Goal: Task Accomplishment & Management: Manage account settings

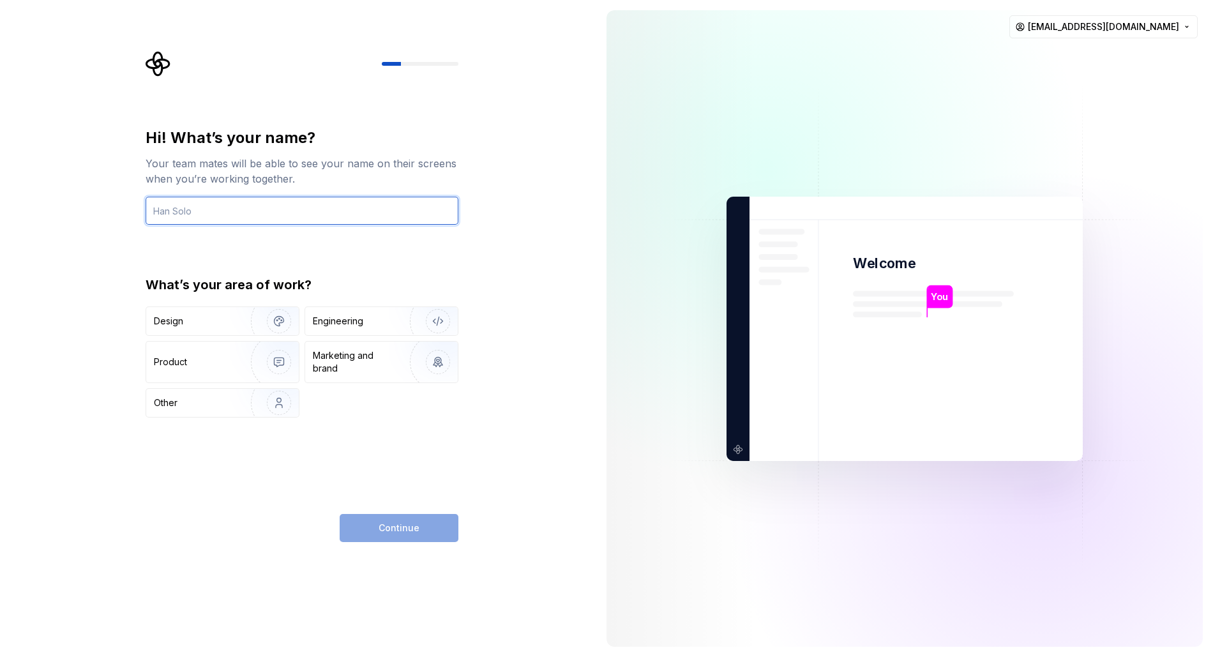
click at [352, 201] on input "text" at bounding box center [302, 211] width 313 height 28
type input "Junyi Design"
click at [490, 247] on div "Hi! What’s your name? Your team mates will be able to see your name on their sc…" at bounding box center [298, 328] width 596 height 657
click at [238, 215] on input "Junyi Design" at bounding box center [302, 211] width 313 height 28
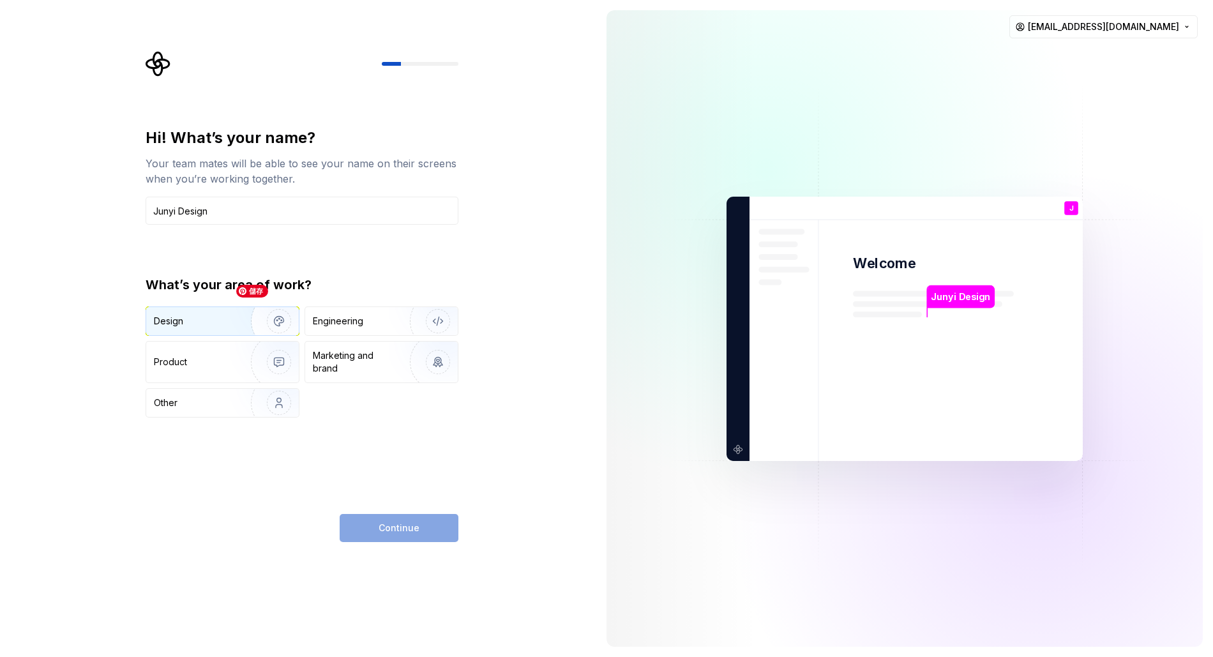
click at [230, 317] on img "button" at bounding box center [271, 321] width 82 height 86
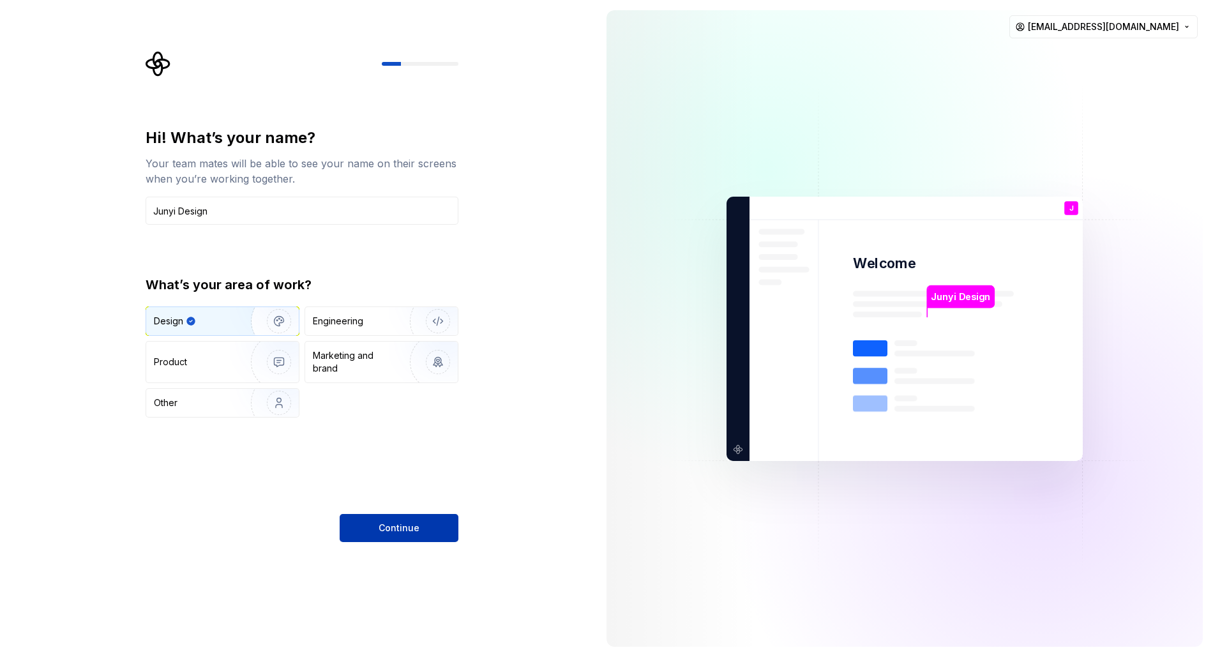
click at [412, 526] on span "Continue" at bounding box center [399, 528] width 41 height 13
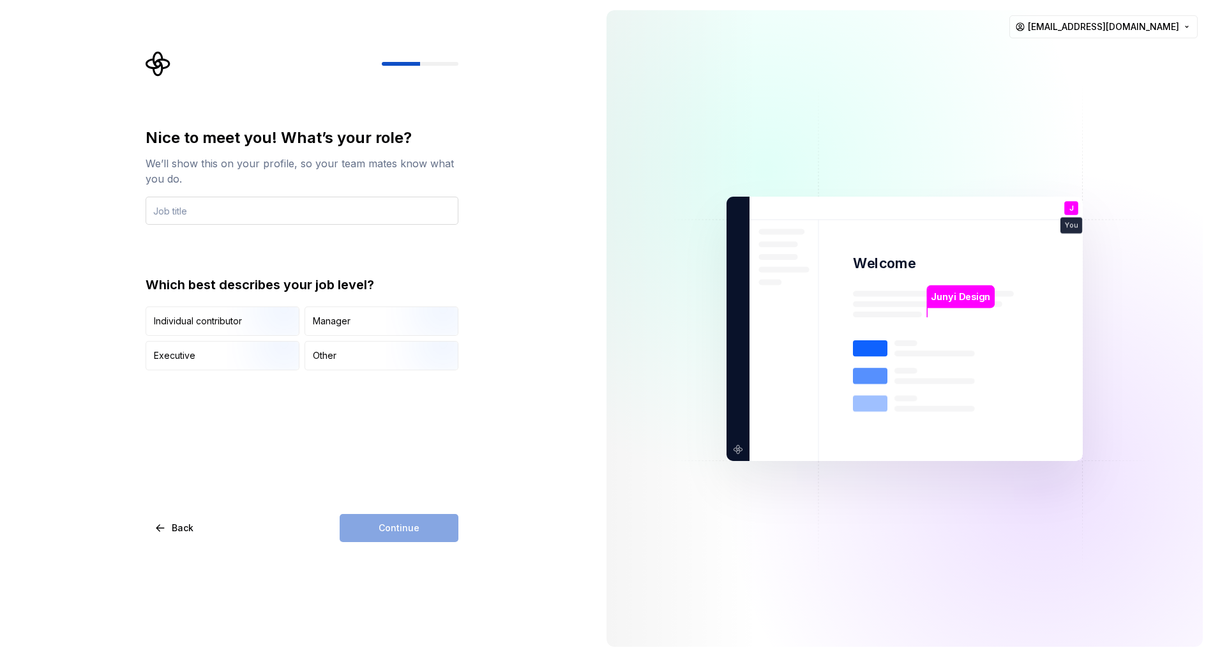
click at [319, 206] on input "text" at bounding box center [302, 211] width 313 height 28
type input "Product Designer"
click at [343, 437] on div "Nice to meet you! What’s your role? We’ll show this on your profile, so your te…" at bounding box center [302, 335] width 313 height 414
click at [196, 332] on div "Individual contributor" at bounding box center [222, 321] width 153 height 28
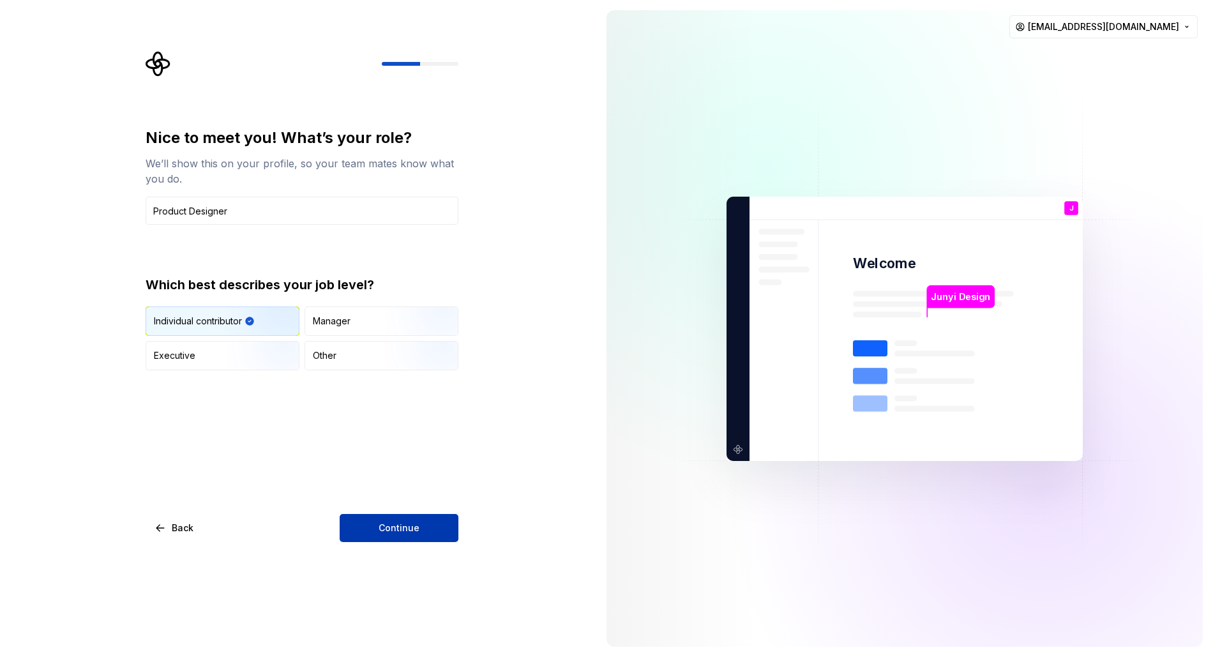
click at [403, 533] on span "Continue" at bounding box center [399, 528] width 41 height 13
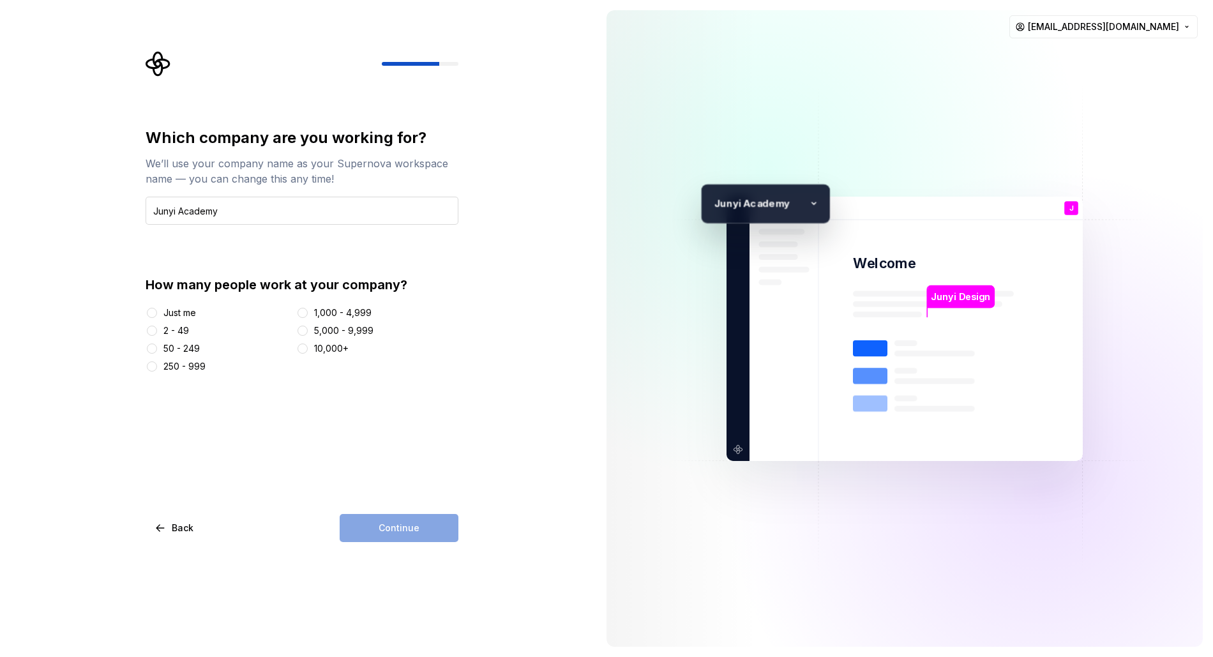
drag, startPoint x: 179, startPoint y: 212, endPoint x: 244, endPoint y: 212, distance: 64.5
click at [244, 212] on input "Junyi Academy" at bounding box center [302, 211] width 313 height 28
type input "Junyi Academy"
click at [155, 330] on button "2 - 49" at bounding box center [152, 331] width 10 height 10
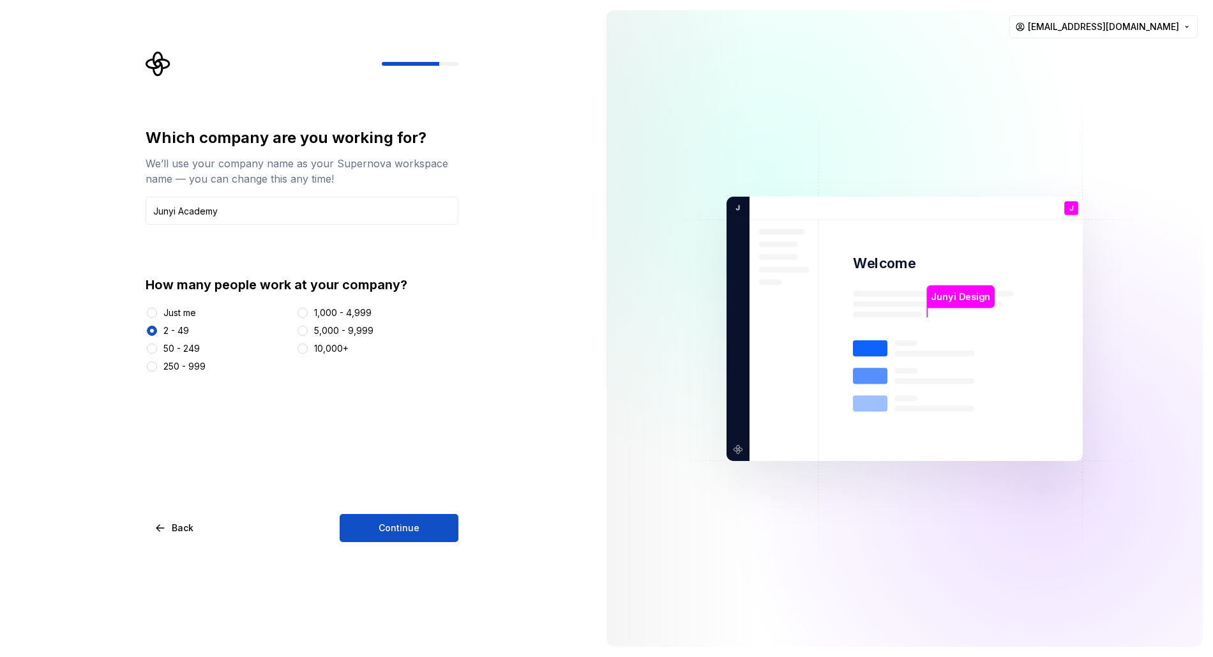
click at [184, 352] on div "50 - 249" at bounding box center [181, 348] width 36 height 13
click at [157, 352] on button "50 - 249" at bounding box center [152, 348] width 10 height 10
click at [178, 327] on div "2 - 49" at bounding box center [176, 330] width 26 height 13
click at [157, 327] on button "2 - 49" at bounding box center [152, 331] width 10 height 10
click at [428, 538] on button "Continue" at bounding box center [399, 528] width 119 height 28
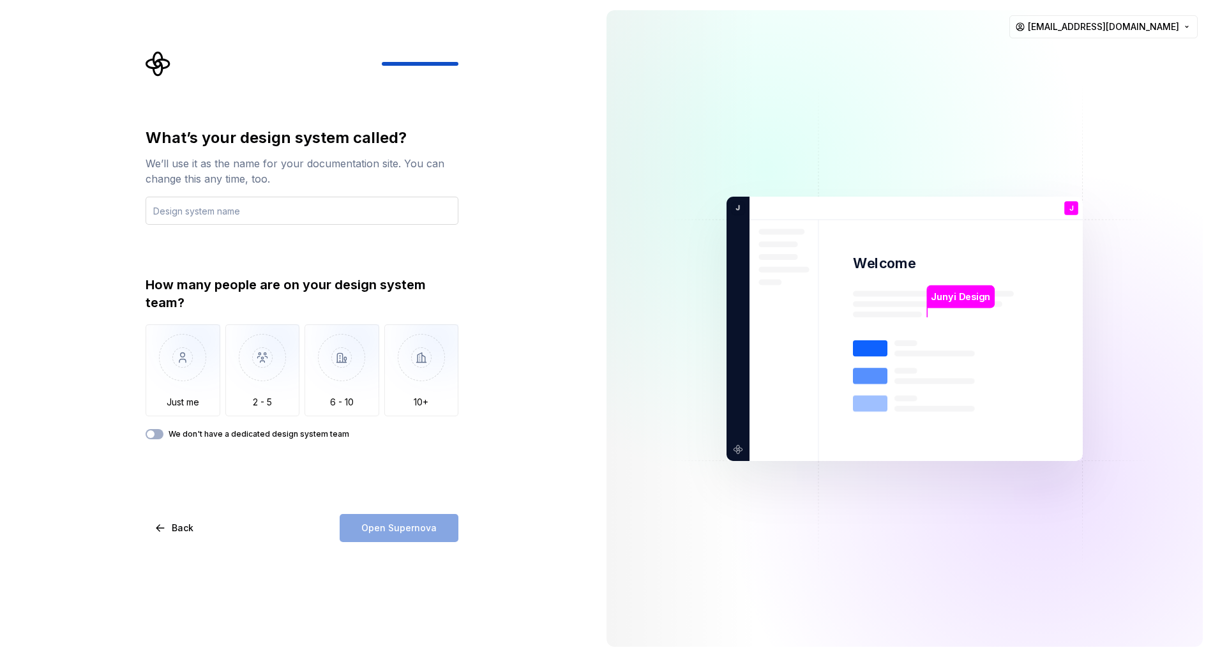
click at [339, 215] on input "text" at bounding box center [302, 211] width 313 height 28
type input "Junyi Design"
click at [303, 283] on div "How many people are on your design system team?" at bounding box center [302, 294] width 313 height 36
click at [253, 387] on img "button" at bounding box center [262, 367] width 75 height 86
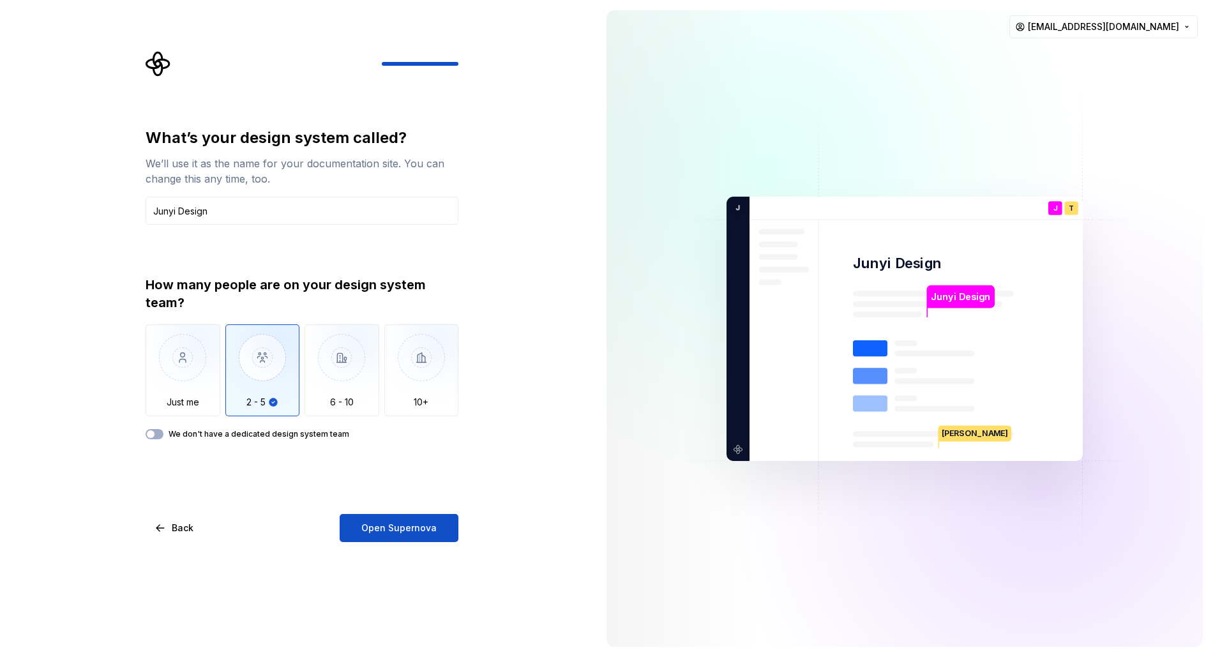
click at [283, 433] on label "We don't have a dedicated design system team" at bounding box center [259, 434] width 181 height 10
click at [163, 433] on button "We don't have a dedicated design system team" at bounding box center [155, 434] width 18 height 10
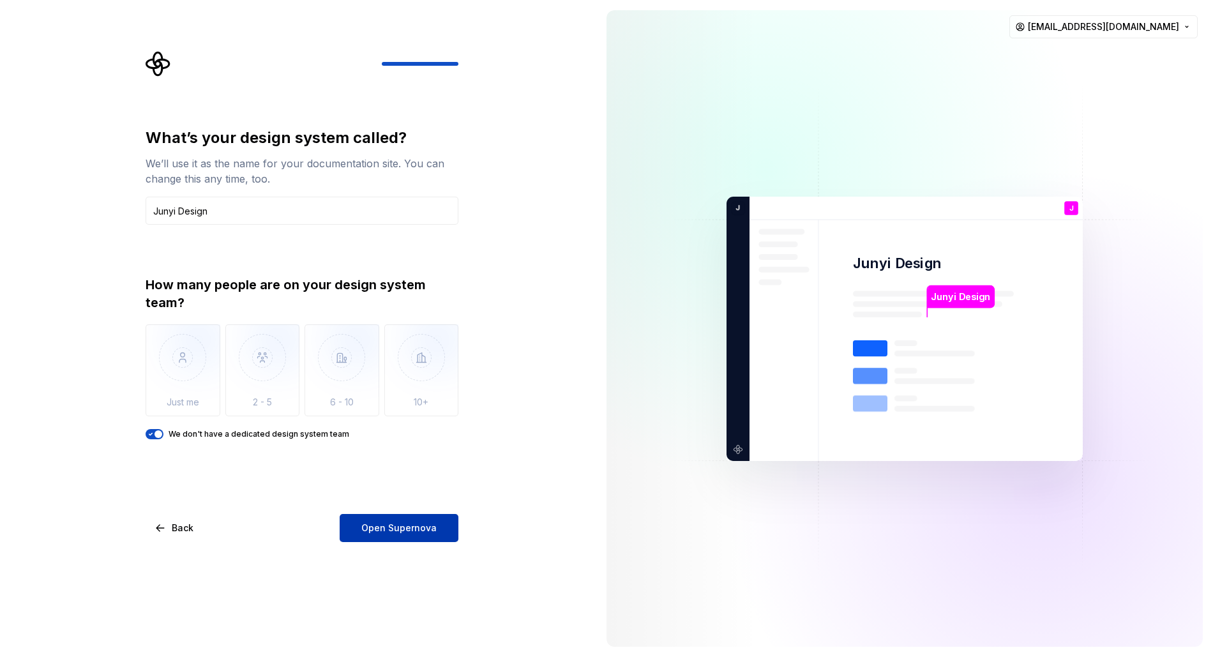
click at [396, 536] on button "Open Supernova" at bounding box center [399, 528] width 119 height 28
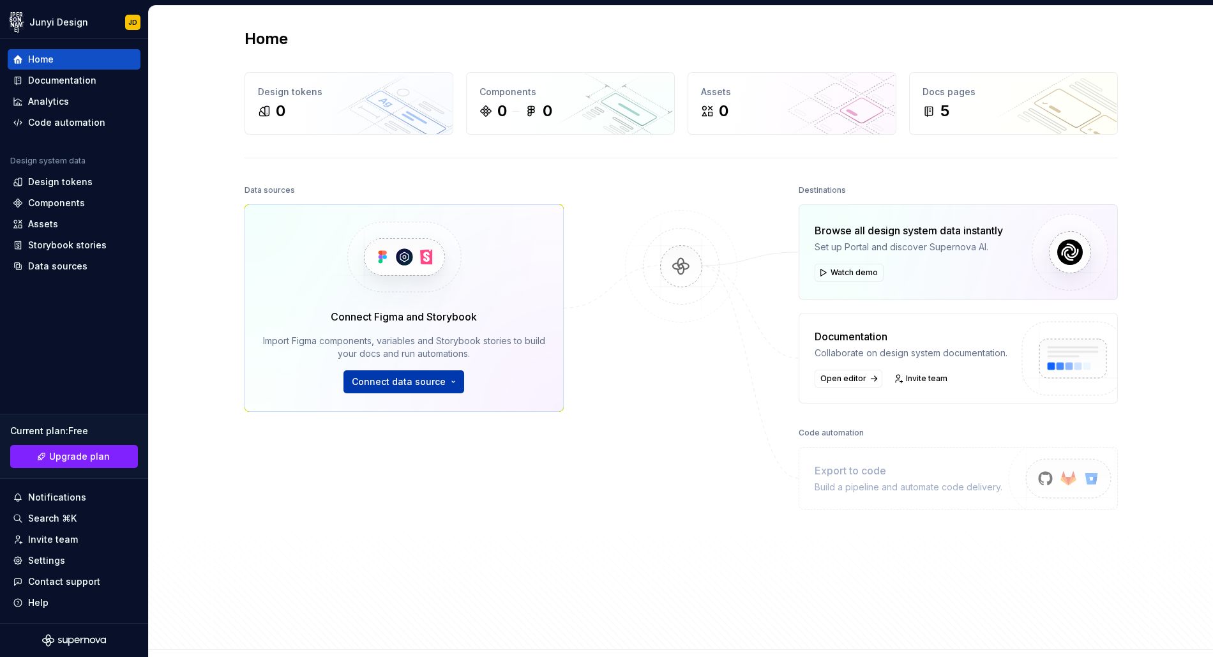
click at [440, 373] on button "Connect data source" at bounding box center [403, 381] width 121 height 23
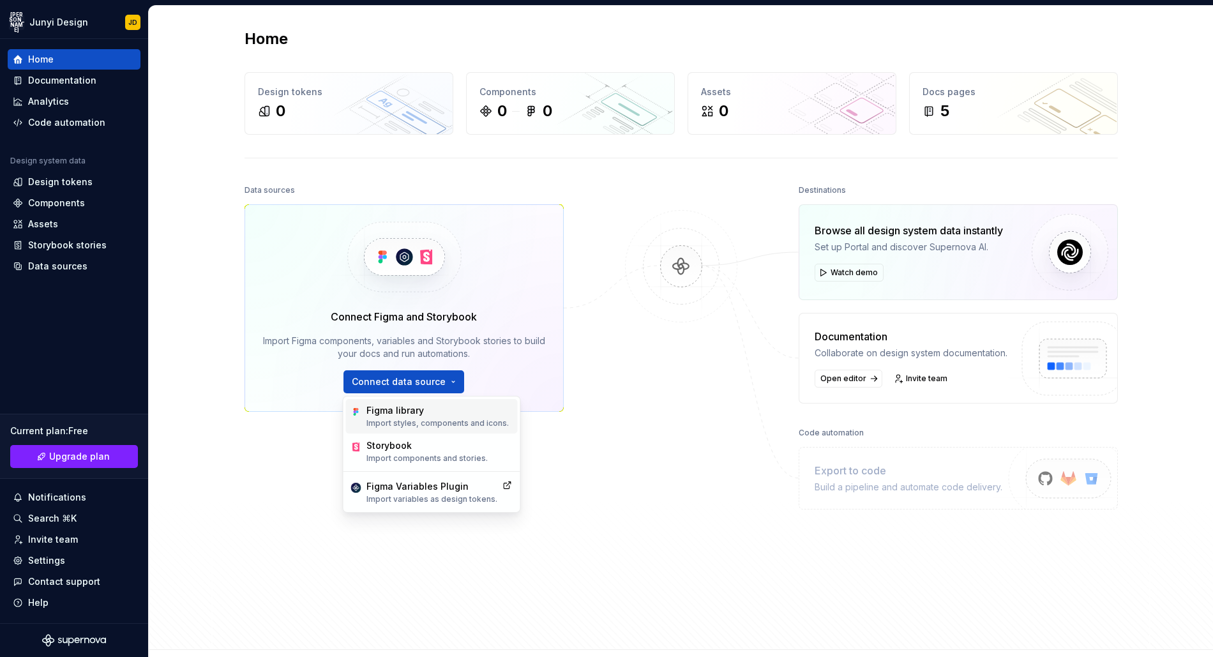
click at [441, 417] on div "Figma library Import styles, components and icons." at bounding box center [437, 416] width 142 height 24
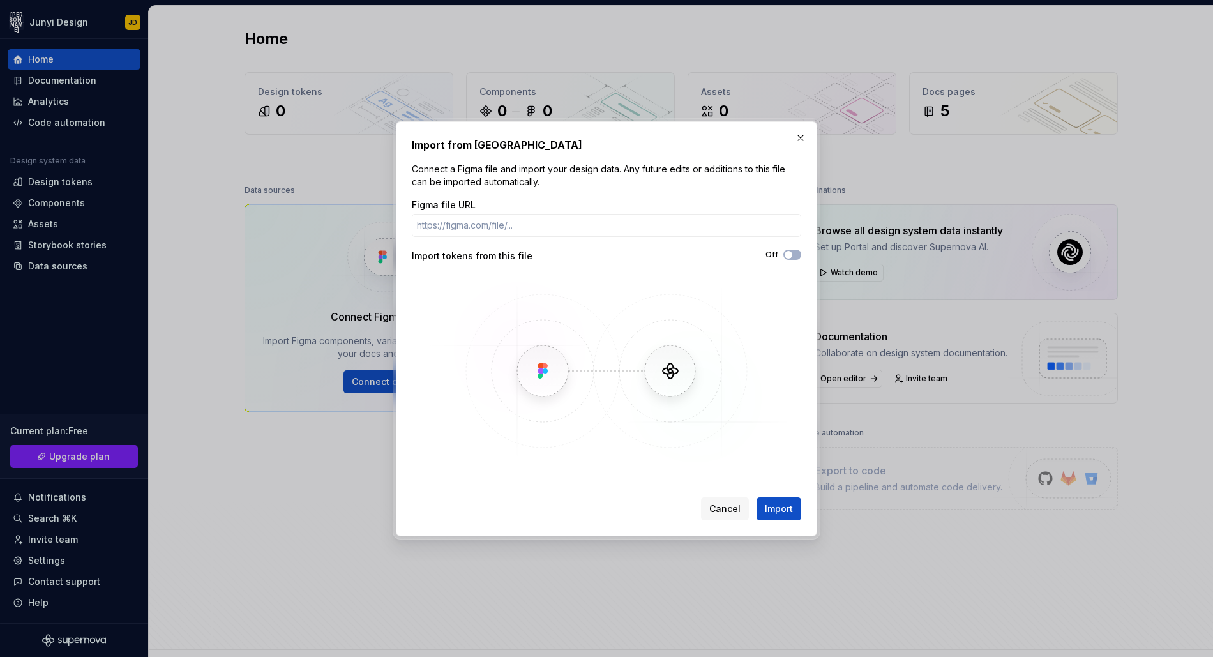
drag, startPoint x: 737, startPoint y: 509, endPoint x: 536, endPoint y: 451, distance: 208.5
click at [737, 509] on span "Cancel" at bounding box center [724, 508] width 31 height 13
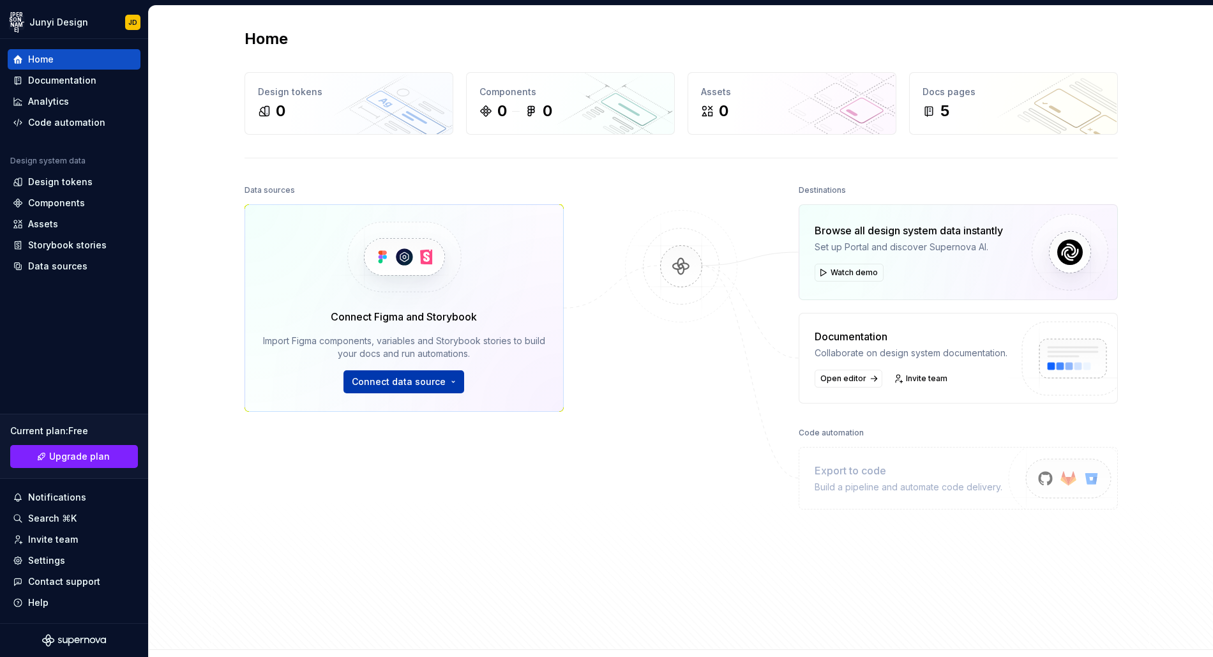
click at [414, 387] on span "Connect data source" at bounding box center [399, 381] width 94 height 13
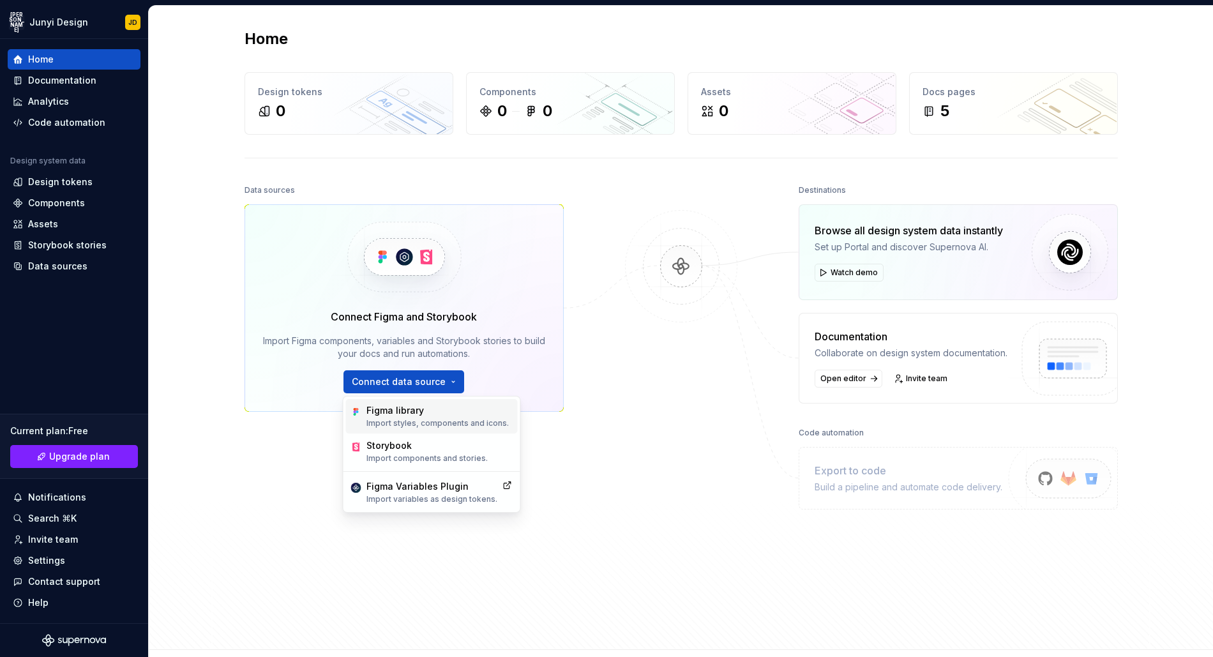
click at [462, 410] on div "Figma library" at bounding box center [437, 410] width 142 height 13
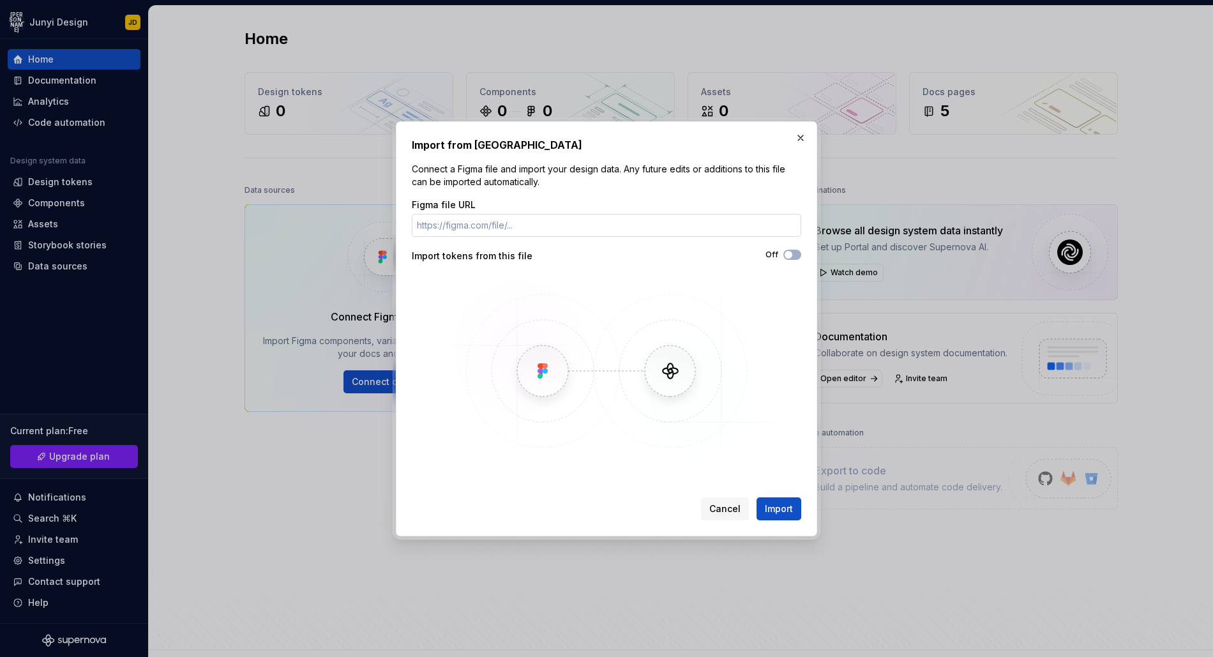
click at [577, 222] on input "Figma file URL" at bounding box center [606, 225] width 389 height 23
click at [493, 233] on input "Figma file URL" at bounding box center [606, 225] width 389 height 23
paste input "[URL][DOMAIN_NAME]"
type input "[URL][DOMAIN_NAME]"
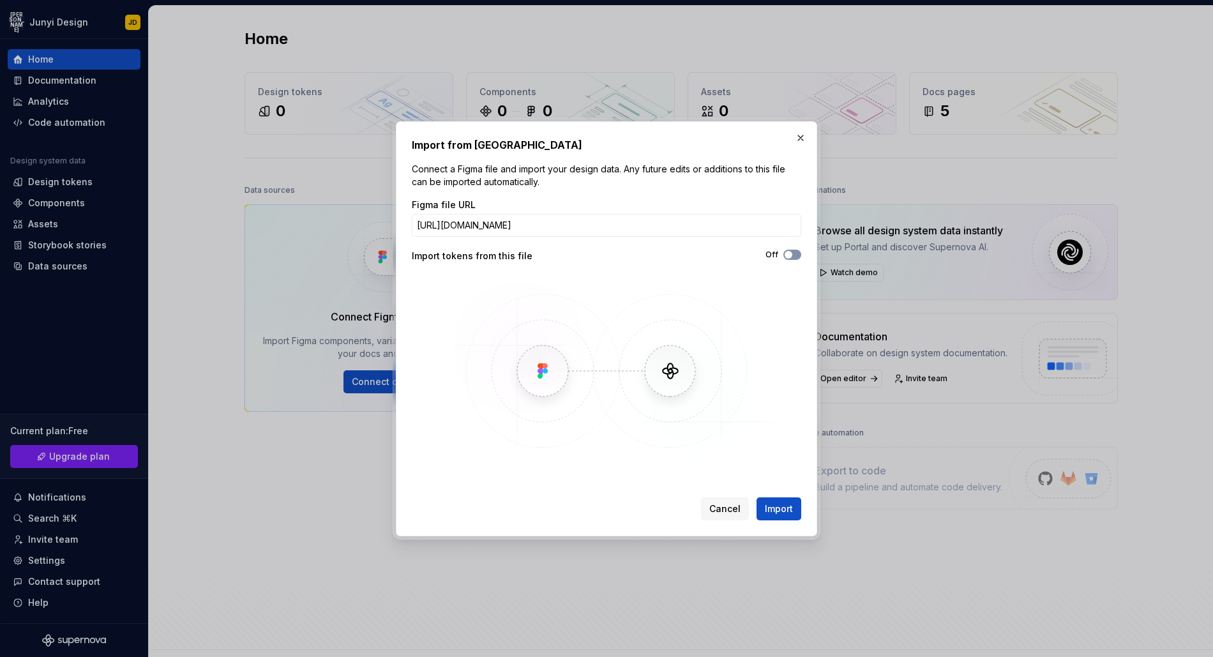
scroll to position [0, 0]
click at [791, 255] on span "button" at bounding box center [789, 255] width 8 height 8
click at [781, 512] on span "Import" at bounding box center [779, 508] width 28 height 13
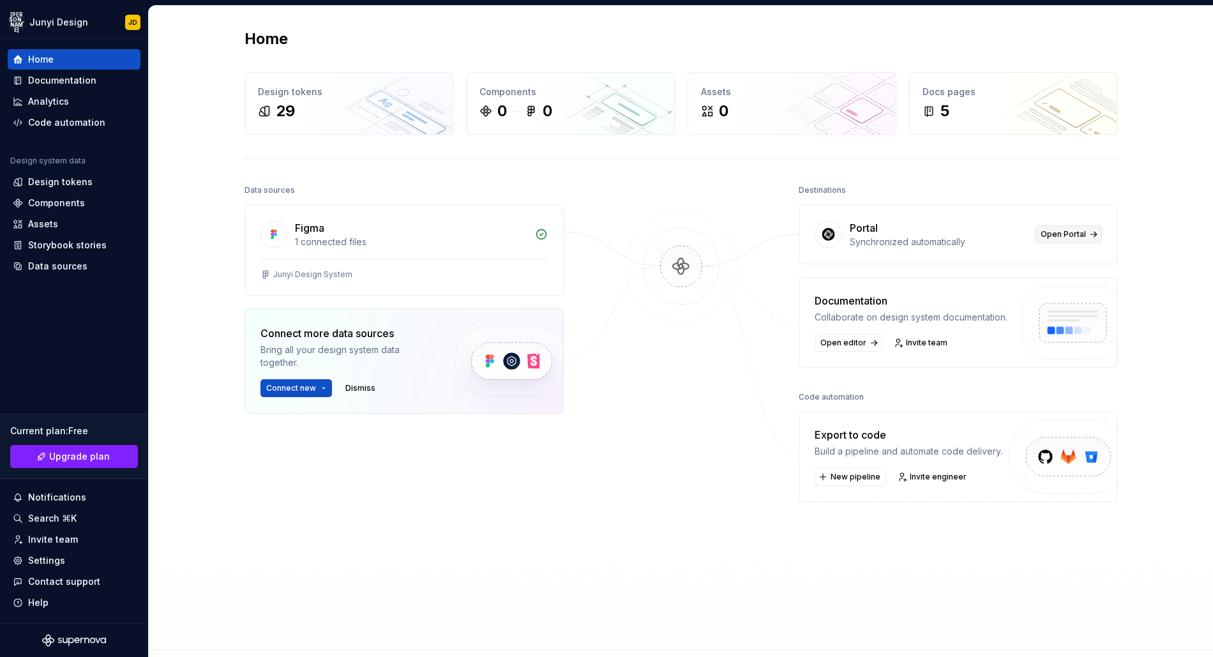
click at [1068, 236] on span "Open Portal" at bounding box center [1062, 234] width 45 height 10
click at [428, 265] on div "Junyi Design System" at bounding box center [404, 277] width 318 height 36
click at [292, 392] on span "Connect new" at bounding box center [291, 388] width 50 height 10
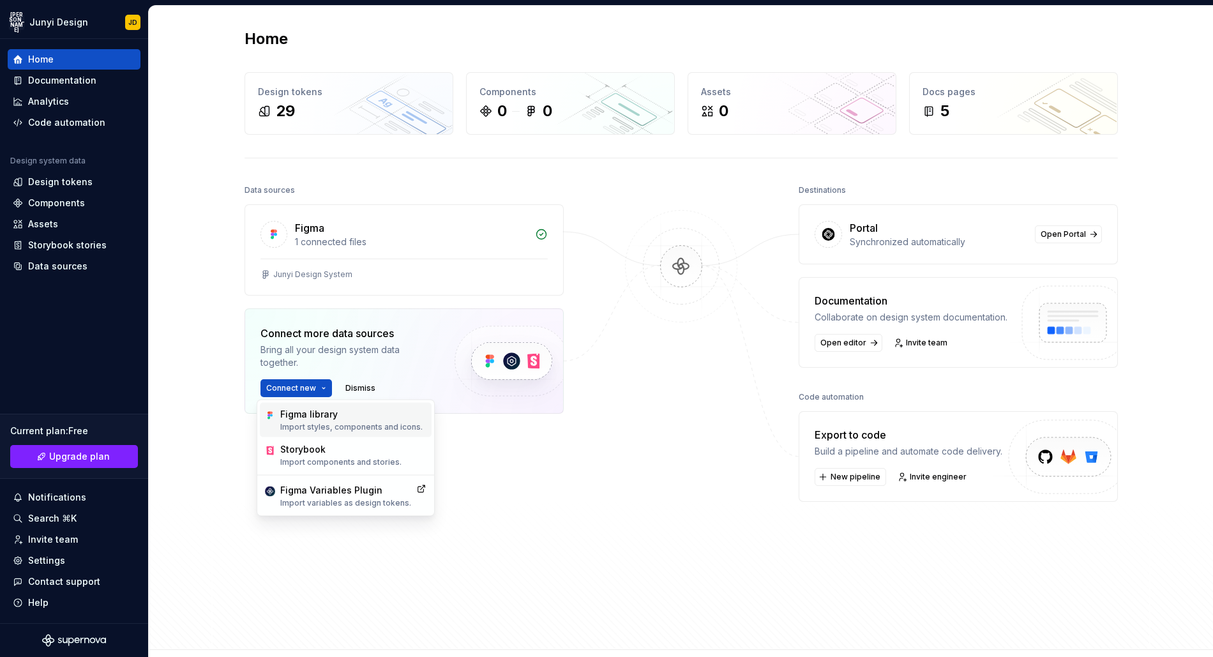
click at [298, 418] on div "Figma library" at bounding box center [351, 414] width 142 height 13
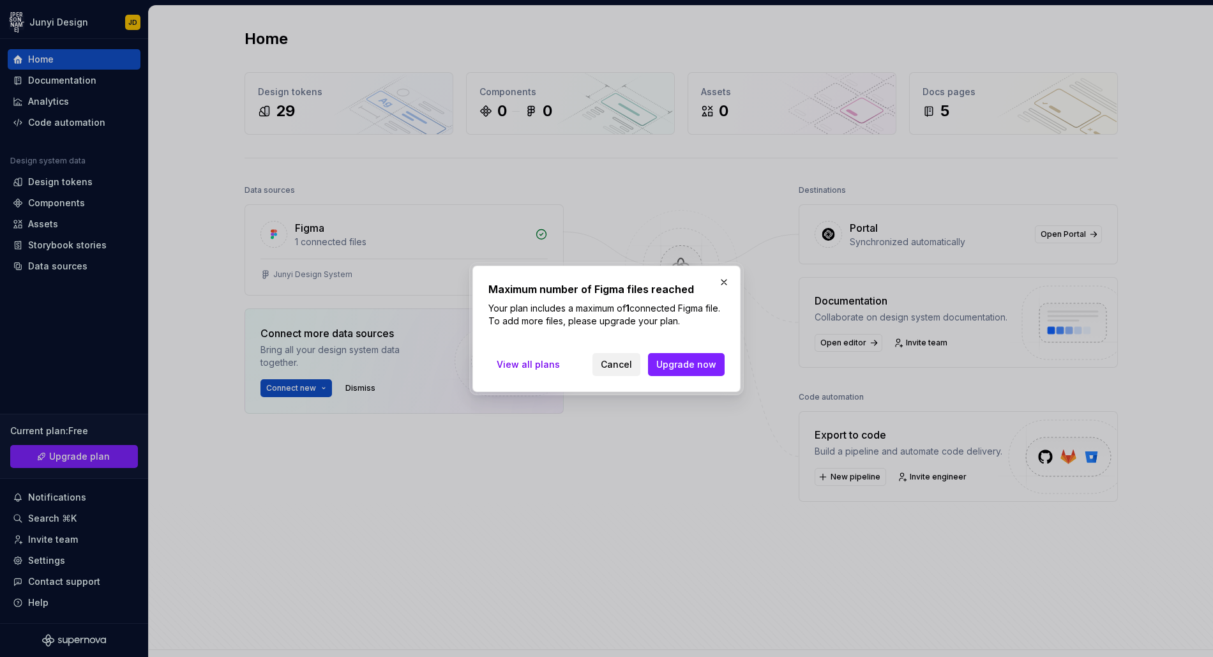
click at [615, 366] on span "Cancel" at bounding box center [616, 364] width 31 height 13
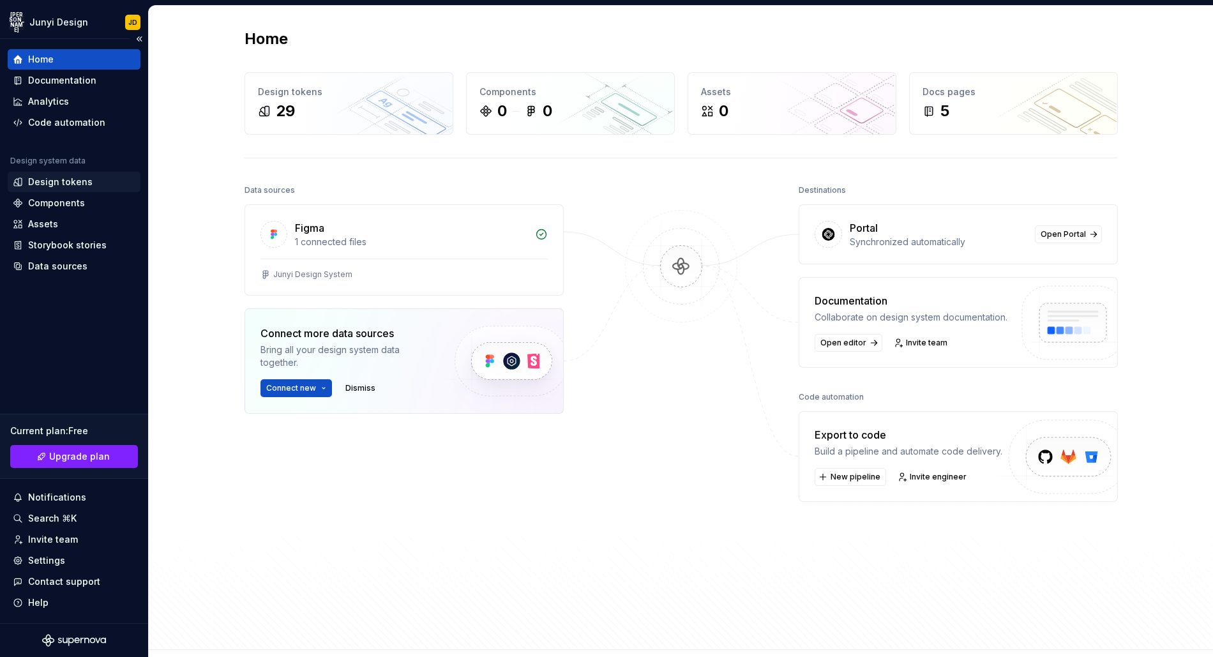
click at [56, 181] on div "Design tokens" at bounding box center [60, 182] width 64 height 13
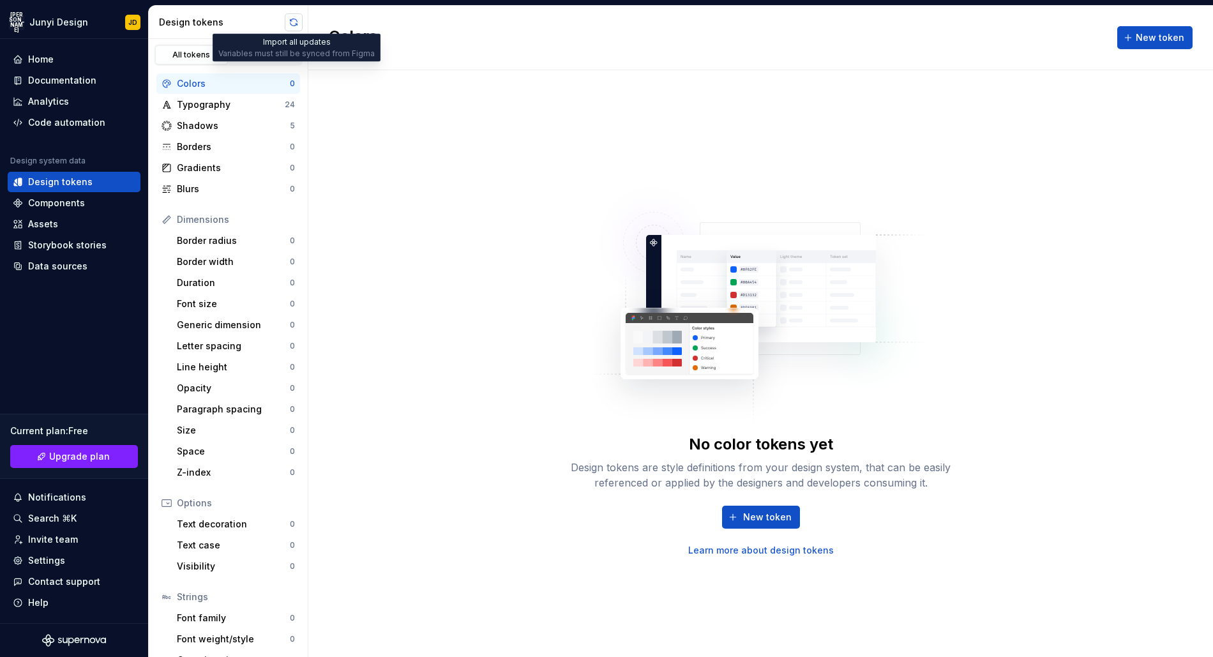
click at [297, 17] on button "button" at bounding box center [294, 22] width 18 height 18
click at [54, 61] on div "Home" at bounding box center [74, 59] width 123 height 13
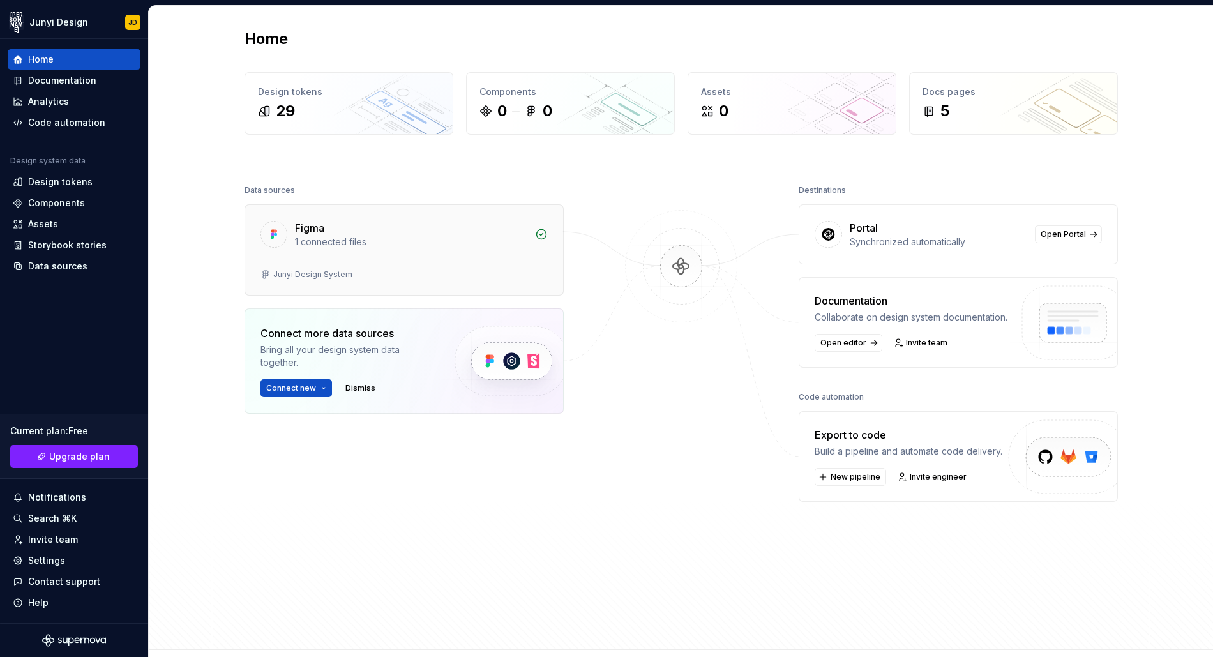
click at [413, 262] on div "Junyi Design System" at bounding box center [404, 277] width 318 height 36
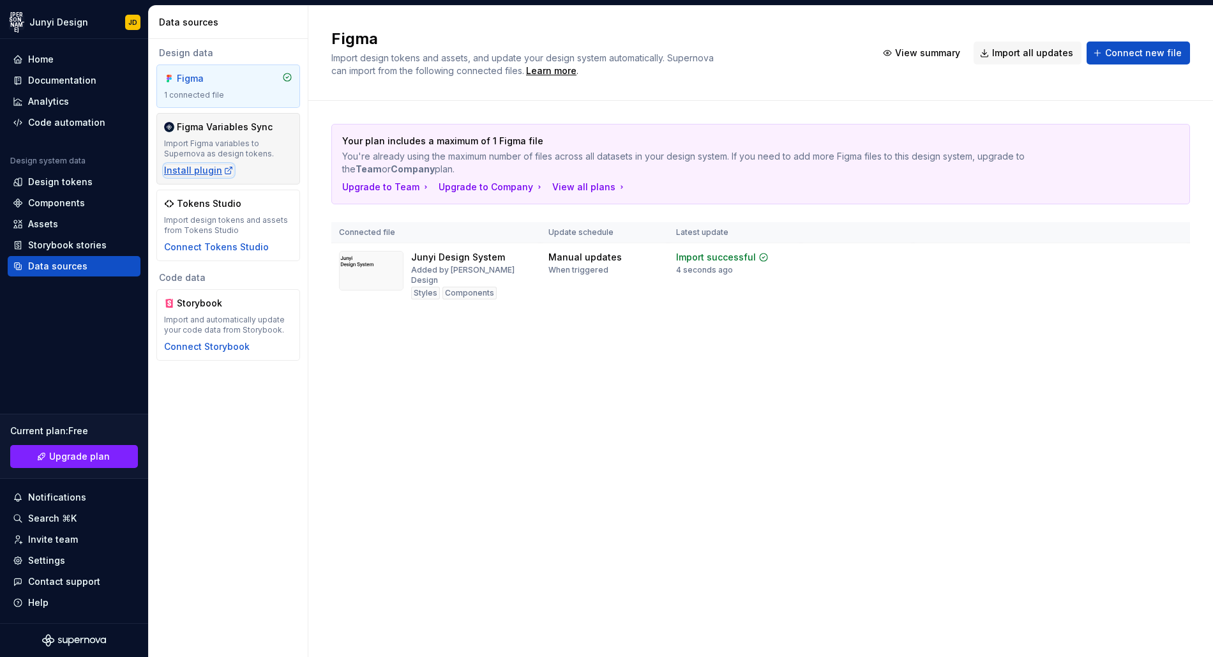
click at [198, 170] on div "Install plugin" at bounding box center [199, 170] width 70 height 13
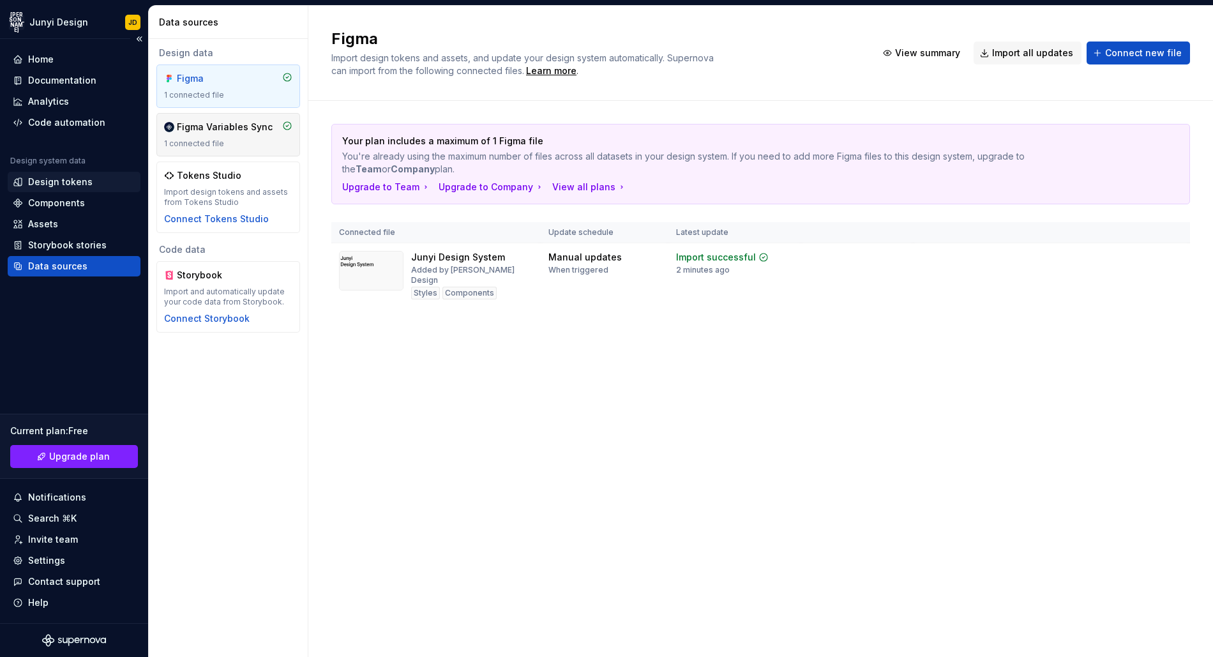
click at [69, 181] on div "Design tokens" at bounding box center [60, 182] width 64 height 13
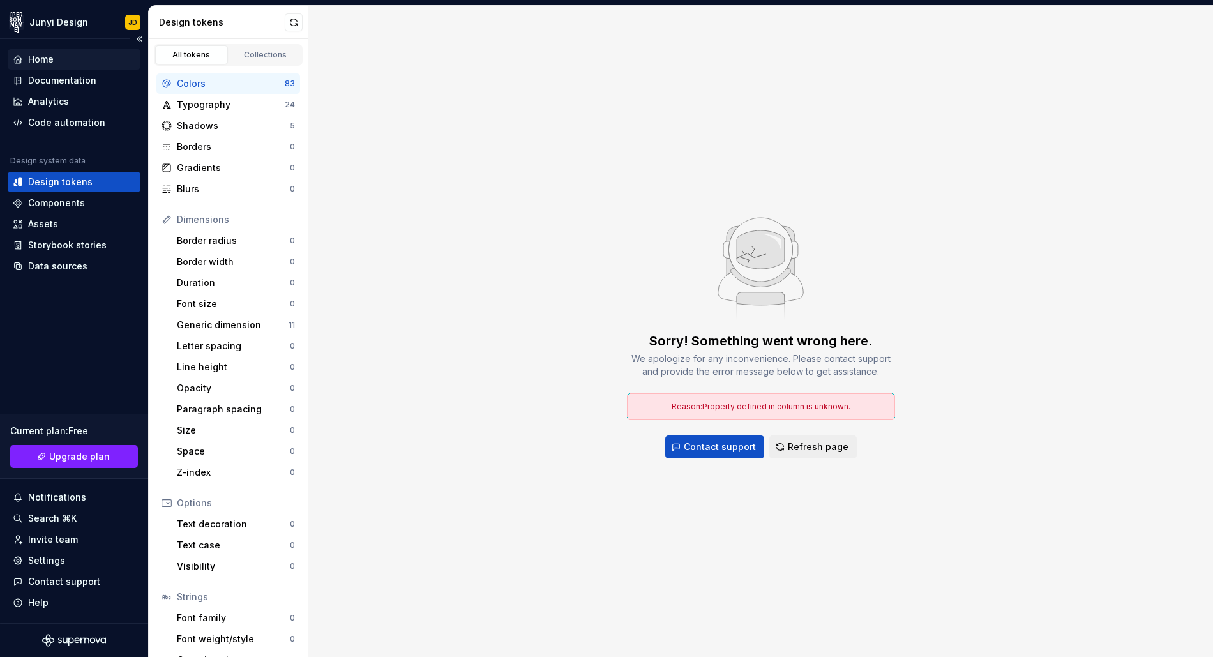
click at [36, 64] on div "Home" at bounding box center [41, 59] width 26 height 13
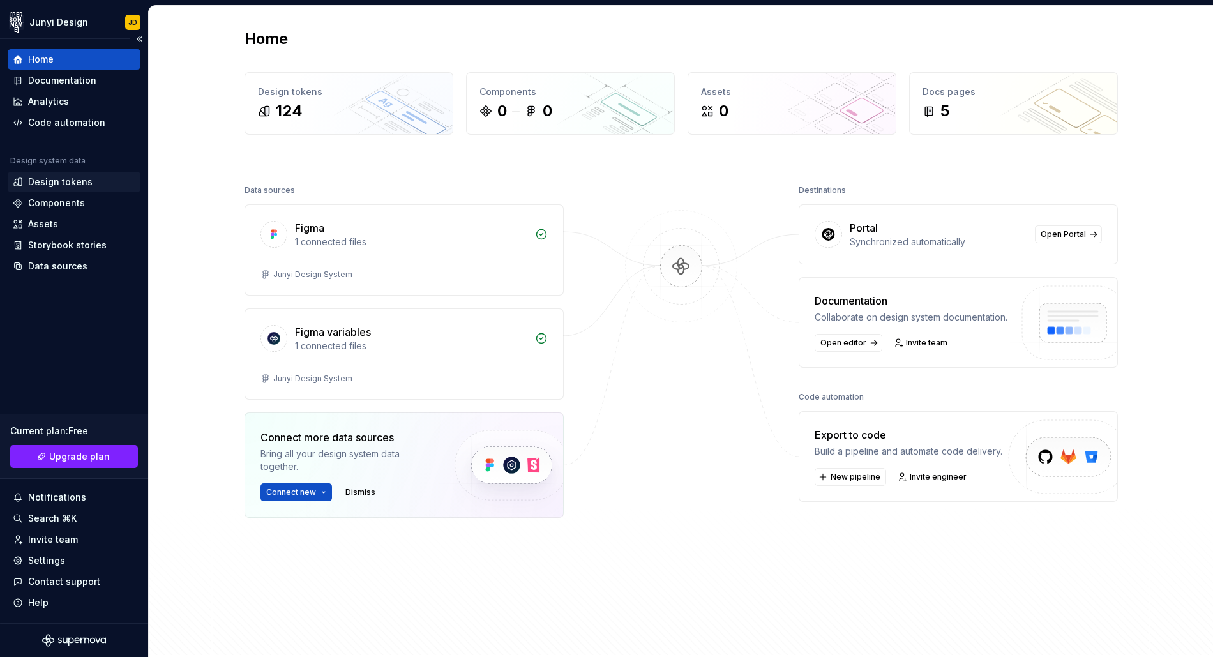
click at [69, 185] on div "Design tokens" at bounding box center [60, 182] width 64 height 13
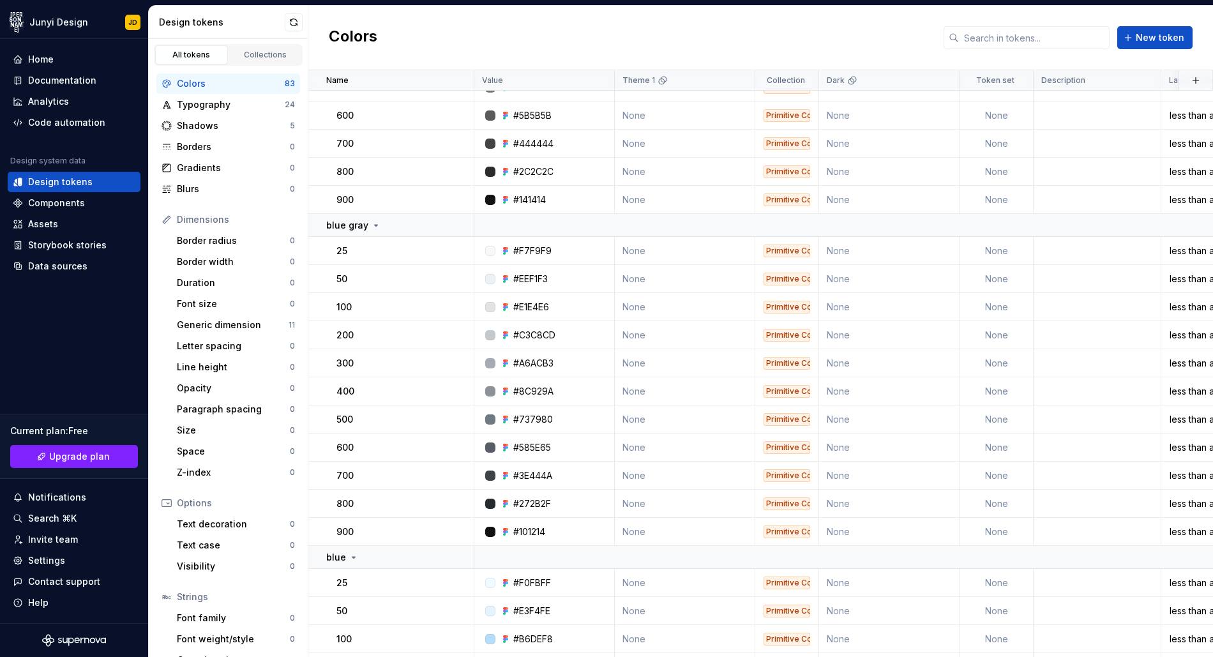
scroll to position [1447, 0]
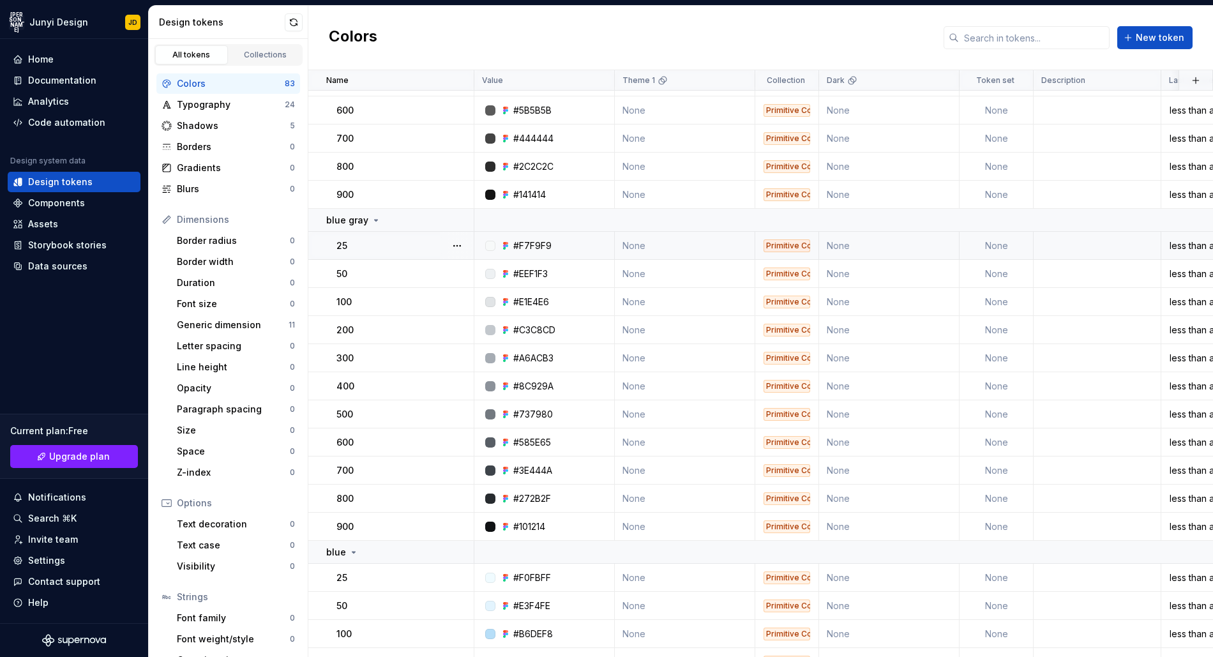
click at [506, 244] on icon at bounding box center [507, 245] width 3 height 3
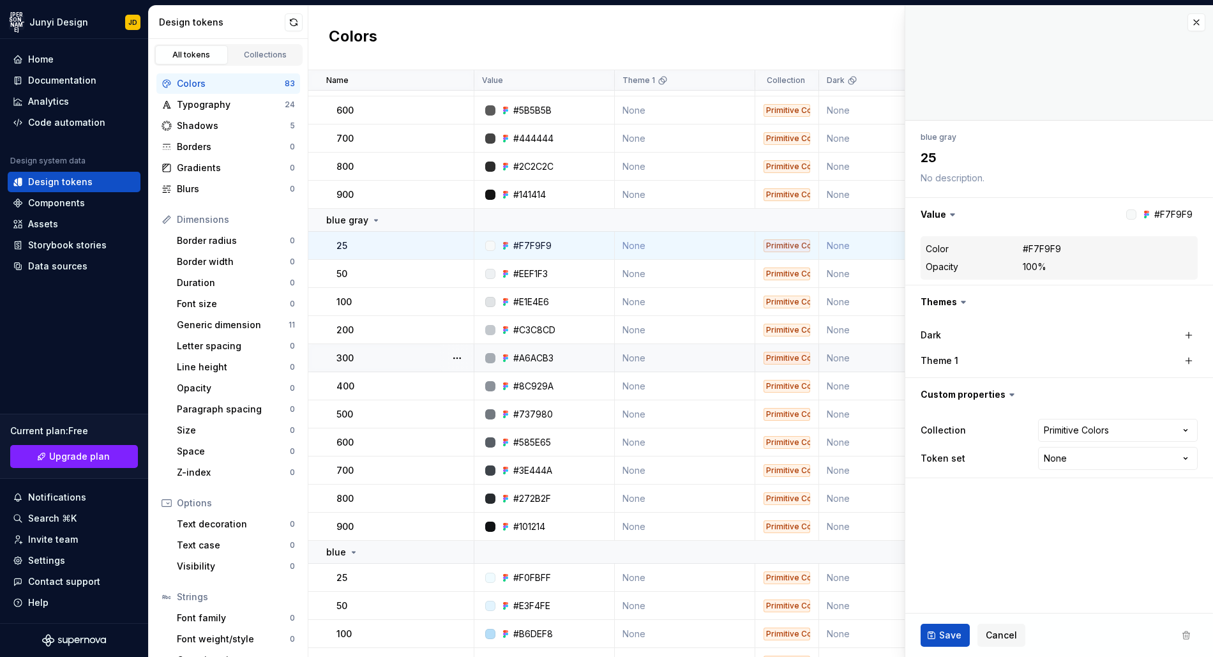
scroll to position [1448, 0]
type textarea "*"
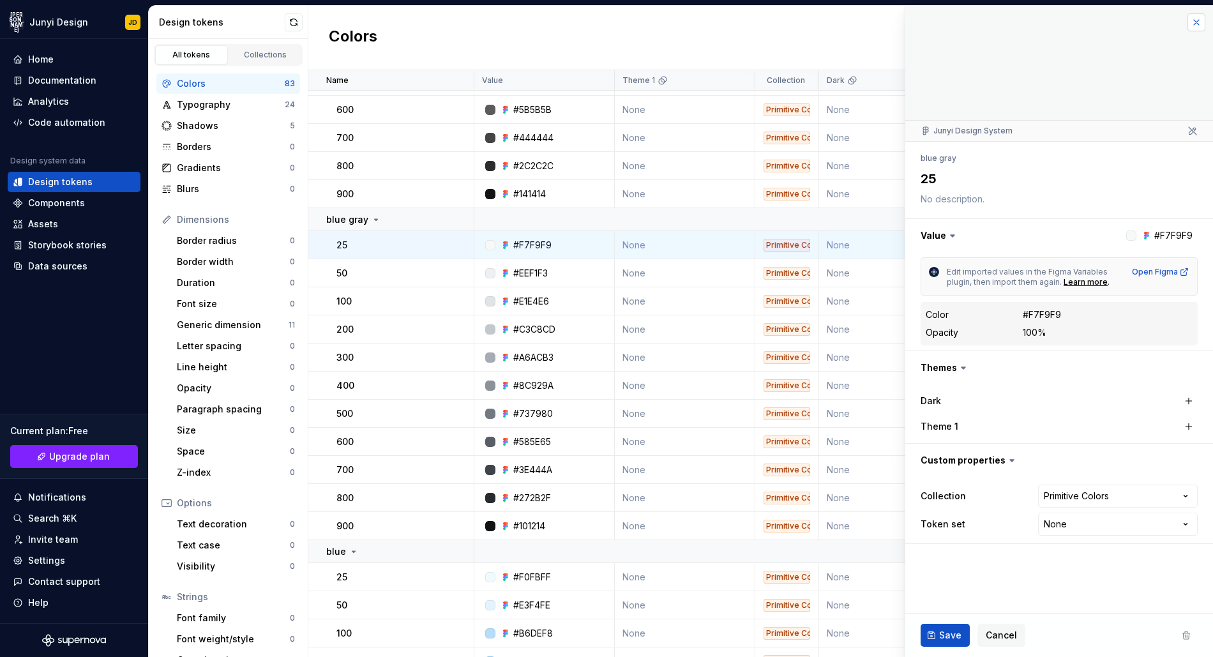
click at [1194, 19] on button "button" at bounding box center [1196, 22] width 18 height 18
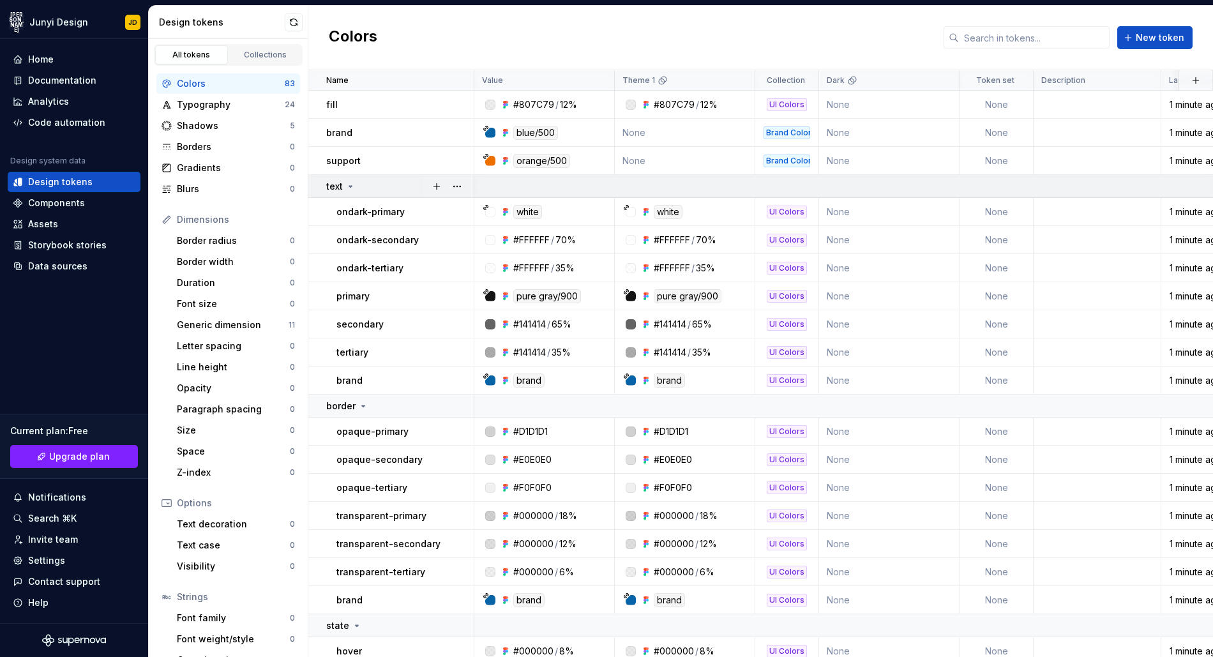
click at [342, 190] on td "text" at bounding box center [391, 186] width 166 height 23
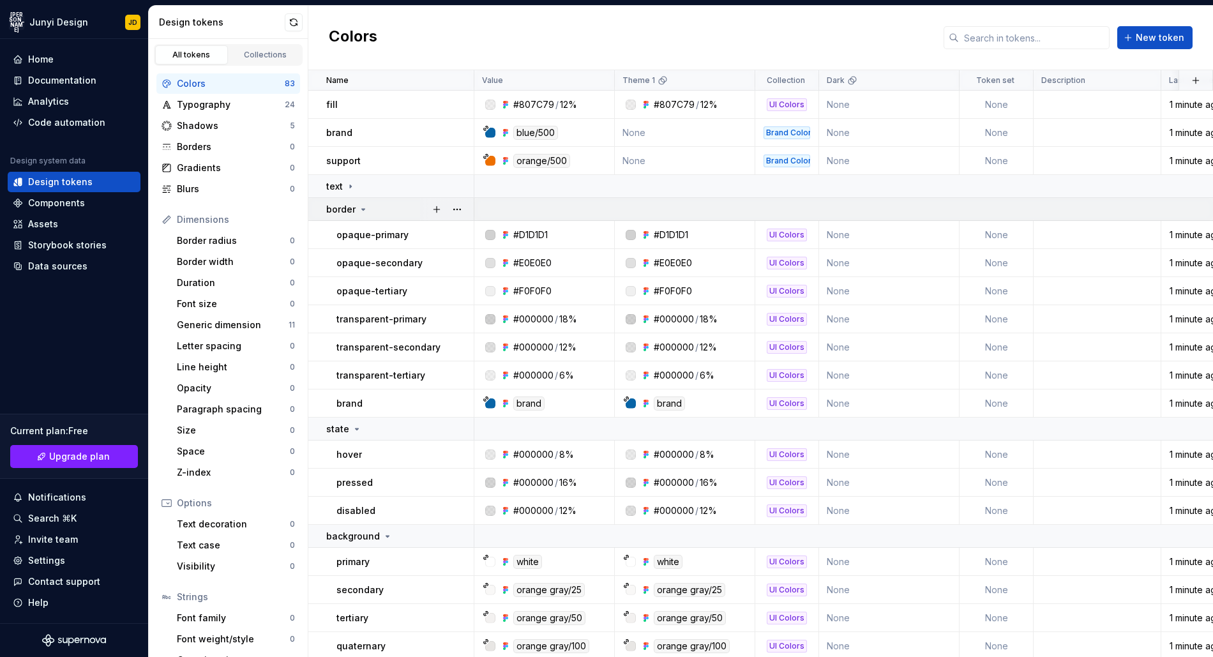
click at [359, 206] on icon at bounding box center [363, 209] width 10 height 10
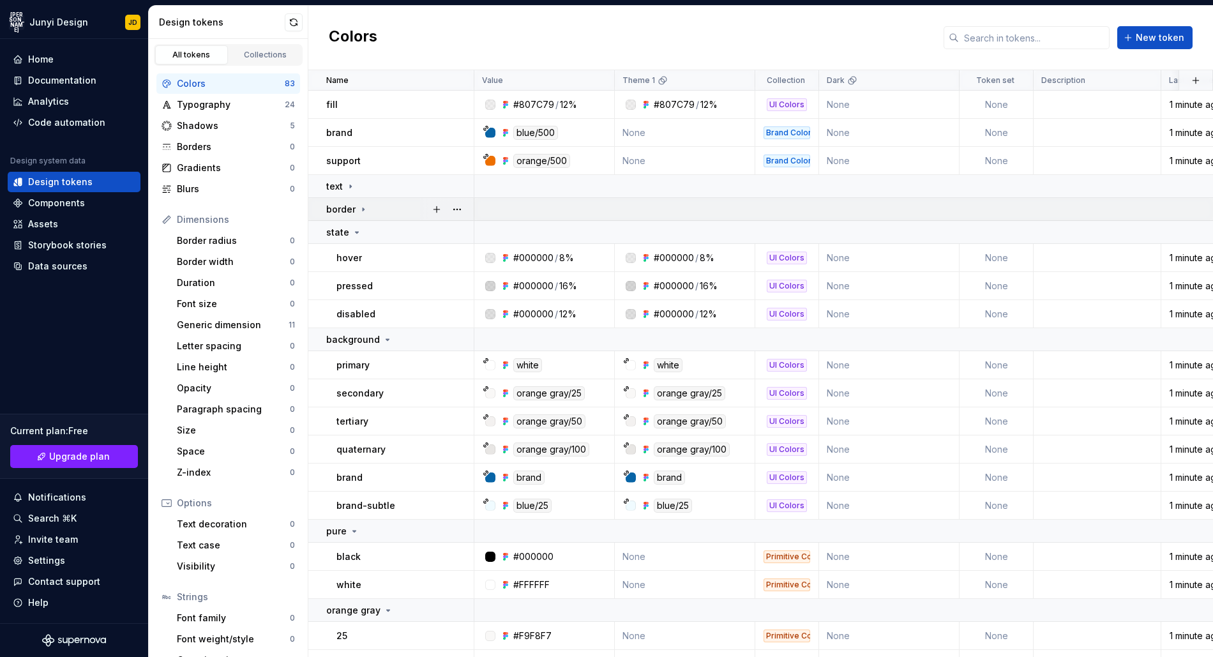
click at [359, 206] on icon at bounding box center [363, 209] width 10 height 10
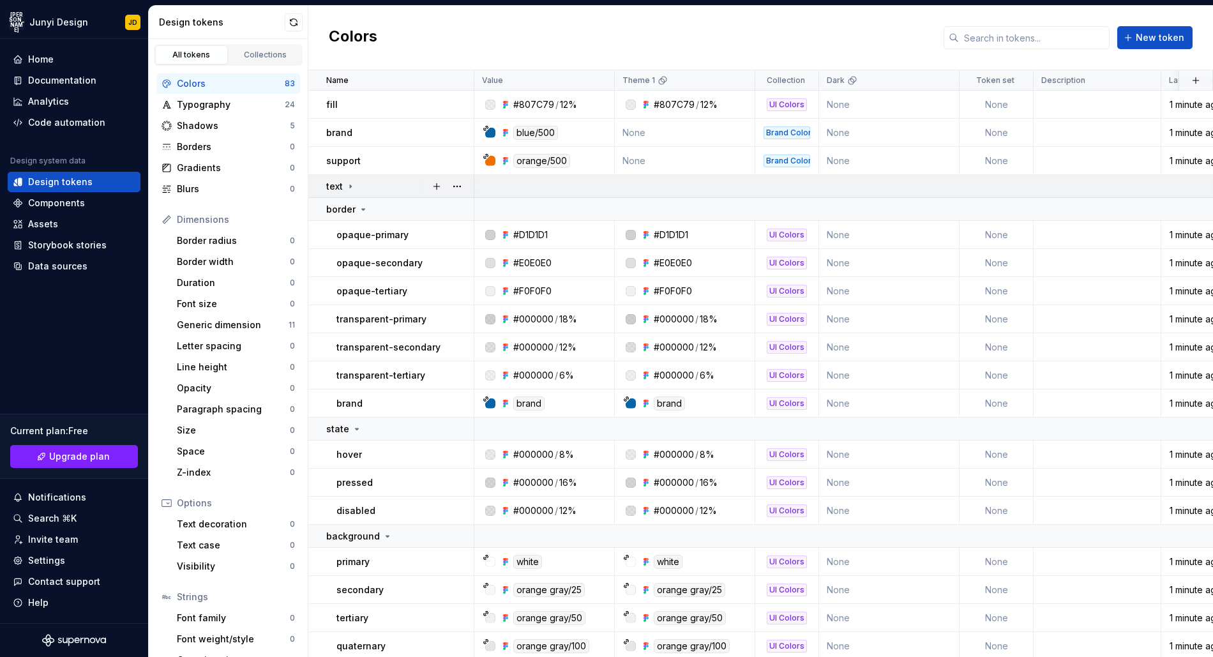
click at [347, 175] on td "text" at bounding box center [391, 186] width 166 height 23
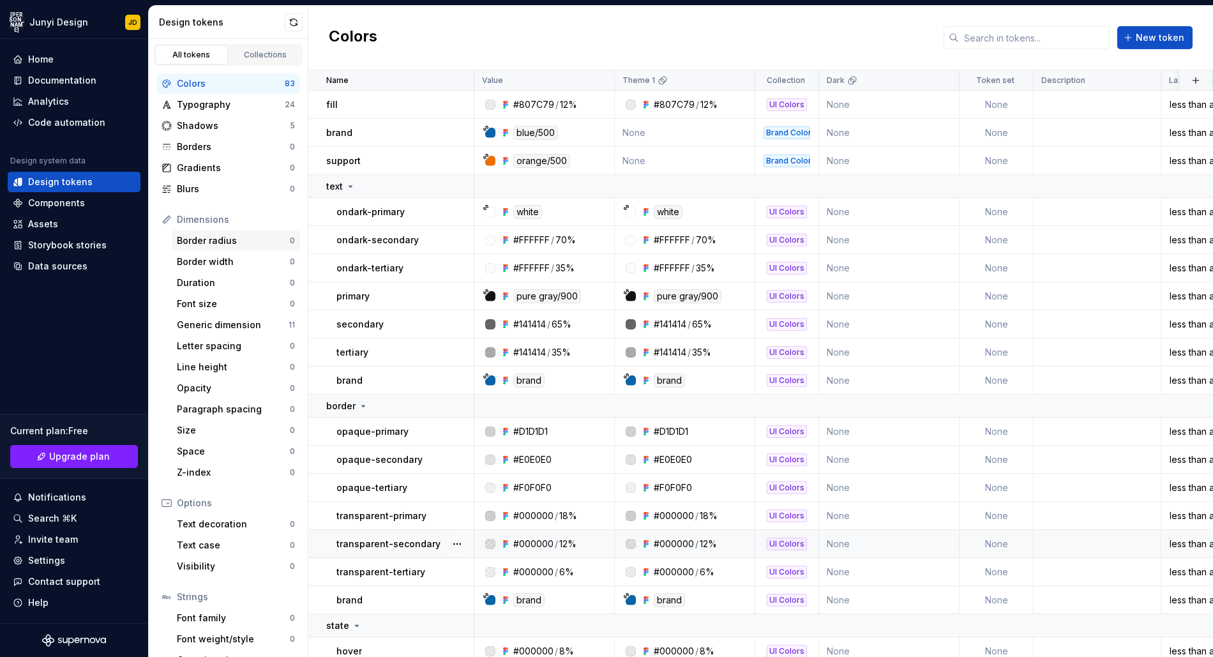
click at [232, 241] on div "Border radius" at bounding box center [233, 240] width 113 height 13
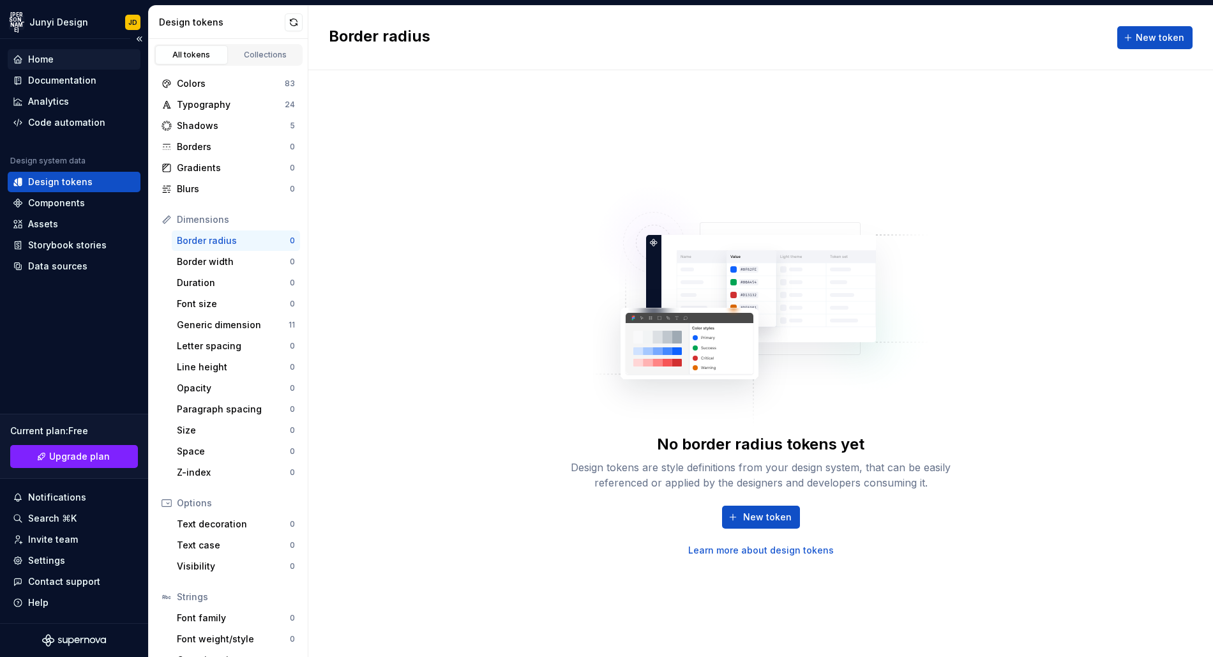
click at [62, 61] on div "Home" at bounding box center [74, 59] width 123 height 13
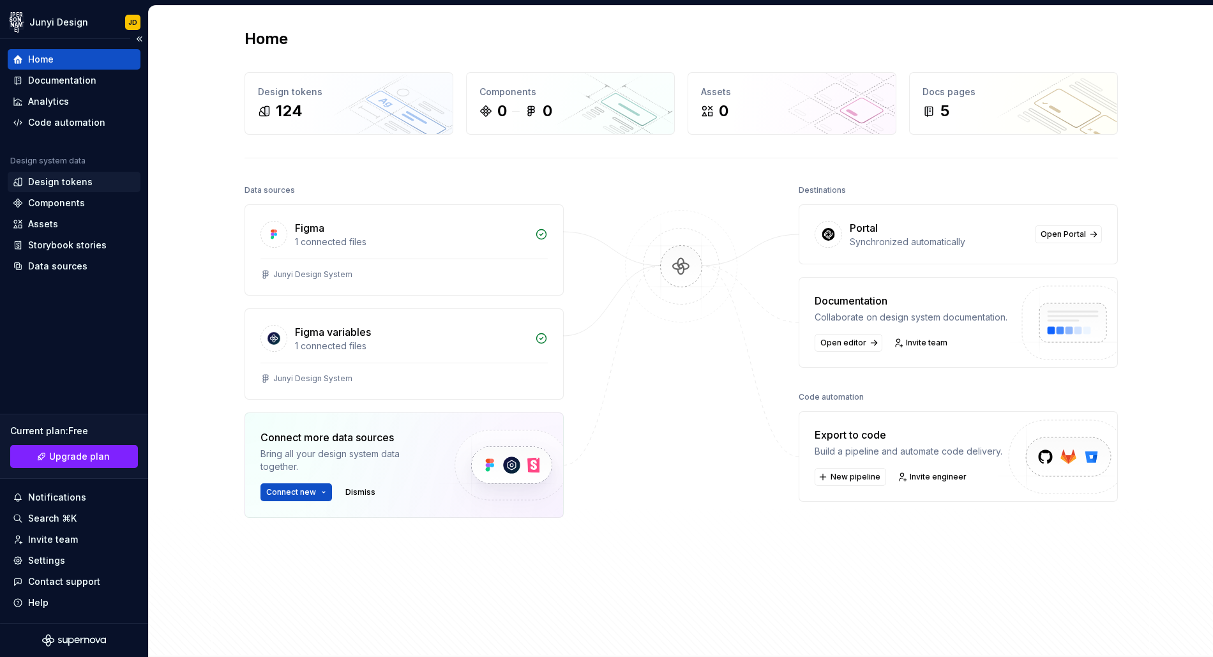
click at [67, 183] on div "Design tokens" at bounding box center [60, 182] width 64 height 13
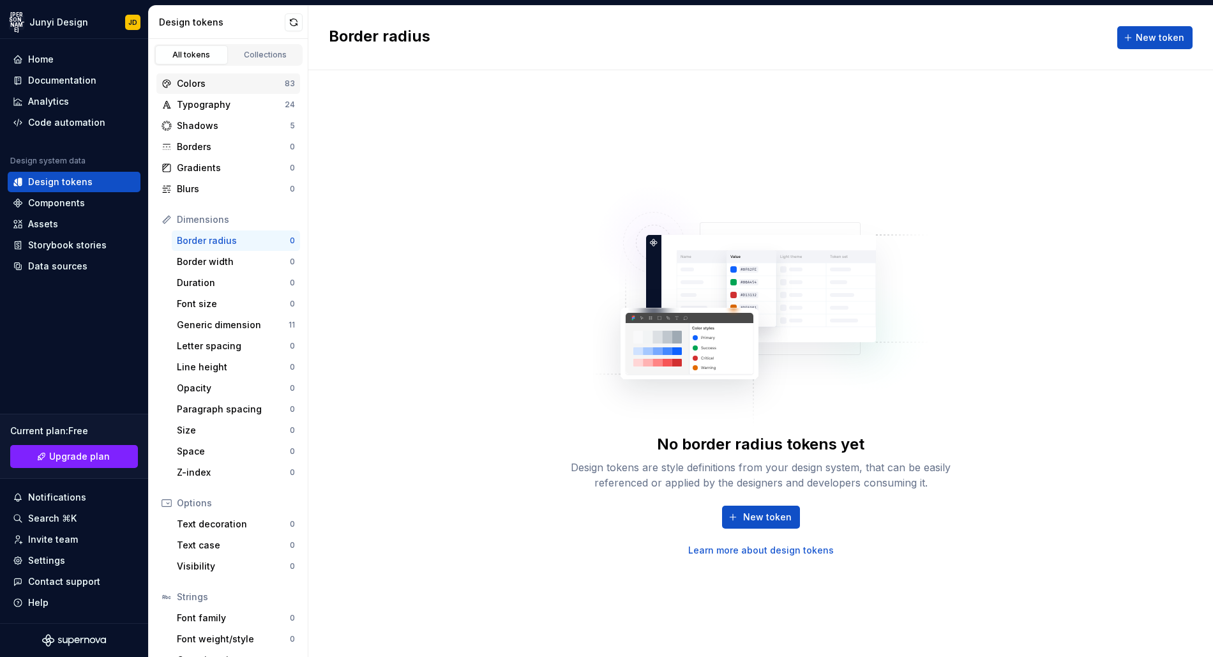
click at [235, 82] on div "Colors" at bounding box center [231, 83] width 108 height 13
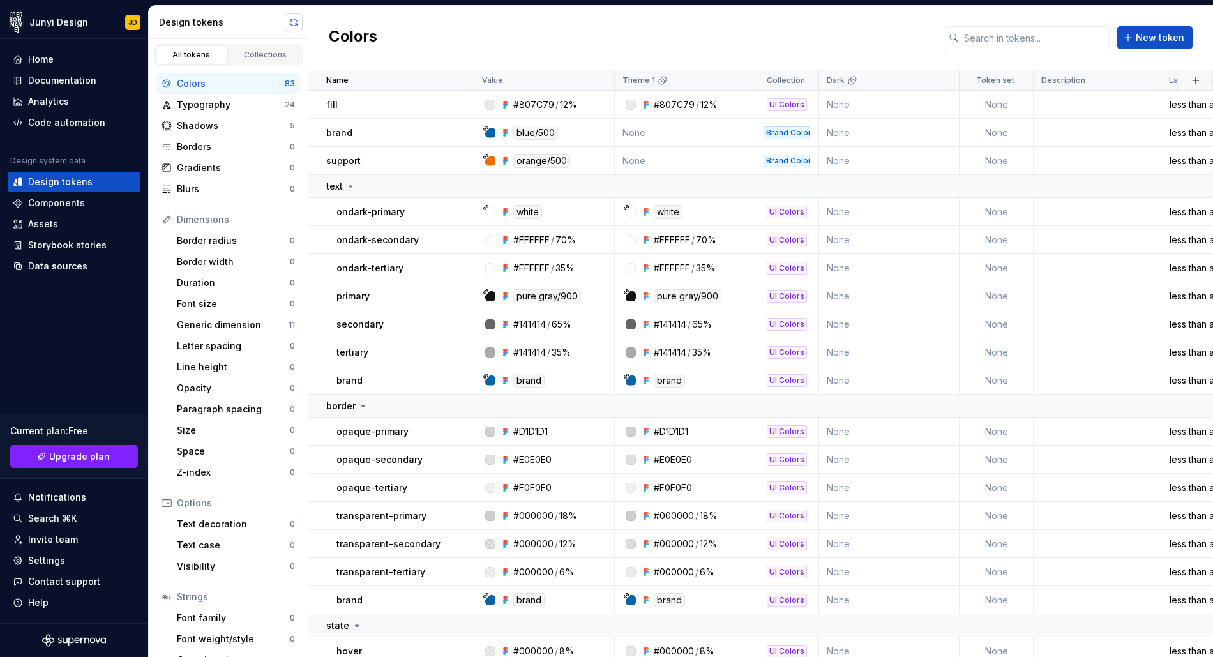
click at [292, 29] on button "button" at bounding box center [294, 22] width 18 height 18
click at [661, 83] on icon at bounding box center [662, 82] width 6 height 6
click at [740, 83] on html "JA Junyi Design JD Home Documentation Analytics Code automation Design system d…" at bounding box center [606, 328] width 1213 height 657
click at [786, 183] on span "Delete theme" at bounding box center [794, 178] width 83 height 13
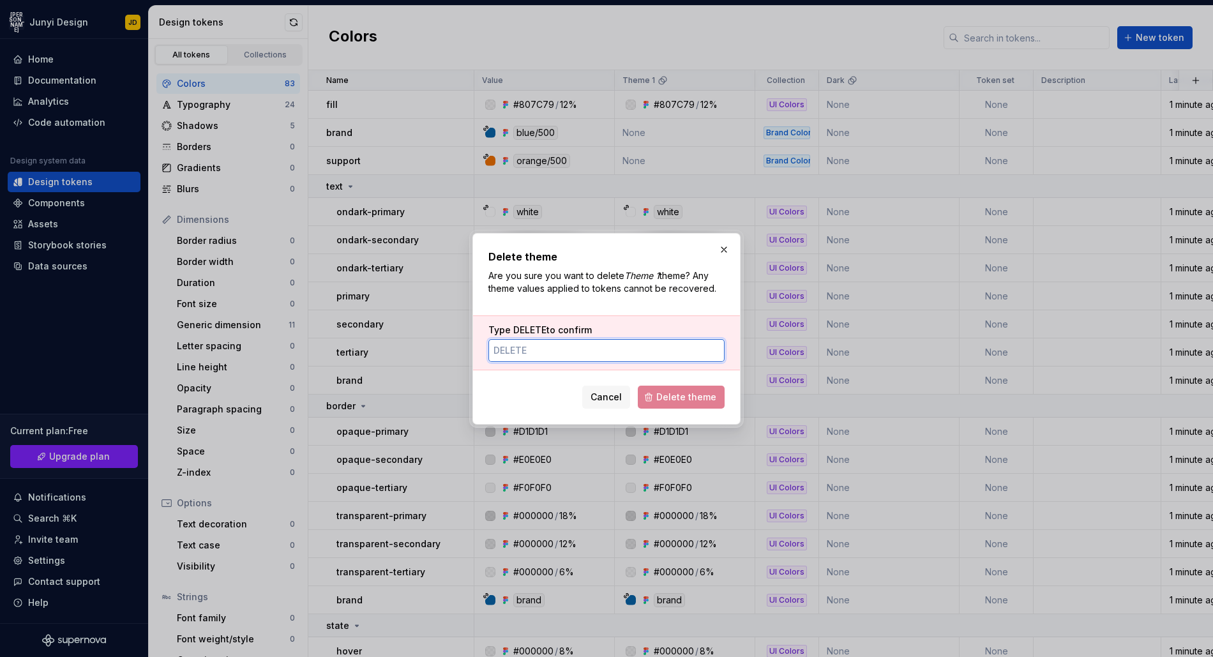
click at [635, 347] on input "Type DELETE to confirm" at bounding box center [606, 350] width 236 height 23
type input "DELETE"
click at [687, 400] on span "Delete theme" at bounding box center [686, 397] width 60 height 13
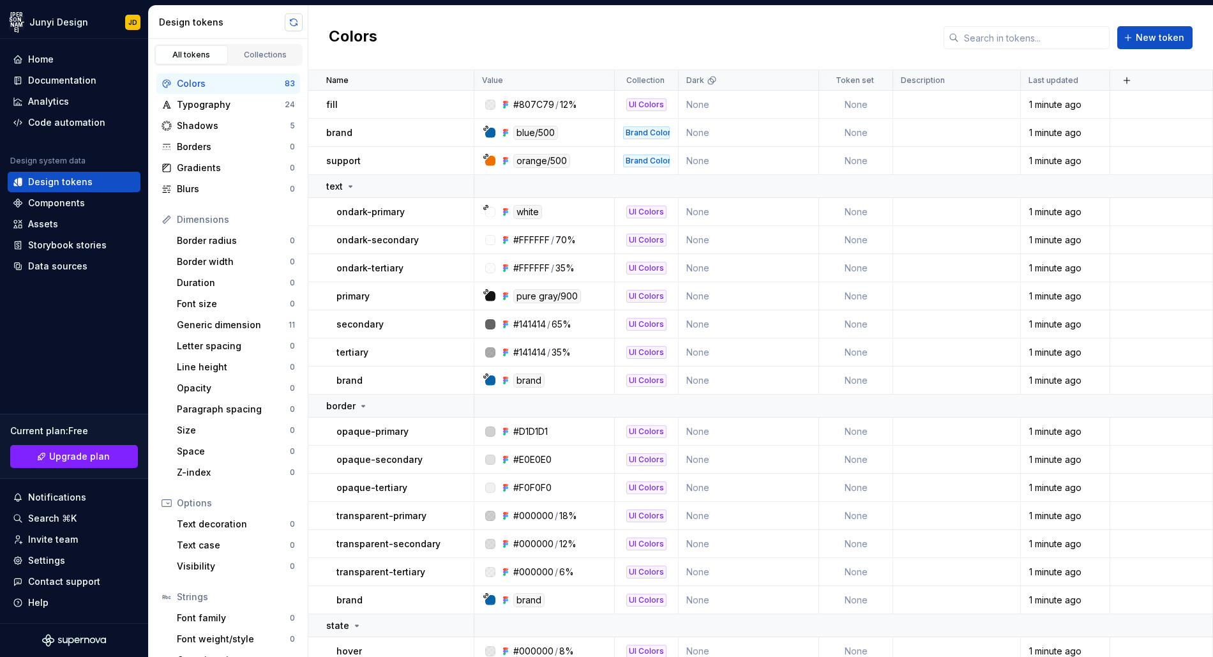
click at [299, 20] on button "button" at bounding box center [294, 22] width 18 height 18
click at [862, 104] on td "None" at bounding box center [856, 105] width 74 height 28
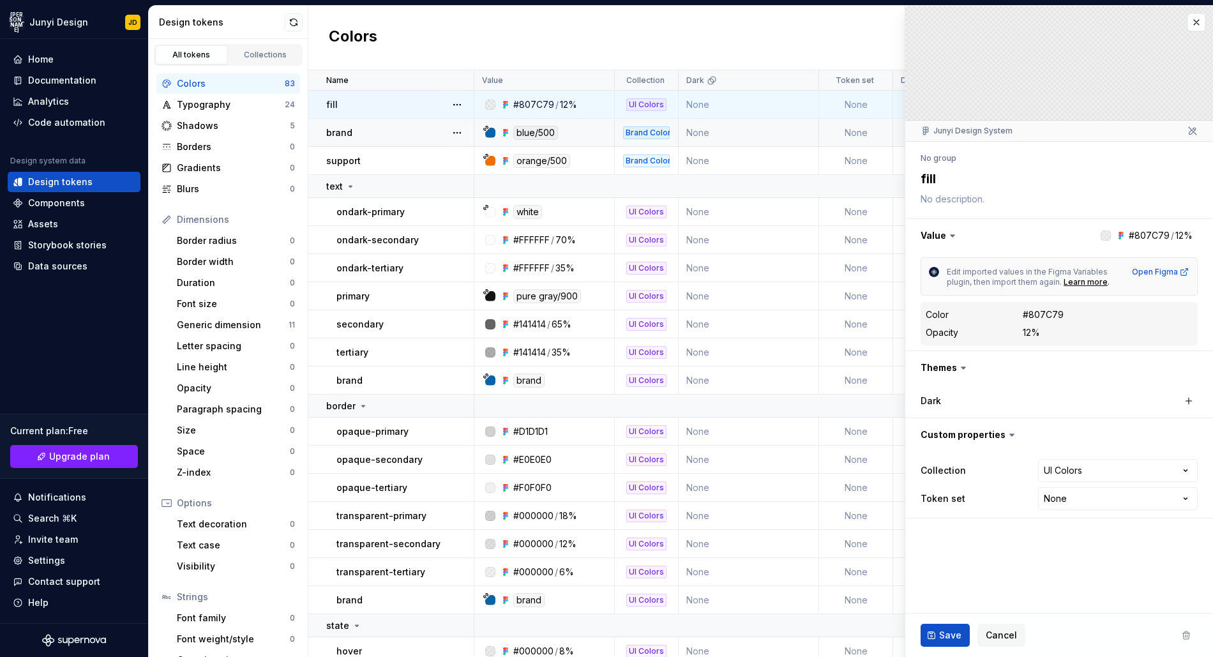
click at [854, 132] on td "None" at bounding box center [856, 133] width 74 height 28
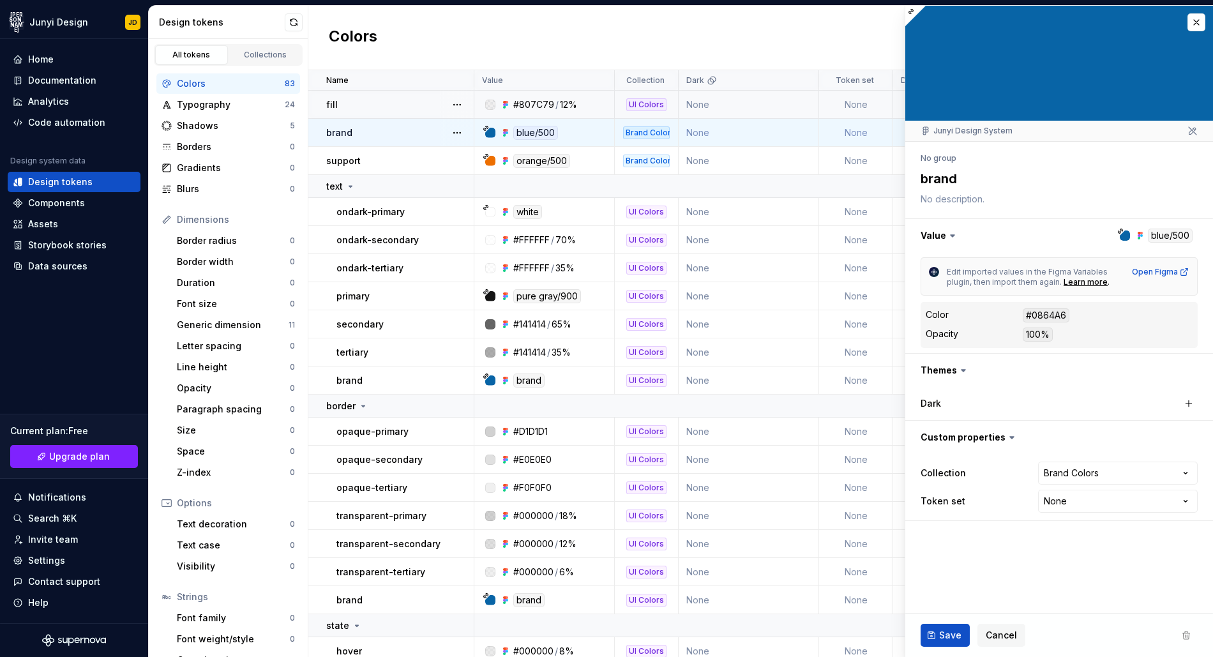
type textarea "*"
click at [1189, 25] on button "button" at bounding box center [1196, 22] width 18 height 18
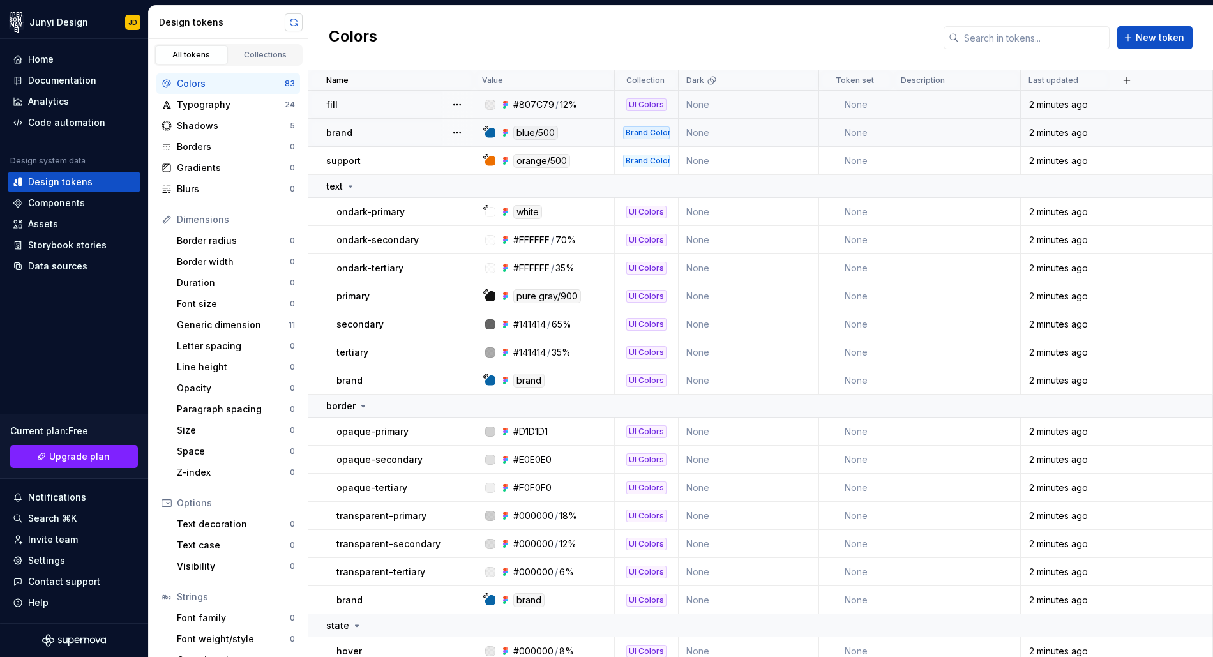
click at [287, 22] on button "button" at bounding box center [294, 22] width 18 height 18
click at [211, 101] on div "Typography" at bounding box center [231, 104] width 108 height 13
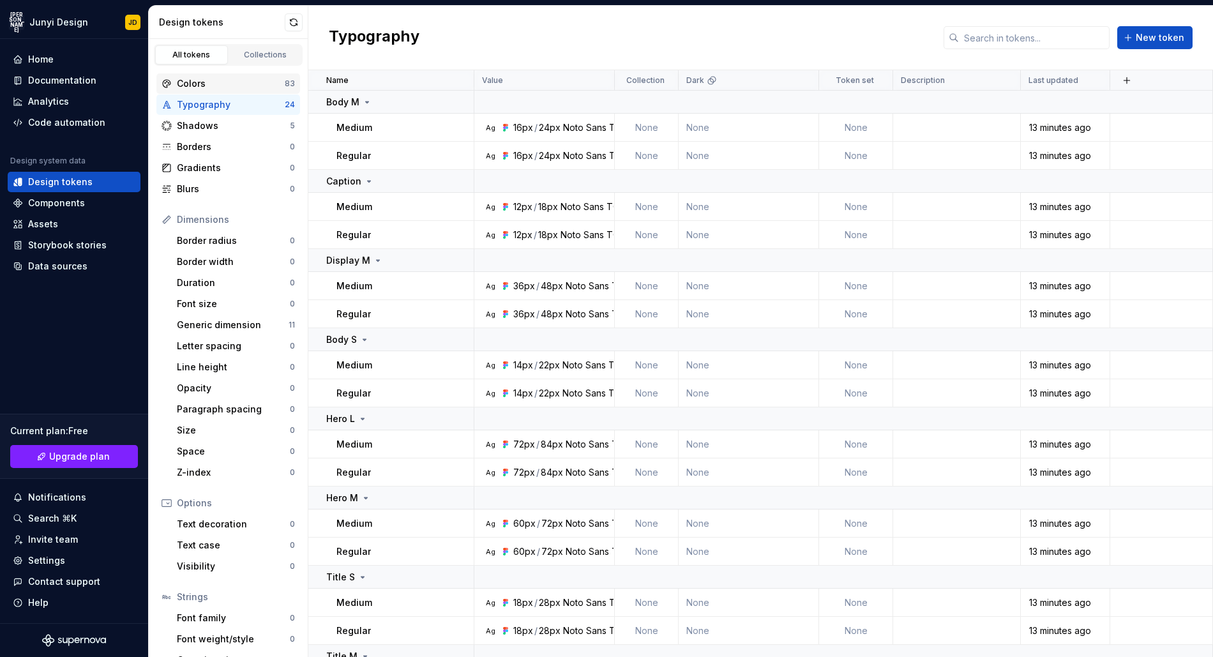
click at [213, 84] on div "Colors" at bounding box center [231, 83] width 108 height 13
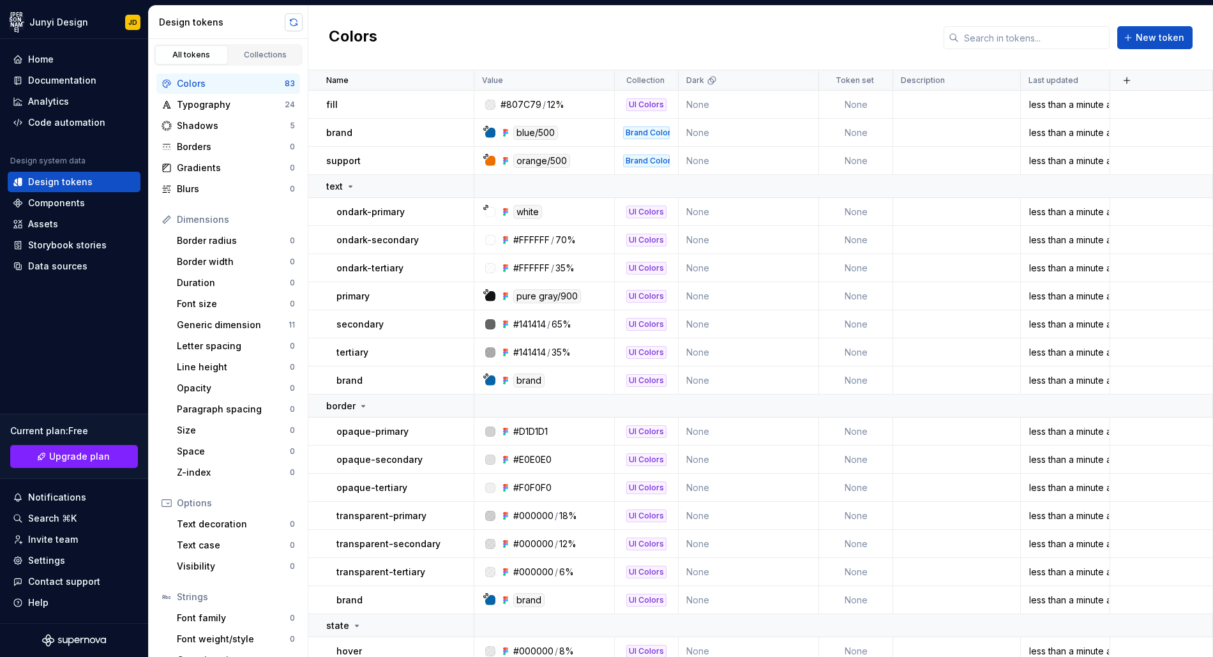
click at [288, 17] on button "button" at bounding box center [294, 22] width 18 height 18
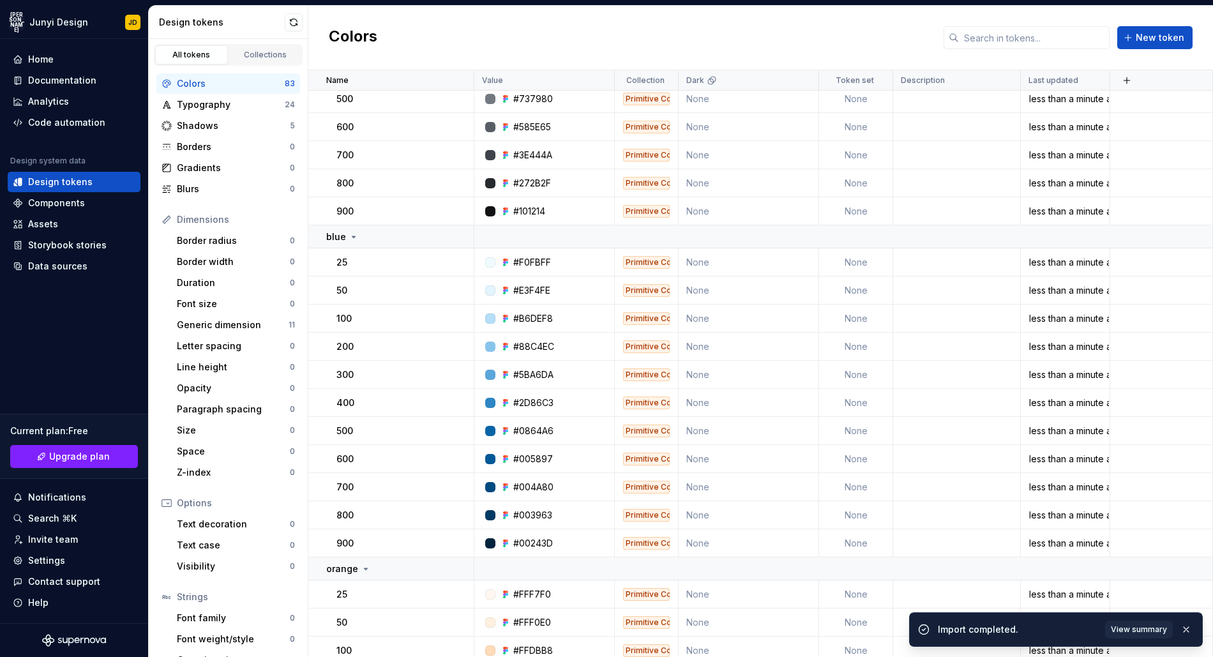
scroll to position [1995, 0]
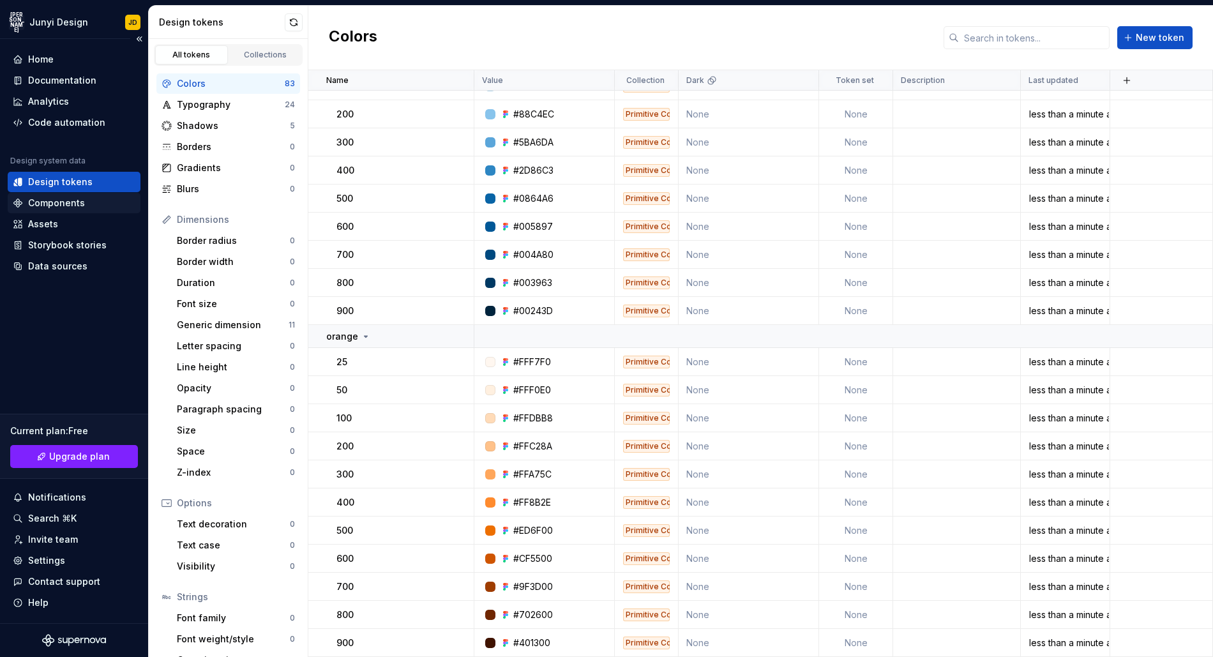
click at [47, 205] on div "Components" at bounding box center [56, 203] width 57 height 13
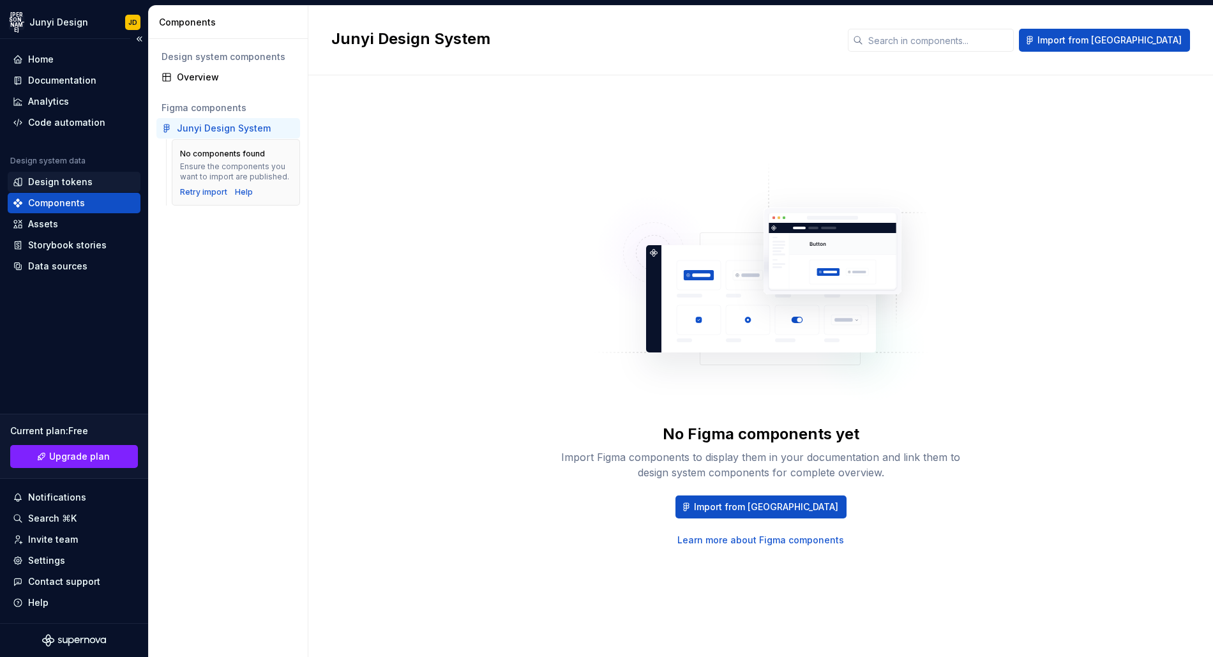
click at [52, 180] on div "Design tokens" at bounding box center [60, 182] width 64 height 13
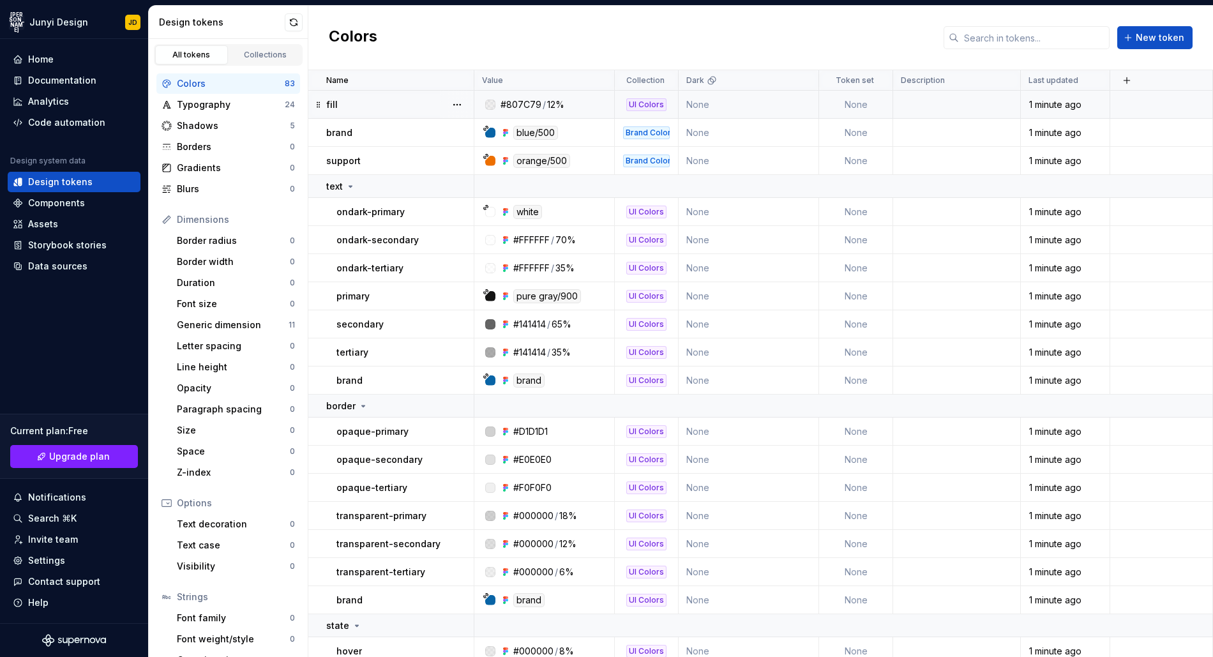
click at [1058, 105] on div "1 minute ago" at bounding box center [1064, 104] width 87 height 13
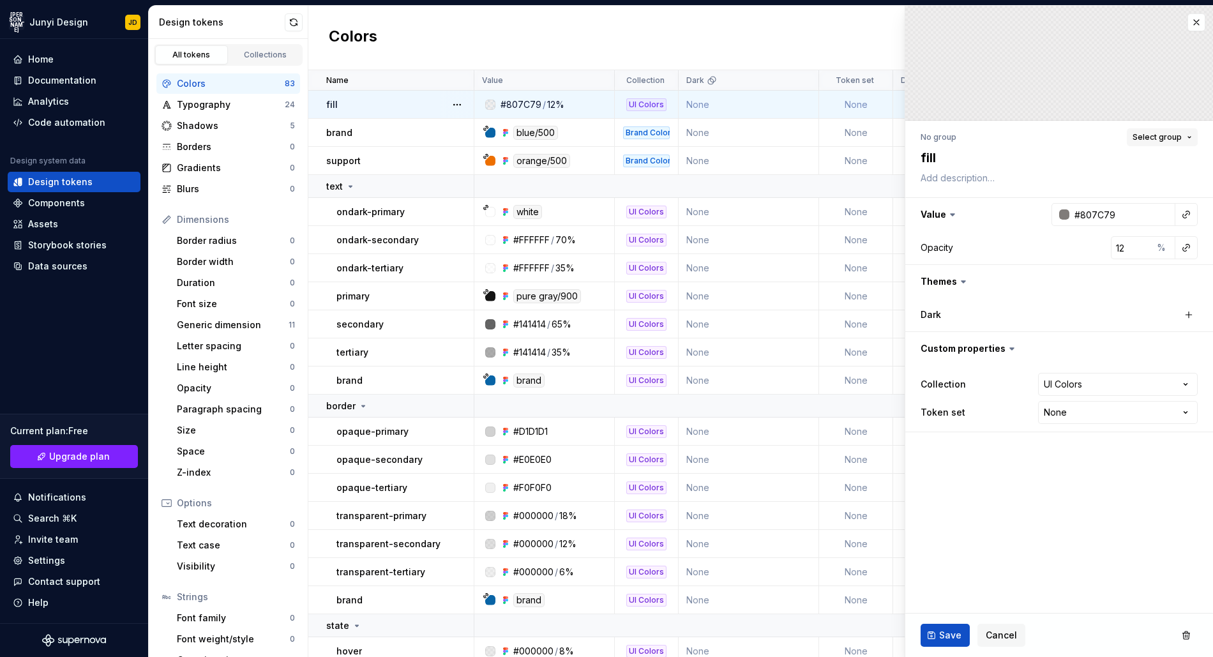
click at [1149, 137] on span "Select group" at bounding box center [1156, 137] width 49 height 10
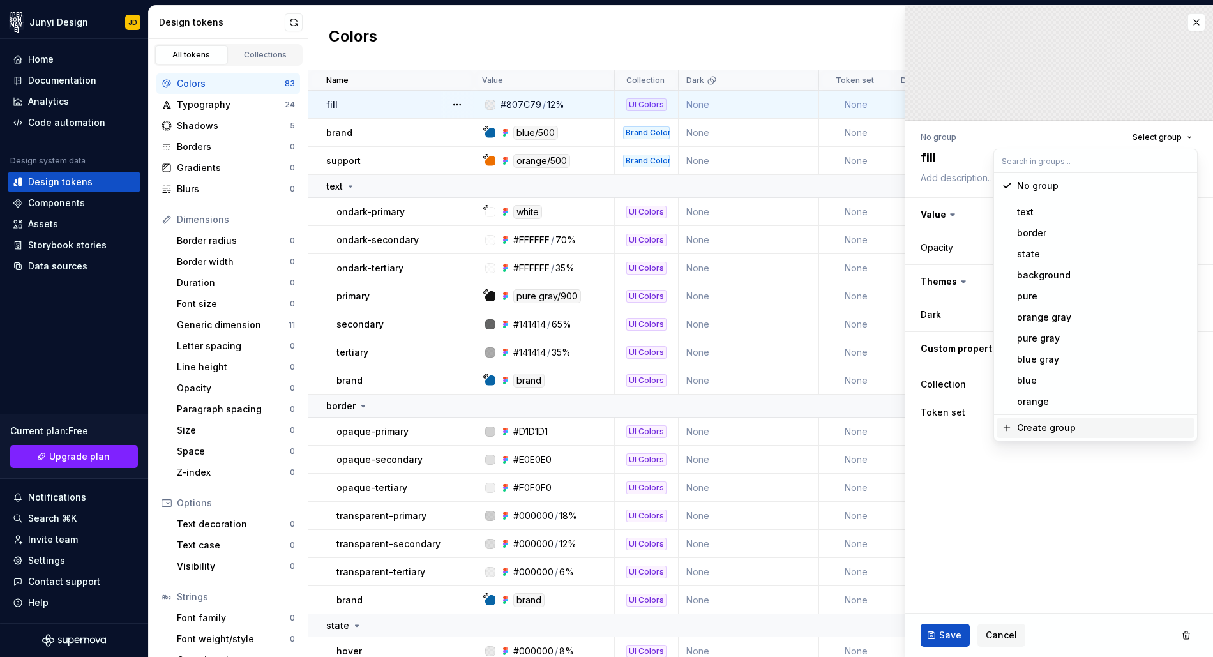
click at [1096, 563] on fieldset "**********" at bounding box center [1059, 331] width 308 height 651
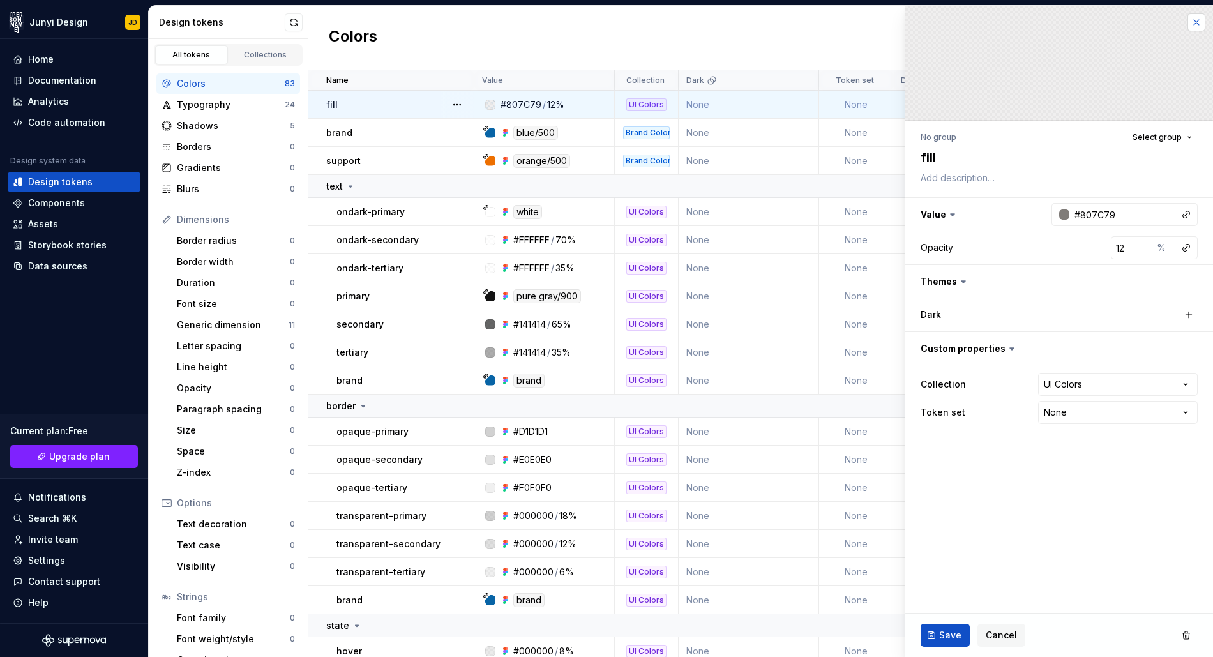
click at [1194, 19] on button "button" at bounding box center [1196, 22] width 18 height 18
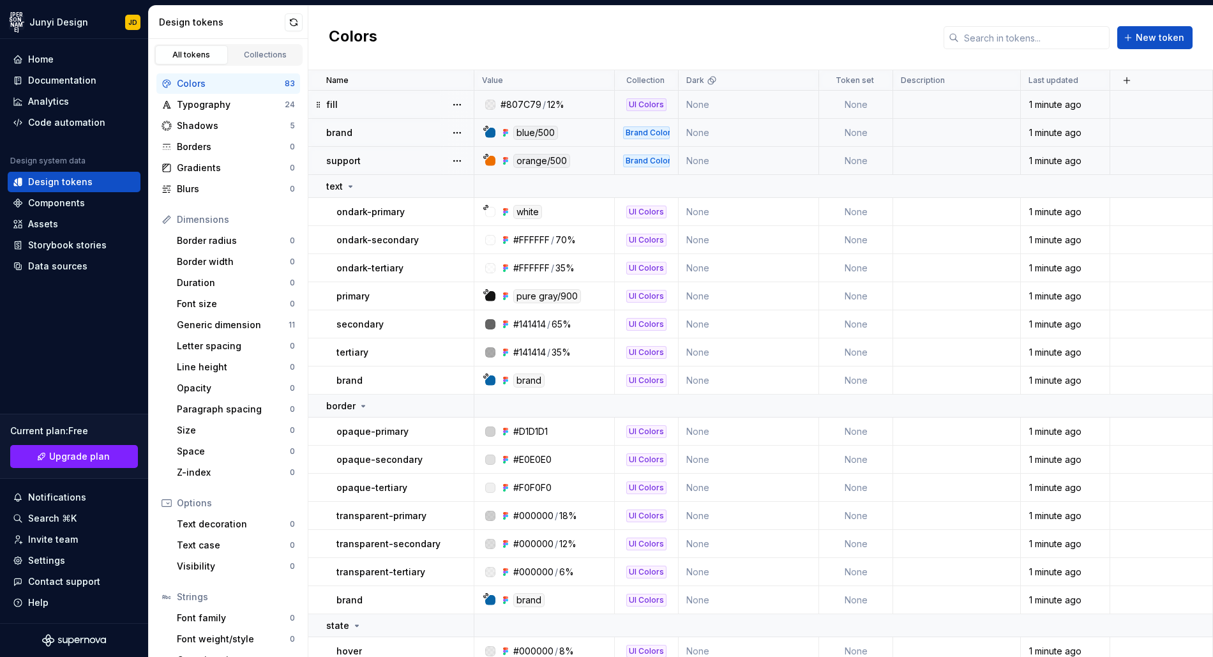
click at [401, 135] on div "brand" at bounding box center [399, 132] width 147 height 13
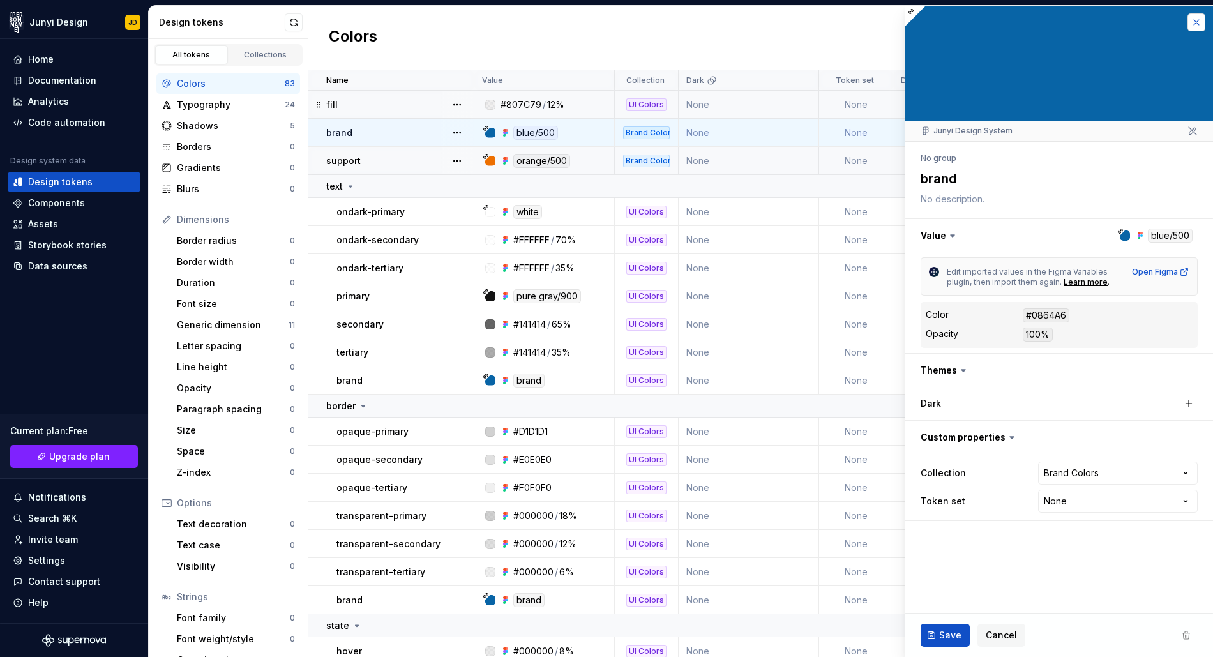
click at [1196, 24] on button "button" at bounding box center [1196, 22] width 18 height 18
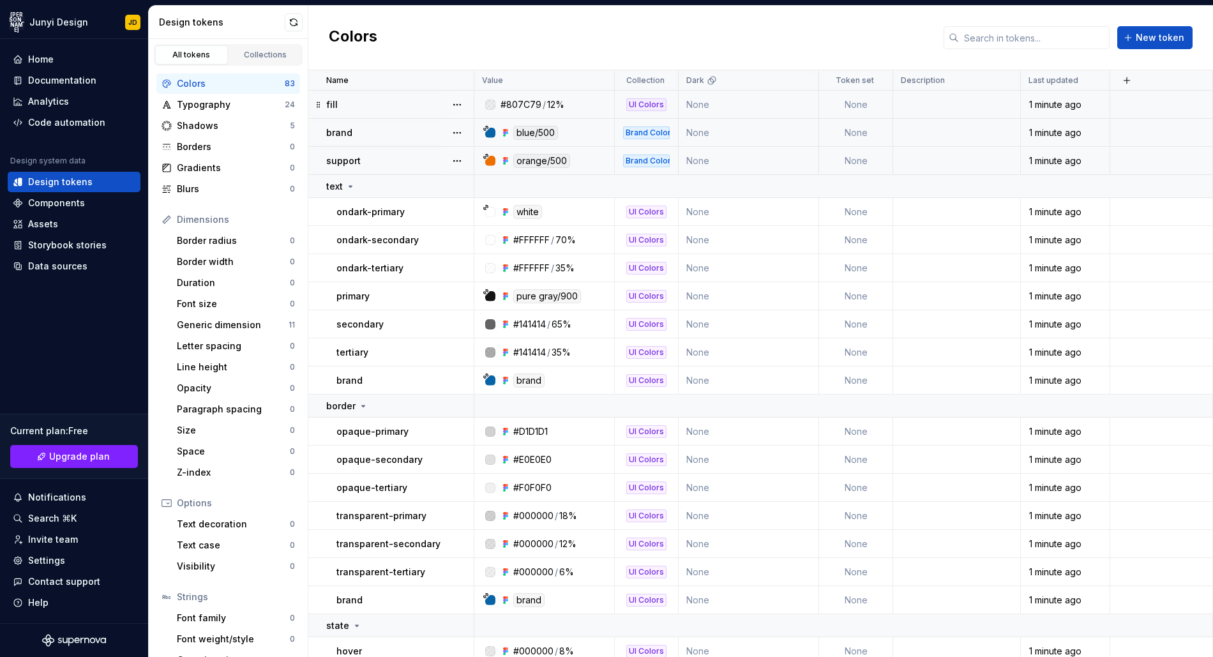
drag, startPoint x: 805, startPoint y: 121, endPoint x: 802, endPoint y: 103, distance: 18.2
click at [802, 103] on td "None" at bounding box center [749, 105] width 140 height 28
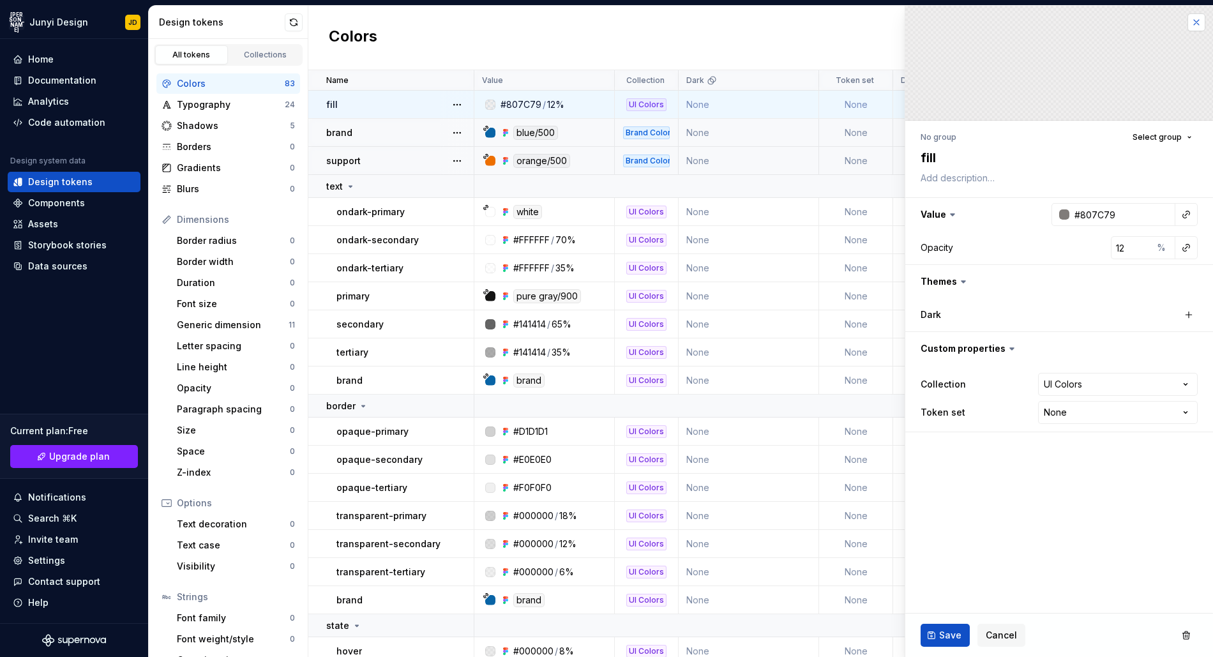
click at [1194, 19] on button "button" at bounding box center [1196, 22] width 18 height 18
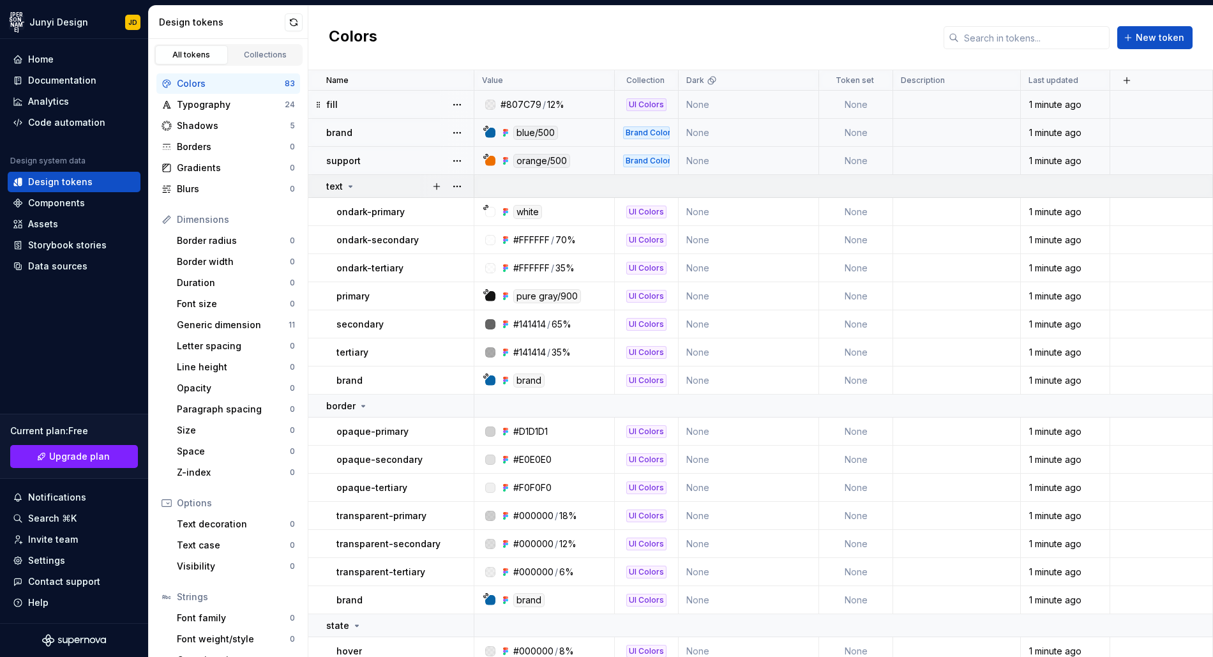
click at [347, 186] on icon at bounding box center [350, 186] width 10 height 10
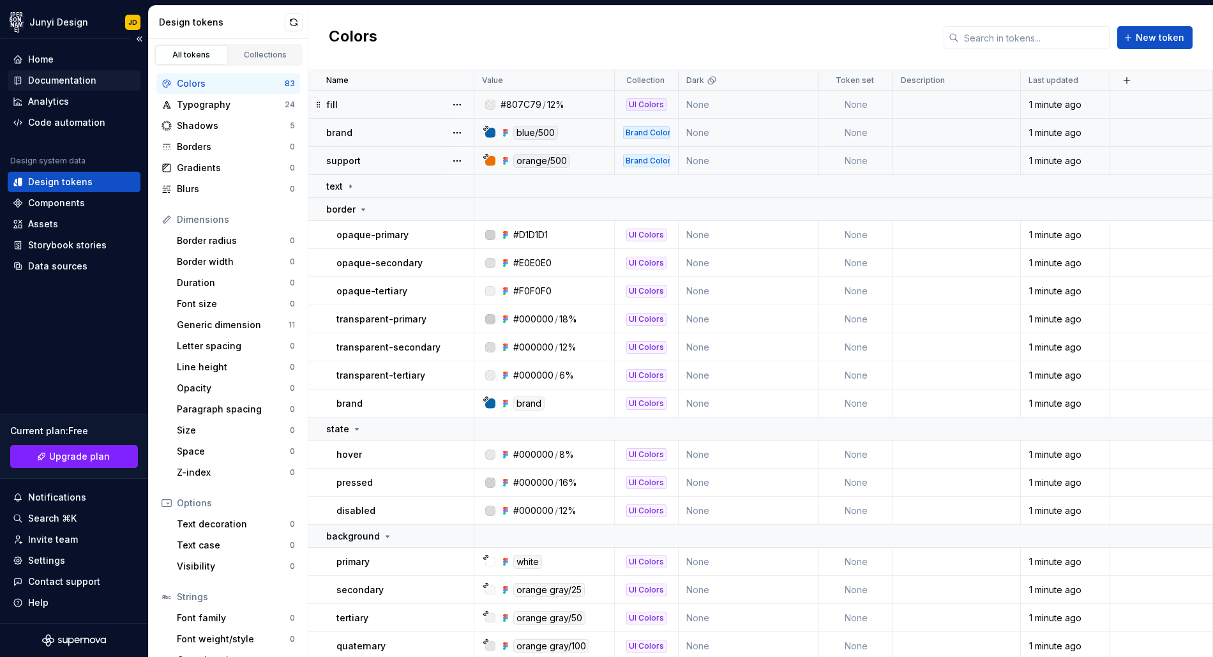
click at [93, 82] on div "Documentation" at bounding box center [74, 80] width 123 height 13
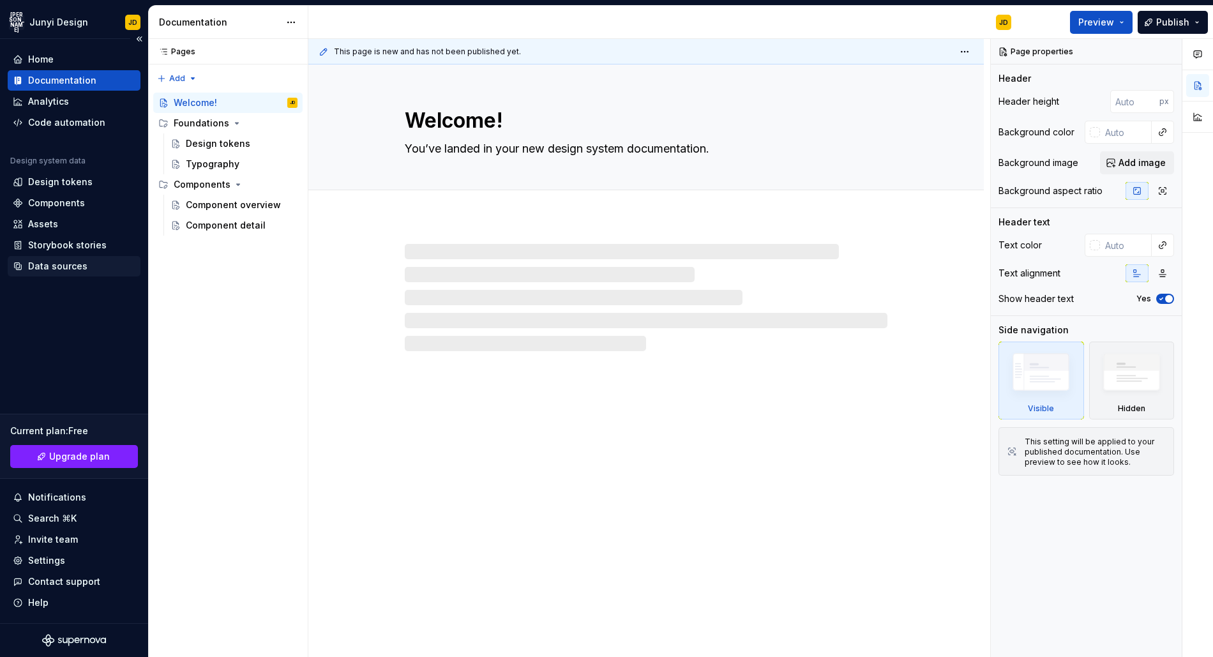
click at [93, 269] on div "Data sources" at bounding box center [74, 266] width 123 height 13
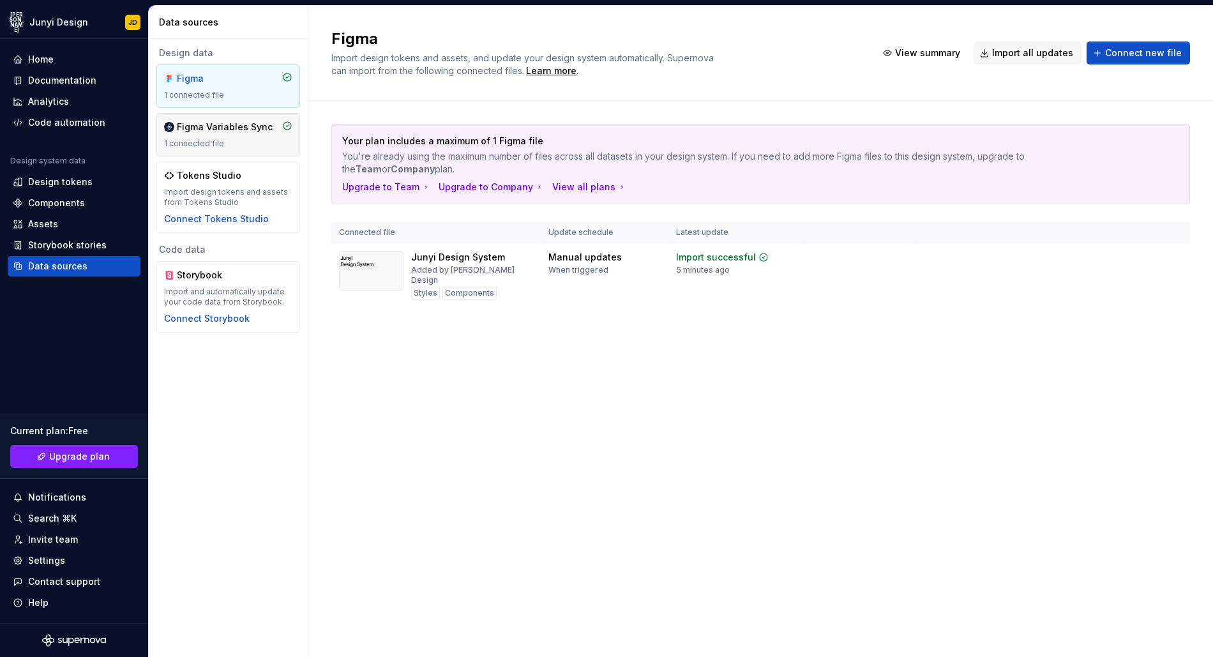
click at [214, 135] on div "Figma Variables Sync 1 connected file" at bounding box center [228, 135] width 128 height 28
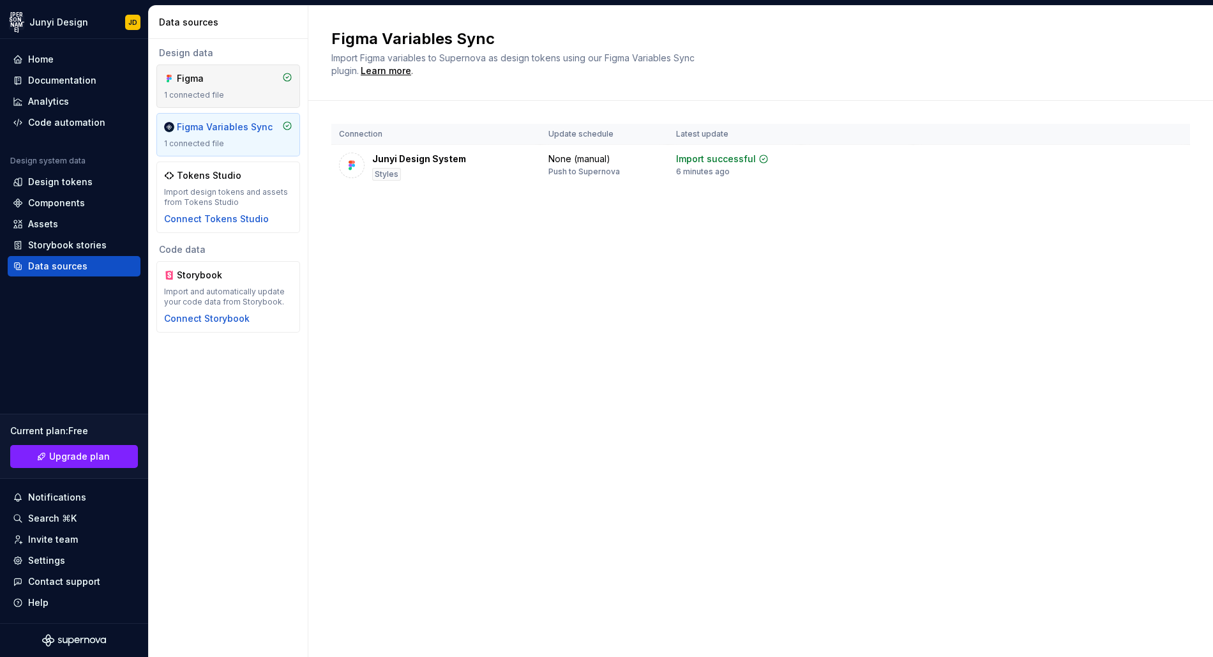
click at [222, 96] on div "1 connected file" at bounding box center [228, 95] width 128 height 10
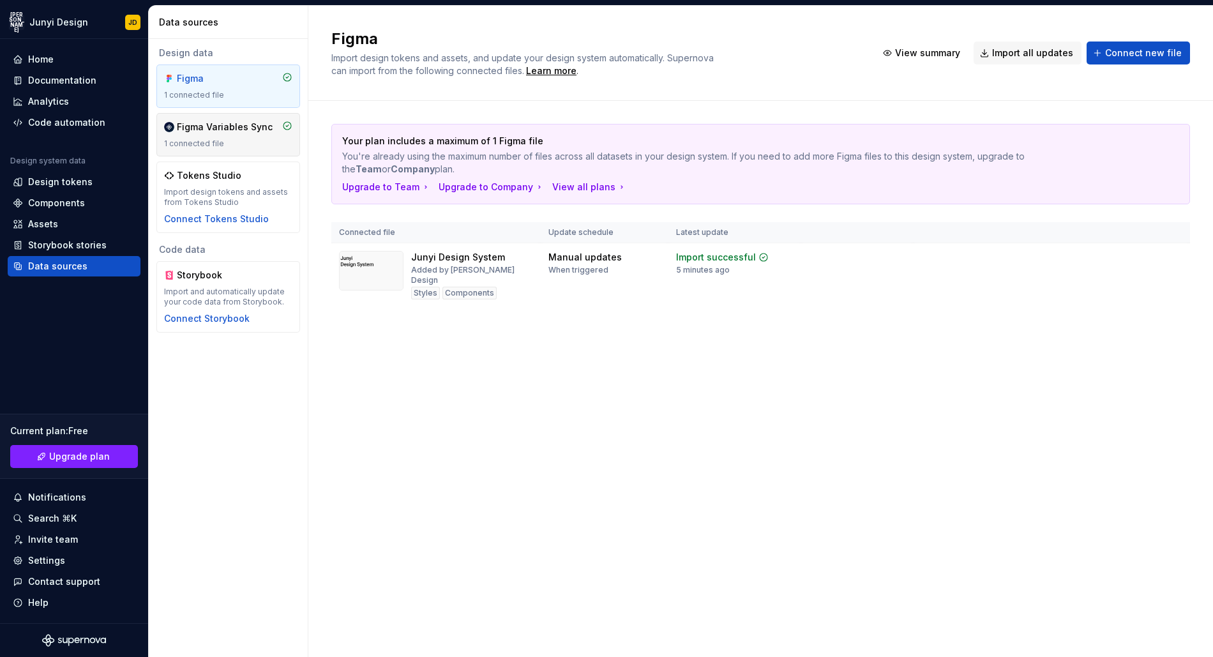
click at [192, 141] on div "1 connected file" at bounding box center [228, 144] width 128 height 10
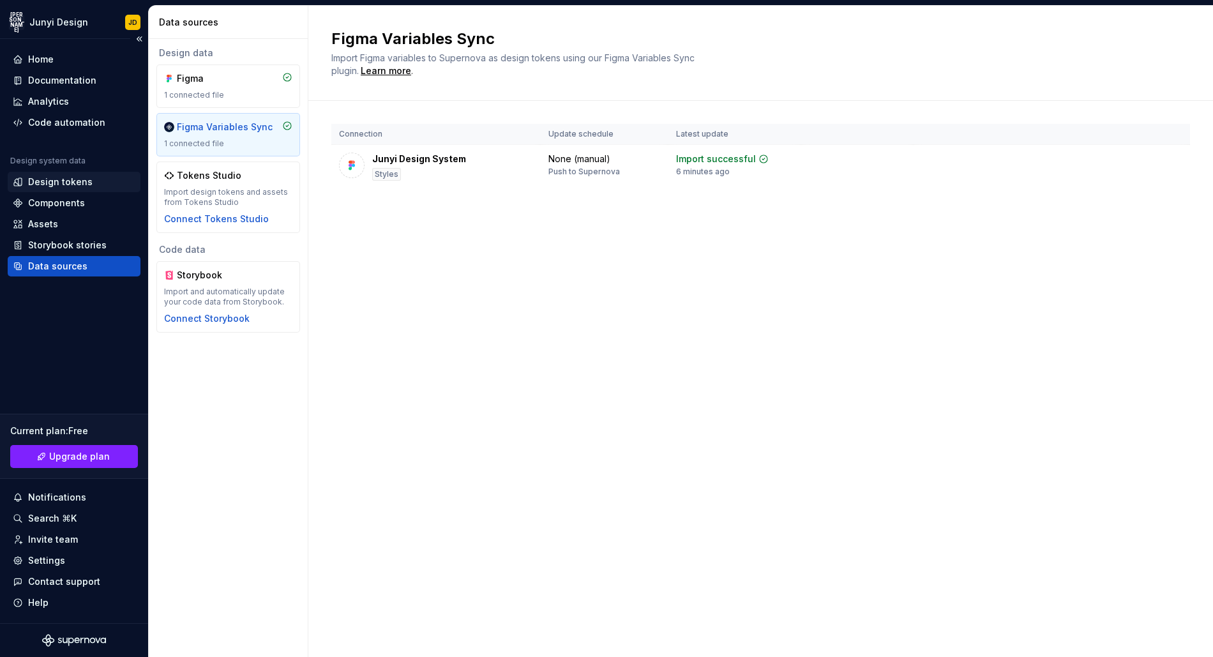
click at [79, 174] on div "Design tokens" at bounding box center [74, 182] width 133 height 20
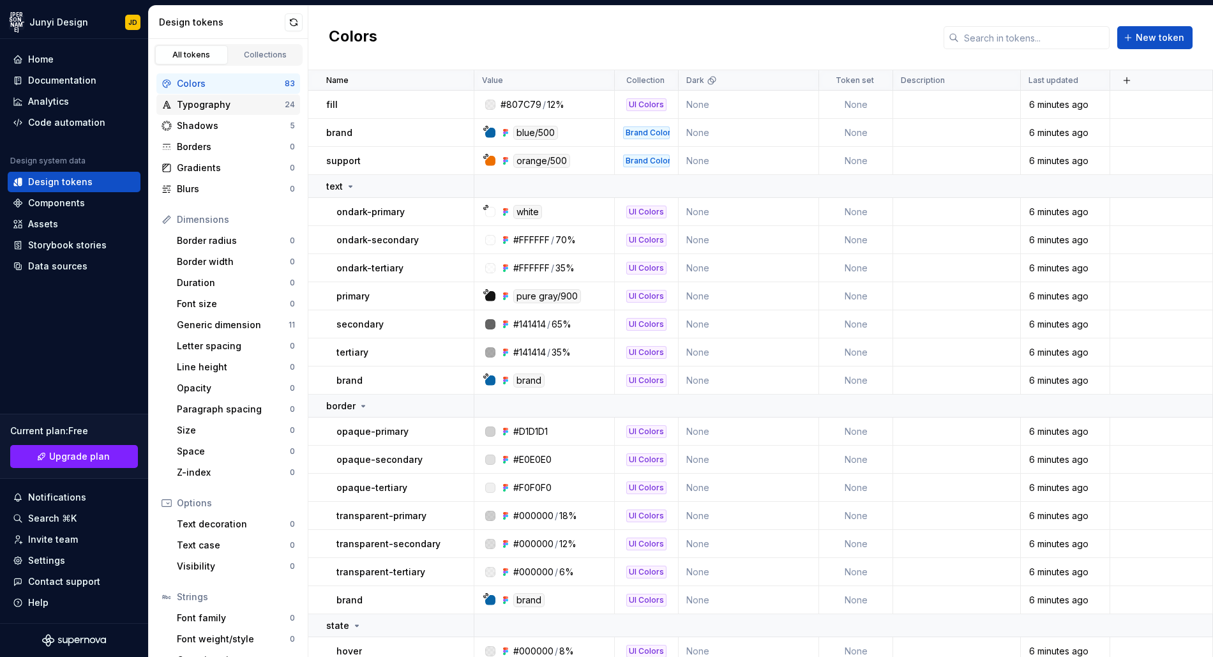
click at [249, 109] on div "Typography" at bounding box center [231, 104] width 108 height 13
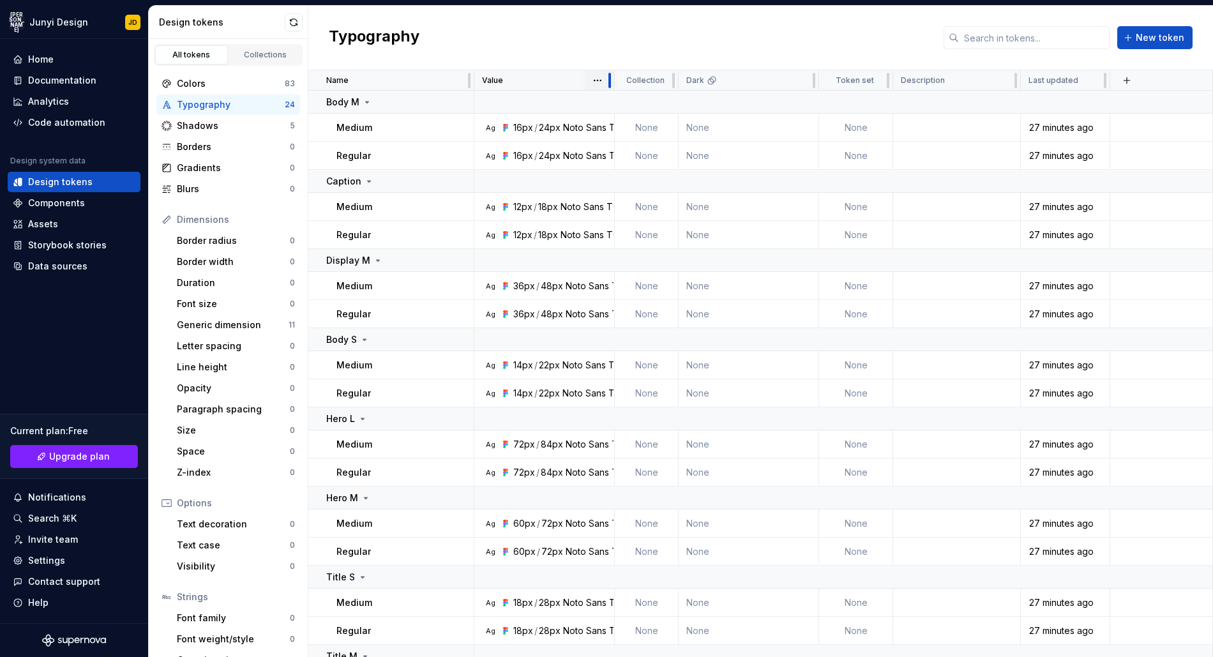
scroll to position [1, 0]
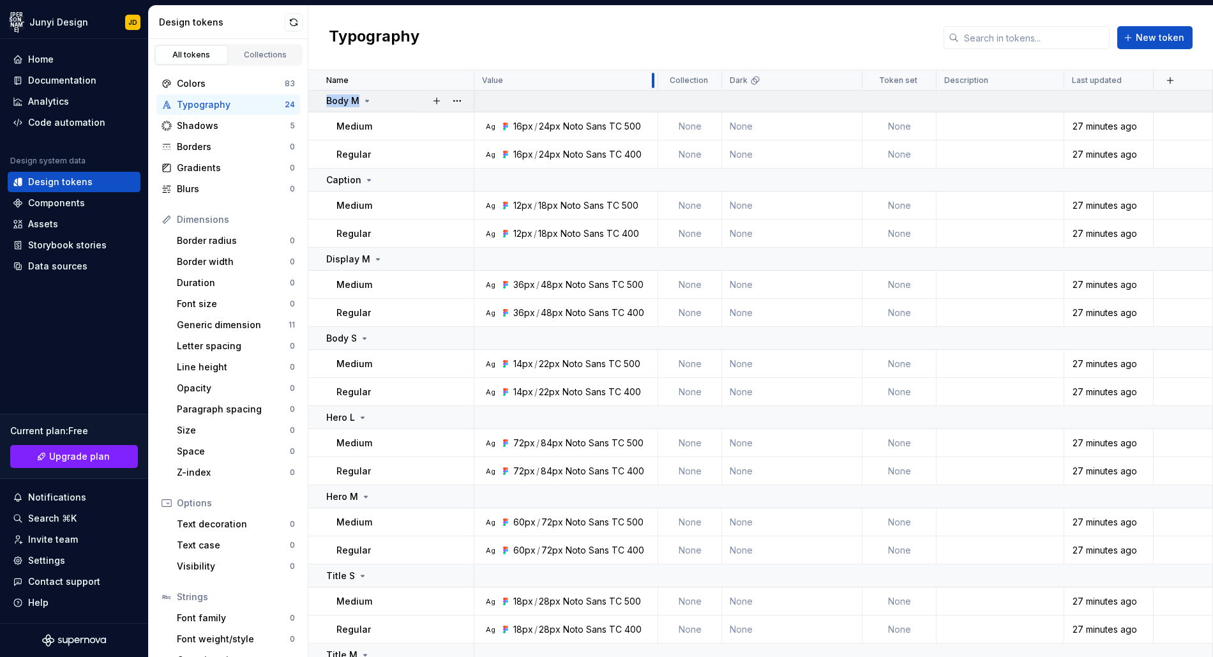
drag, startPoint x: 613, startPoint y: 78, endPoint x: 657, endPoint y: 109, distance: 53.7
click at [657, 109] on table "Name Value Collection Dark Token set Description Last updated Body M Medium Ag …" at bounding box center [760, 554] width 905 height 970
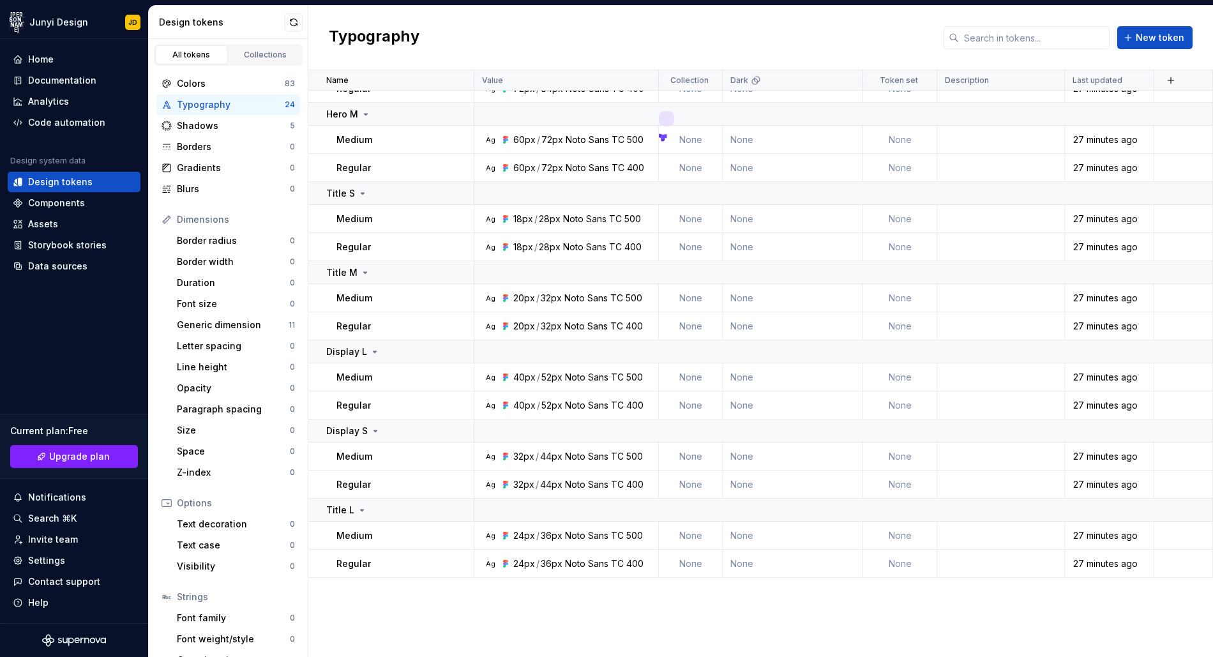
scroll to position [0, 0]
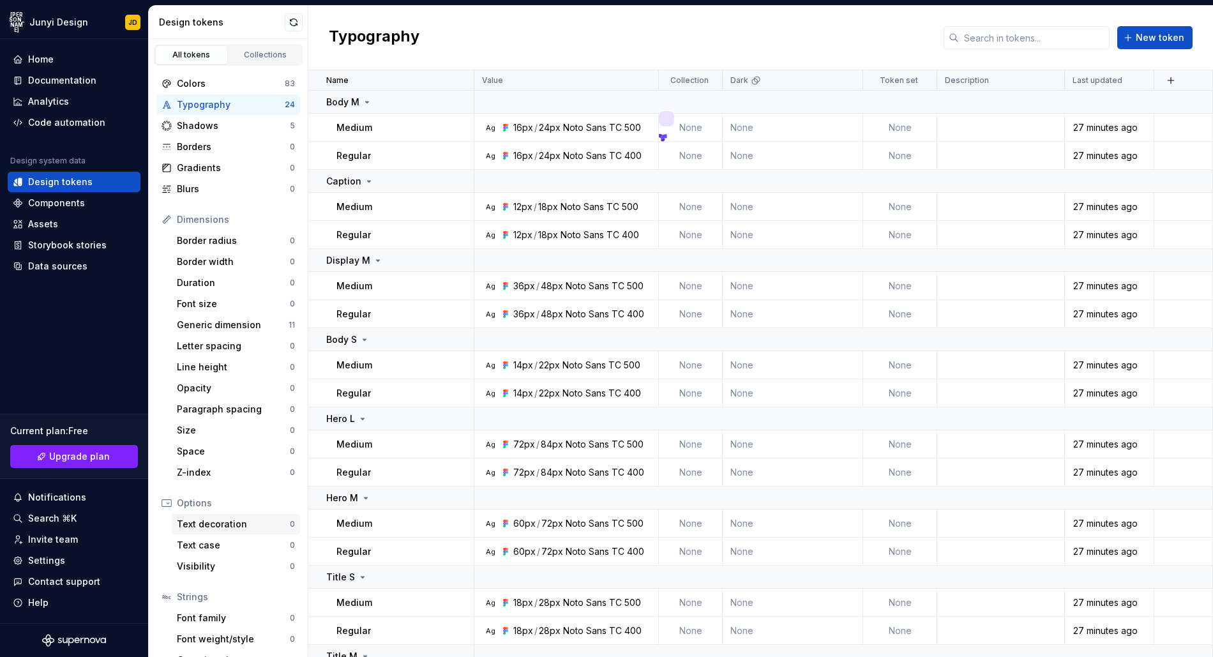
click at [220, 520] on div "Text decoration" at bounding box center [233, 524] width 113 height 13
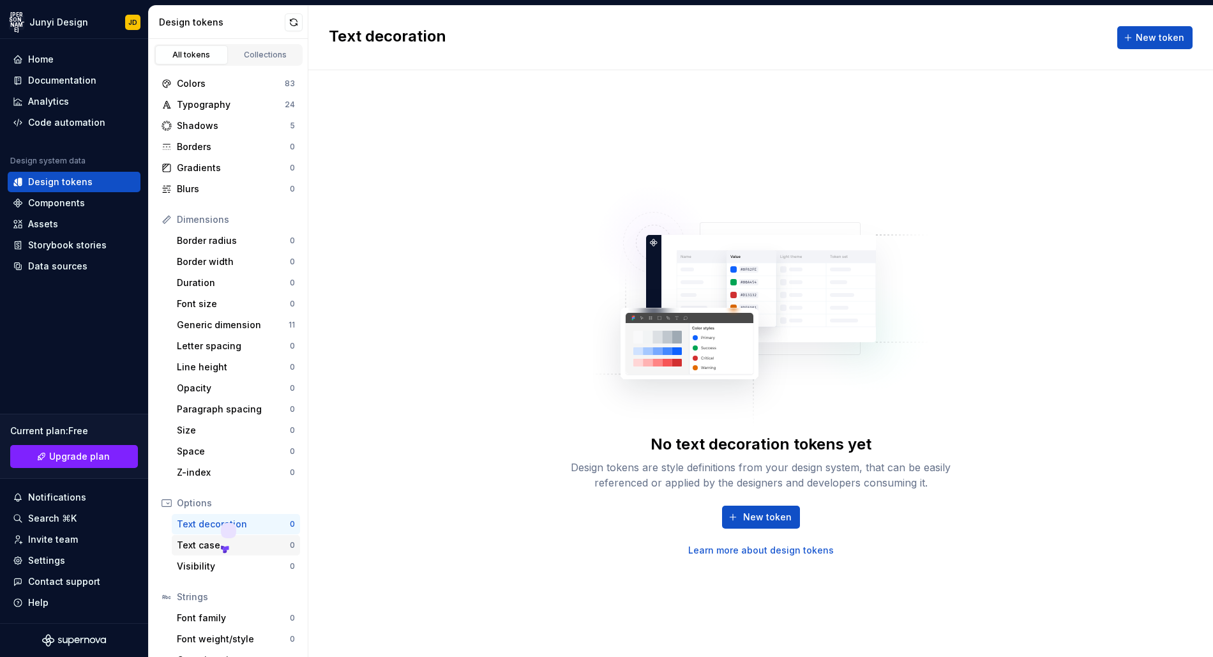
click at [206, 546] on div "Text case" at bounding box center [233, 545] width 113 height 13
click at [209, 614] on div "Font family" at bounding box center [233, 618] width 113 height 13
click at [216, 636] on div "Font weight/style" at bounding box center [233, 639] width 113 height 13
click at [256, 105] on div "Typography" at bounding box center [231, 104] width 108 height 13
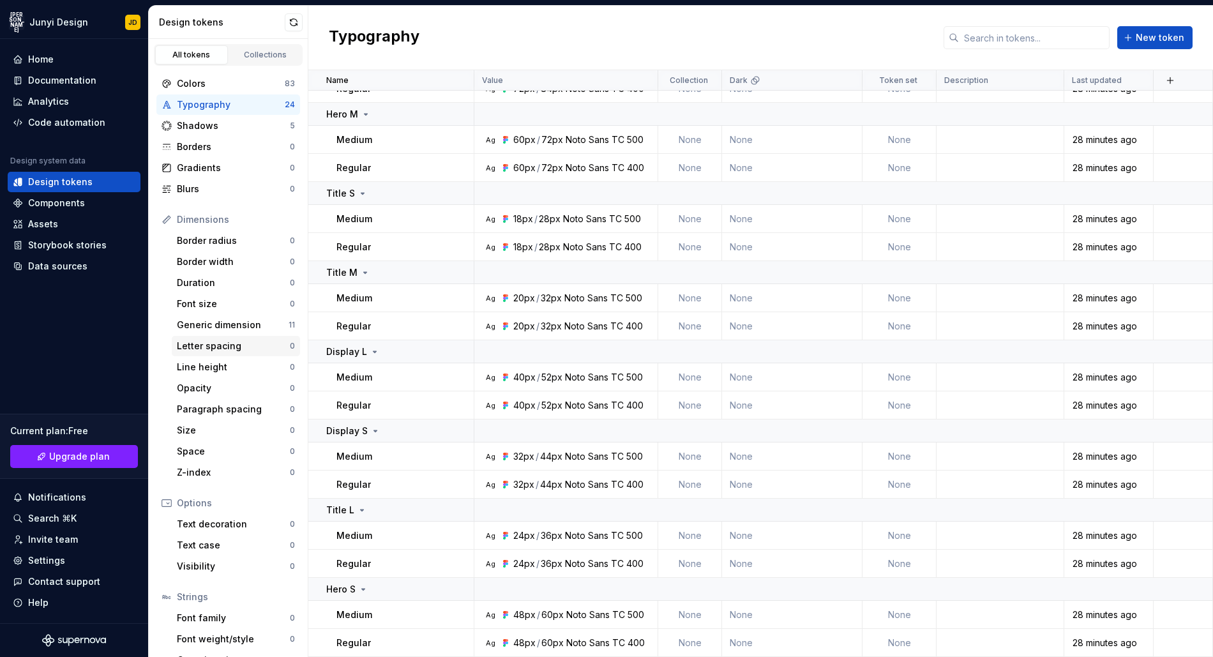
scroll to position [42, 0]
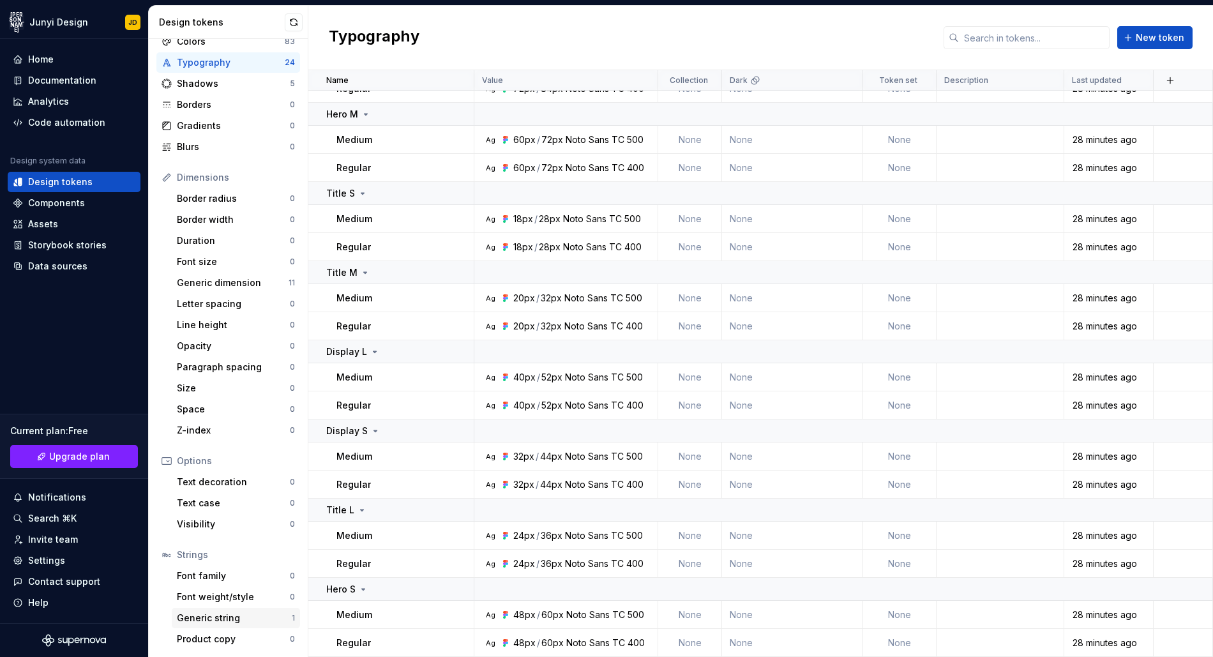
click at [236, 612] on div "Generic string" at bounding box center [234, 618] width 115 height 13
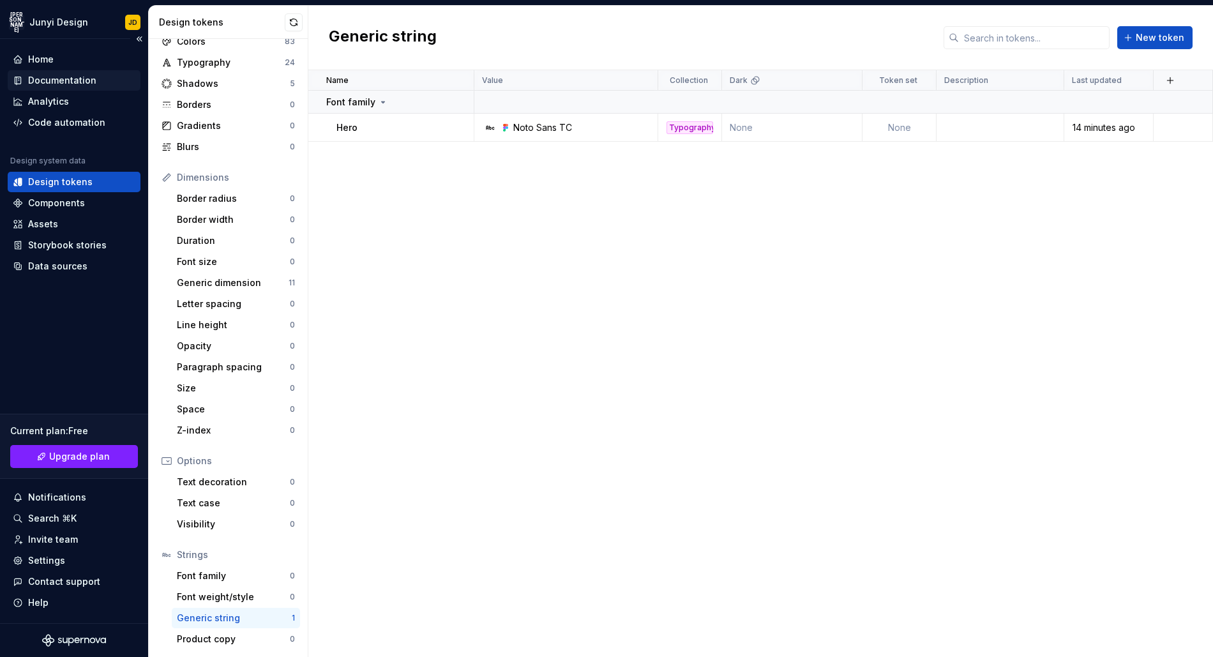
click at [73, 86] on div "Documentation" at bounding box center [62, 80] width 68 height 13
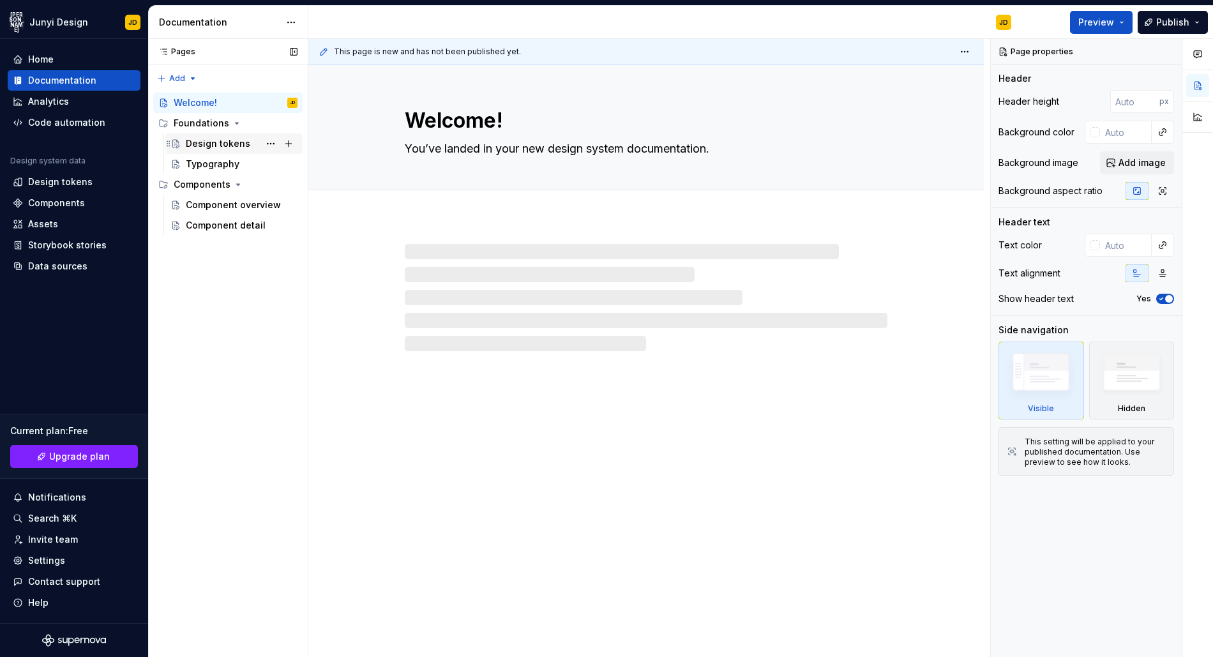
click at [225, 140] on div "Design tokens" at bounding box center [218, 143] width 64 height 13
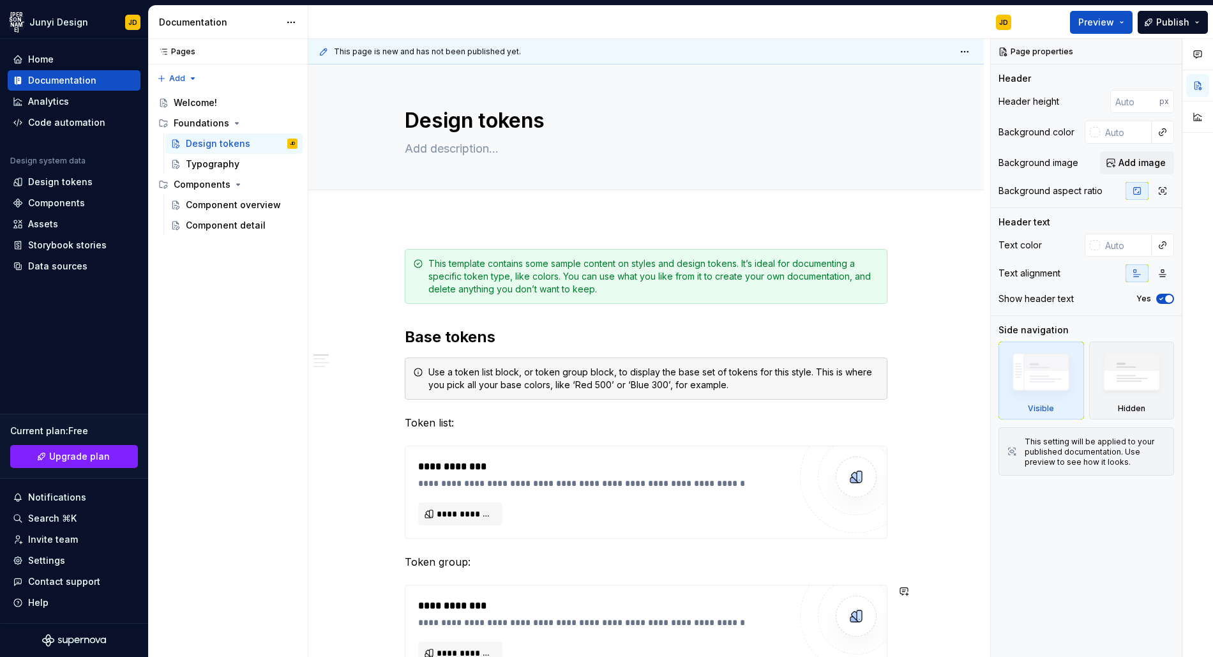
scroll to position [4, 0]
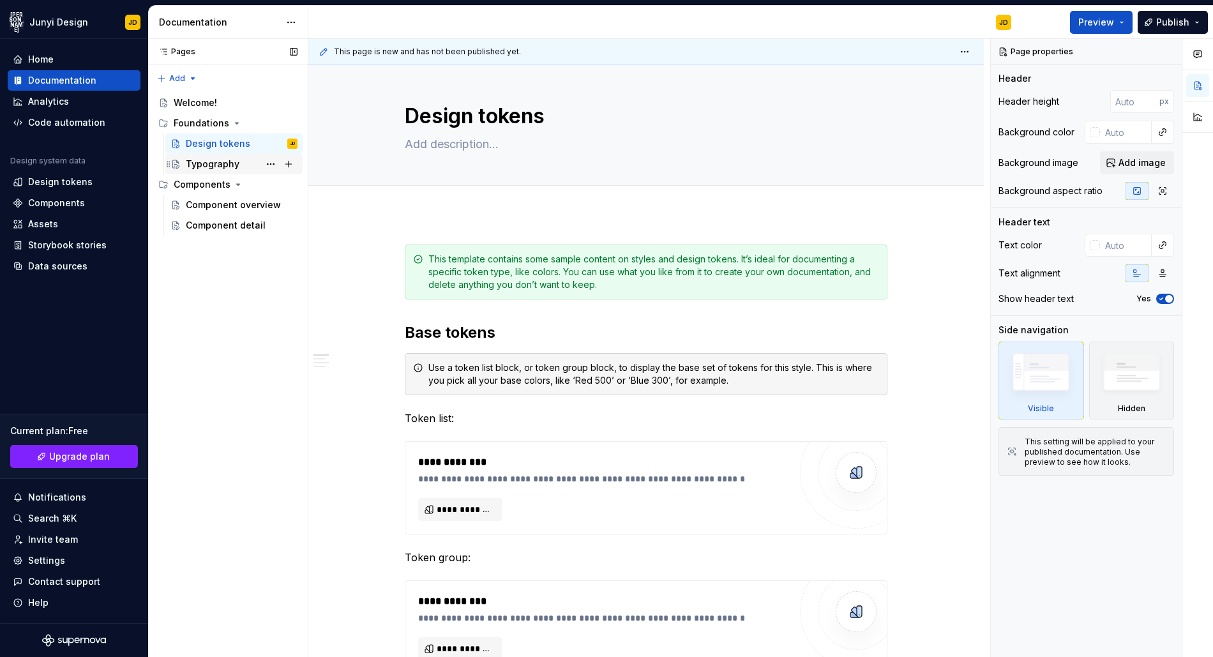
click at [235, 173] on div "Typography" at bounding box center [233, 164] width 137 height 20
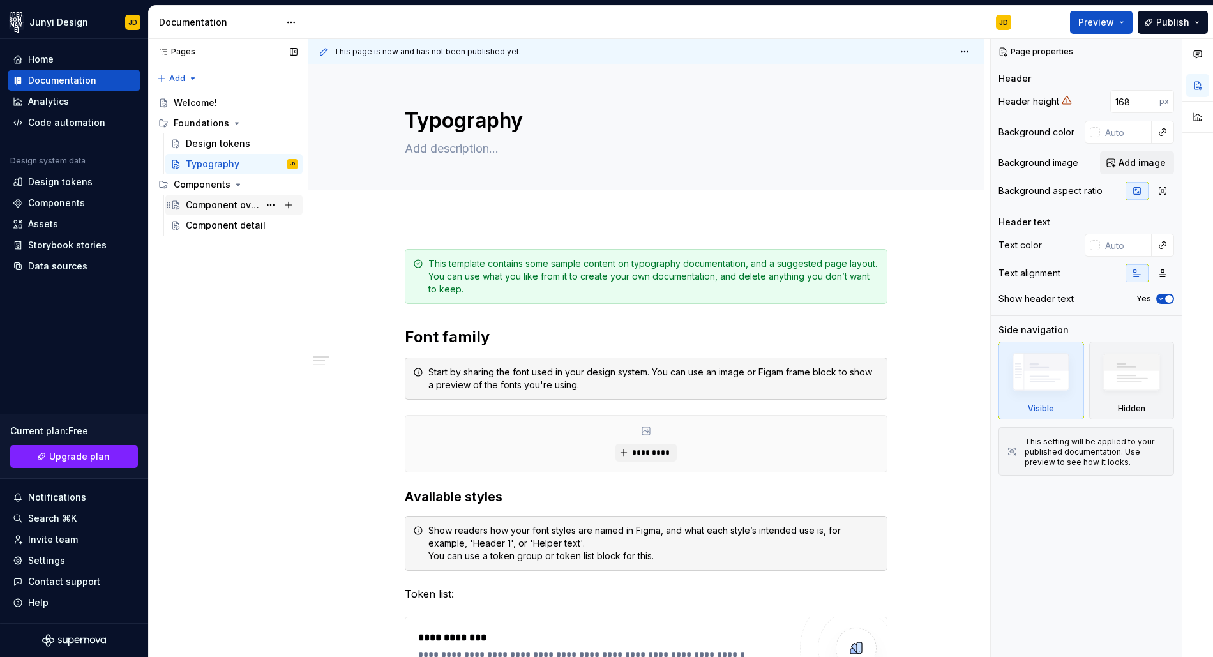
click at [236, 199] on div "Component overview" at bounding box center [222, 205] width 73 height 13
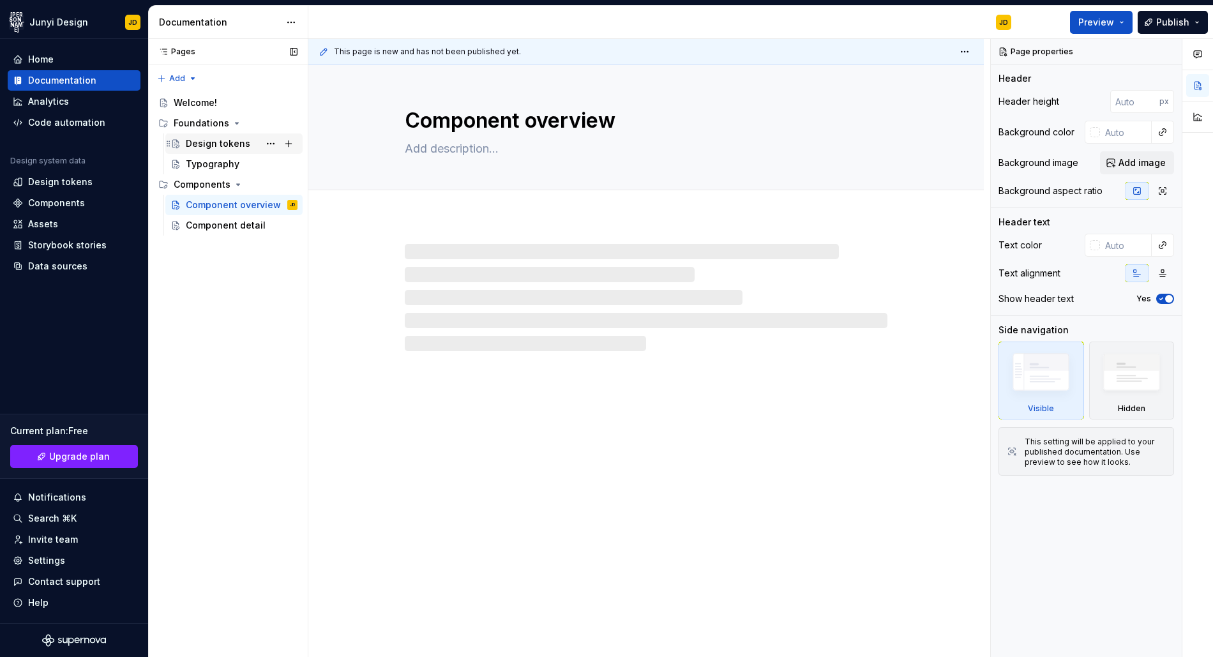
click at [224, 144] on div "Design tokens" at bounding box center [218, 143] width 64 height 13
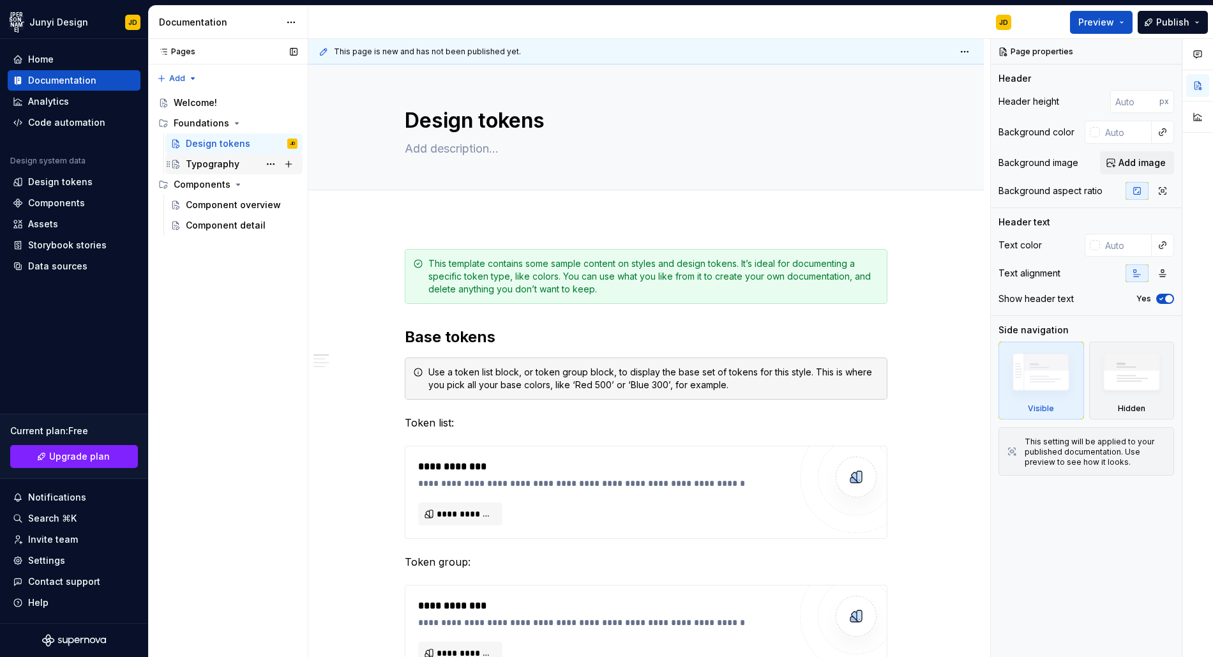
click at [207, 163] on div "Typography" at bounding box center [213, 164] width 54 height 13
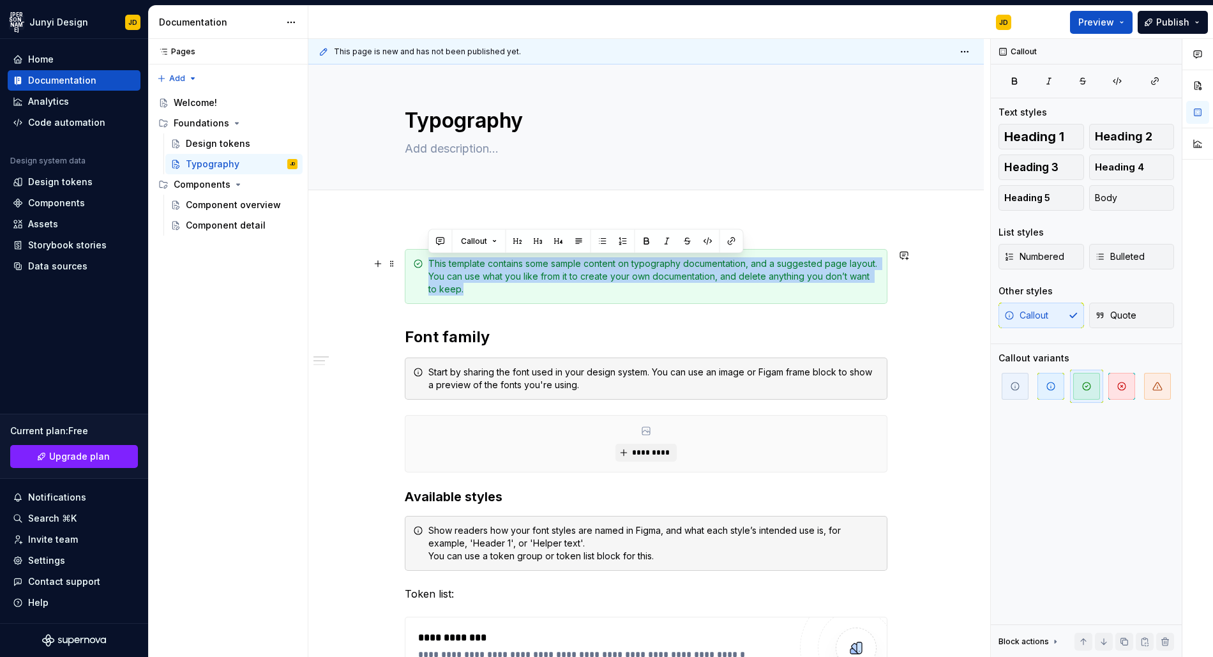
drag, startPoint x: 422, startPoint y: 259, endPoint x: 491, endPoint y: 302, distance: 81.1
click at [491, 302] on div "This template contains some sample content on typography documentation, and a s…" at bounding box center [646, 276] width 483 height 55
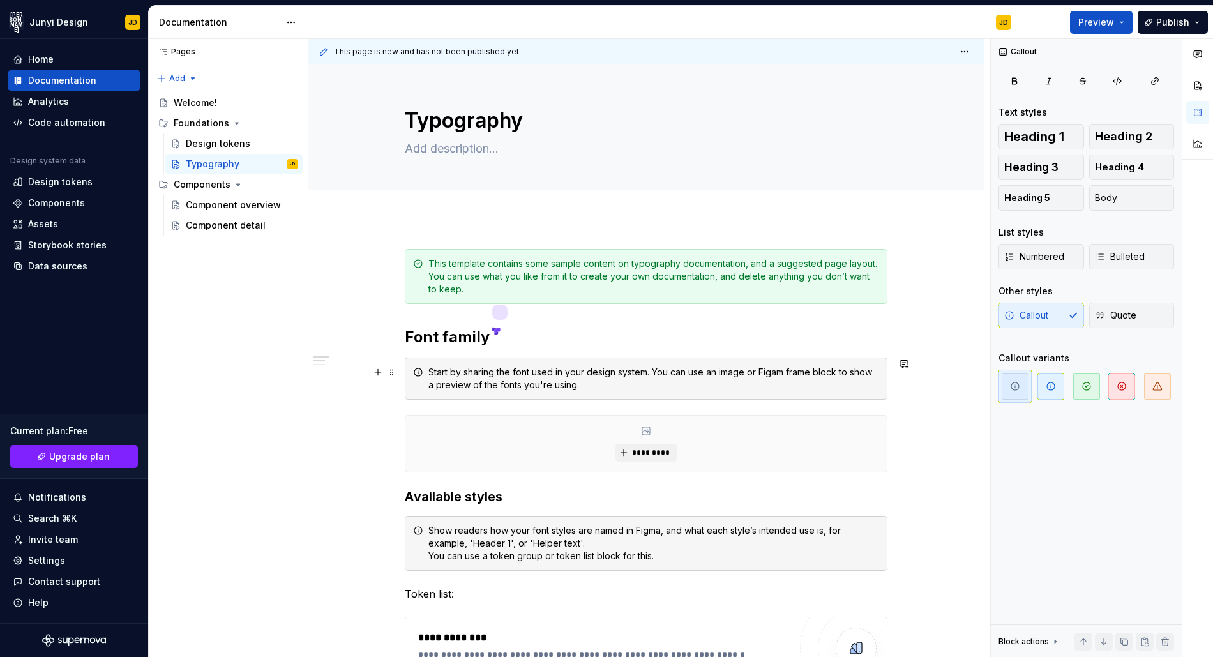
click at [518, 373] on div "Start by sharing the font used in your design system. You can use an image or F…" at bounding box center [653, 379] width 451 height 26
click at [377, 420] on button "button" at bounding box center [378, 421] width 18 height 18
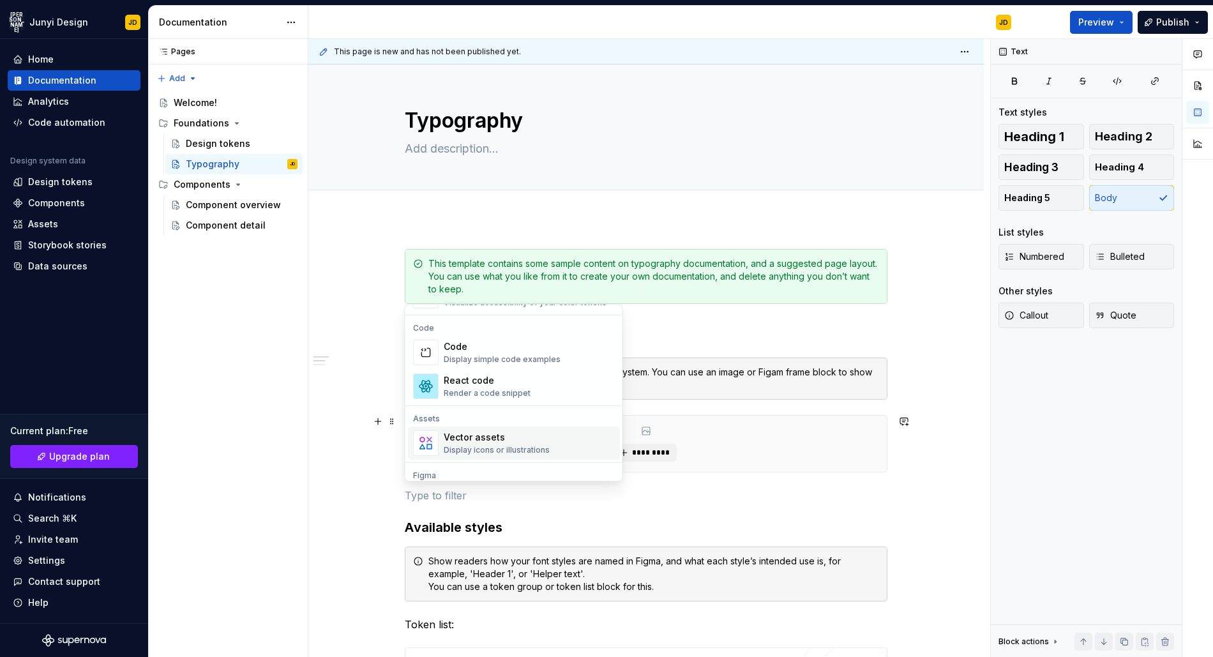
scroll to position [900, 0]
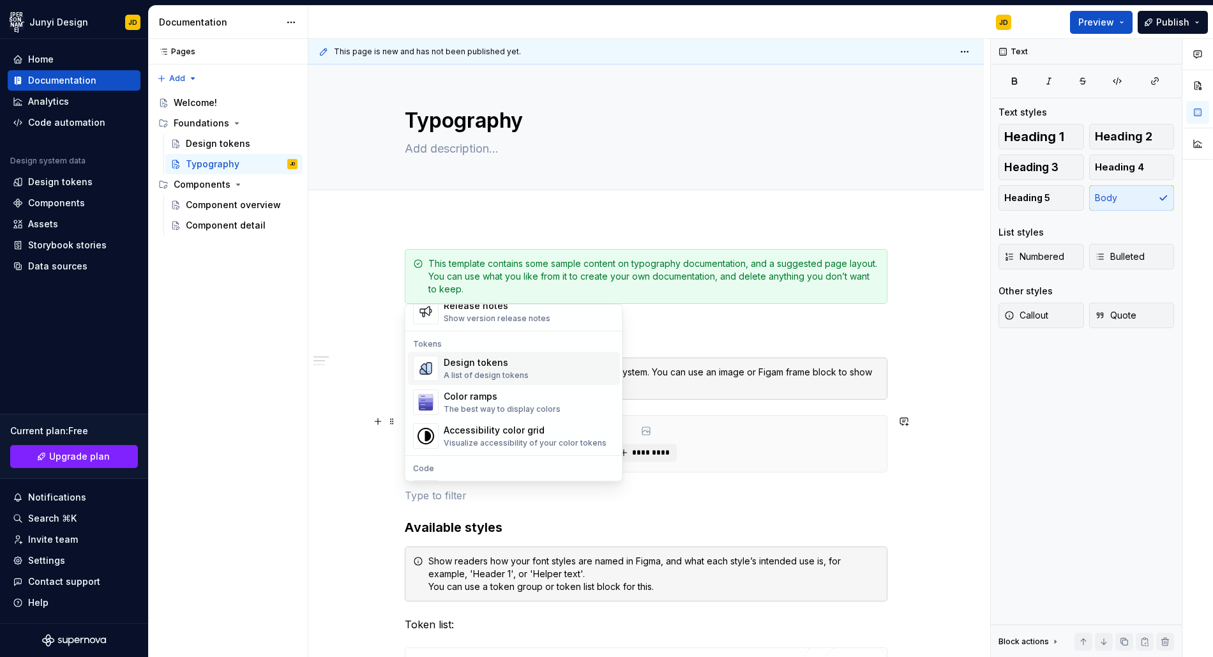
click at [544, 372] on div "Design tokens A list of design tokens" at bounding box center [529, 369] width 171 height 26
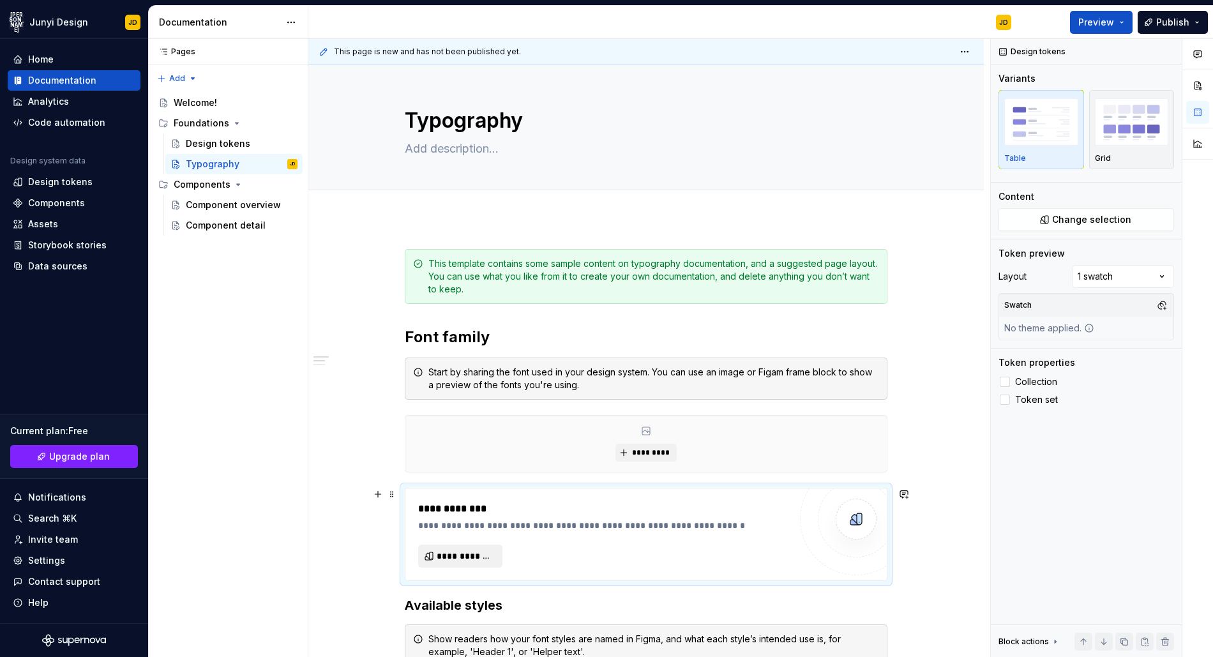
click at [484, 554] on span "**********" at bounding box center [465, 556] width 57 height 13
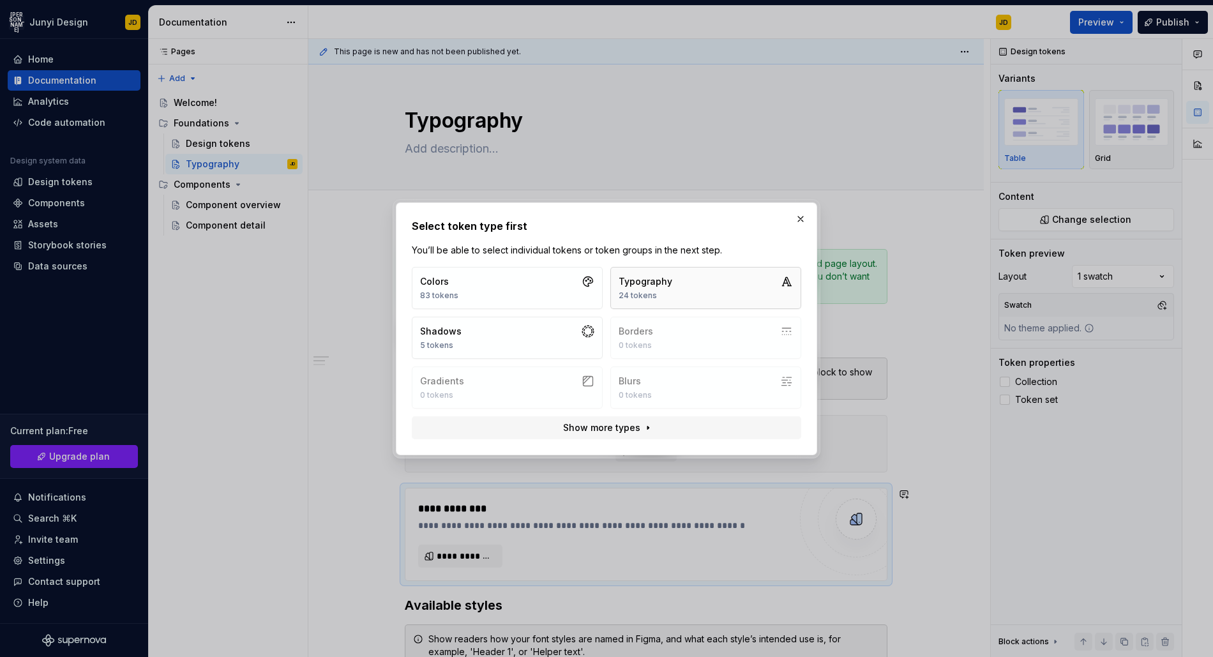
click at [667, 288] on div "Typography 24 tokens" at bounding box center [646, 288] width 54 height 26
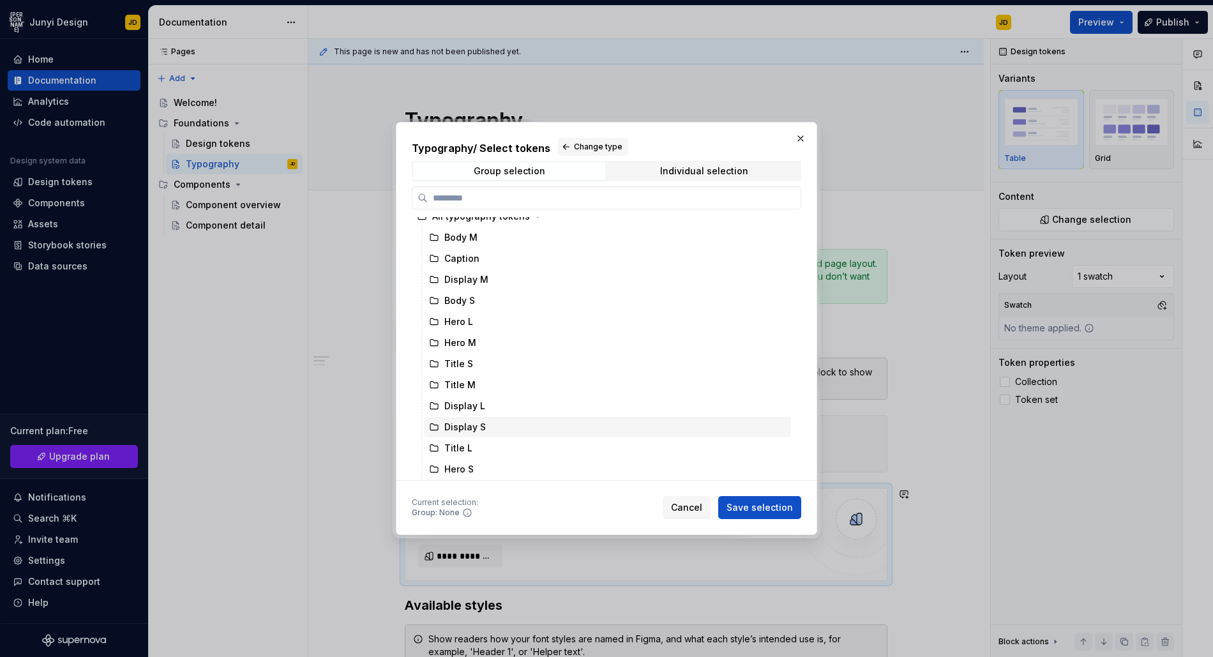
scroll to position [0, 0]
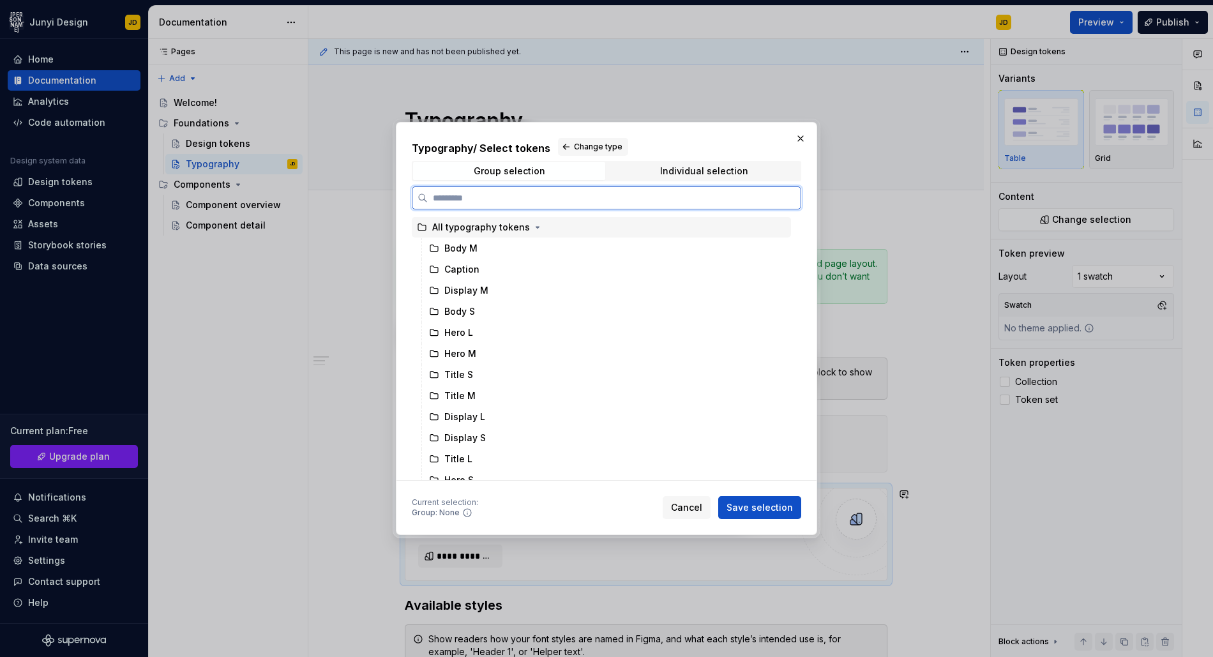
click at [518, 227] on div "All typography tokens" at bounding box center [481, 227] width 98 height 13
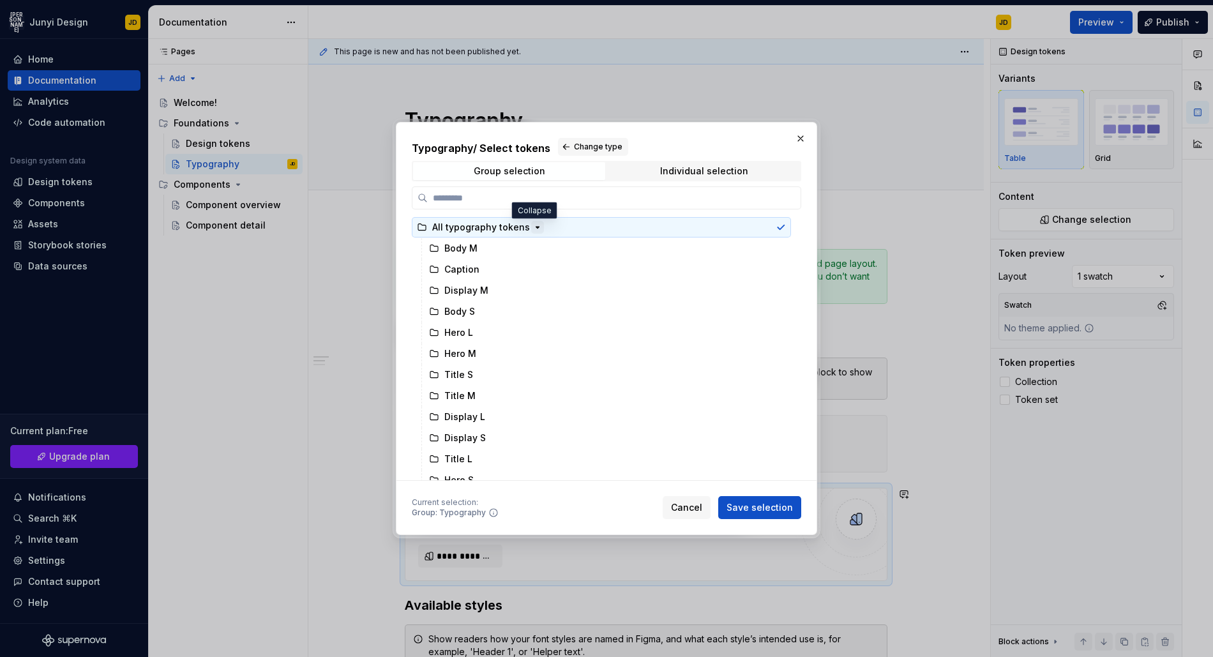
click at [534, 230] on icon "button" at bounding box center [537, 227] width 10 height 10
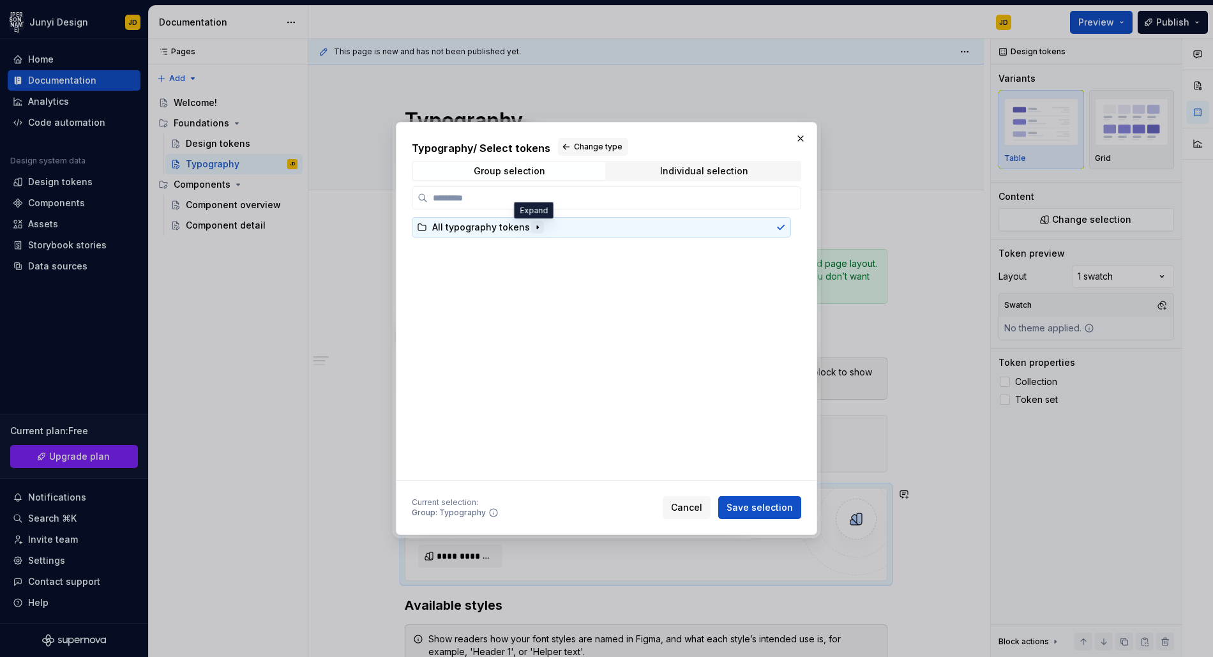
click at [534, 230] on icon "button" at bounding box center [537, 227] width 10 height 10
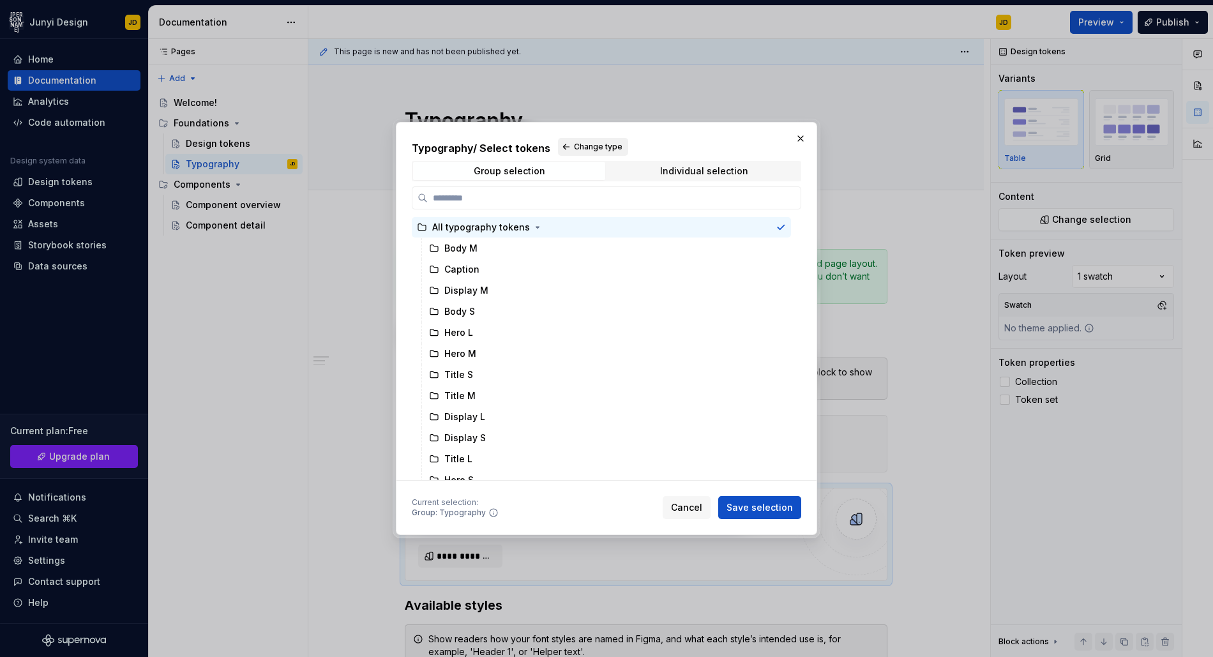
click at [612, 142] on span "Change type" at bounding box center [598, 147] width 49 height 10
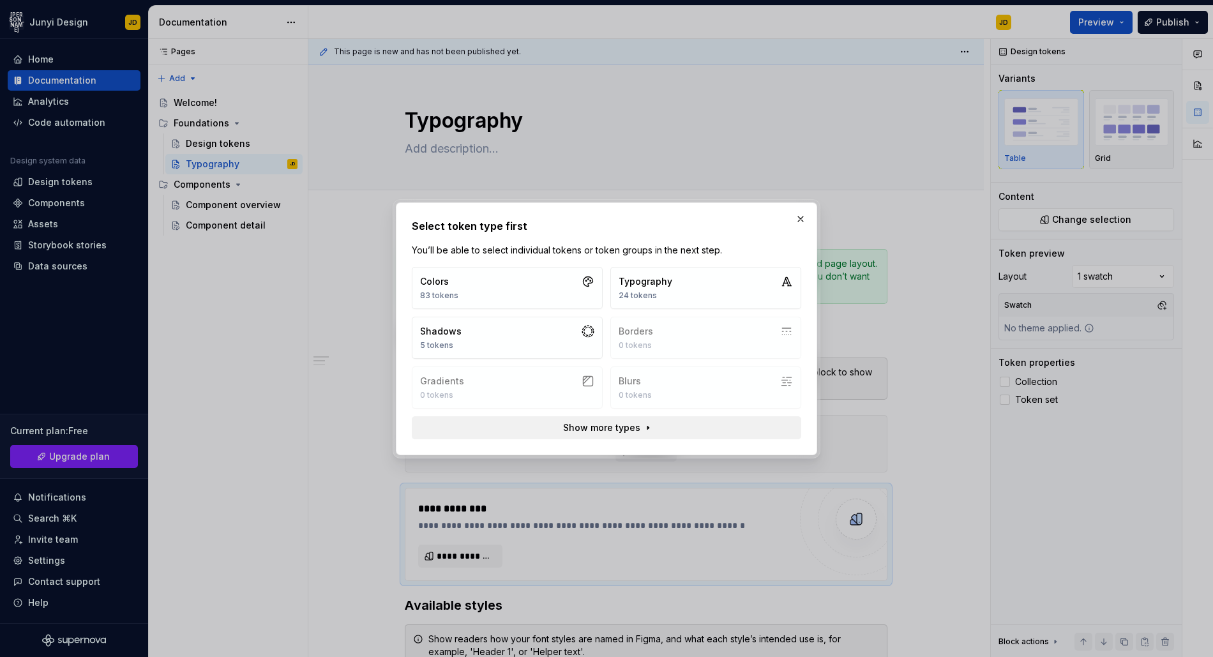
click at [622, 429] on span "Show more types" at bounding box center [601, 427] width 77 height 13
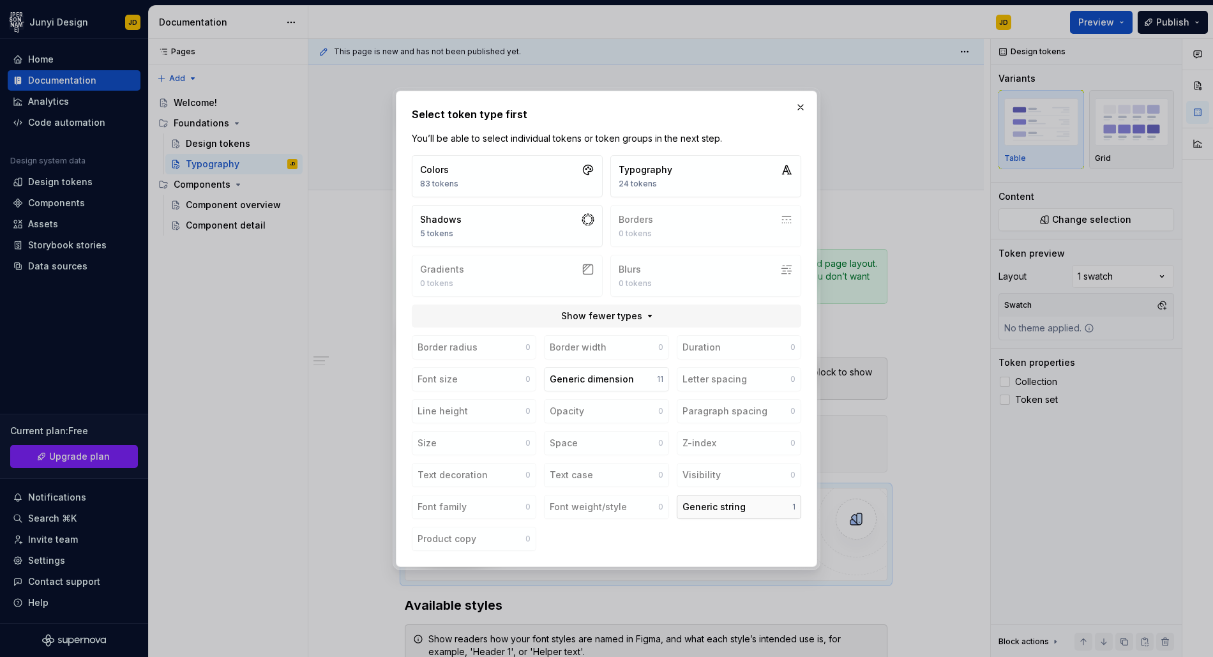
click at [732, 505] on div "Generic string" at bounding box center [713, 506] width 63 height 13
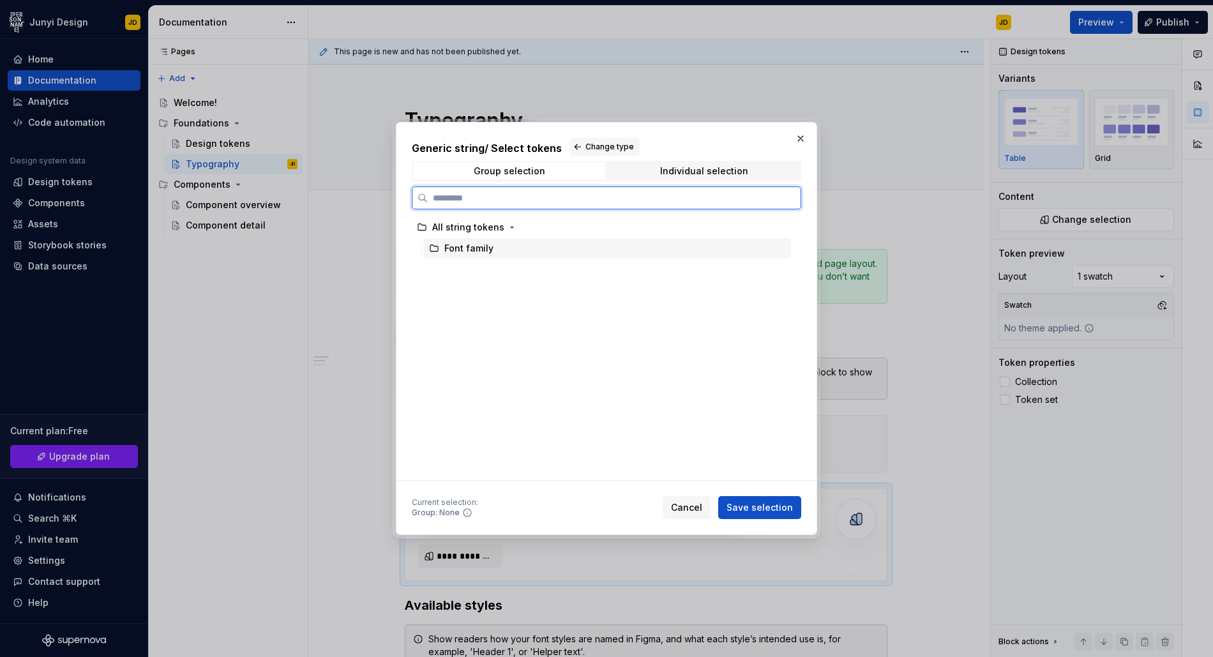
click at [474, 249] on div "Font family" at bounding box center [468, 248] width 49 height 13
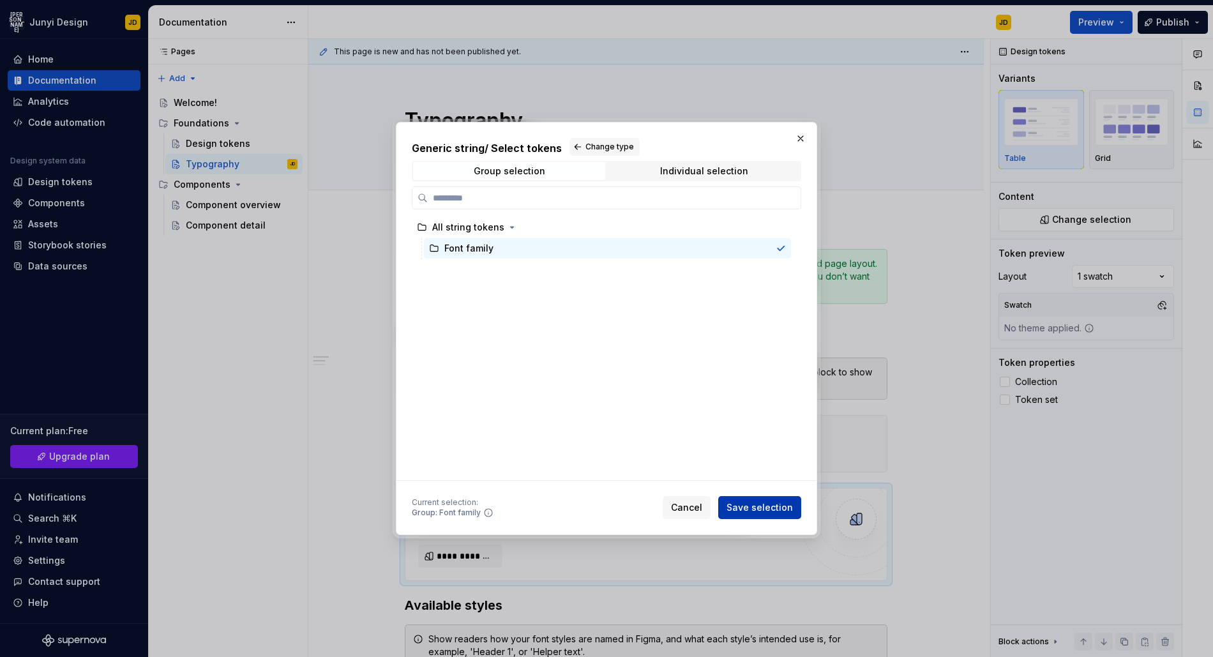
click at [784, 510] on span "Save selection" at bounding box center [759, 507] width 66 height 13
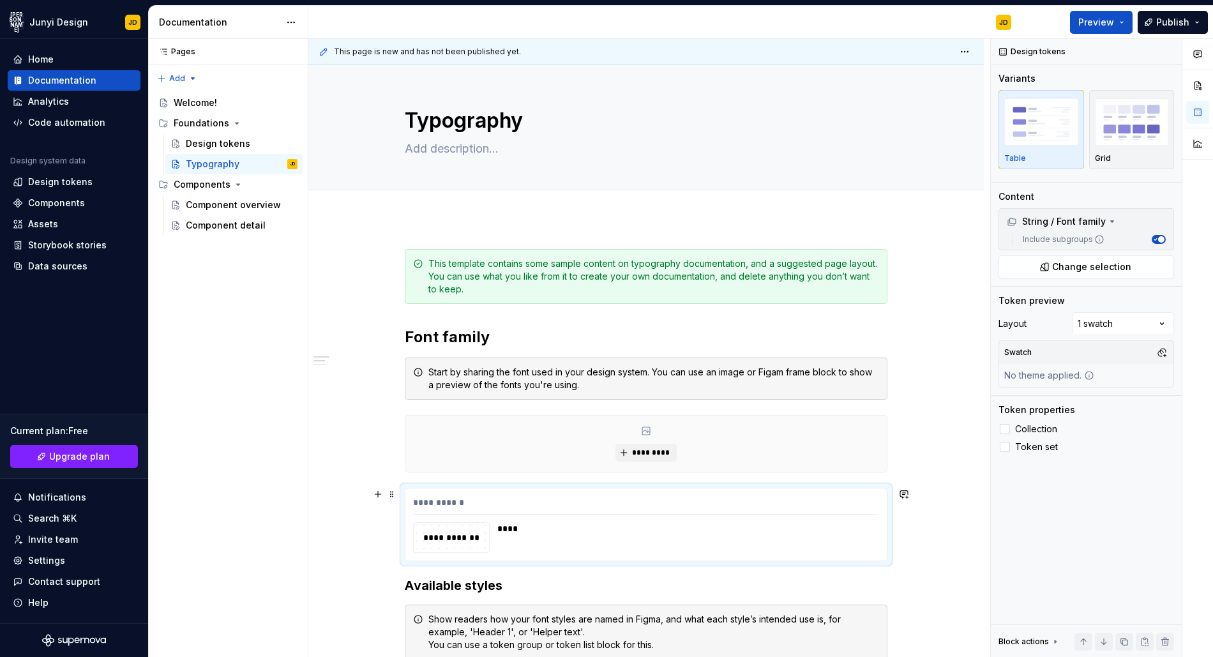
click at [445, 543] on div "**********" at bounding box center [451, 537] width 75 height 14
click at [388, 494] on span at bounding box center [392, 494] width 10 height 18
click at [440, 599] on div "Delete" at bounding box center [444, 607] width 109 height 20
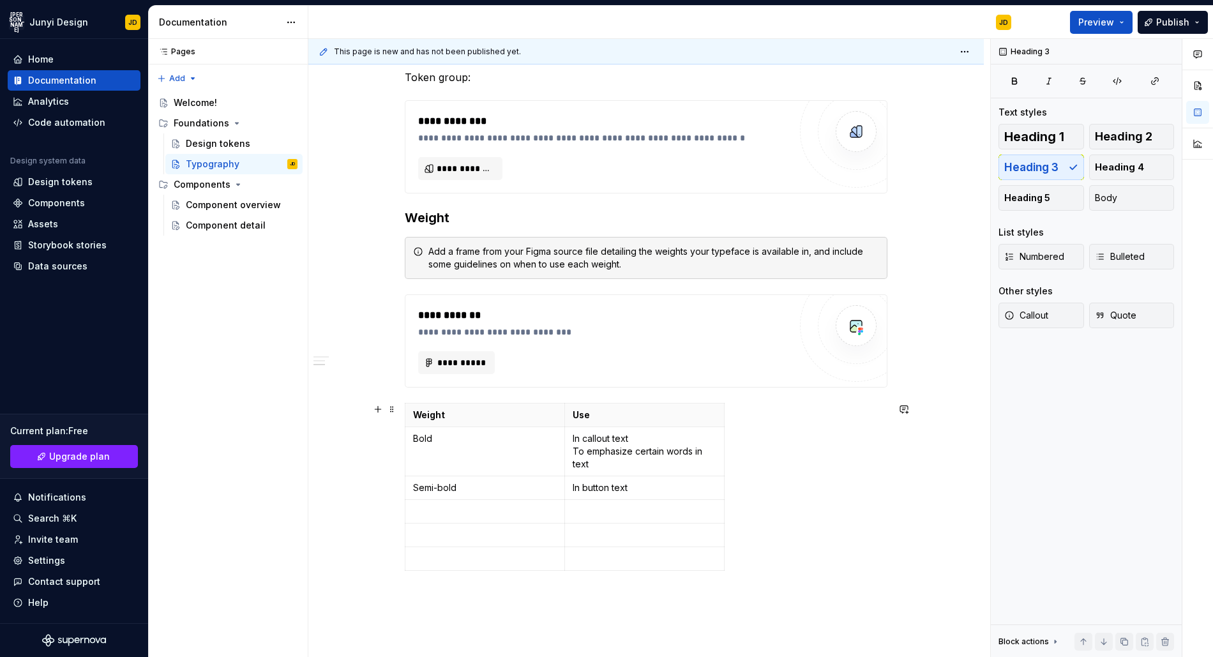
scroll to position [657, 0]
click at [78, 100] on div "Analytics" at bounding box center [74, 101] width 123 height 13
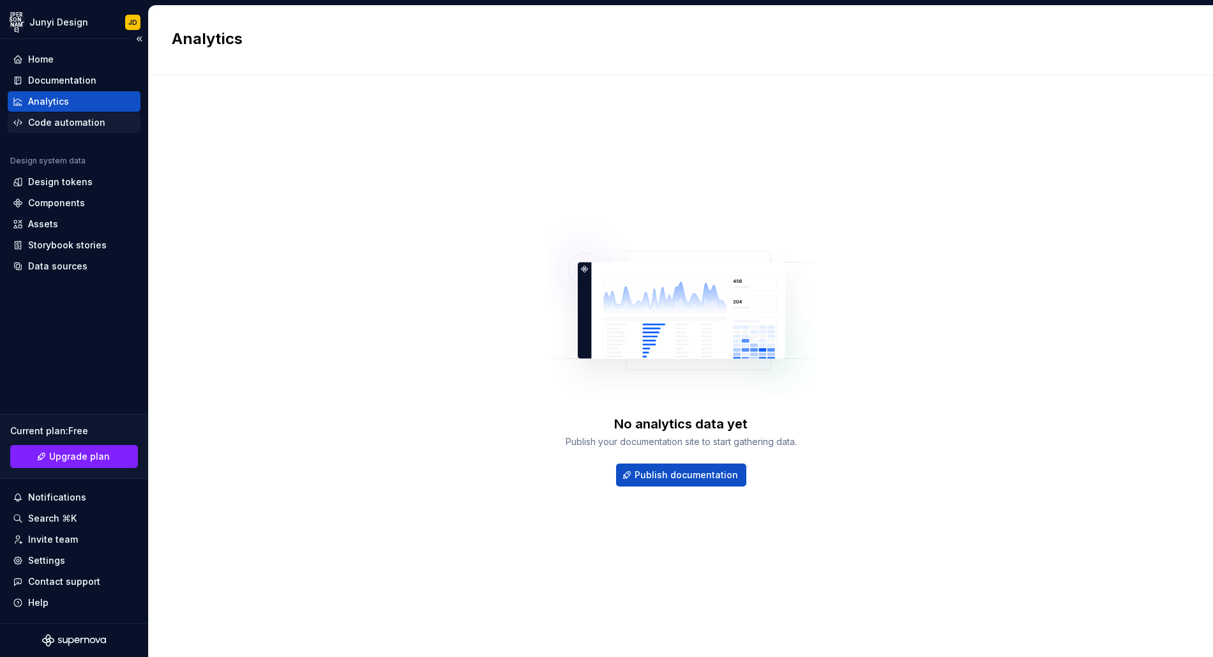
click at [73, 121] on div "Code automation" at bounding box center [66, 122] width 77 height 13
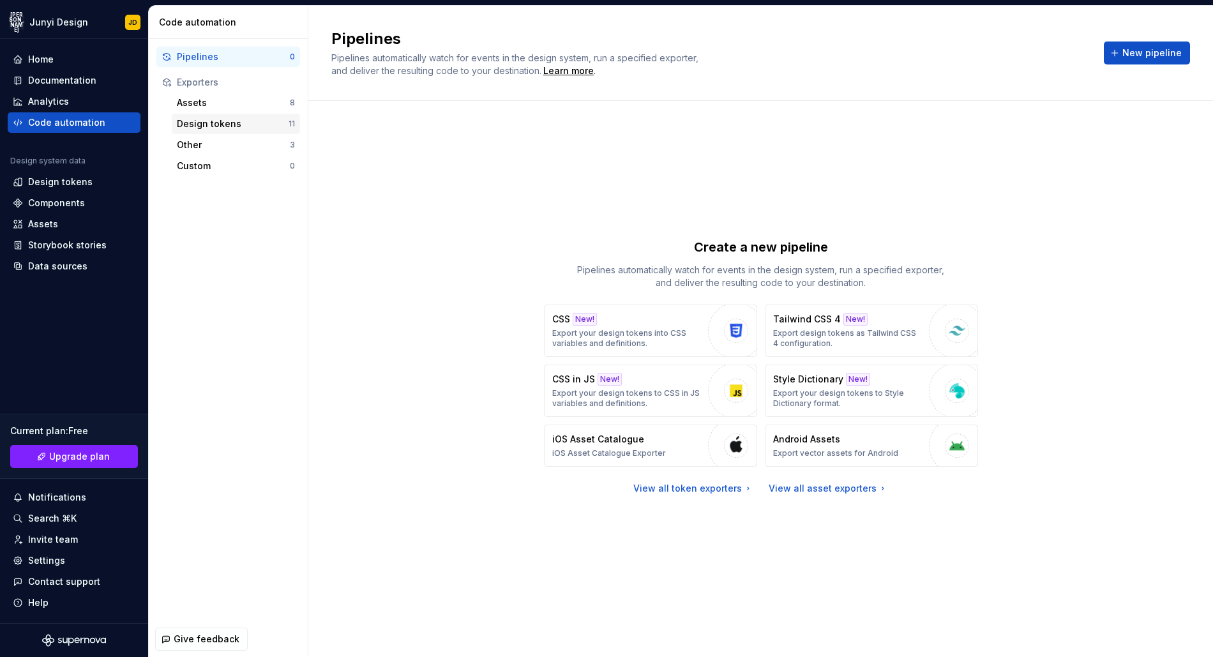
click at [216, 122] on div "Design tokens" at bounding box center [233, 123] width 112 height 13
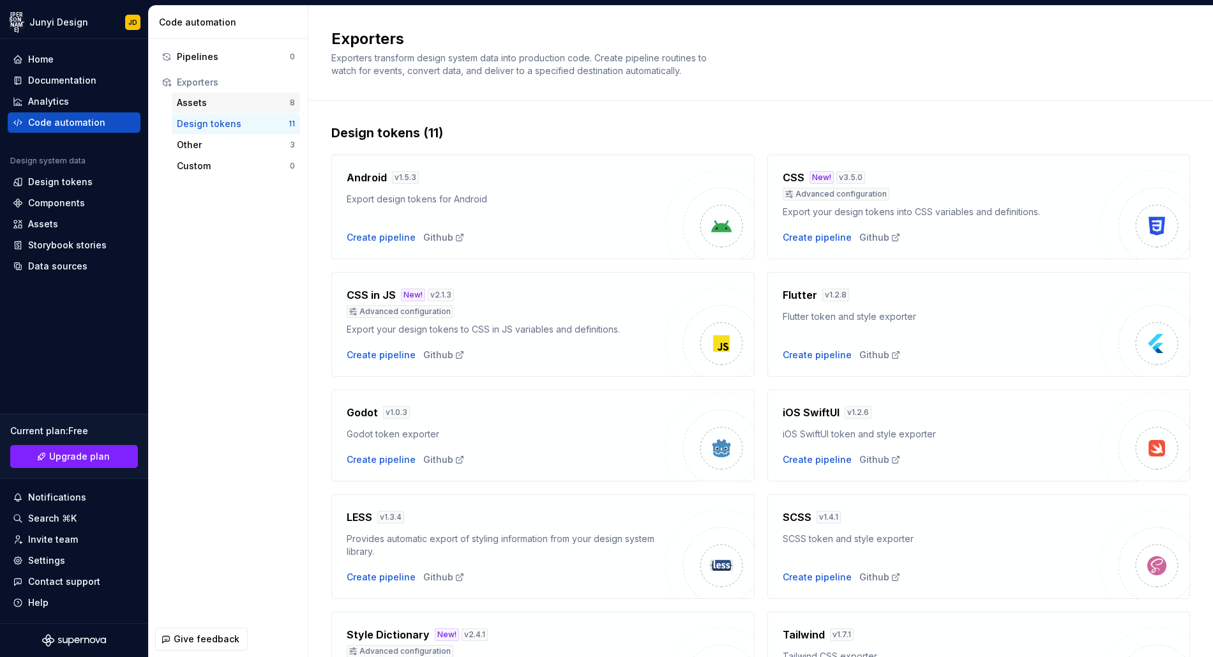
click at [234, 103] on div "Assets" at bounding box center [233, 102] width 113 height 13
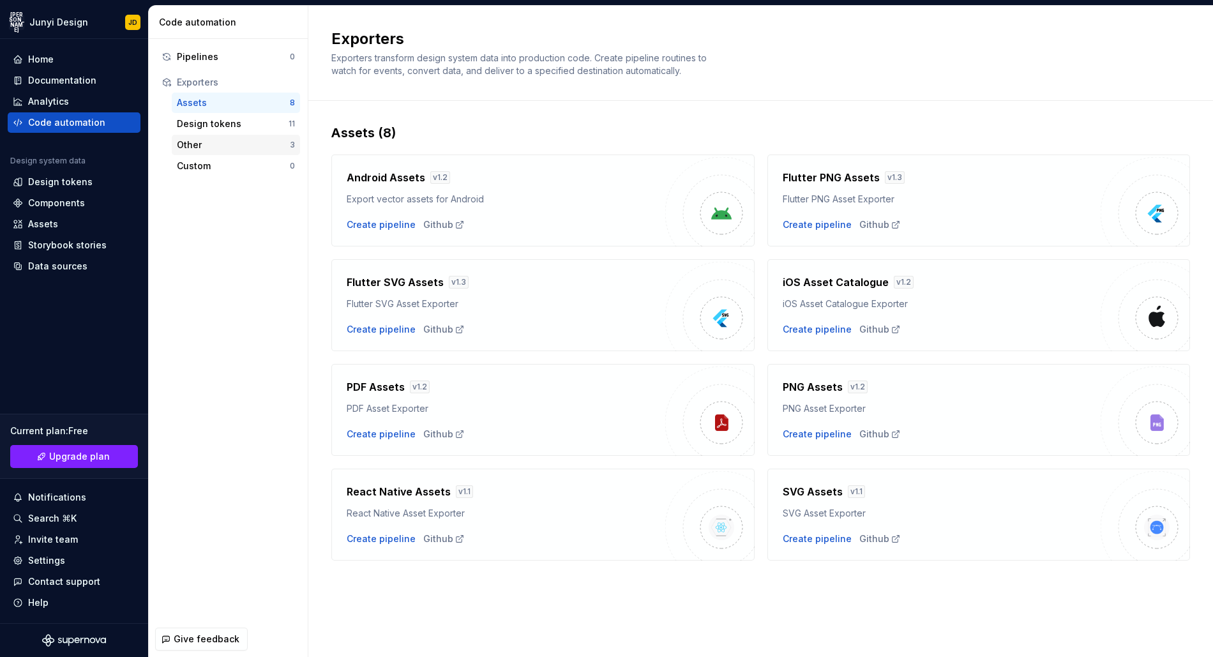
click at [236, 135] on div "Other 3" at bounding box center [236, 145] width 128 height 20
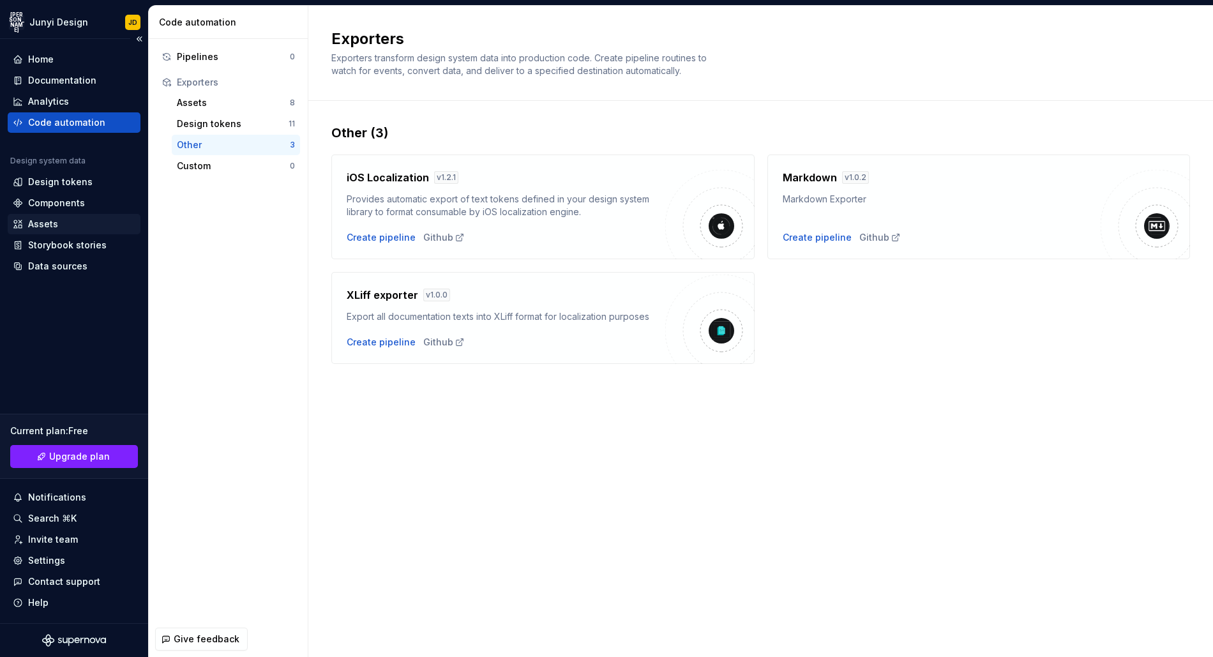
click at [73, 222] on div "Assets" at bounding box center [74, 224] width 123 height 13
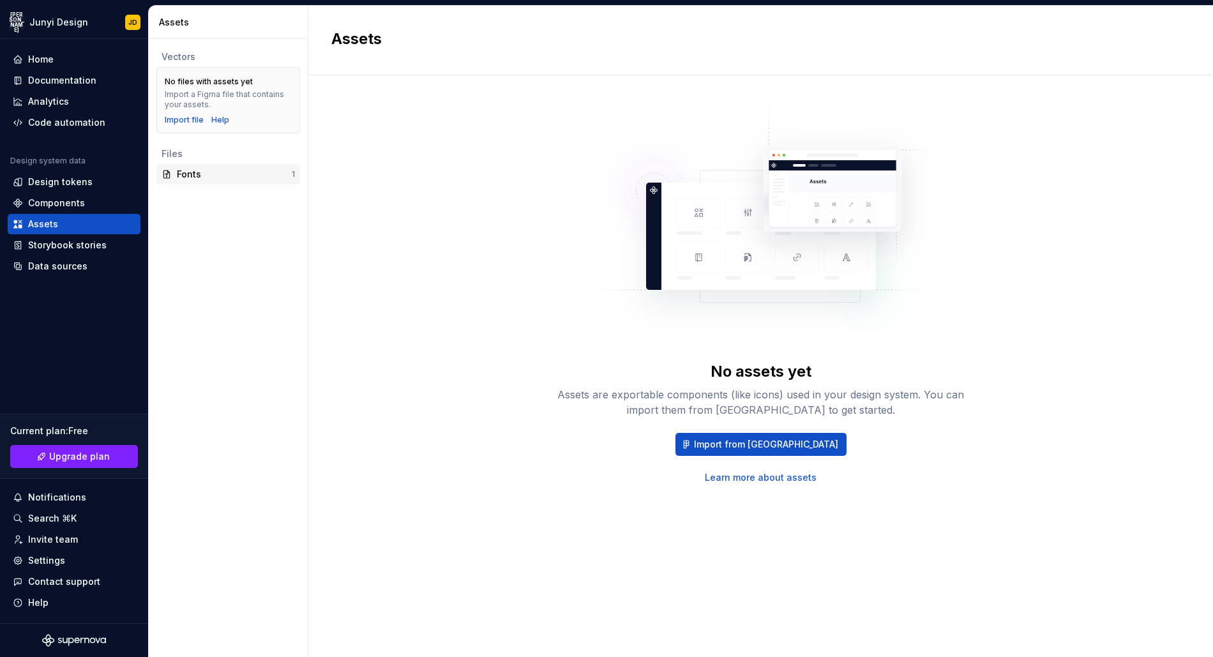
click at [226, 169] on div "Fonts" at bounding box center [234, 174] width 115 height 13
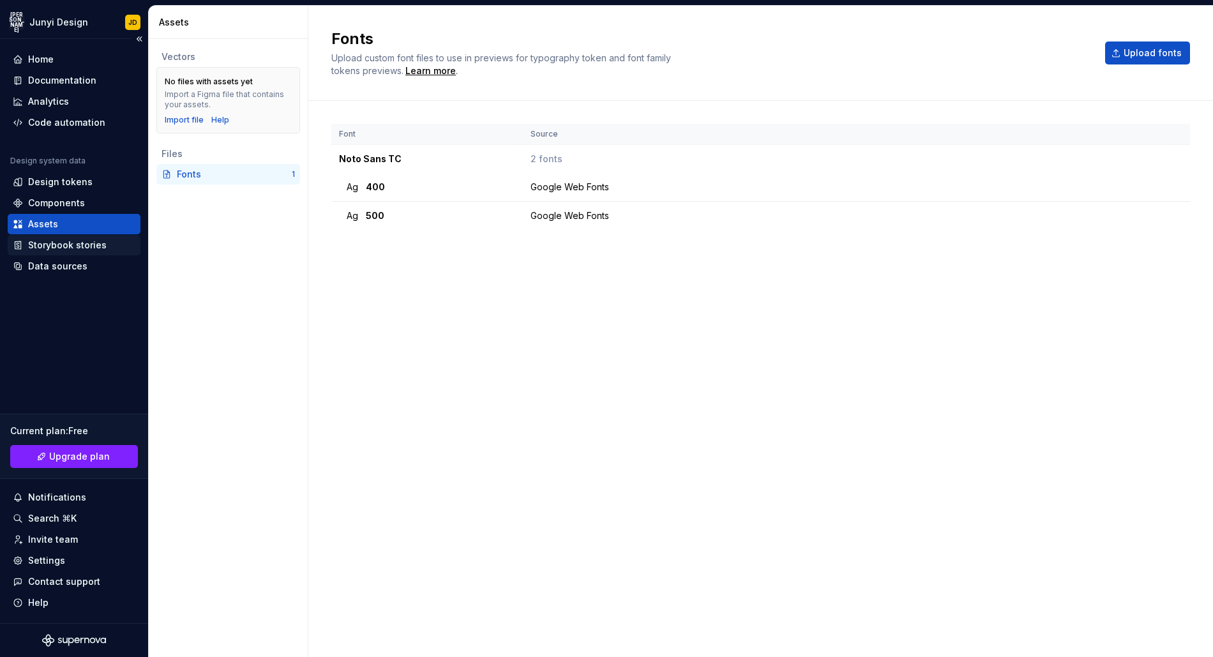
click at [83, 252] on div "Storybook stories" at bounding box center [74, 245] width 133 height 20
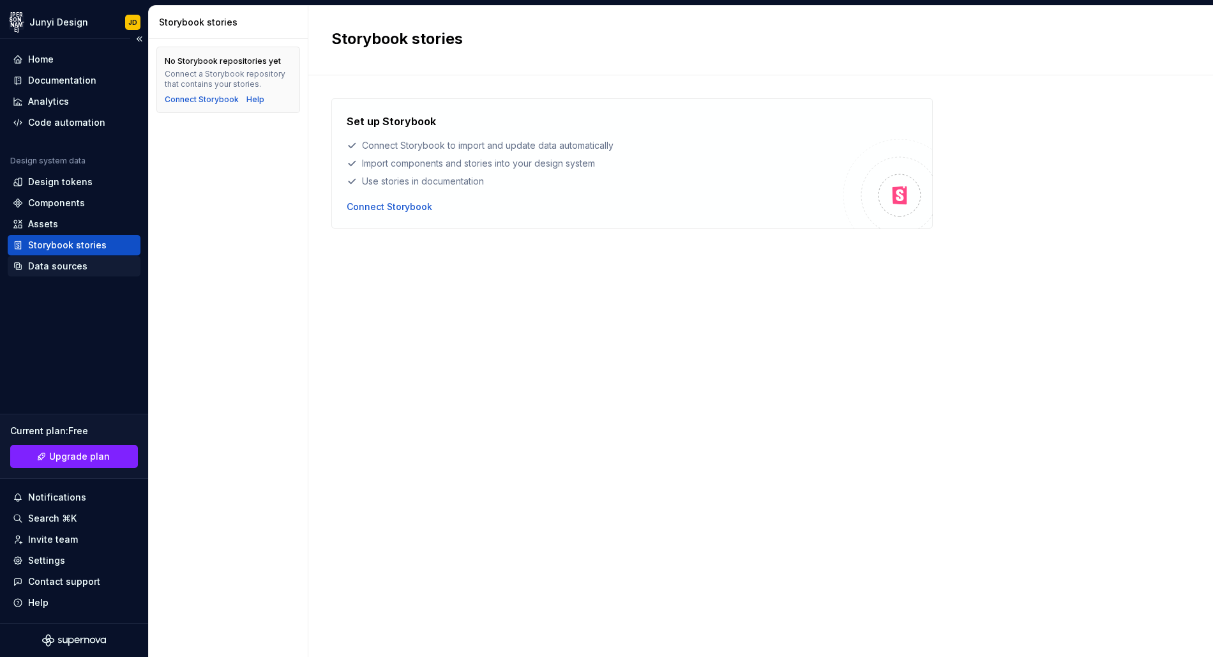
click at [84, 266] on div "Data sources" at bounding box center [57, 266] width 59 height 13
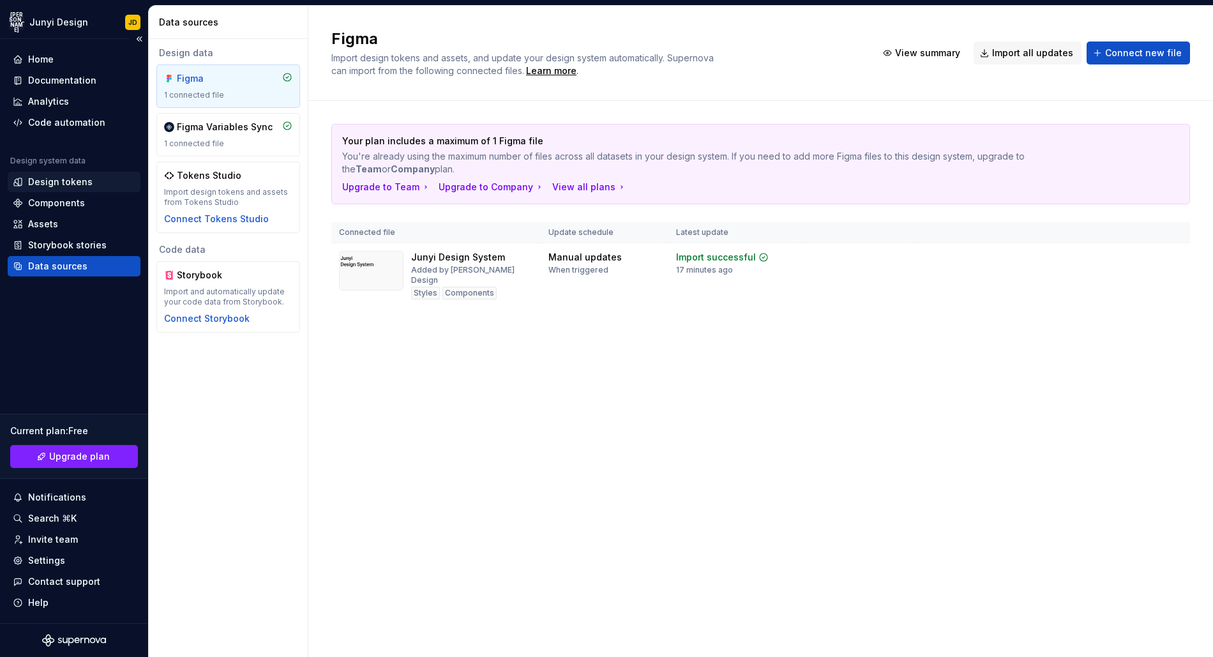
click at [86, 188] on div "Design tokens" at bounding box center [60, 182] width 64 height 13
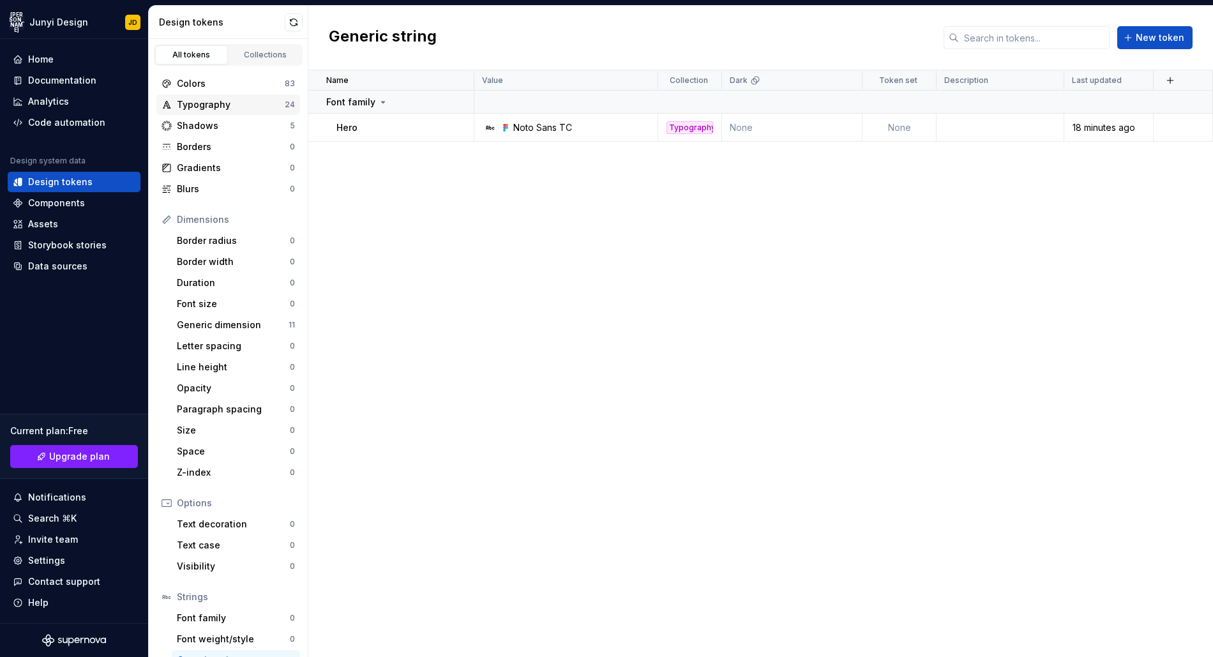
click at [214, 95] on div "Typography 24" at bounding box center [228, 104] width 144 height 20
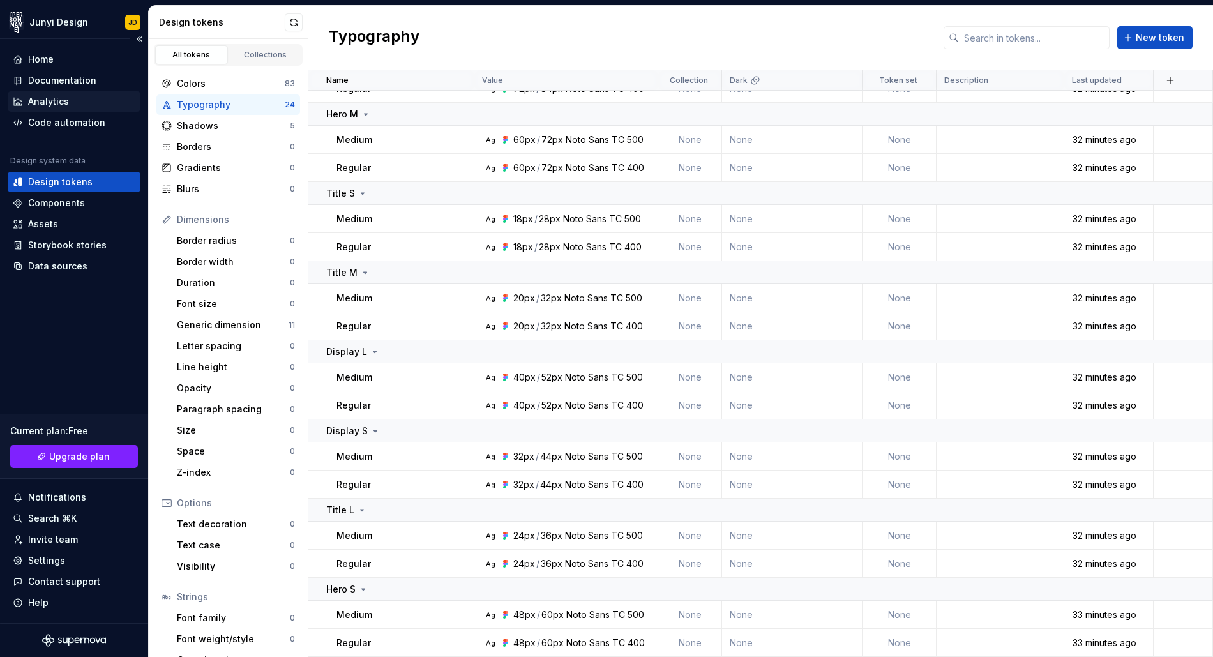
click at [73, 98] on div "Analytics" at bounding box center [74, 101] width 123 height 13
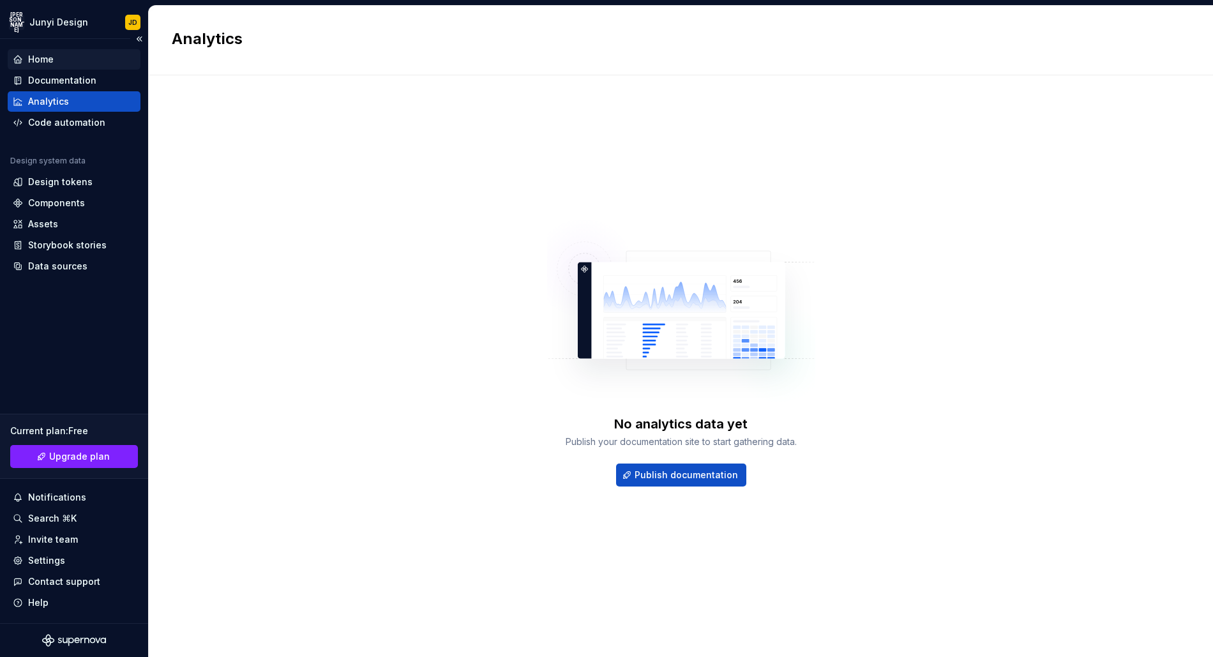
click at [75, 58] on div "Home" at bounding box center [74, 59] width 123 height 13
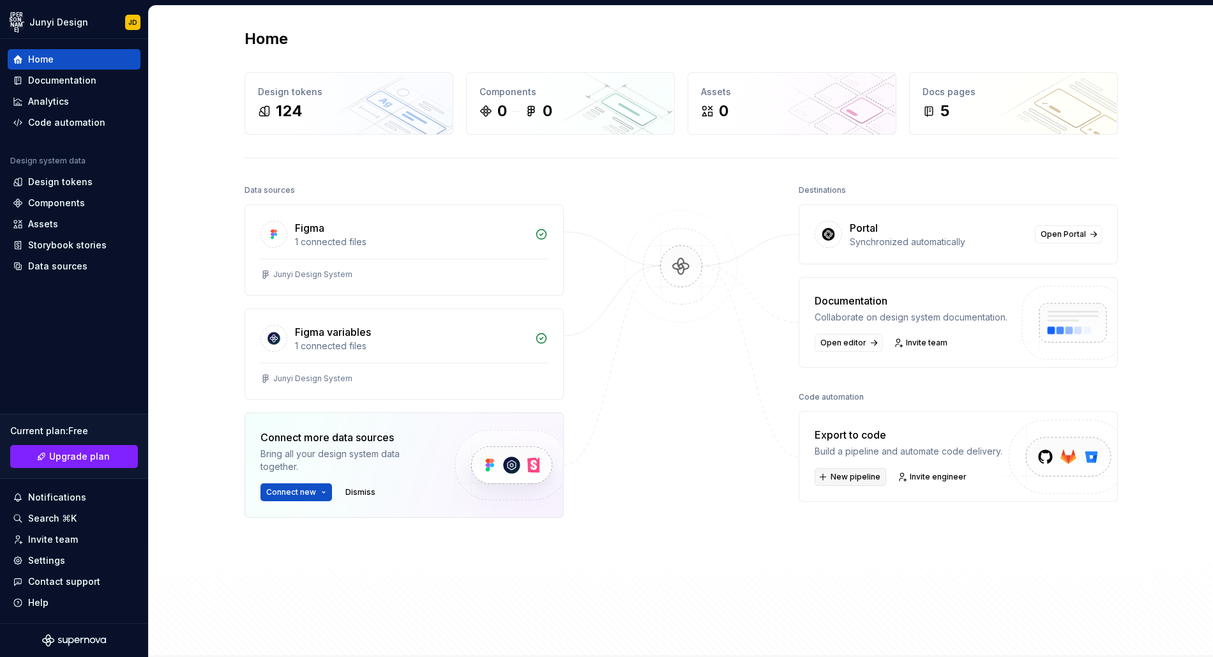
click at [859, 472] on span "New pipeline" at bounding box center [855, 477] width 50 height 10
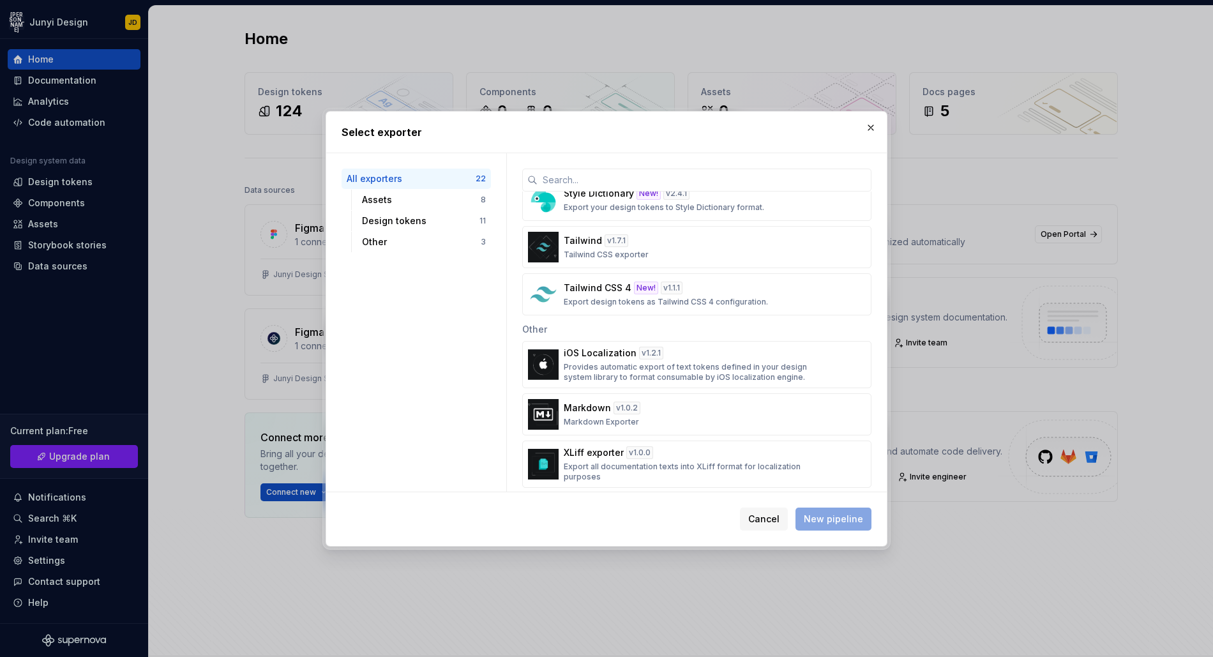
scroll to position [831, 0]
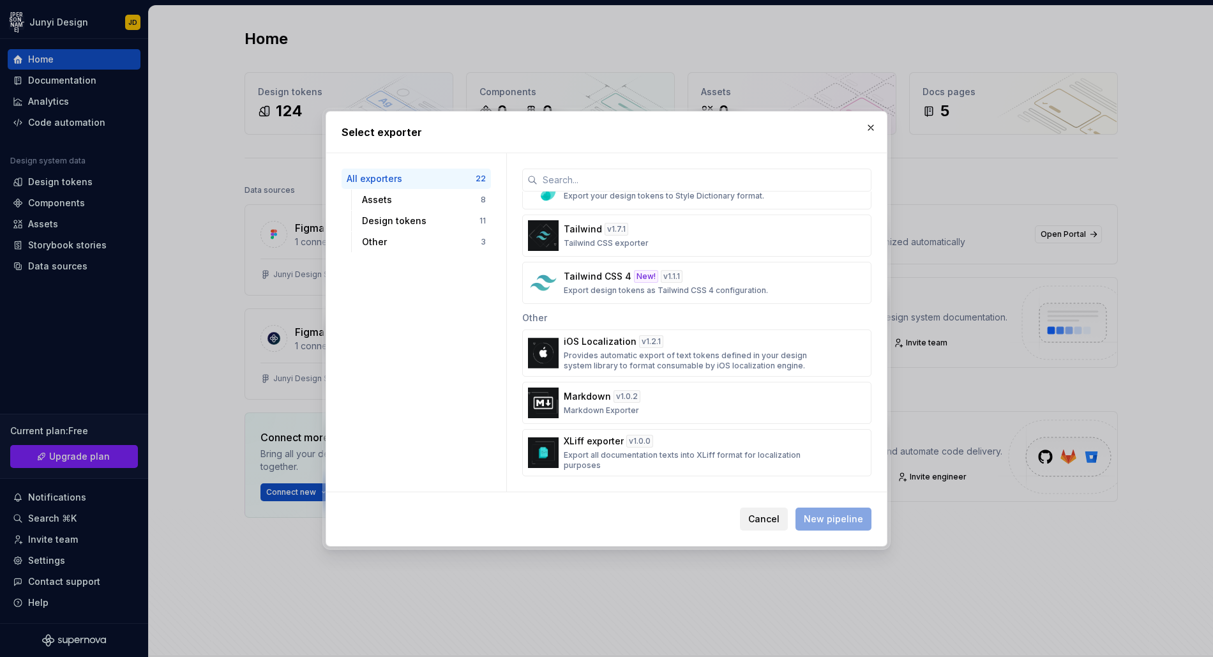
click at [772, 525] on button "Cancel" at bounding box center [764, 518] width 48 height 23
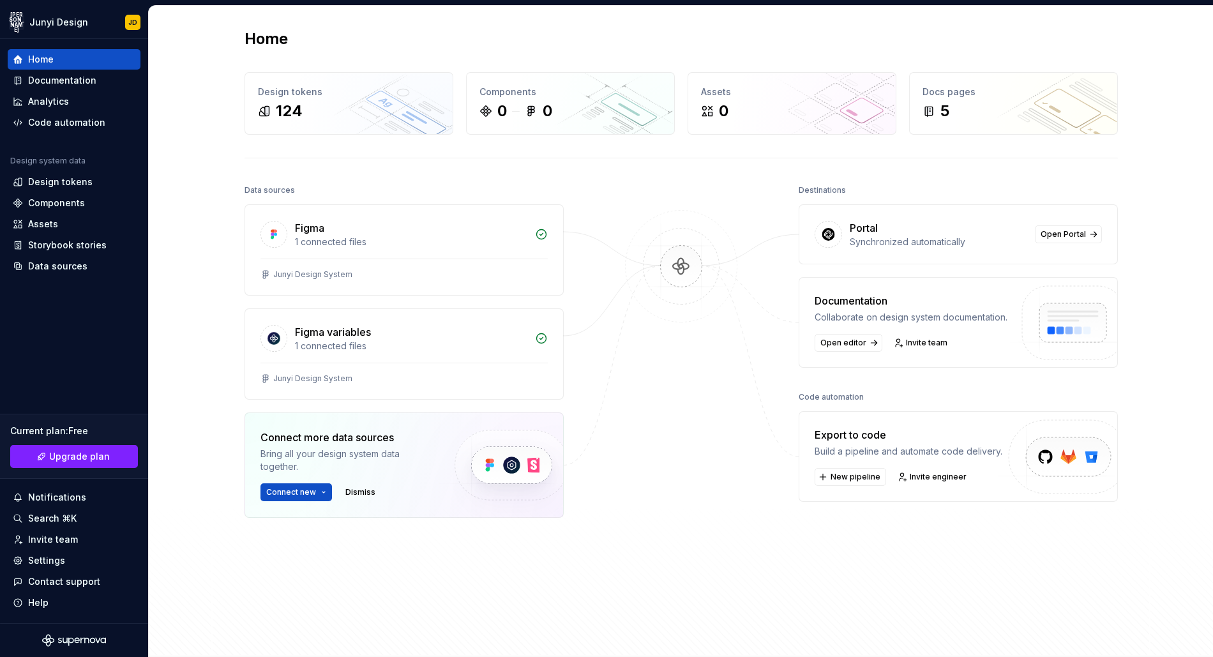
click at [886, 524] on div "Destinations Portal Synchronized automatically Open Portal Documentation Collab…" at bounding box center [958, 381] width 319 height 400
click at [856, 347] on span "Open editor" at bounding box center [843, 343] width 46 height 10
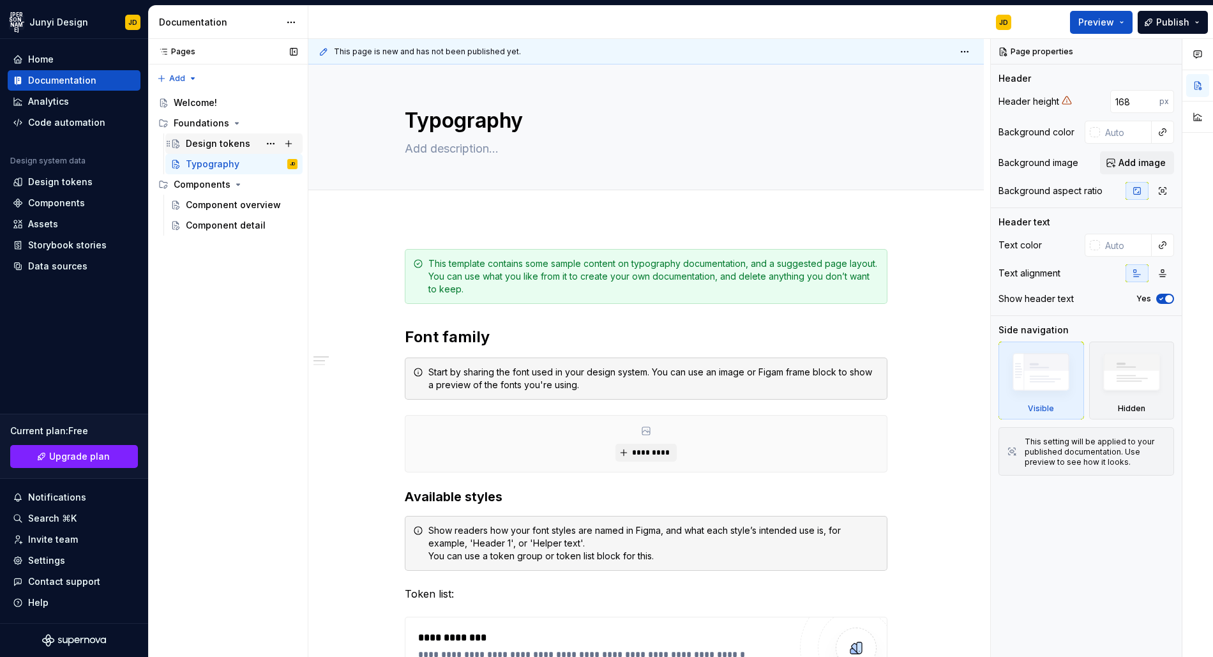
click at [196, 145] on div "Design tokens" at bounding box center [218, 143] width 64 height 13
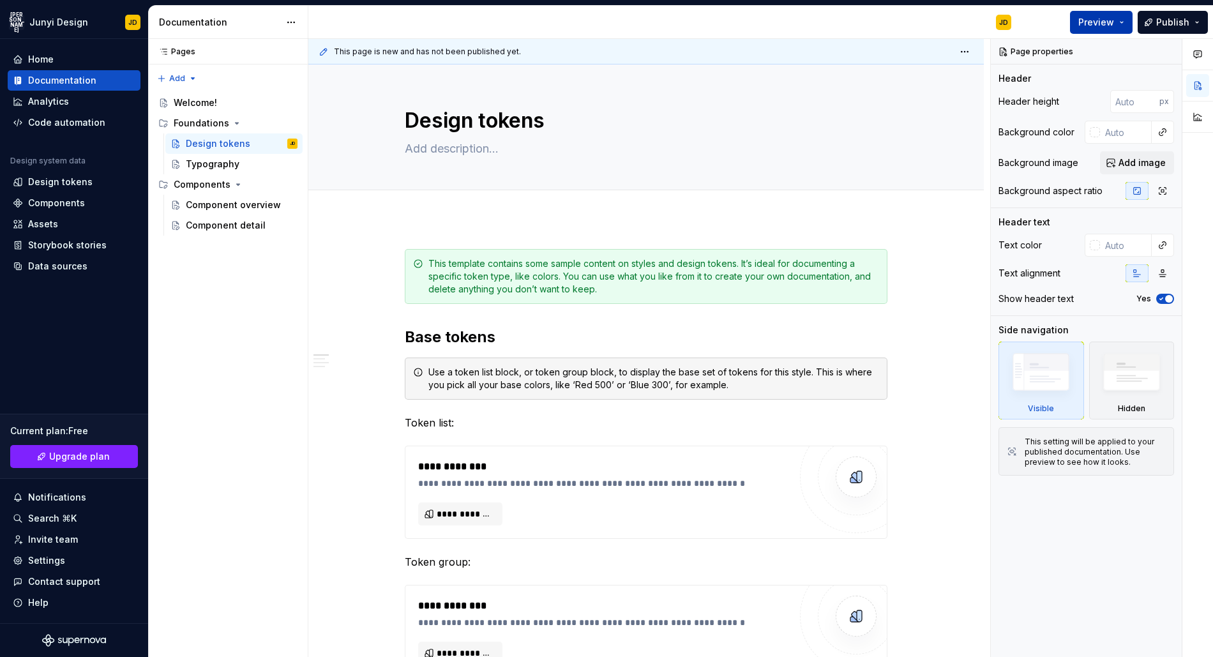
click at [1122, 21] on button "Preview" at bounding box center [1101, 22] width 63 height 23
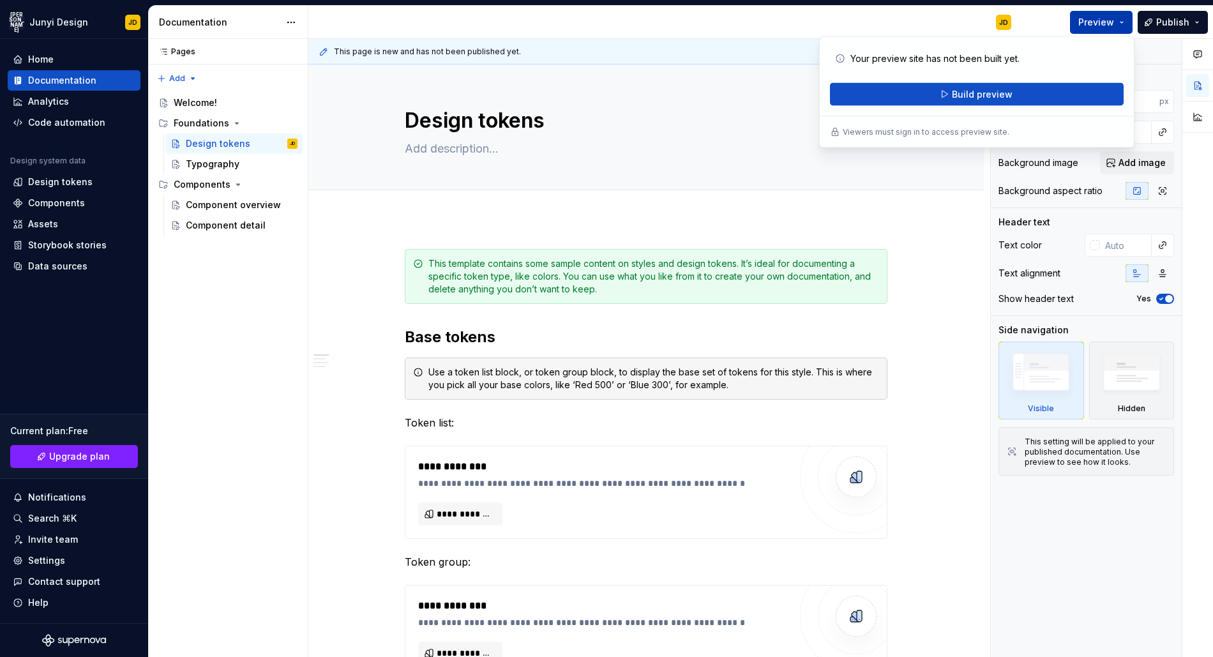
click at [1122, 21] on button "Preview" at bounding box center [1101, 22] width 63 height 23
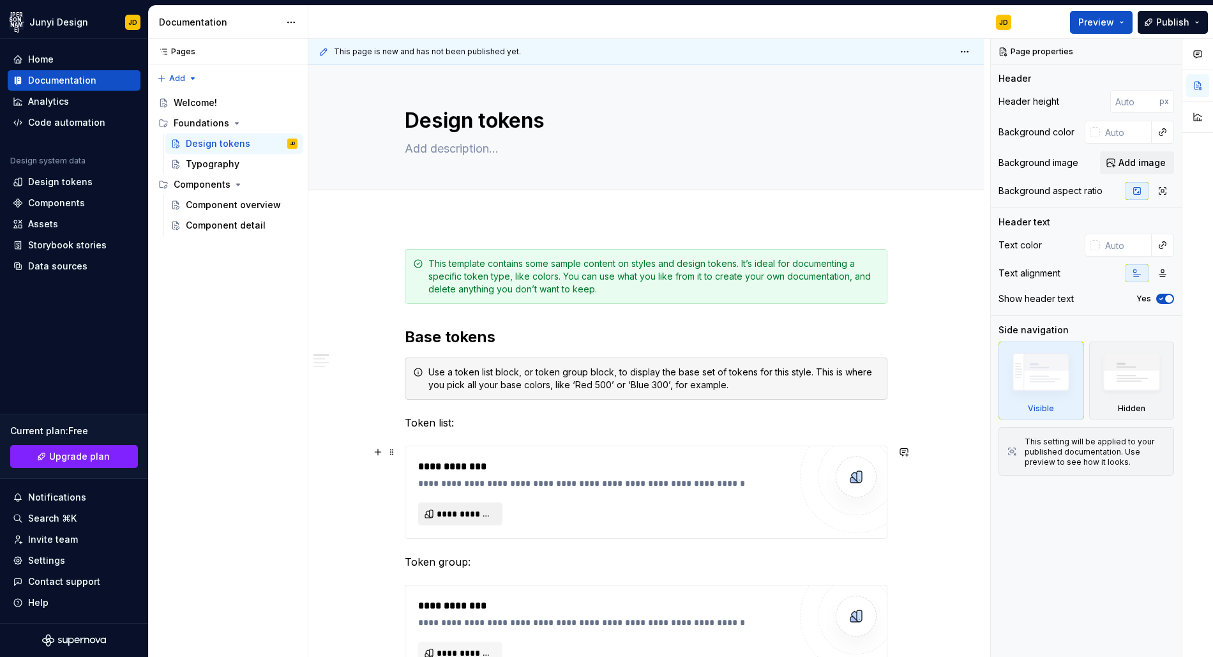
click at [472, 514] on span "**********" at bounding box center [465, 513] width 57 height 13
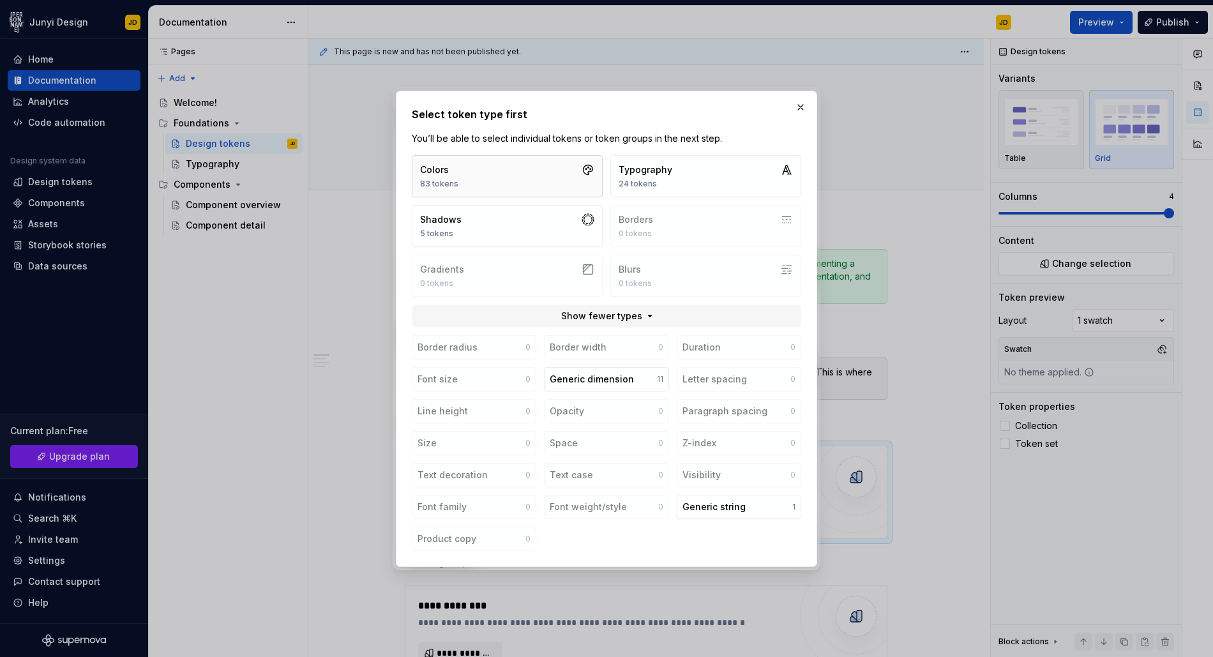
click at [543, 173] on button "Colors 83 tokens" at bounding box center [507, 176] width 191 height 42
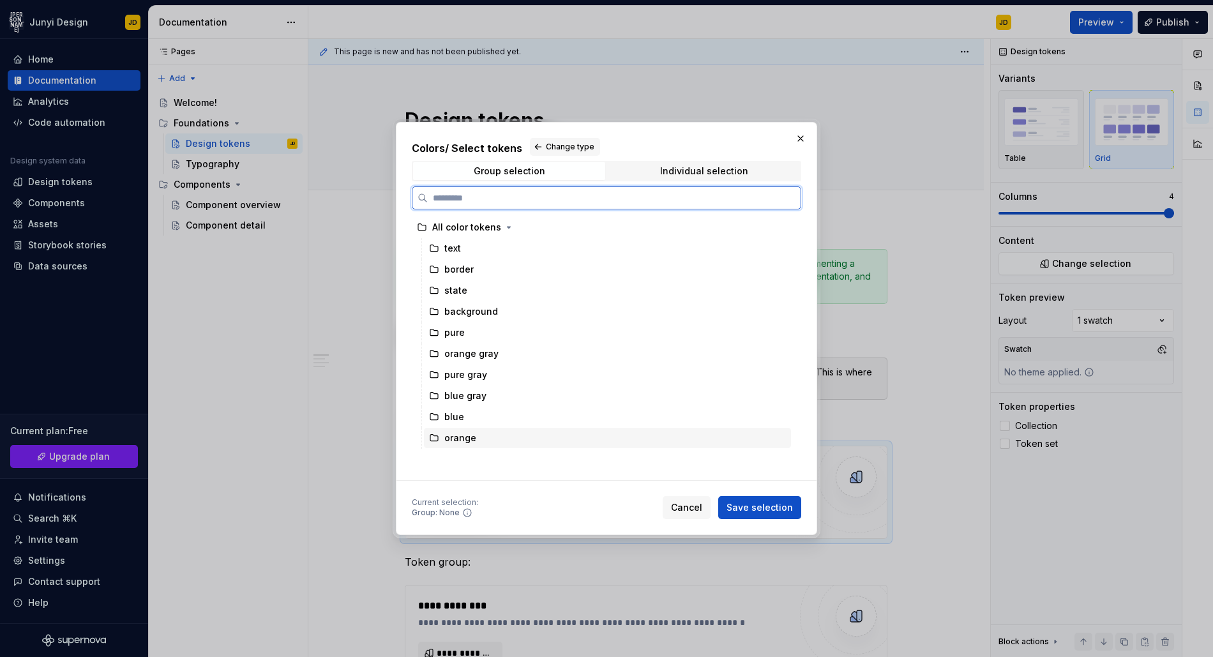
click at [448, 437] on div "orange" at bounding box center [460, 438] width 32 height 13
click at [451, 421] on div "blue" at bounding box center [454, 416] width 20 height 13
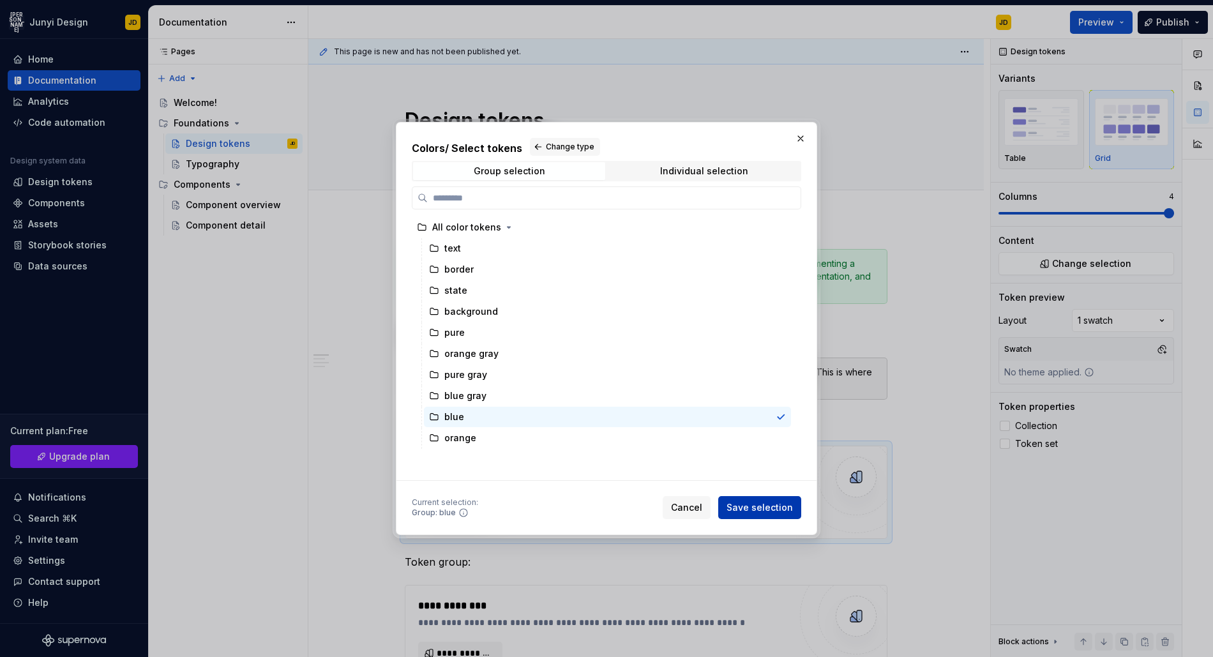
click at [772, 509] on span "Save selection" at bounding box center [759, 507] width 66 height 13
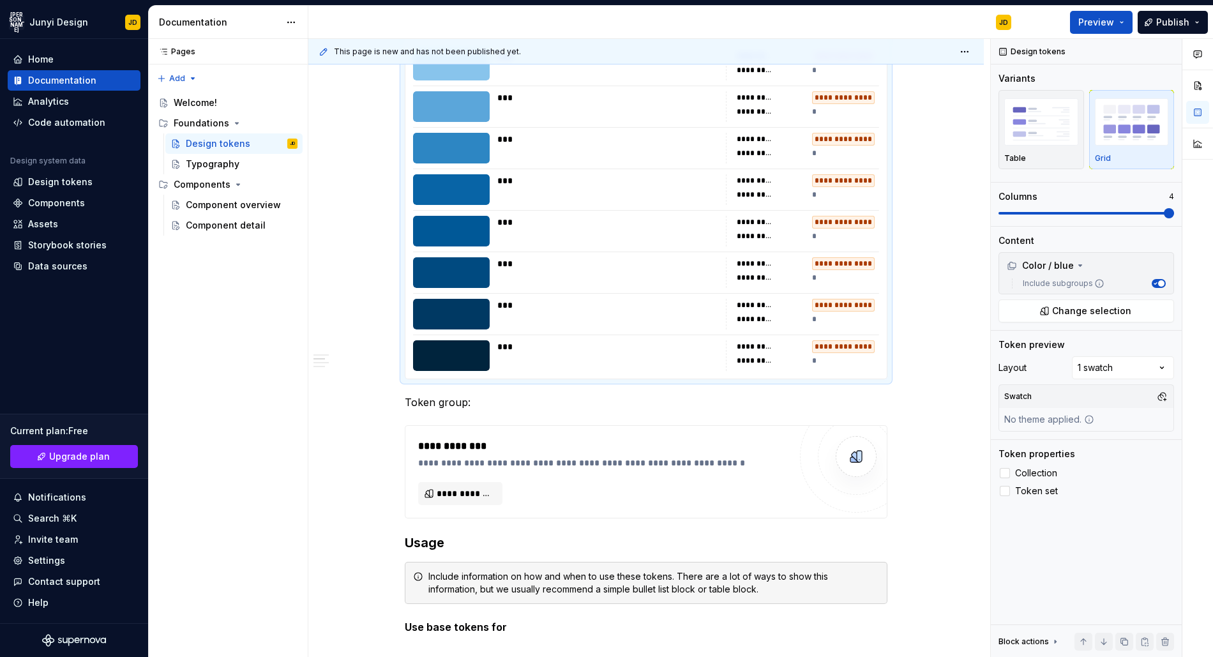
scroll to position [590, 0]
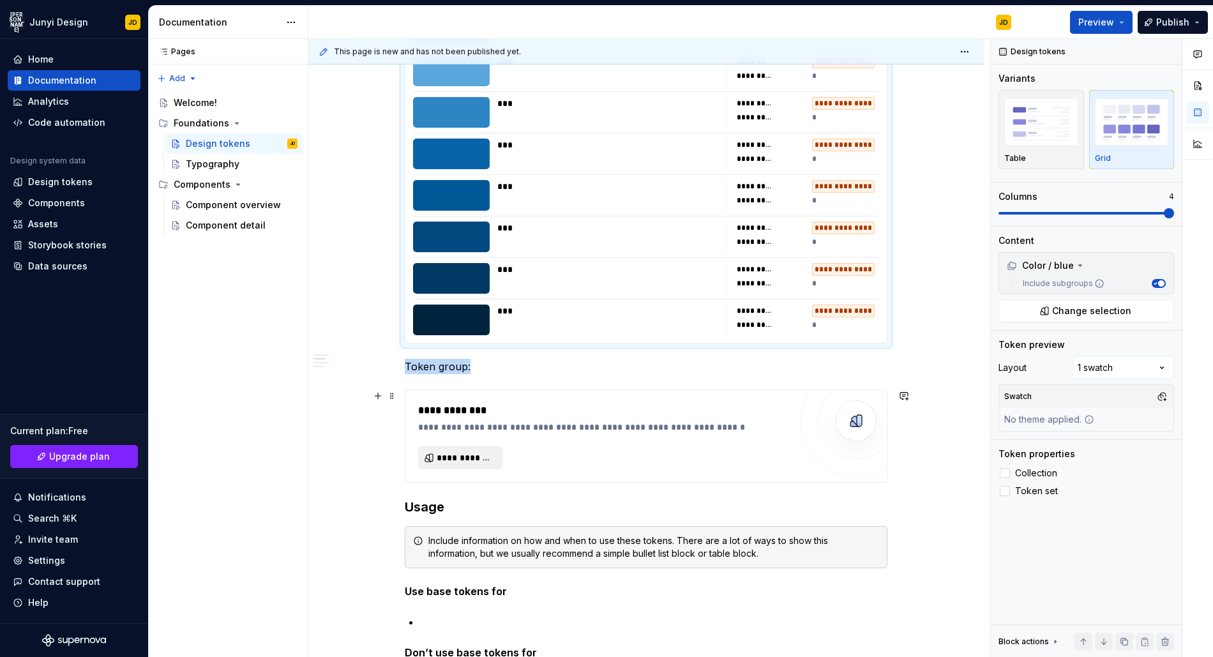
click at [479, 457] on span "**********" at bounding box center [465, 457] width 57 height 13
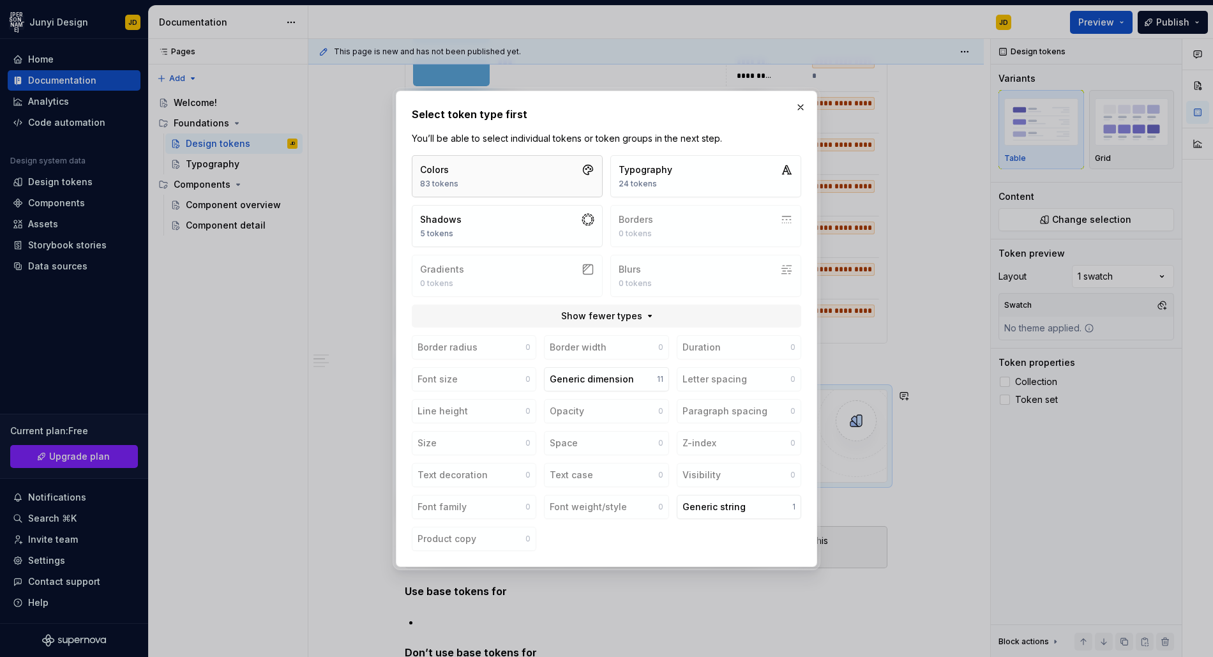
click at [517, 176] on button "Colors 83 tokens" at bounding box center [507, 176] width 191 height 42
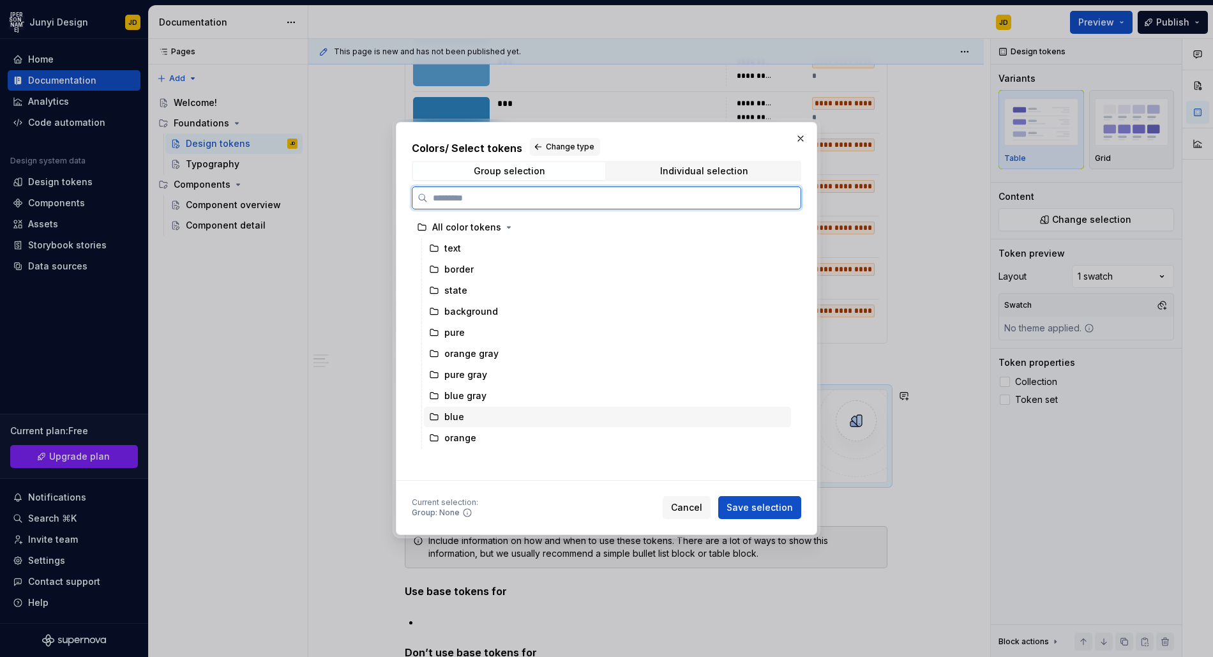
click at [456, 424] on div "blue" at bounding box center [607, 417] width 367 height 20
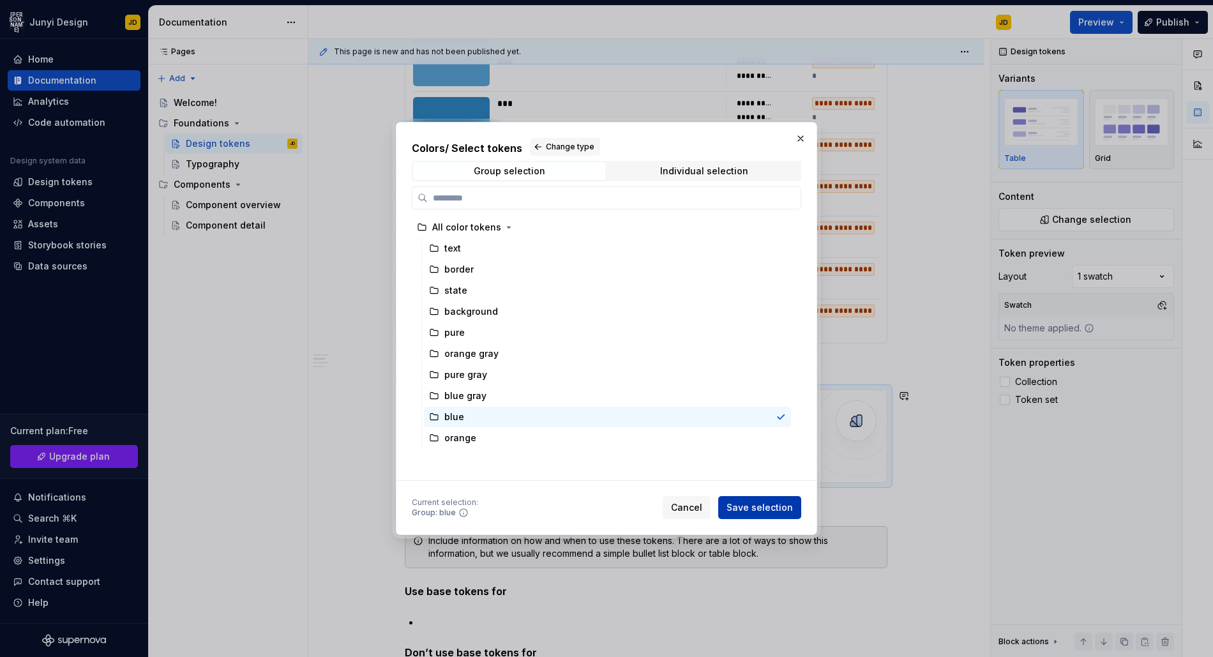
click at [770, 505] on span "Save selection" at bounding box center [759, 507] width 66 height 13
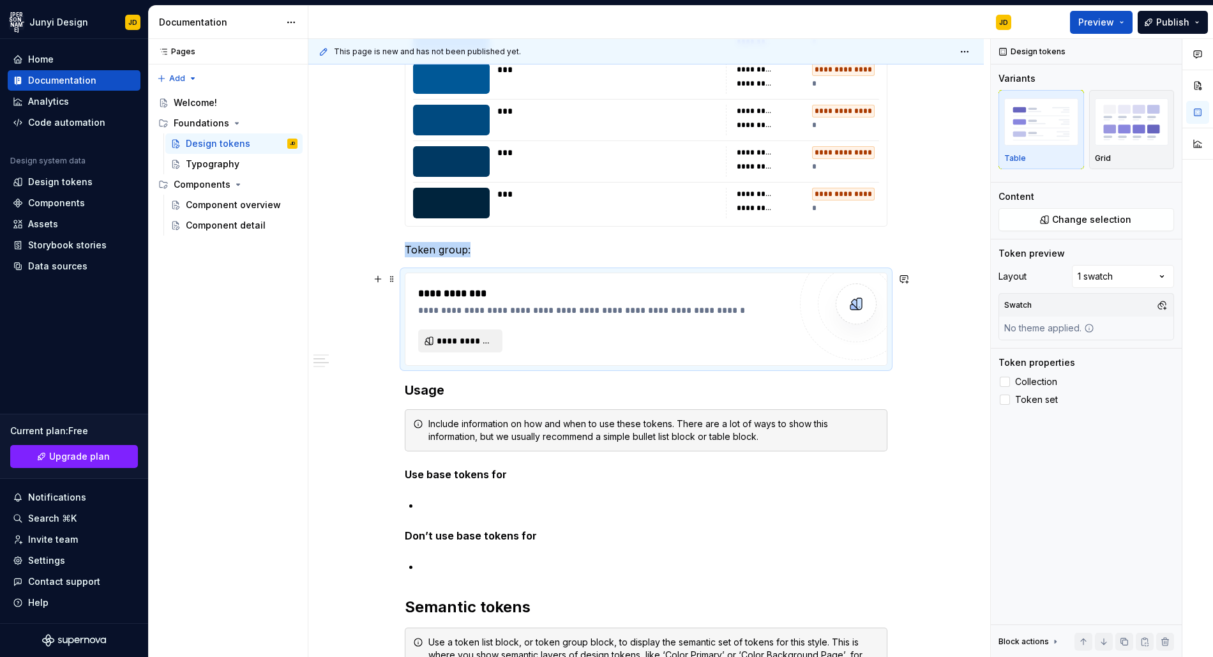
scroll to position [707, 0]
click at [447, 345] on span "**********" at bounding box center [465, 341] width 57 height 13
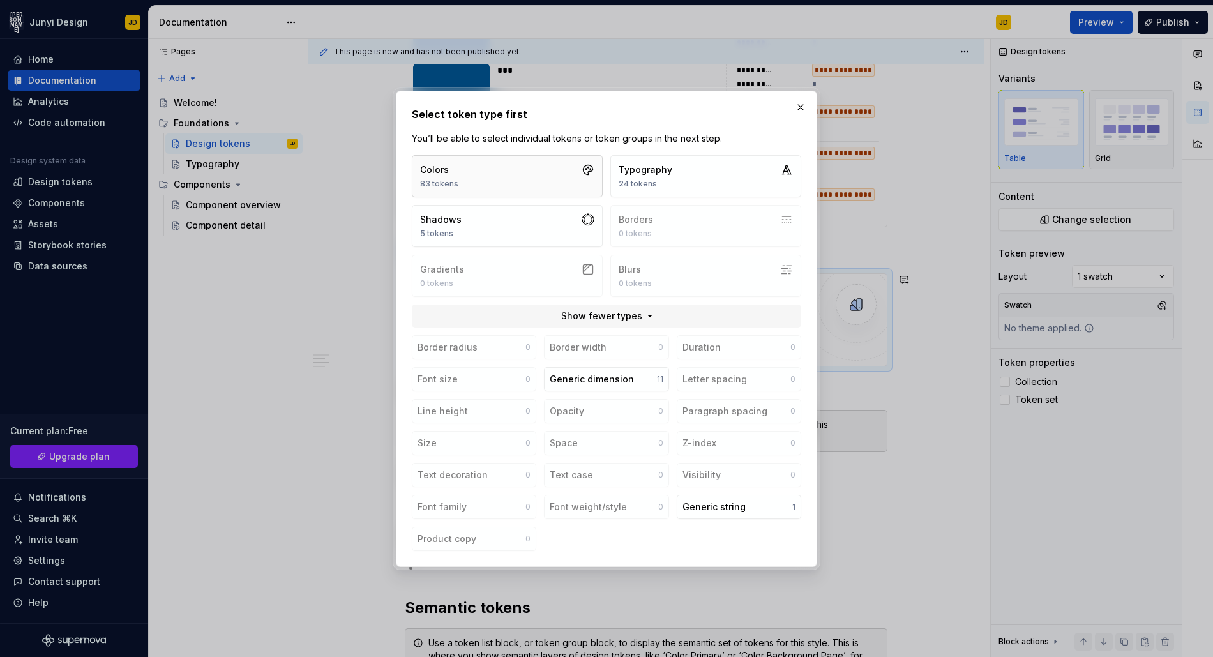
click at [473, 163] on button "Colors 83 tokens" at bounding box center [507, 176] width 191 height 42
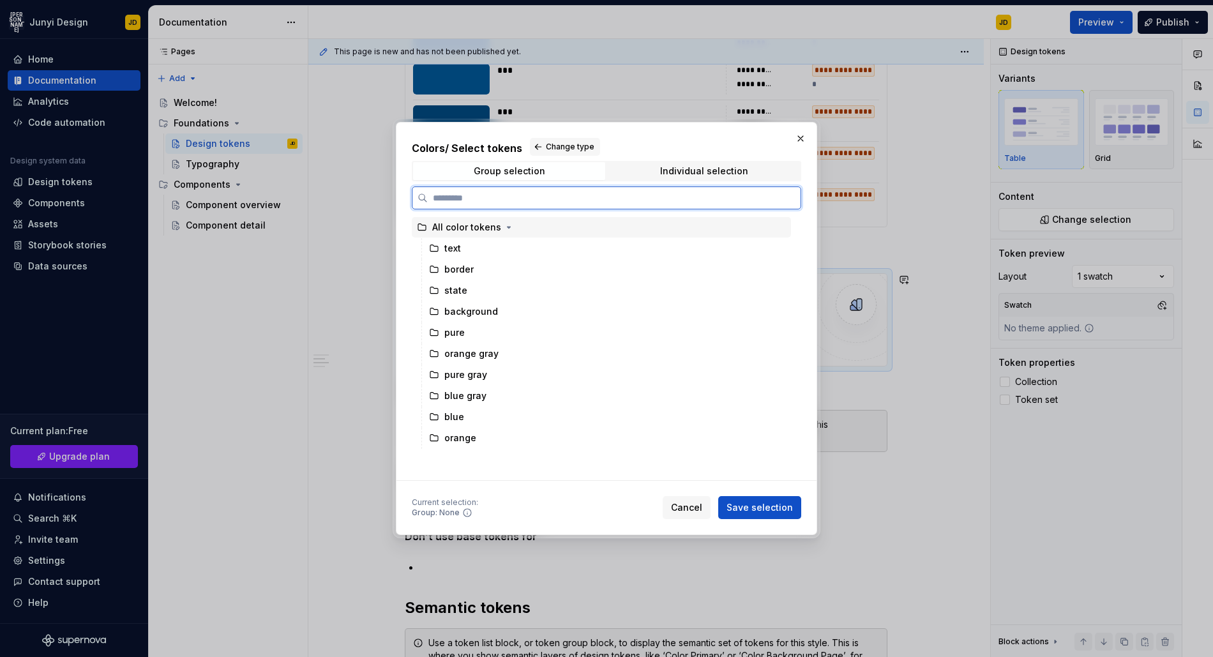
click at [461, 222] on div "All color tokens" at bounding box center [466, 227] width 69 height 13
click at [679, 172] on div "Individual selection" at bounding box center [704, 171] width 88 height 10
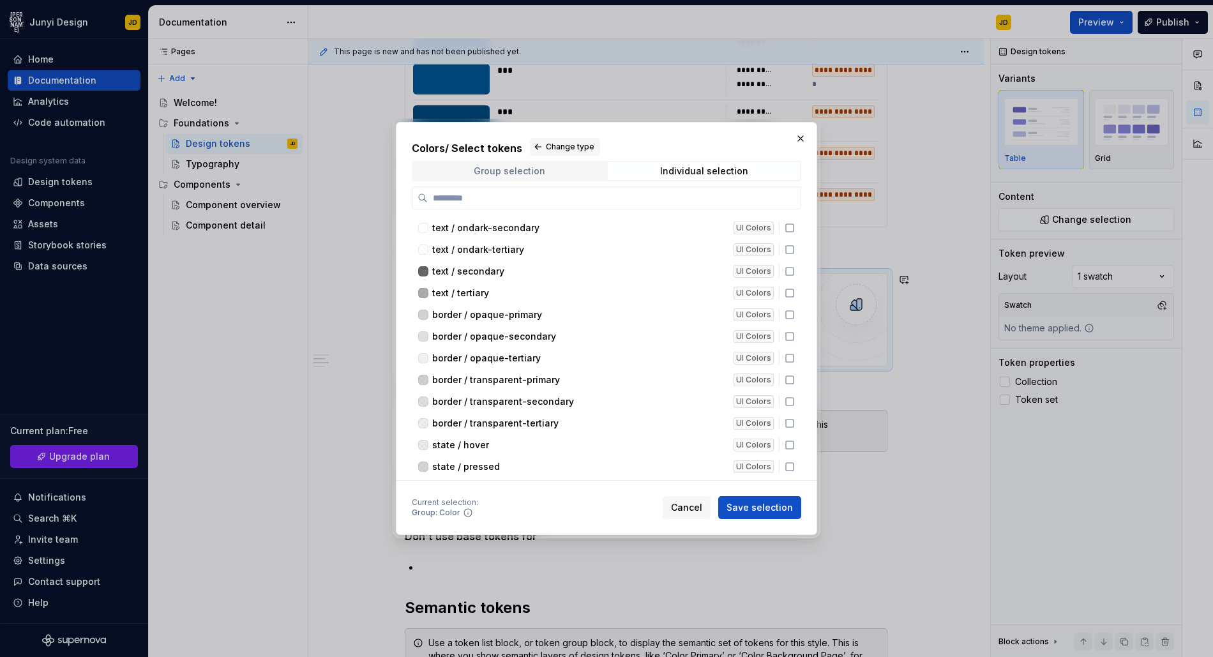
click at [532, 167] on div "Group selection" at bounding box center [509, 171] width 71 height 10
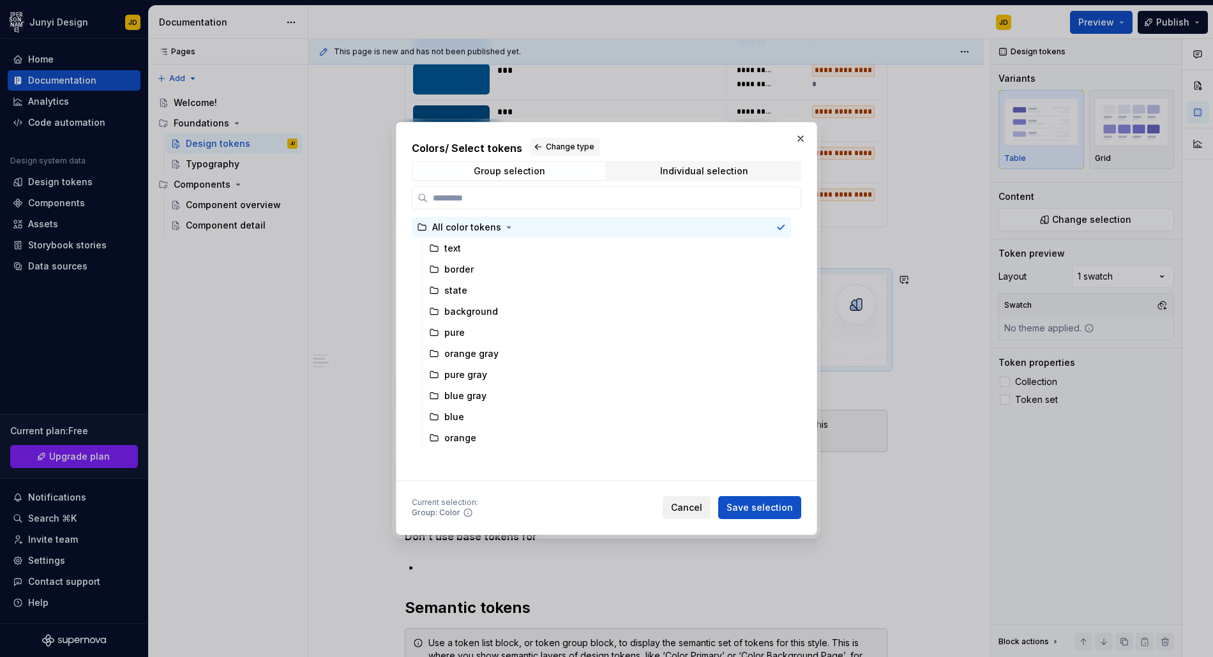
click at [691, 505] on span "Cancel" at bounding box center [686, 507] width 31 height 13
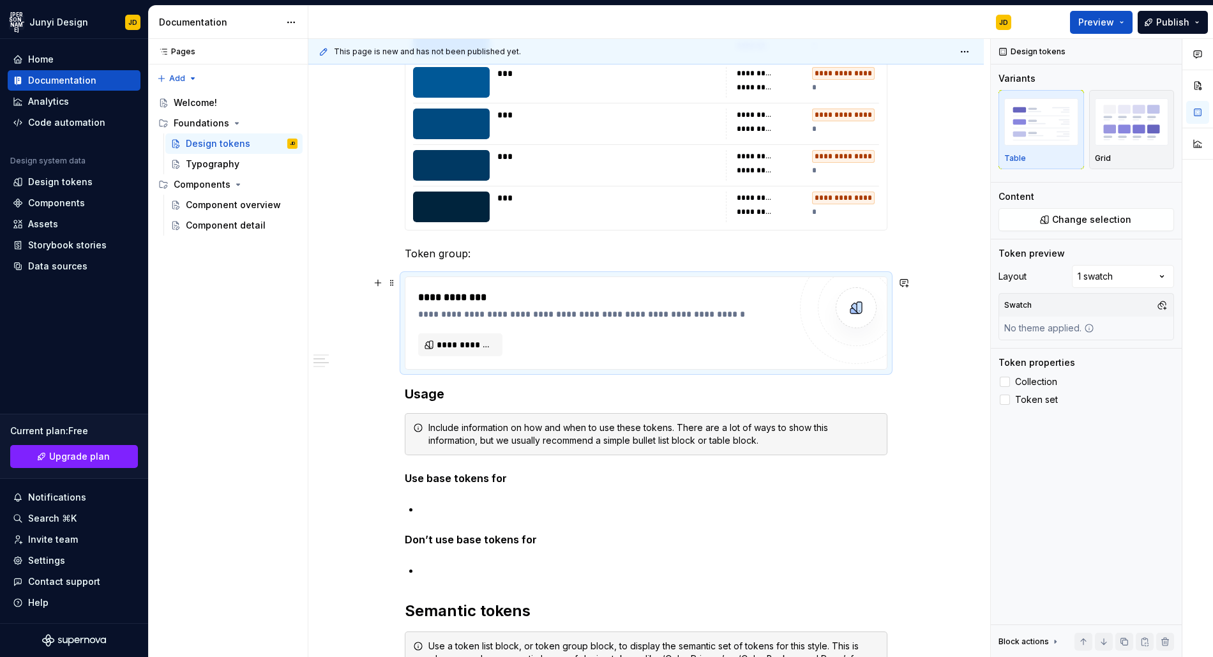
scroll to position [702, 0]
click at [460, 343] on span "**********" at bounding box center [465, 346] width 57 height 13
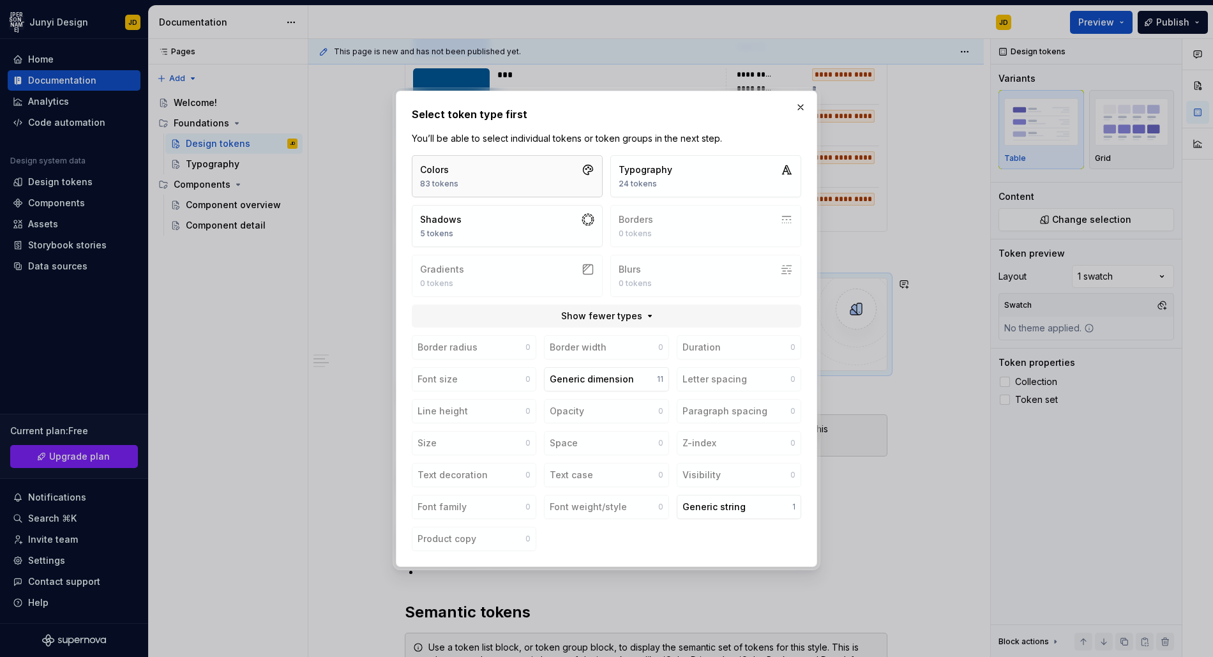
click at [488, 191] on button "Colors 83 tokens" at bounding box center [507, 176] width 191 height 42
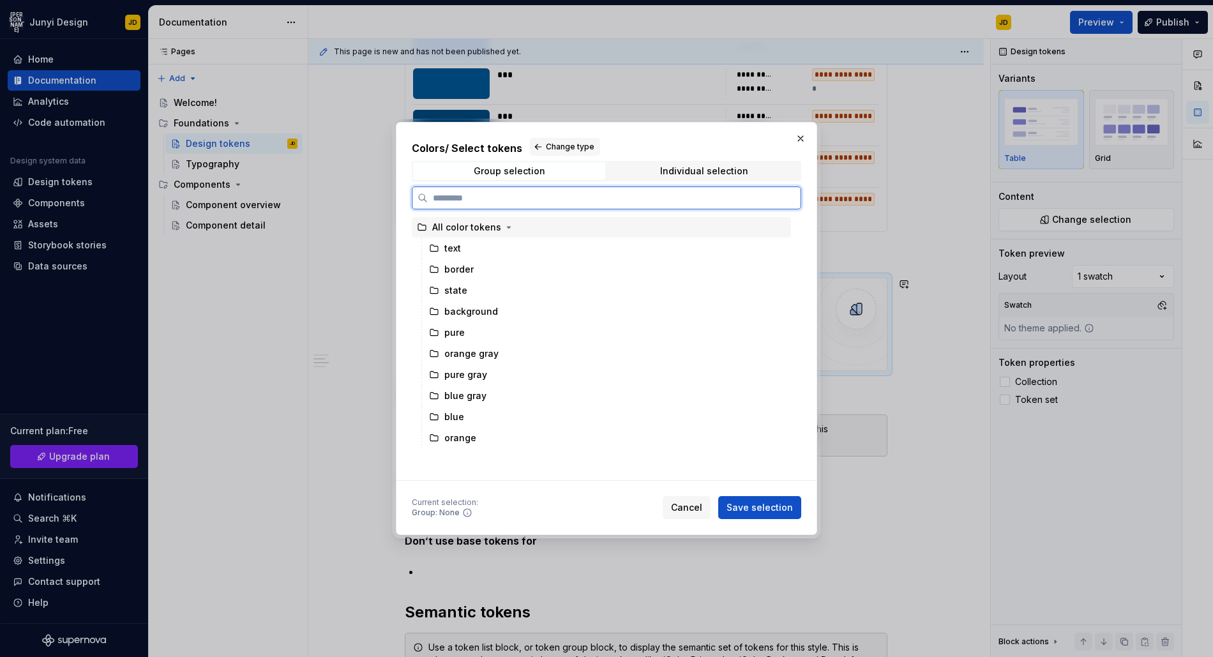
click at [480, 231] on div "All color tokens" at bounding box center [466, 227] width 69 height 13
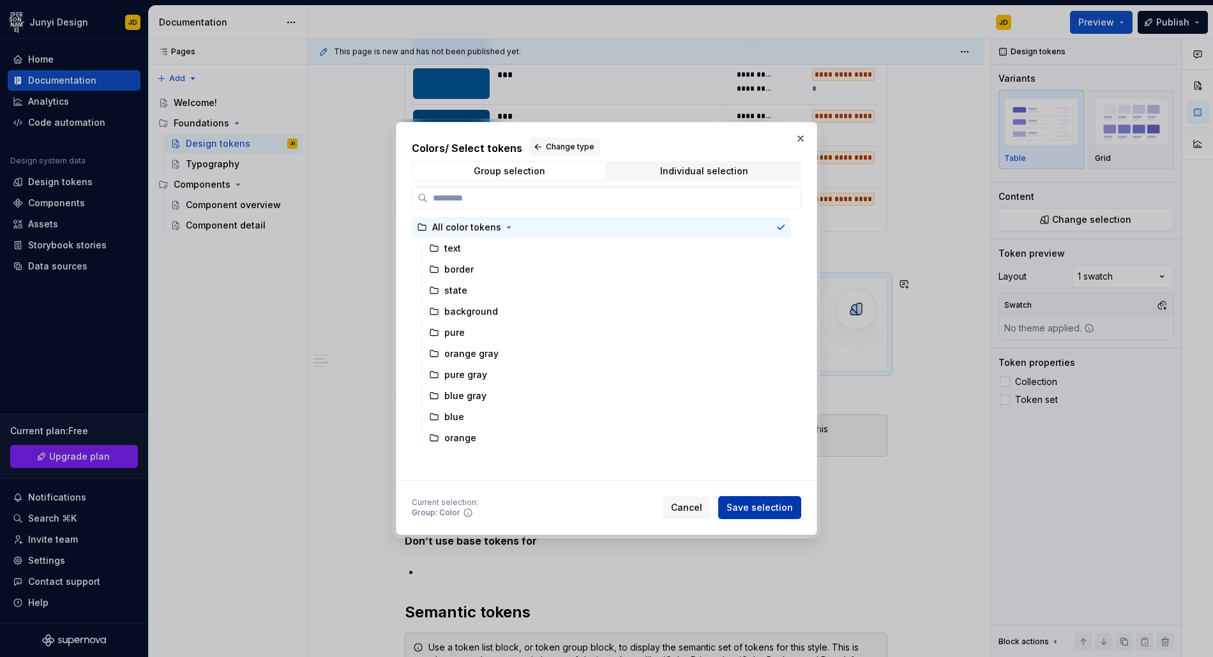
click at [755, 502] on span "Save selection" at bounding box center [759, 507] width 66 height 13
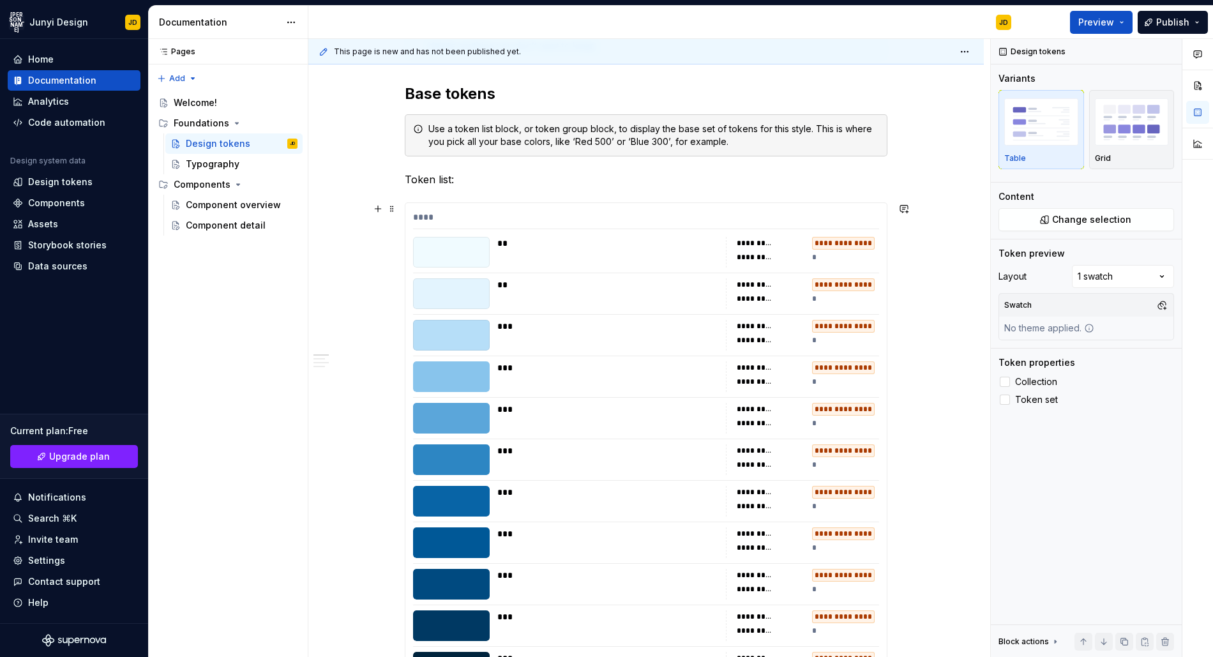
scroll to position [241, 0]
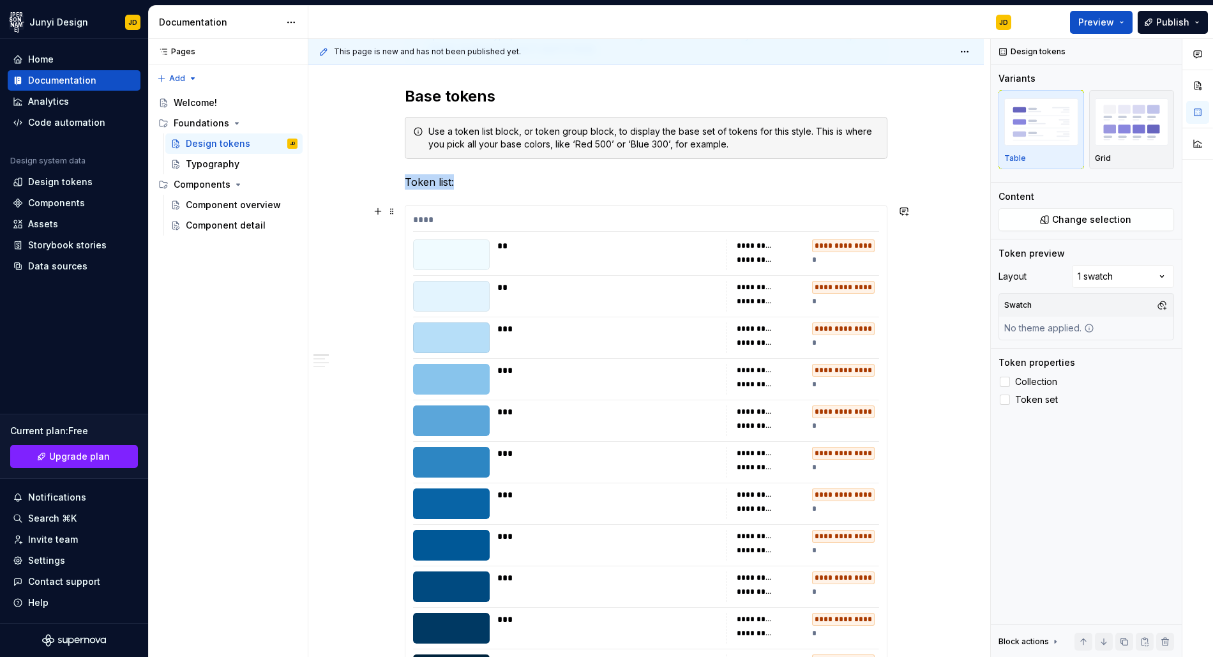
click at [437, 212] on div "**********" at bounding box center [645, 449] width 481 height 487
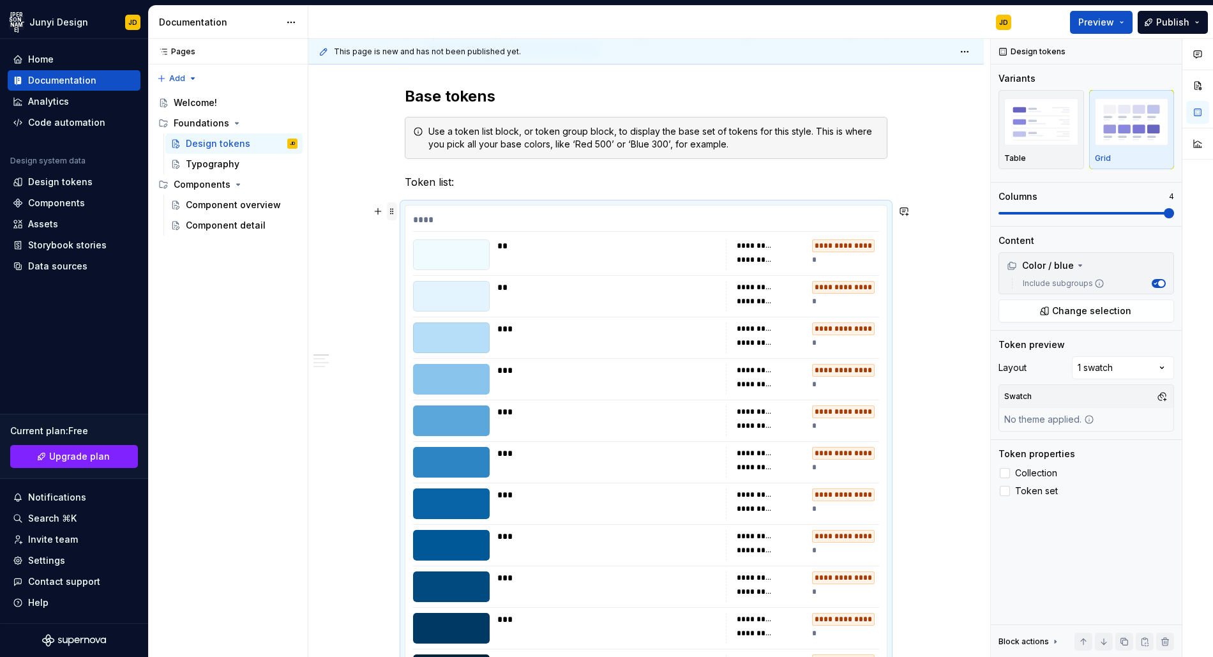
click at [396, 211] on span at bounding box center [392, 211] width 10 height 18
click at [843, 181] on p "Token list:" at bounding box center [646, 181] width 483 height 15
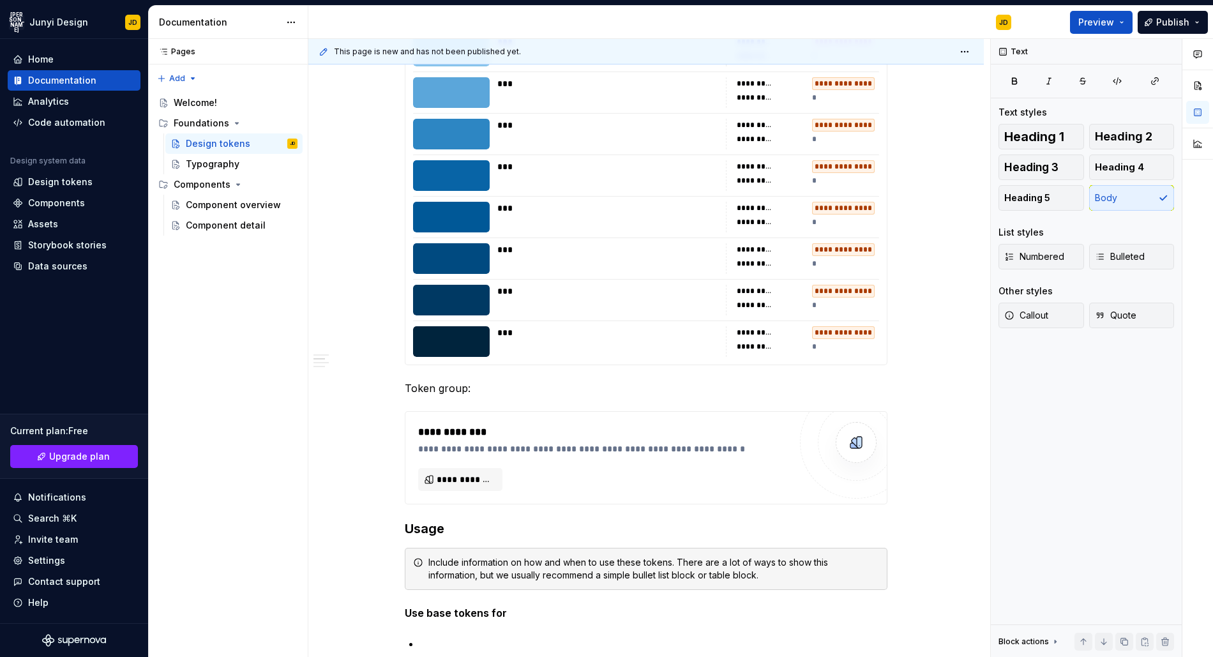
scroll to position [568, 0]
click at [493, 475] on button "**********" at bounding box center [460, 480] width 84 height 23
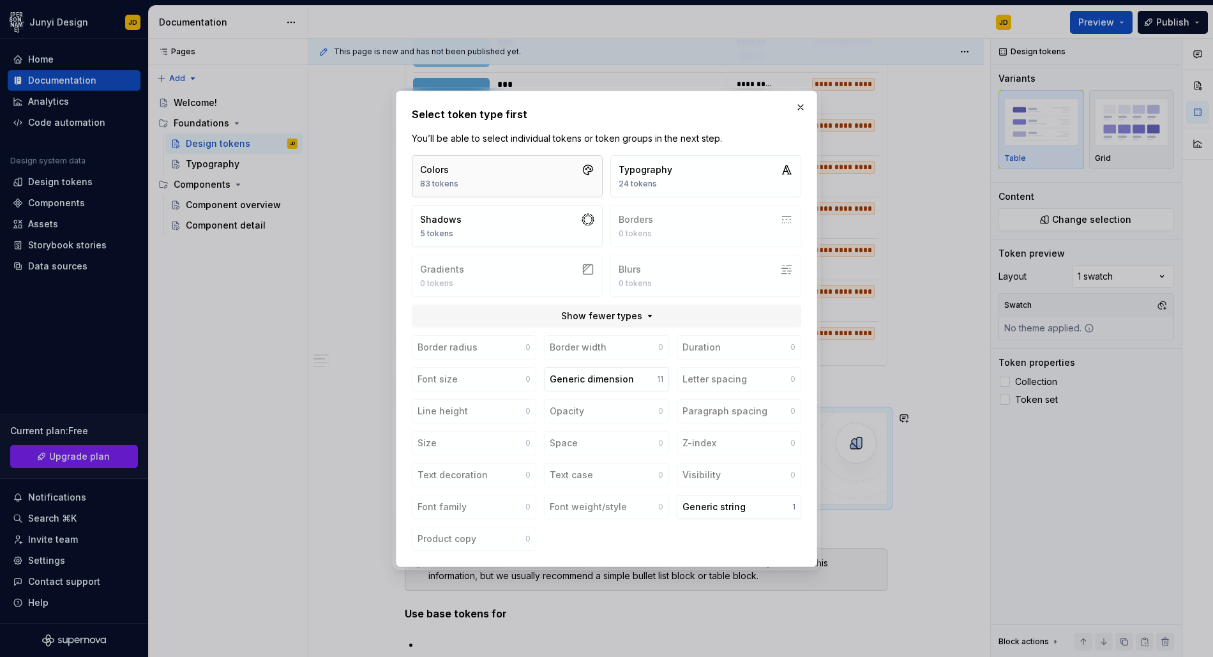
click at [572, 176] on button "Colors 83 tokens" at bounding box center [507, 176] width 191 height 42
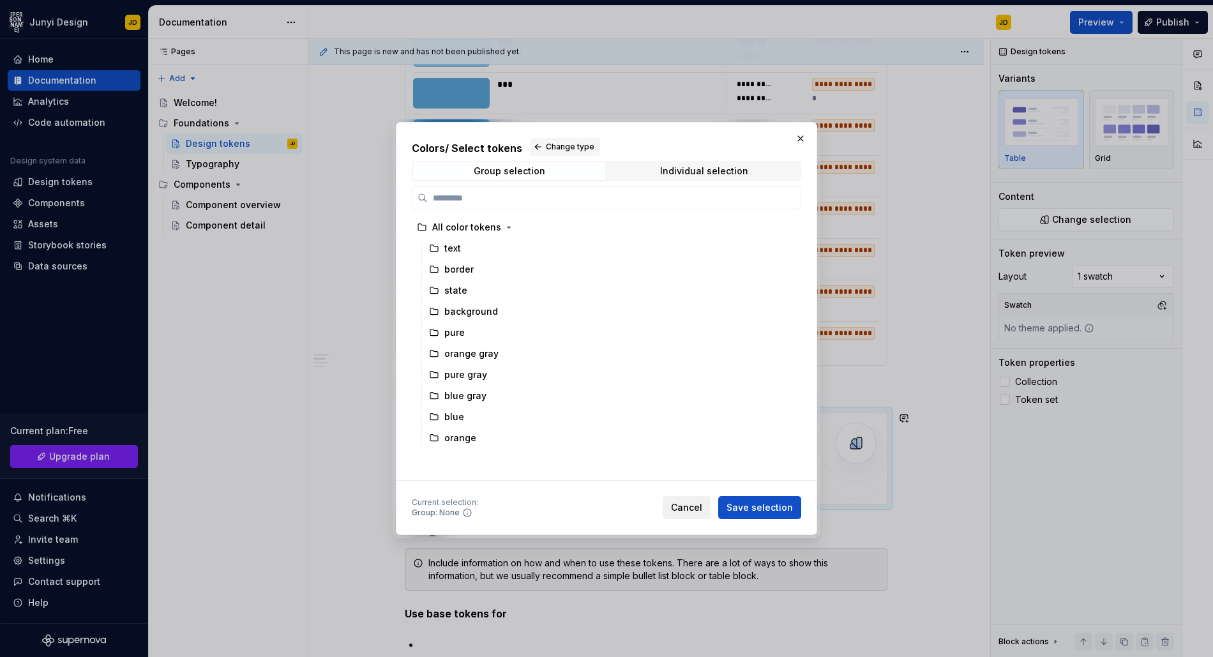
click at [691, 506] on span "Cancel" at bounding box center [686, 507] width 31 height 13
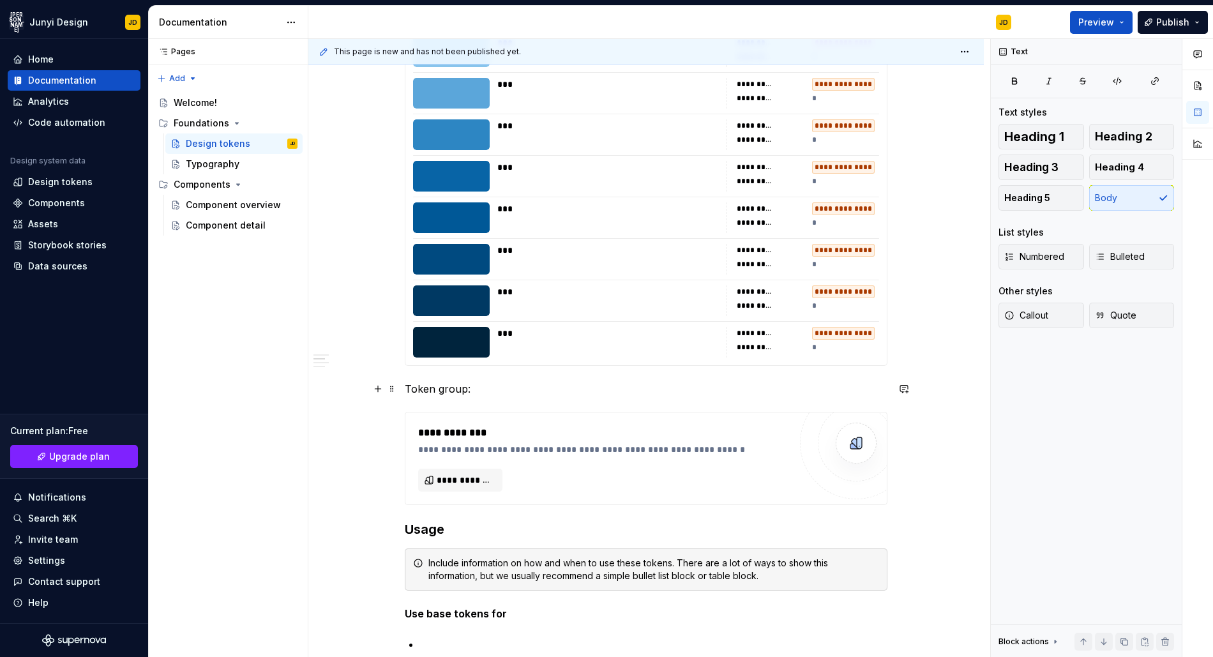
click at [407, 387] on p "Token group:" at bounding box center [646, 388] width 483 height 15
click at [405, 386] on p "Token group:" at bounding box center [646, 388] width 483 height 15
click at [446, 479] on span "**********" at bounding box center [465, 480] width 57 height 13
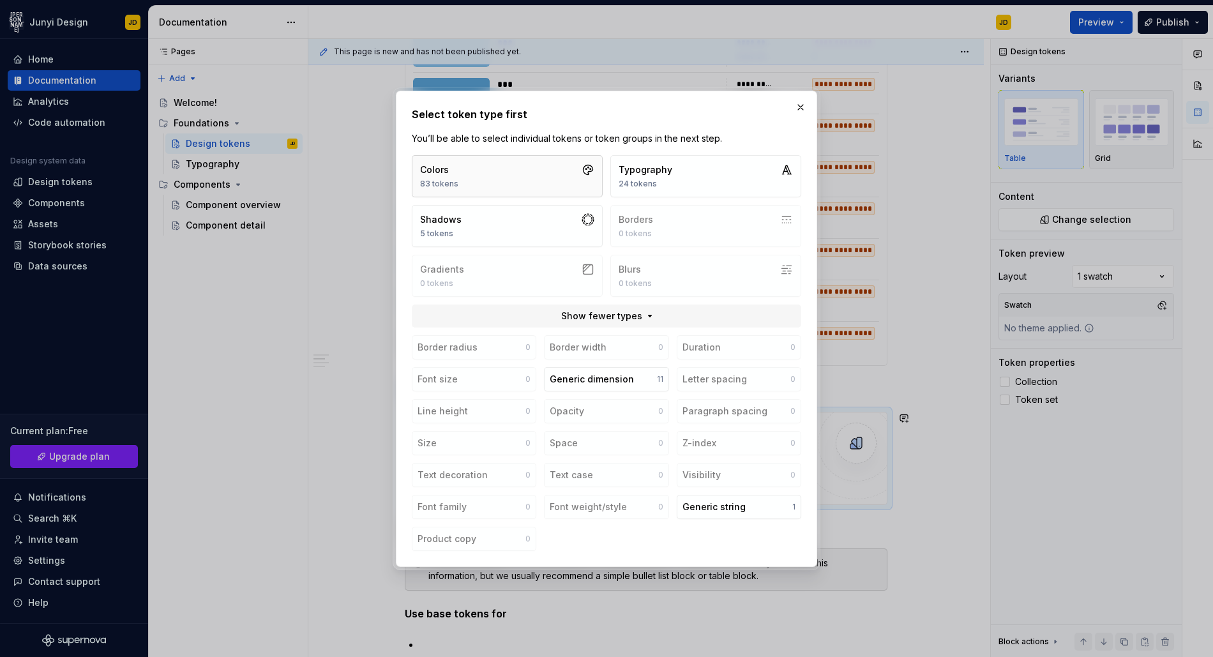
click at [535, 180] on button "Colors 83 tokens" at bounding box center [507, 176] width 191 height 42
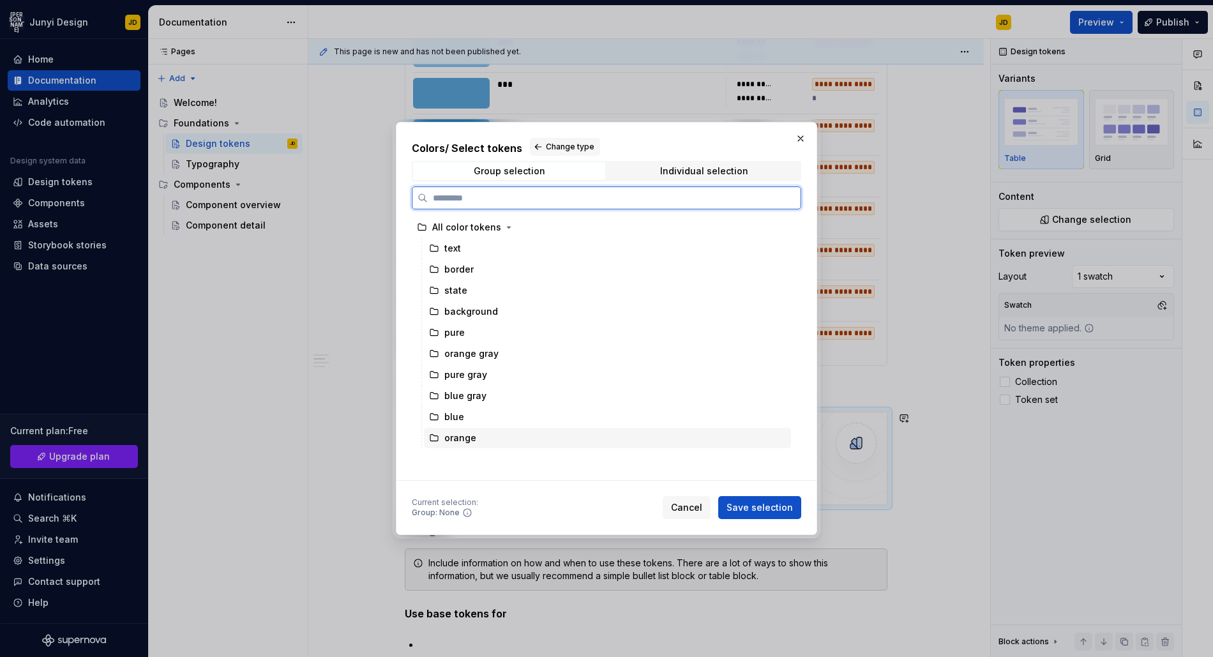
click at [465, 440] on div "orange" at bounding box center [460, 438] width 32 height 13
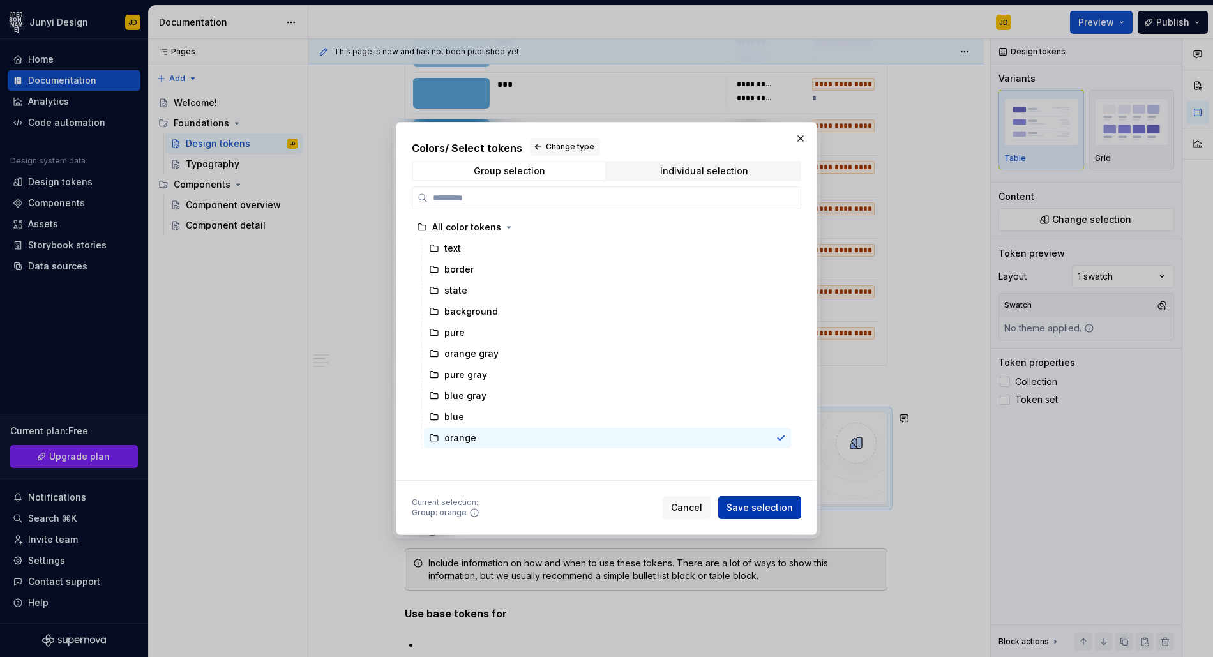
click at [770, 510] on span "Save selection" at bounding box center [759, 507] width 66 height 13
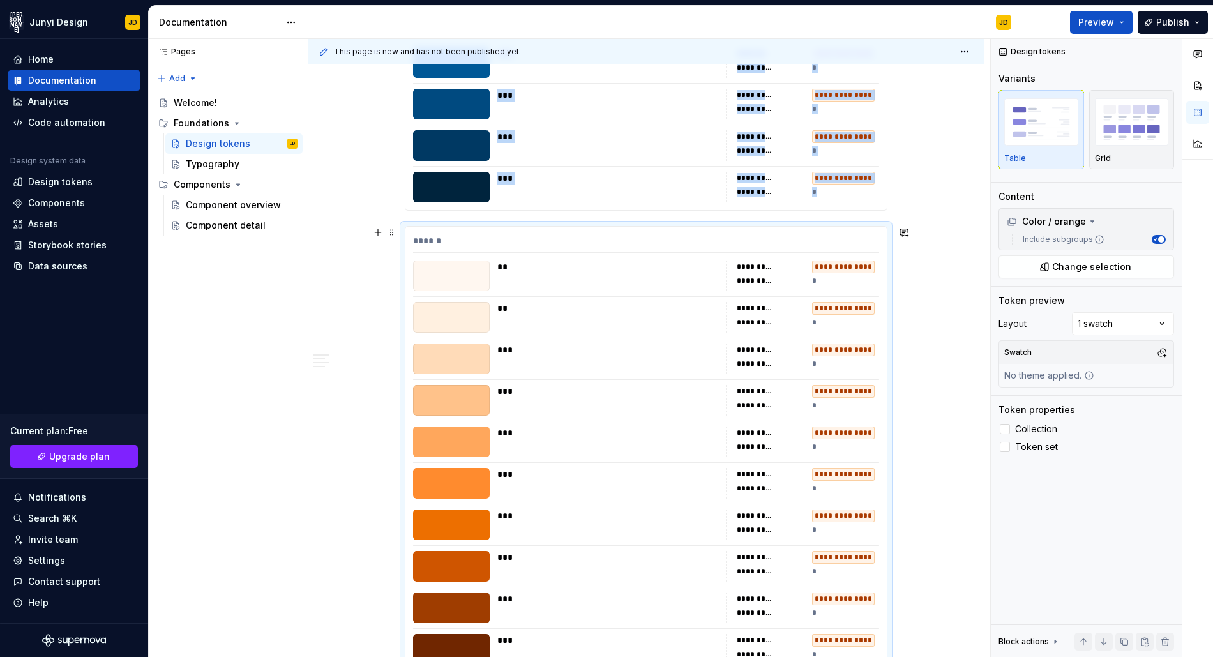
scroll to position [733, 0]
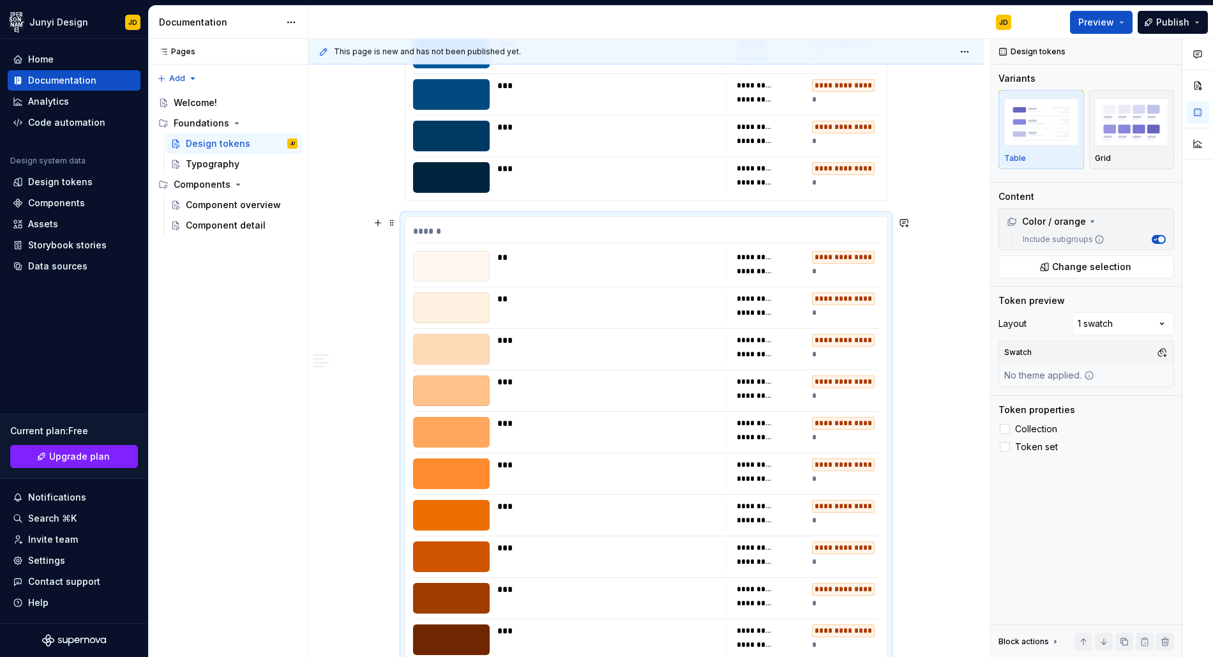
click at [424, 230] on div "******" at bounding box center [646, 234] width 466 height 19
click at [389, 220] on span at bounding box center [392, 223] width 10 height 18
click at [938, 348] on div "**********" at bounding box center [645, 583] width 675 height 2195
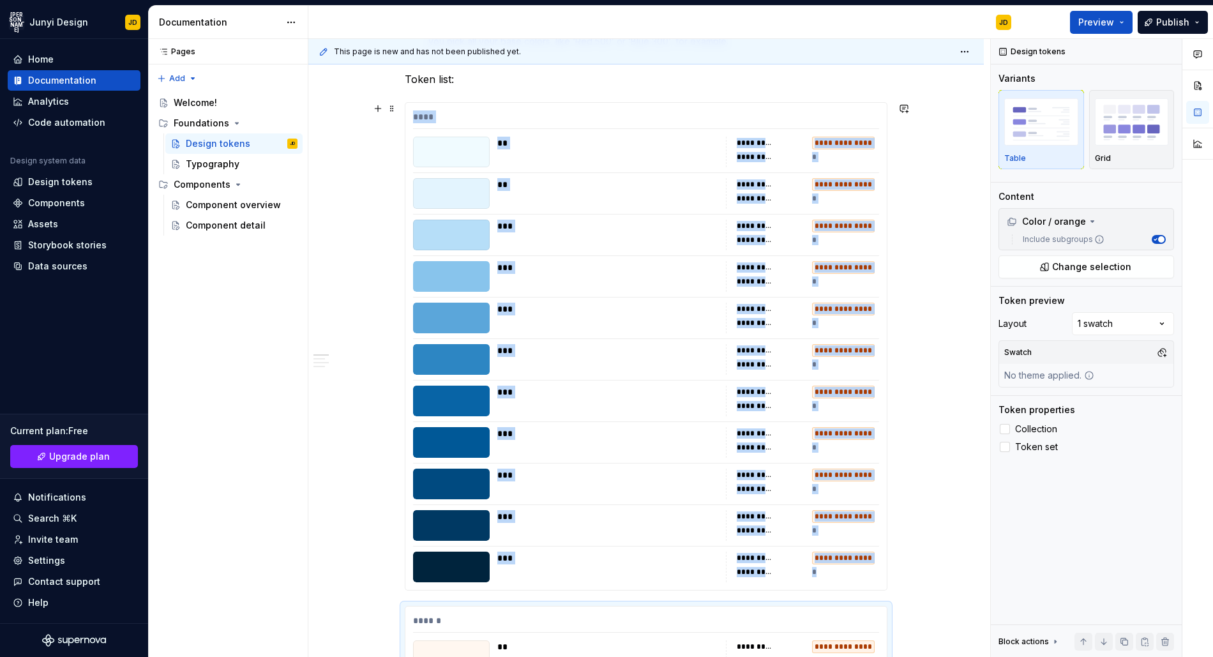
scroll to position [47, 0]
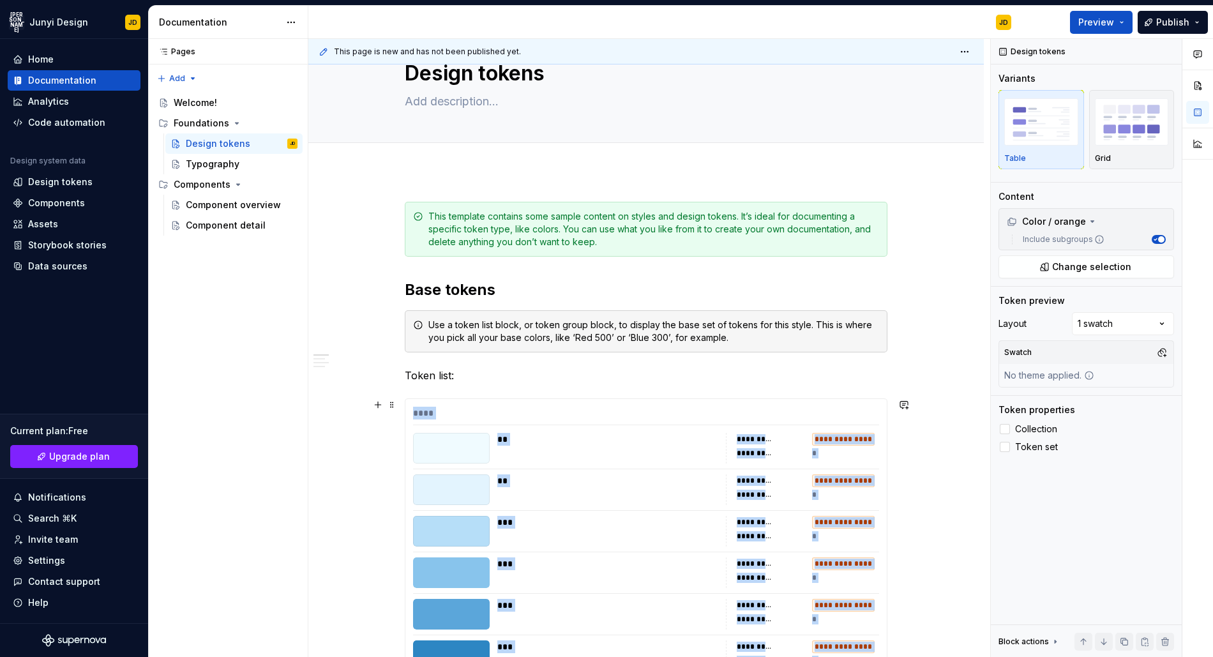
click at [838, 436] on div "**********" at bounding box center [843, 439] width 63 height 13
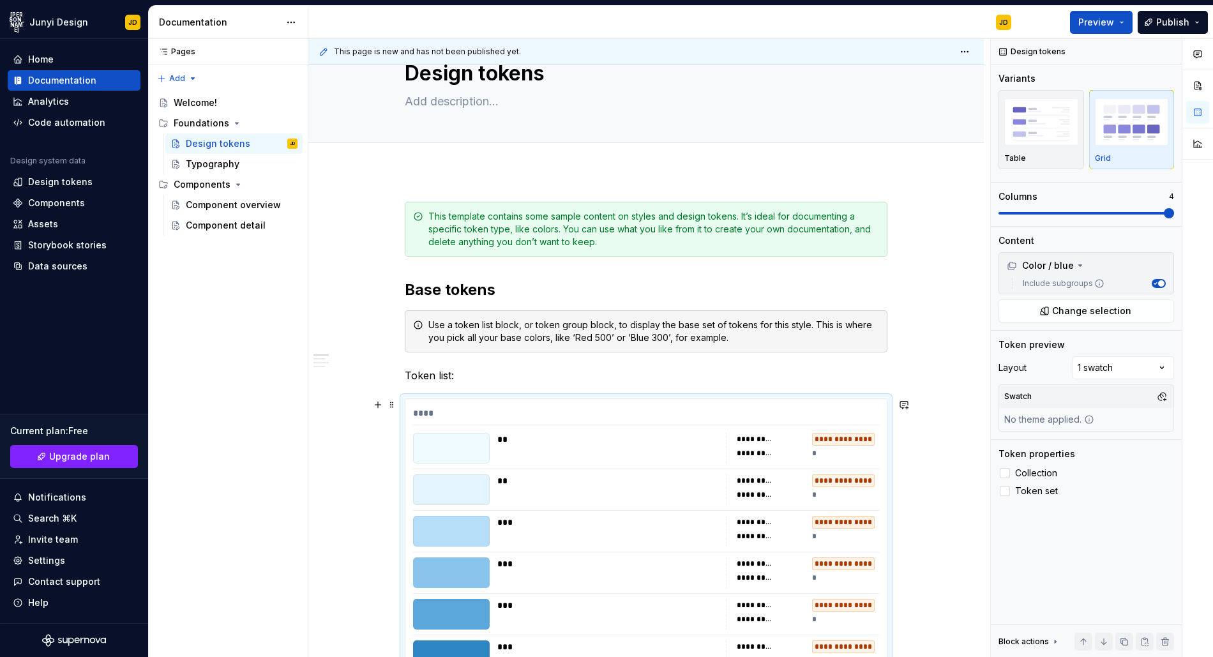
click at [441, 413] on div "****" at bounding box center [646, 416] width 466 height 19
click at [392, 401] on span at bounding box center [392, 405] width 10 height 18
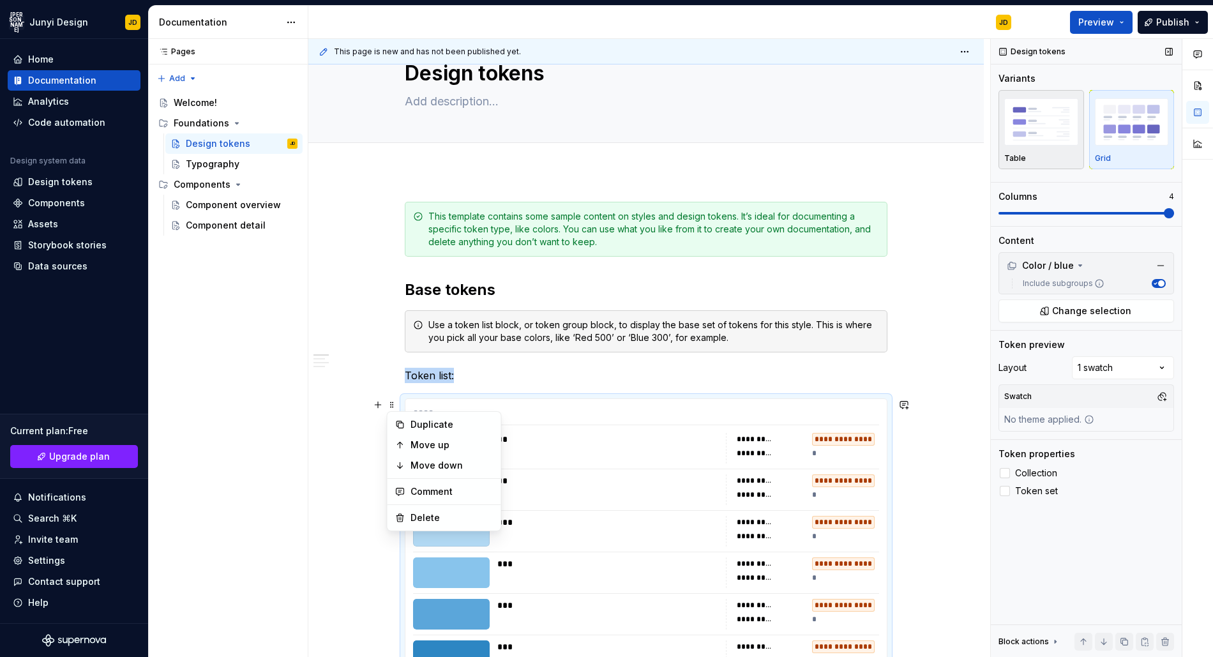
click at [1034, 114] on img "button" at bounding box center [1041, 121] width 74 height 47
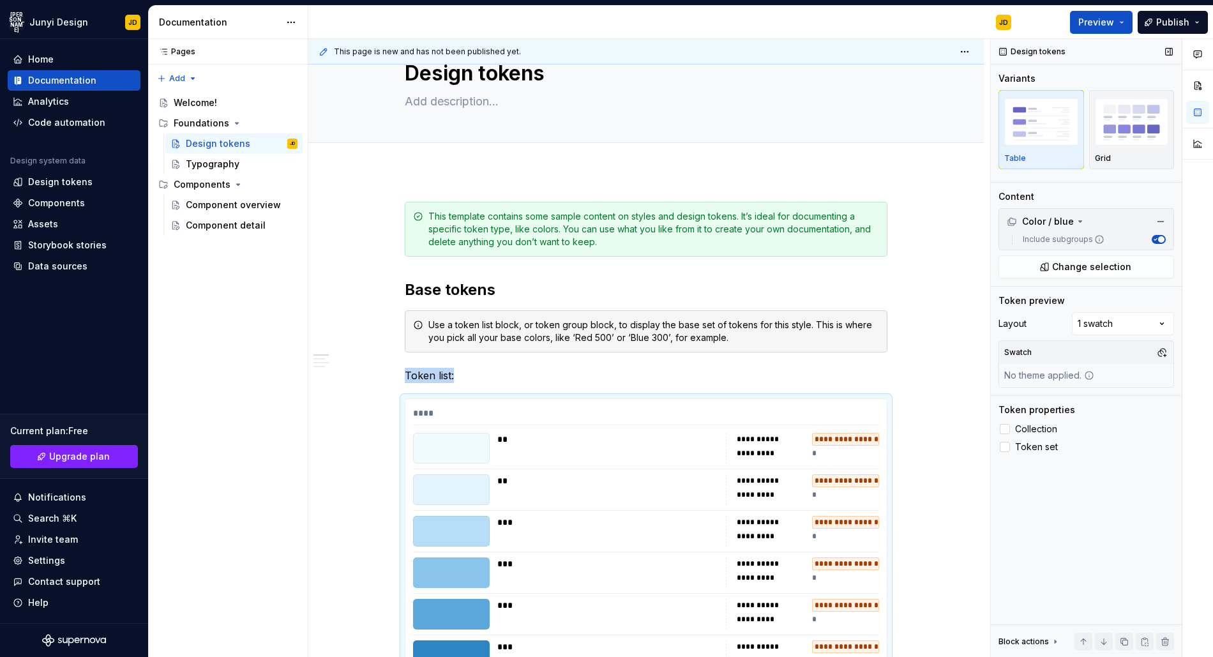
scroll to position [276, 0]
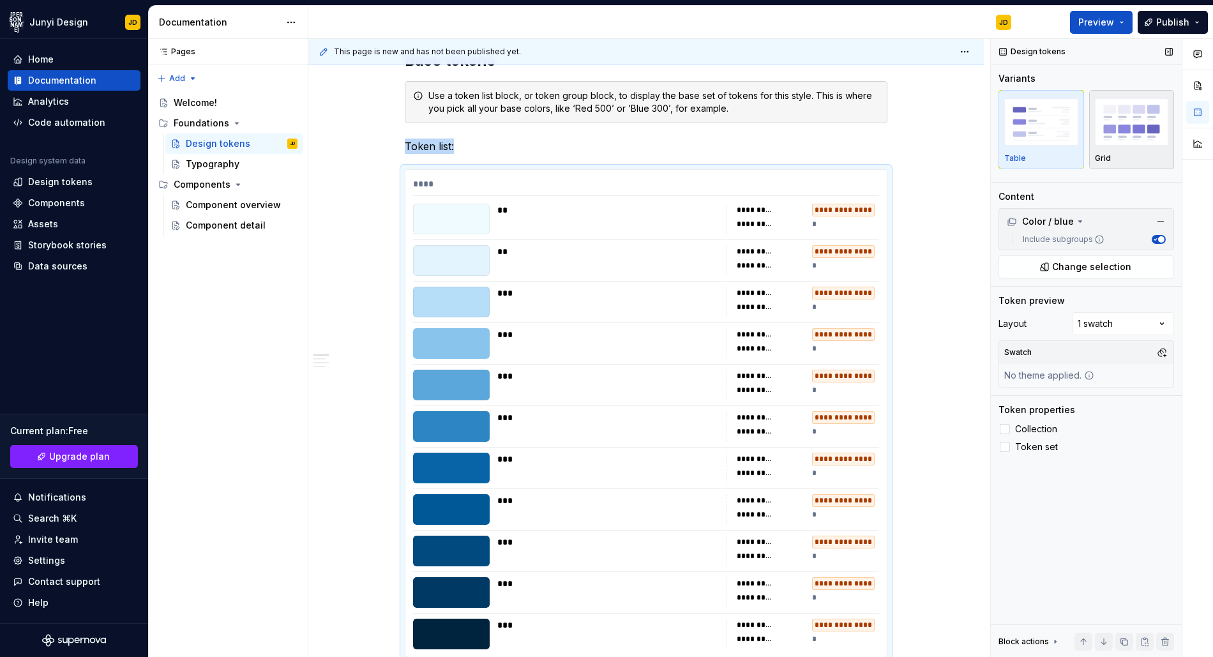
click at [1122, 141] on img "button" at bounding box center [1132, 121] width 74 height 47
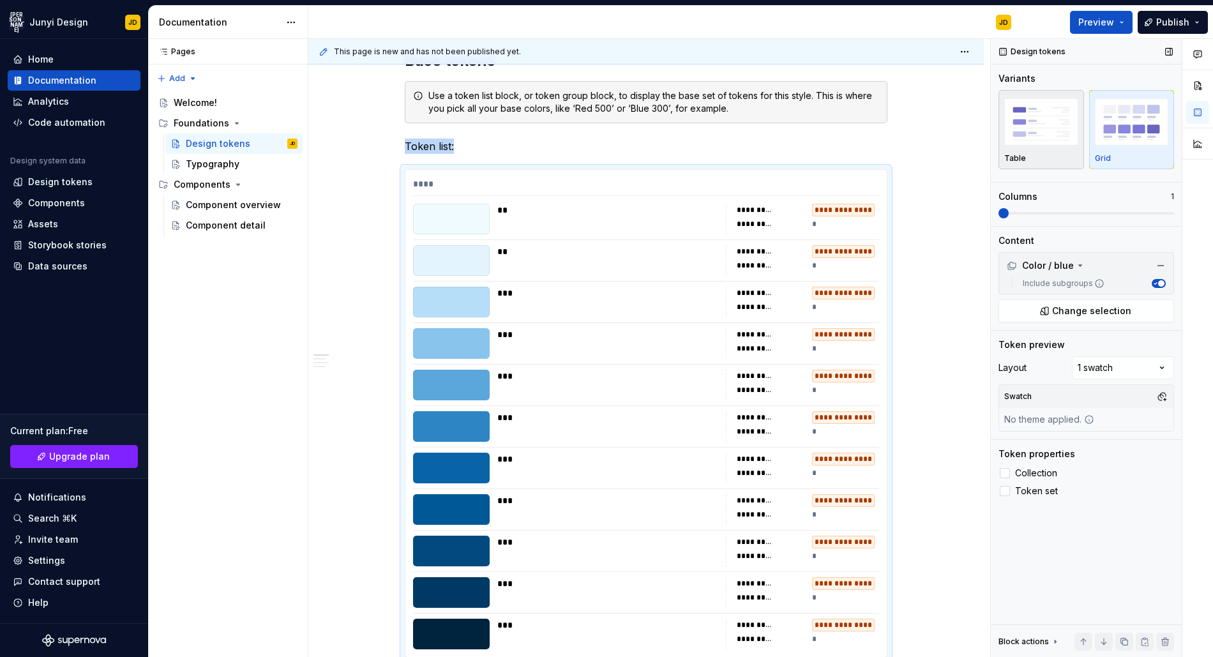
click at [1037, 143] on img "button" at bounding box center [1041, 121] width 74 height 47
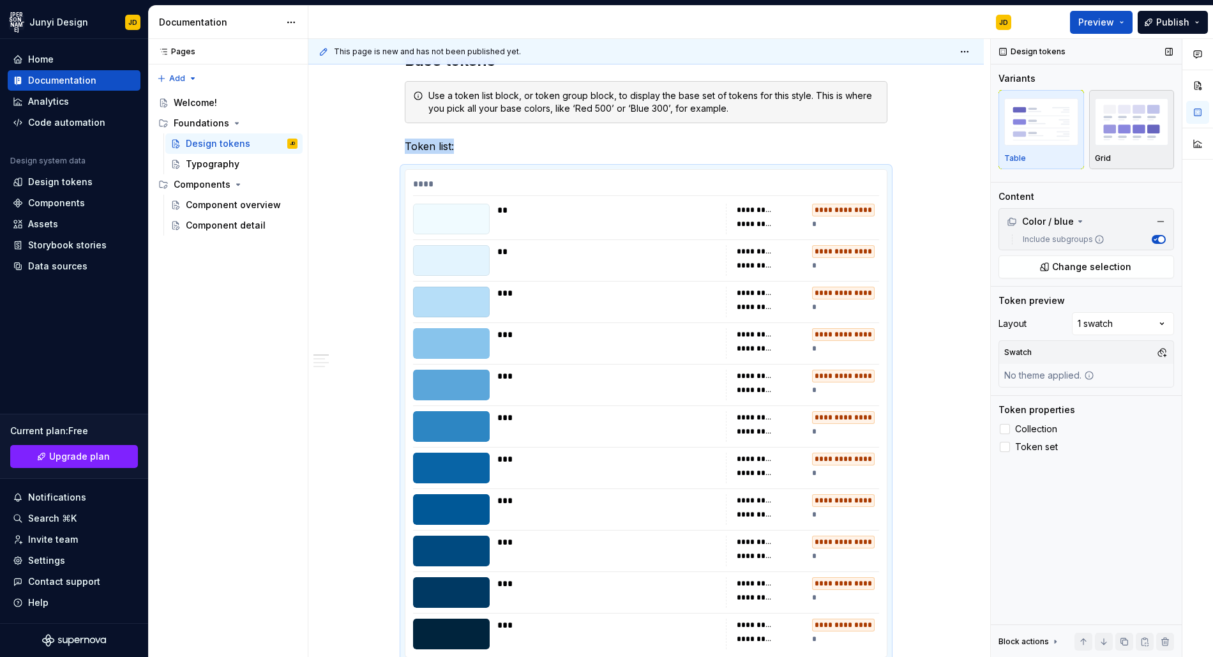
click at [1111, 147] on div "button" at bounding box center [1132, 122] width 74 height 52
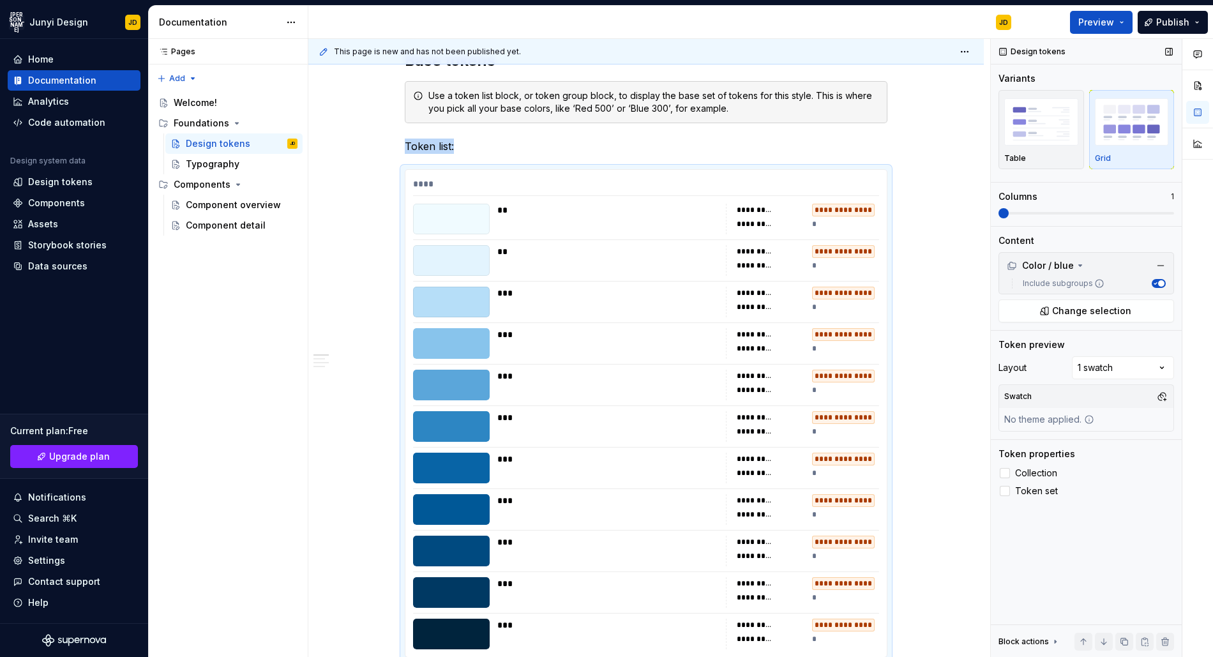
click at [1009, 214] on span at bounding box center [1003, 213] width 10 height 10
click at [1053, 216] on span at bounding box center [1058, 213] width 10 height 10
click at [1128, 577] on div "Design tokens Variants Table Grid Columns 2 Content Color / blue Include subgro…" at bounding box center [1086, 348] width 191 height 619
click at [548, 318] on div "**********" at bounding box center [645, 413] width 481 height 487
click at [1037, 120] on img "button" at bounding box center [1041, 121] width 74 height 47
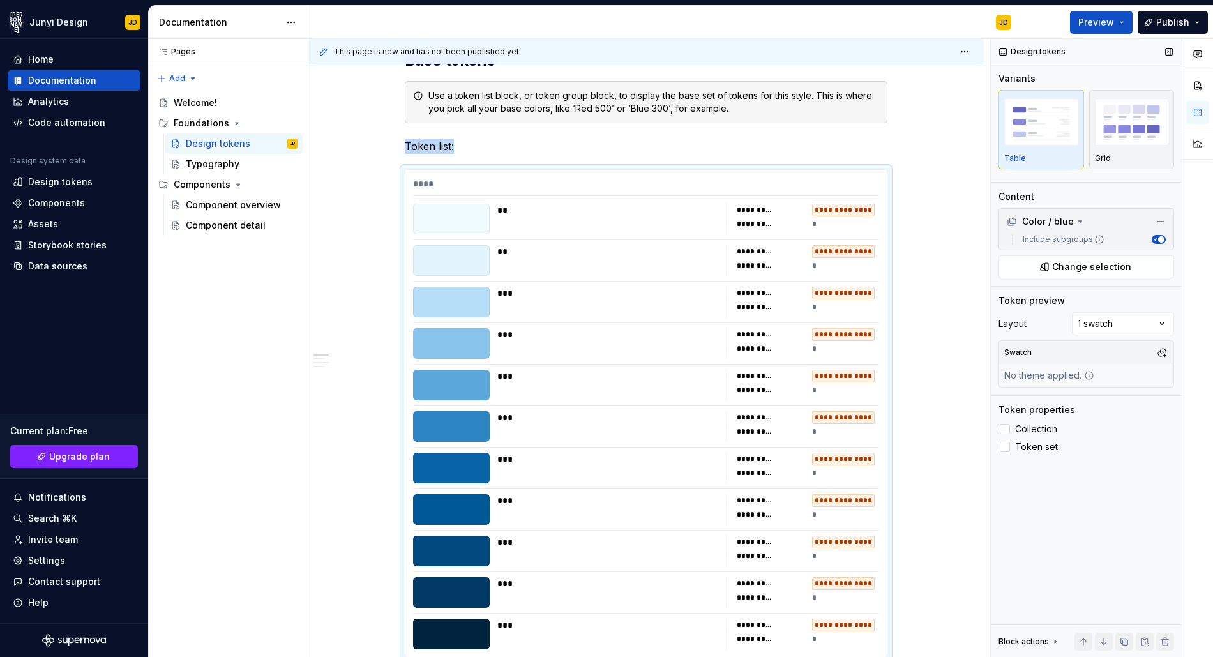
click at [1156, 240] on icon "button" at bounding box center [1155, 239] width 6 height 6
click at [1156, 240] on span "button" at bounding box center [1156, 239] width 6 height 6
click at [1054, 223] on div "Color / blue" at bounding box center [1040, 221] width 67 height 13
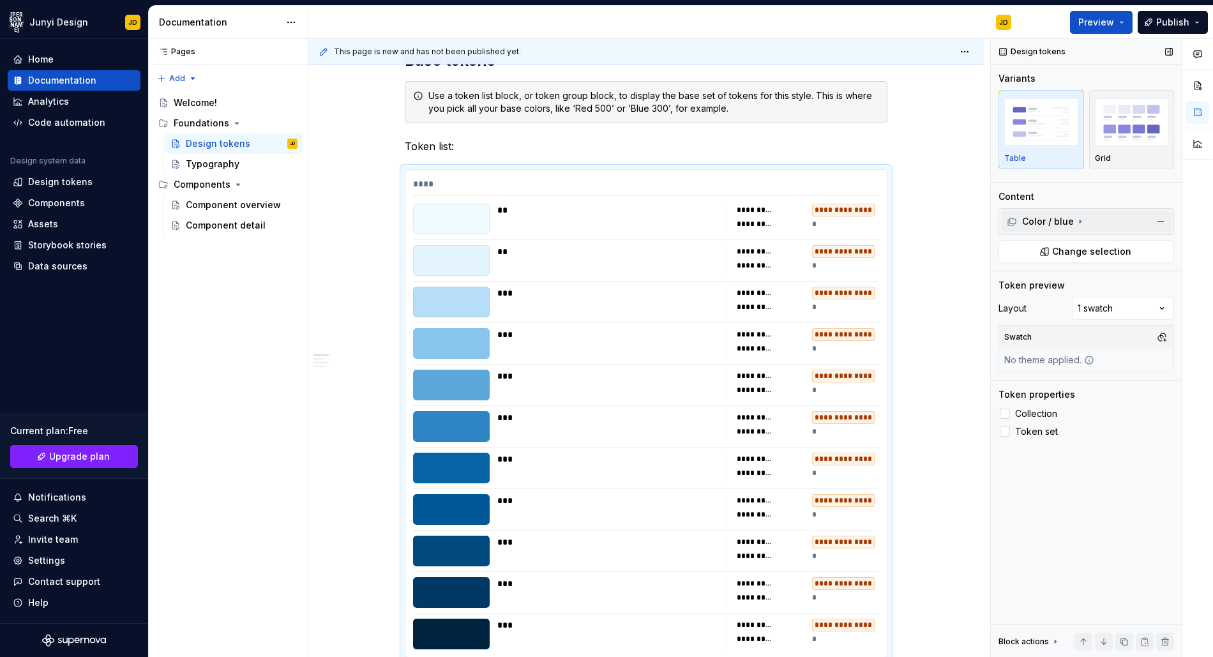
click at [1054, 223] on div "Color / blue" at bounding box center [1040, 221] width 67 height 13
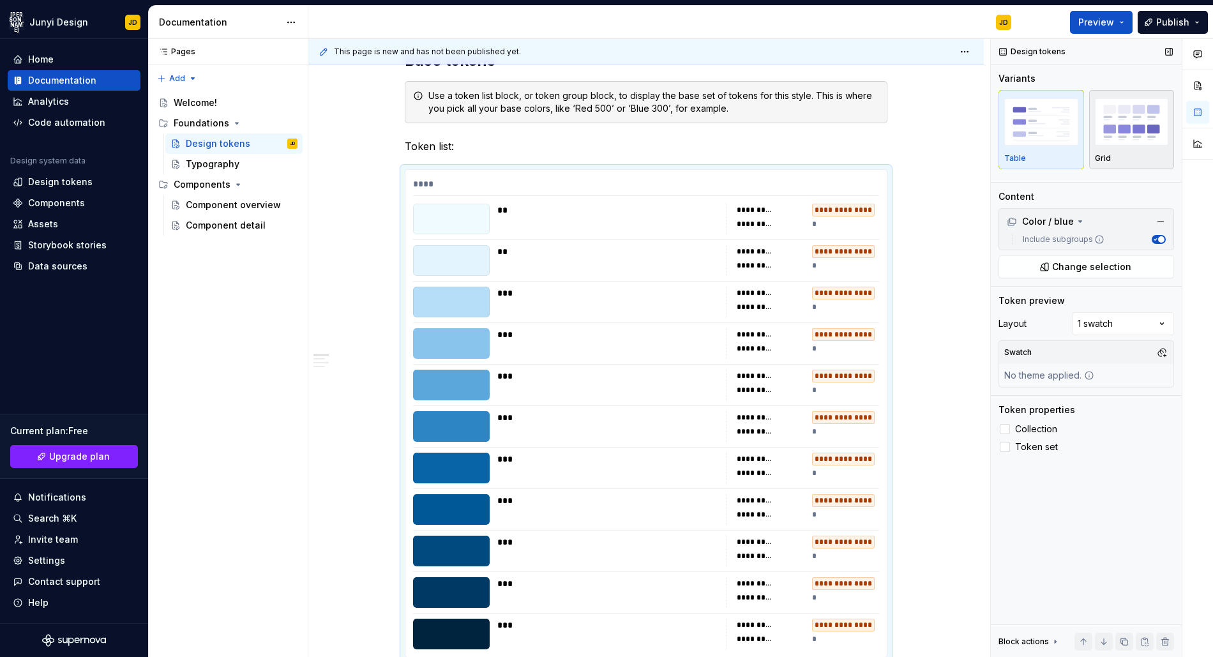
click at [1112, 123] on img "button" at bounding box center [1132, 121] width 74 height 47
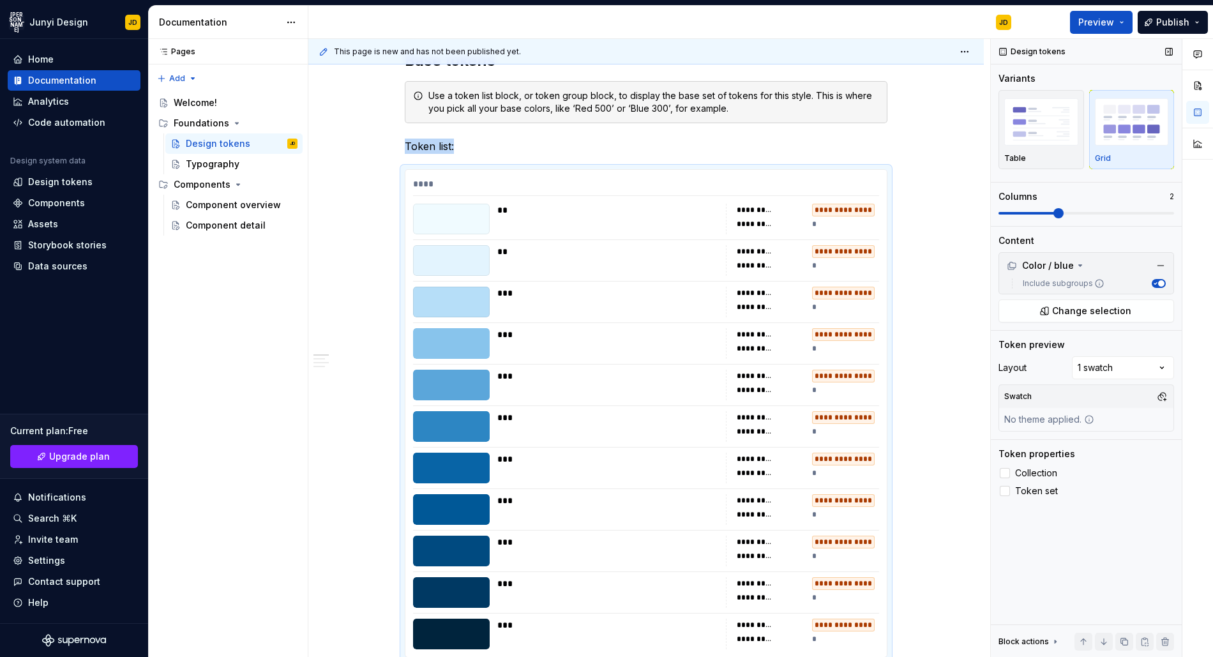
click at [1053, 218] on span at bounding box center [1058, 213] width 10 height 10
click at [1174, 214] on span at bounding box center [1086, 213] width 176 height 3
click at [806, 397] on div "**********" at bounding box center [802, 385] width 153 height 31
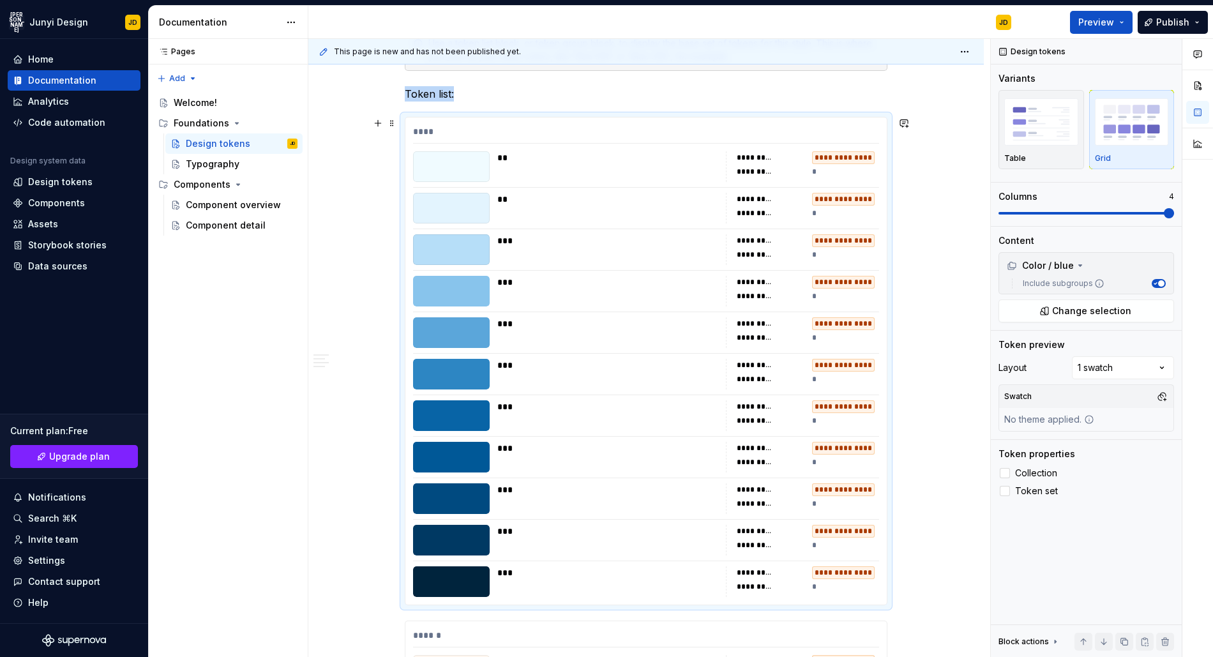
scroll to position [303, 0]
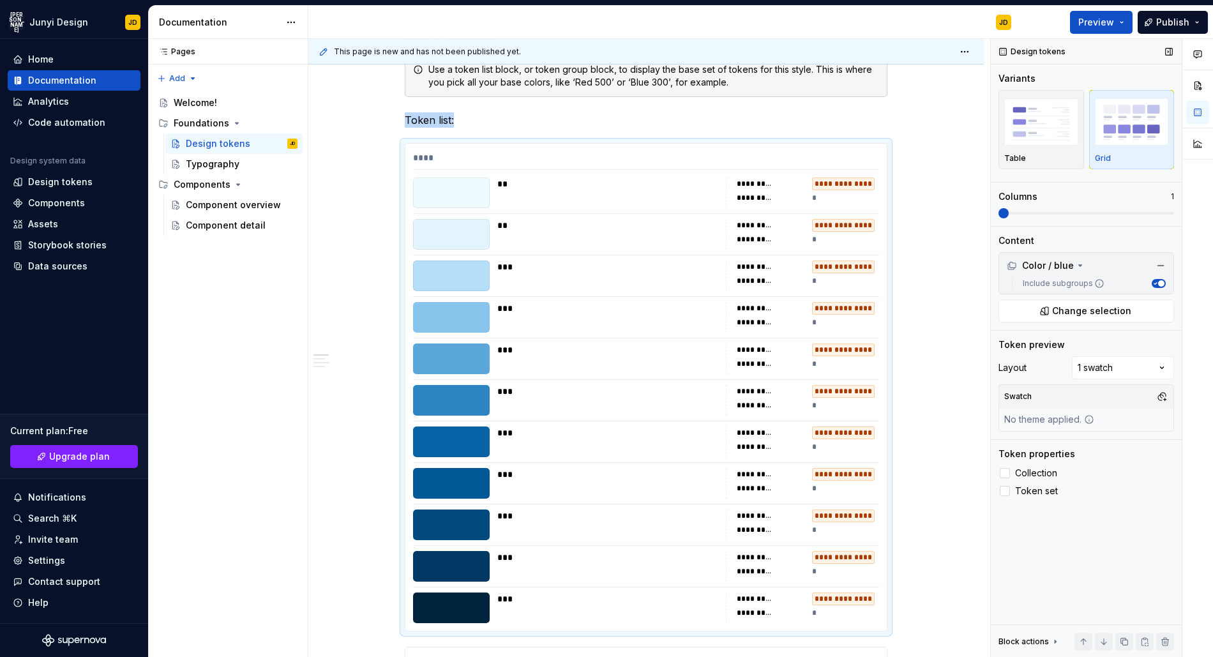
click at [998, 212] on span at bounding box center [998, 213] width 0 height 3
click at [1065, 120] on img "button" at bounding box center [1041, 121] width 74 height 47
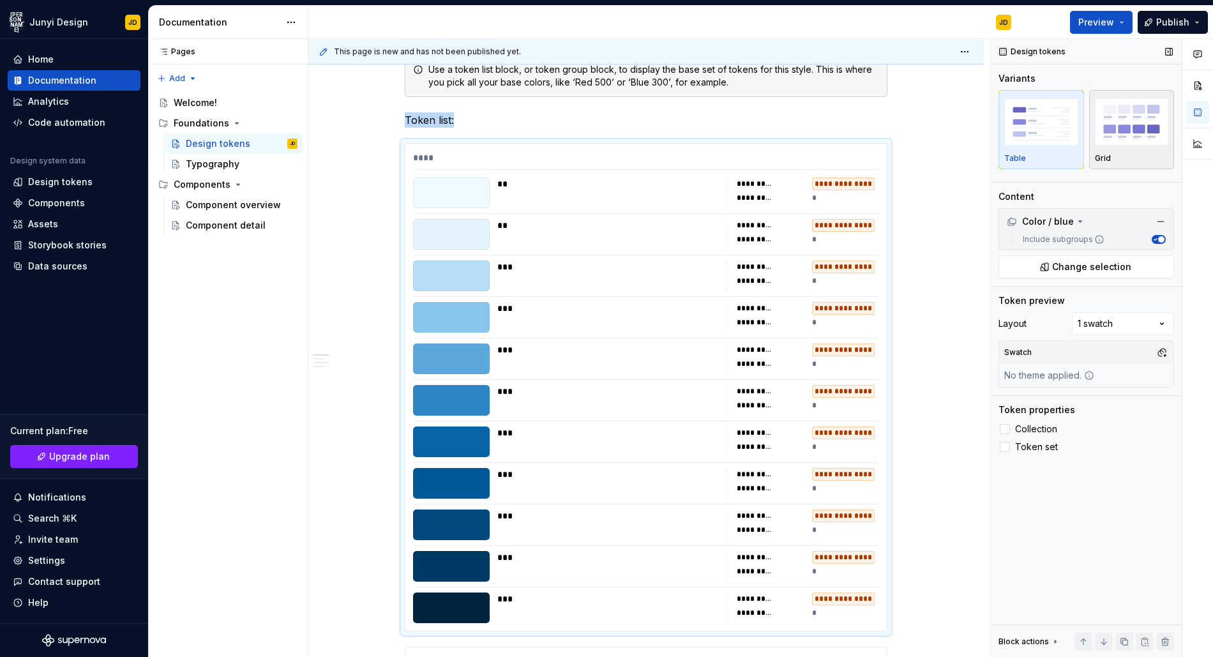
click at [1132, 131] on img "button" at bounding box center [1132, 121] width 74 height 47
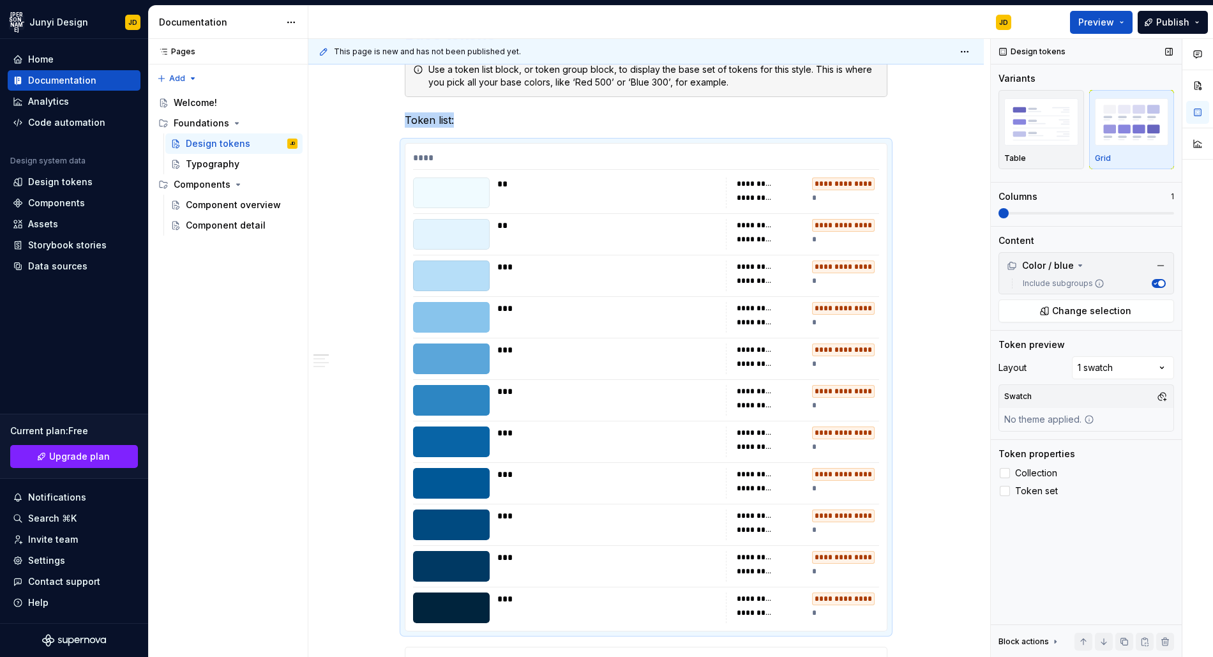
type textarea "*"
click at [567, 163] on div "****" at bounding box center [646, 160] width 466 height 19
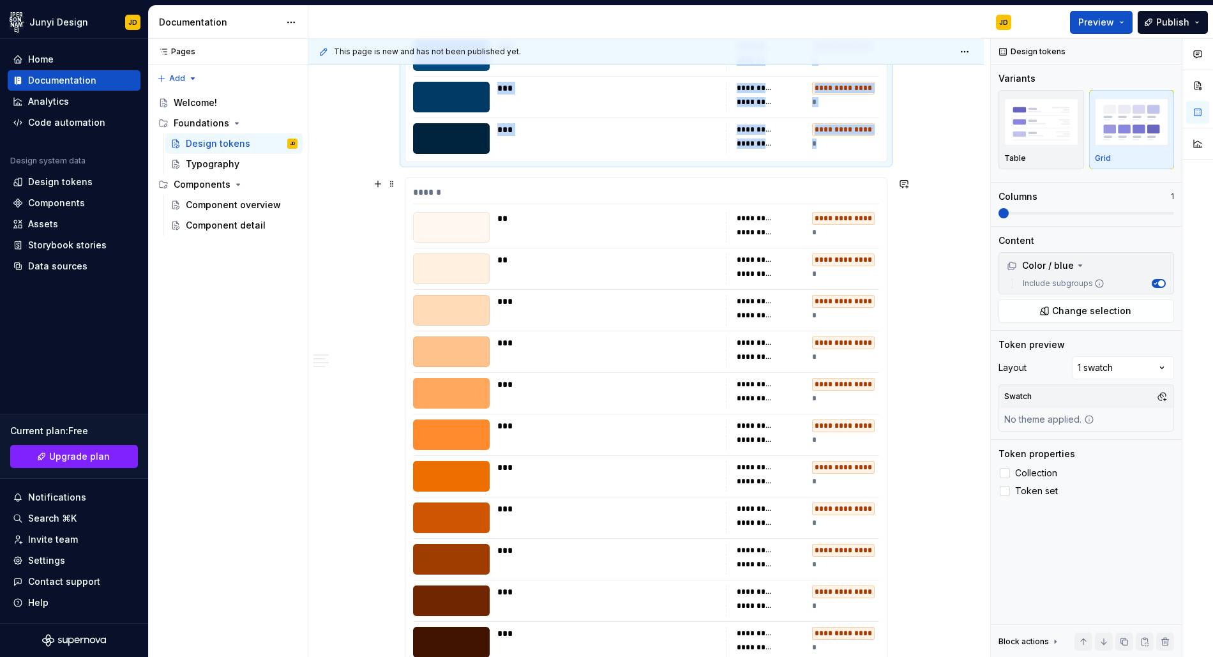
click at [423, 216] on div at bounding box center [451, 227] width 77 height 31
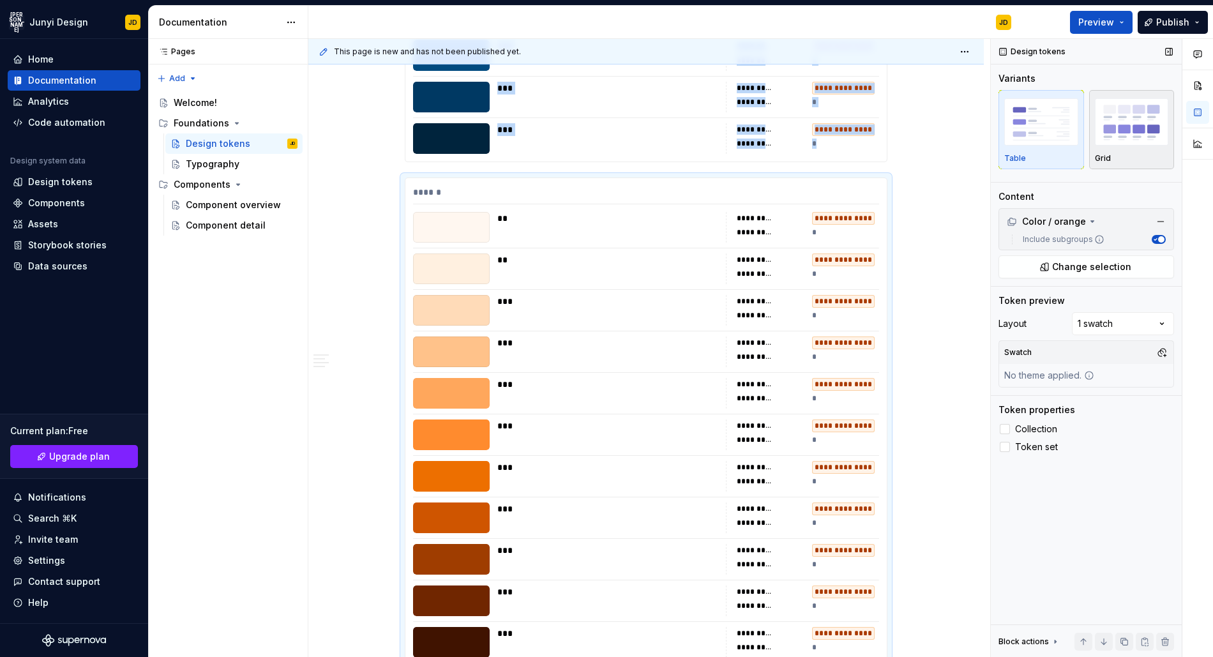
click at [1139, 136] on img "button" at bounding box center [1132, 121] width 74 height 47
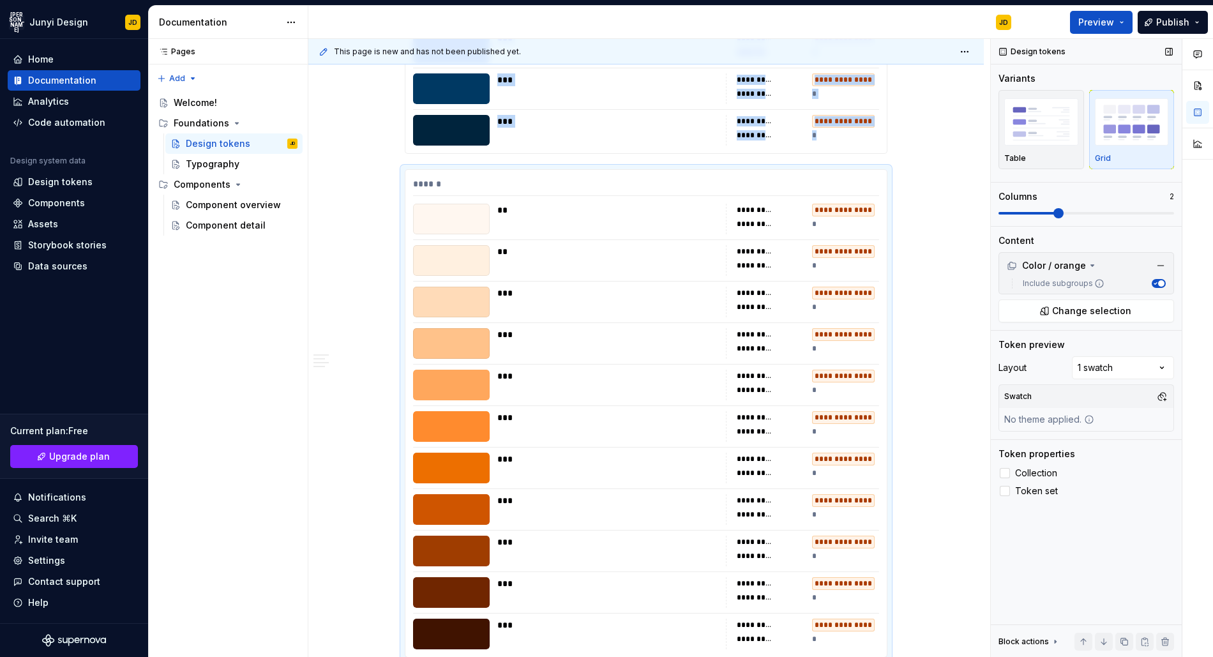
click at [1048, 217] on span at bounding box center [1086, 213] width 176 height 10
click at [998, 208] on span at bounding box center [1003, 213] width 10 height 10
click at [1127, 370] on div "Comments Open comments No comments yet Select ‘Comment’ from the block context …" at bounding box center [1102, 348] width 222 height 619
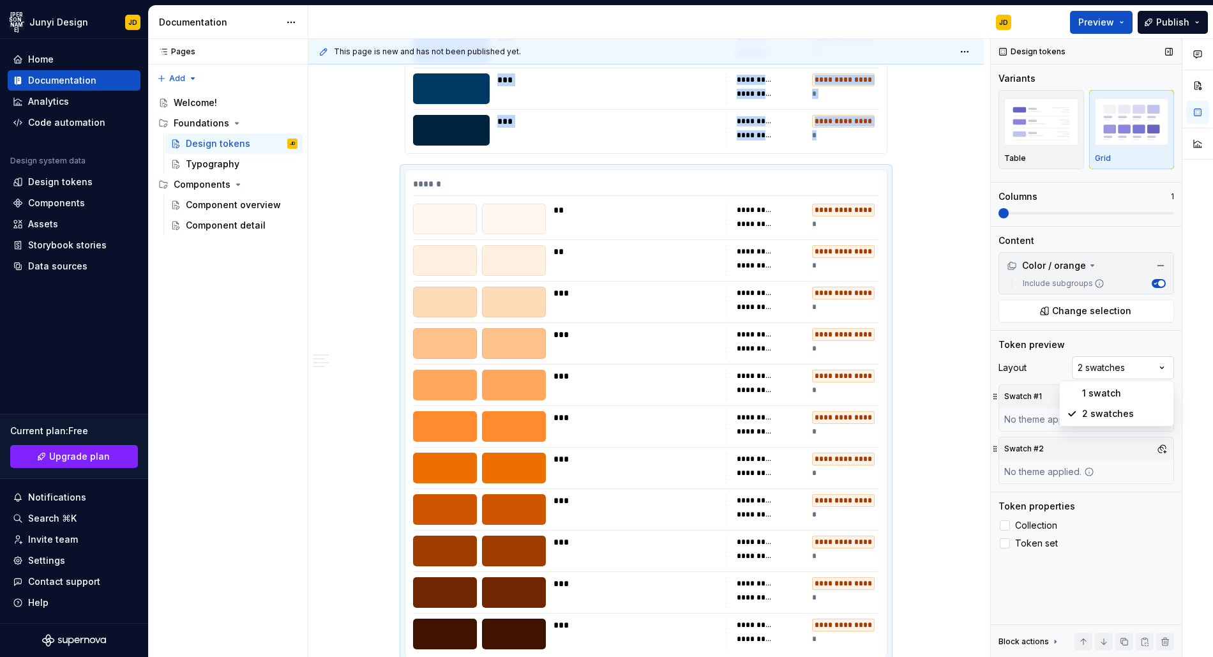
click at [1102, 371] on div "Comments Open comments No comments yet Select ‘Comment’ from the block context …" at bounding box center [1102, 348] width 222 height 619
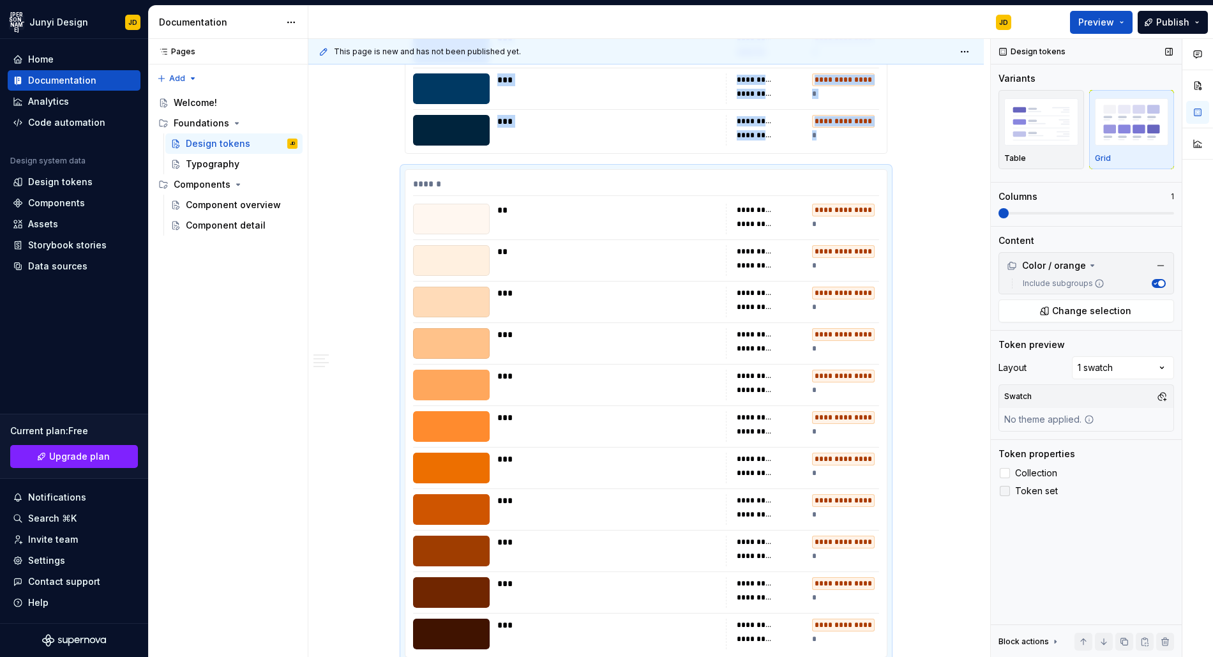
click at [1005, 491] on icon at bounding box center [1005, 491] width 0 height 0
click at [1007, 492] on div at bounding box center [1005, 491] width 10 height 10
click at [1062, 214] on span at bounding box center [1086, 213] width 176 height 10
click at [1132, 210] on span at bounding box center [1086, 213] width 176 height 10
click at [1174, 211] on span at bounding box center [1086, 213] width 176 height 10
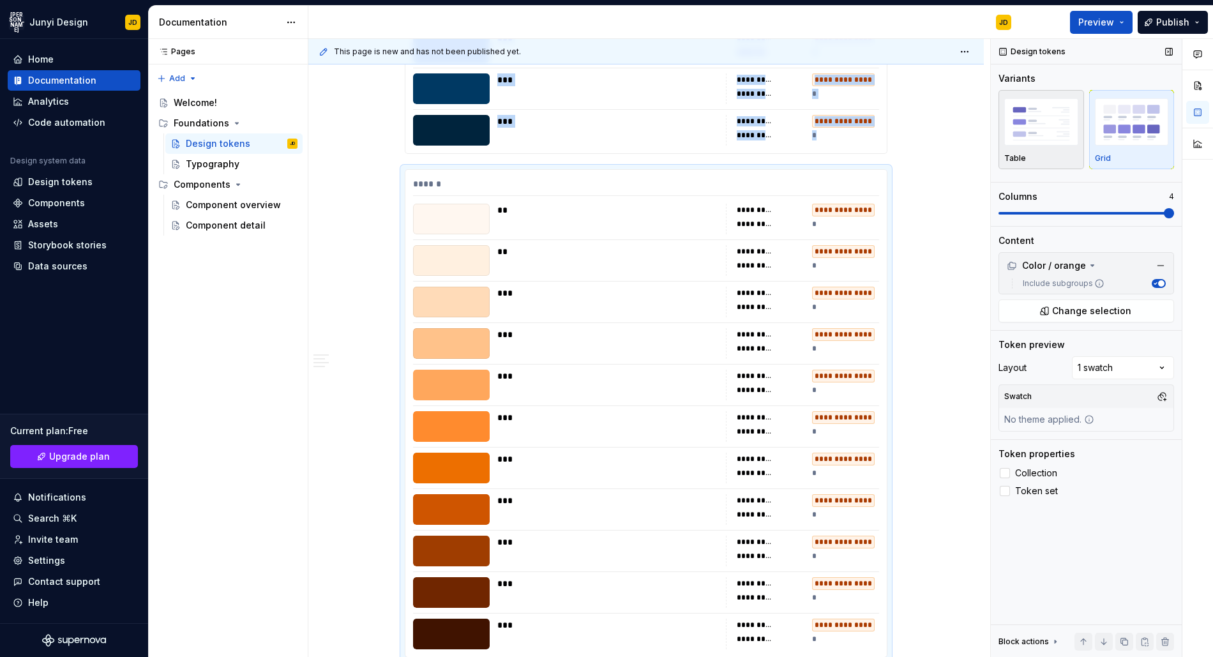
click at [1037, 140] on img "button" at bounding box center [1041, 121] width 74 height 47
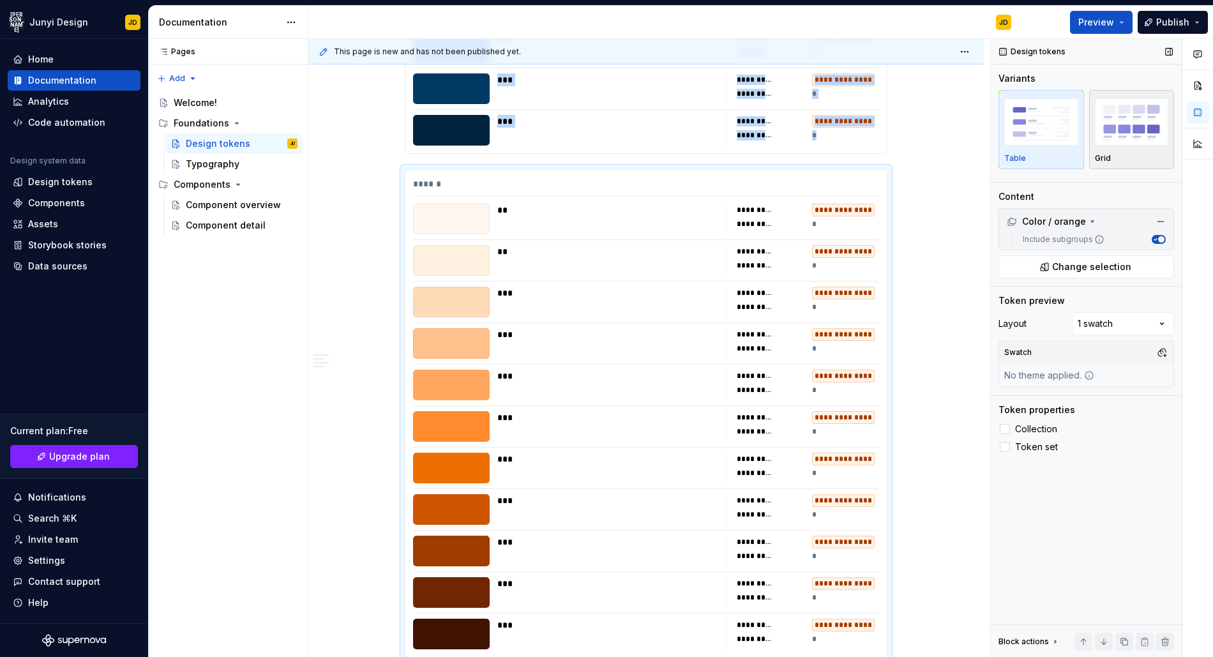
click at [1138, 149] on div "Grid" at bounding box center [1132, 130] width 74 height 68
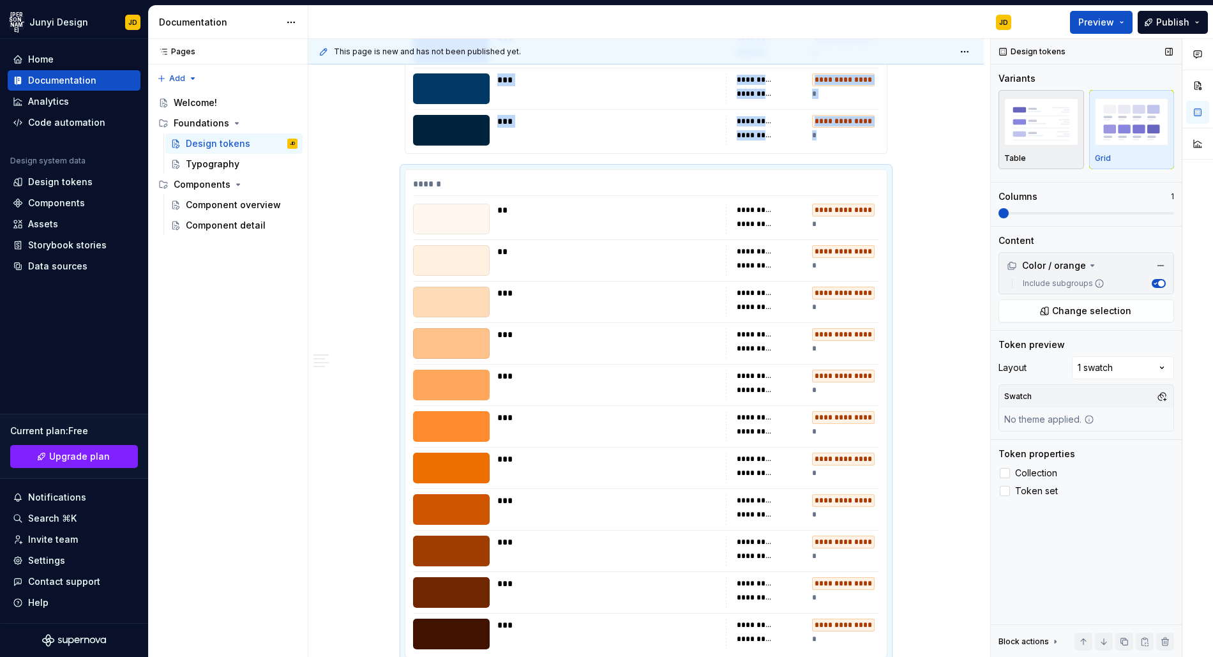
click at [1048, 144] on img "button" at bounding box center [1041, 121] width 74 height 47
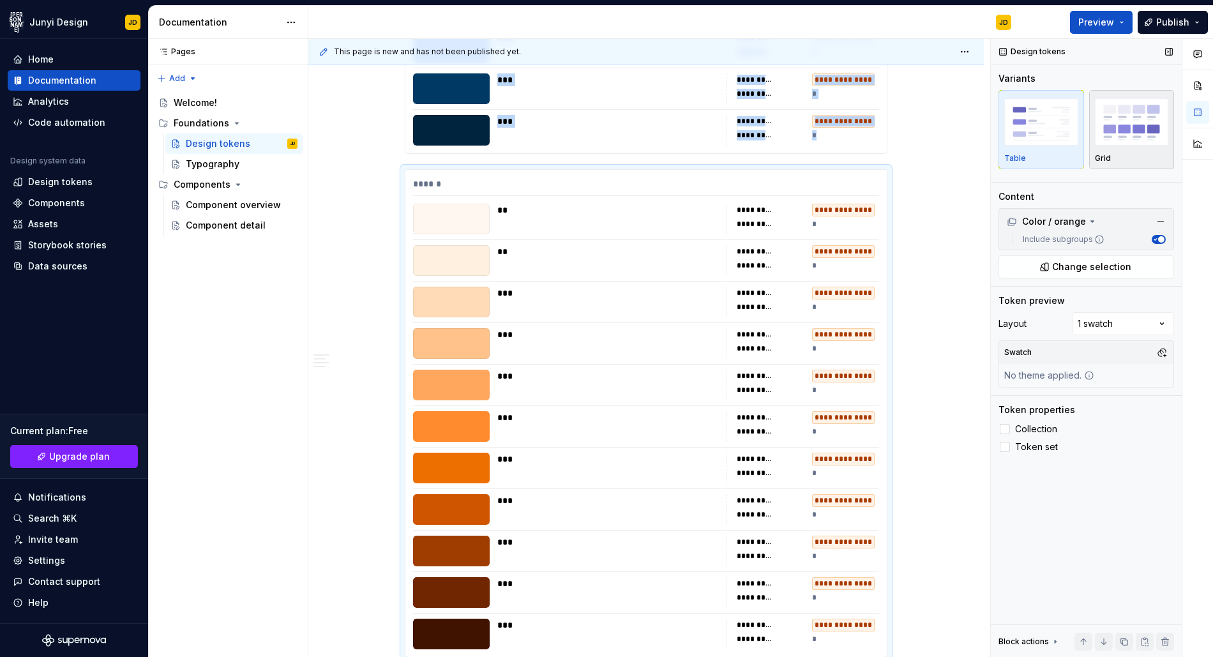
click at [1117, 153] on div "Grid" at bounding box center [1132, 130] width 74 height 68
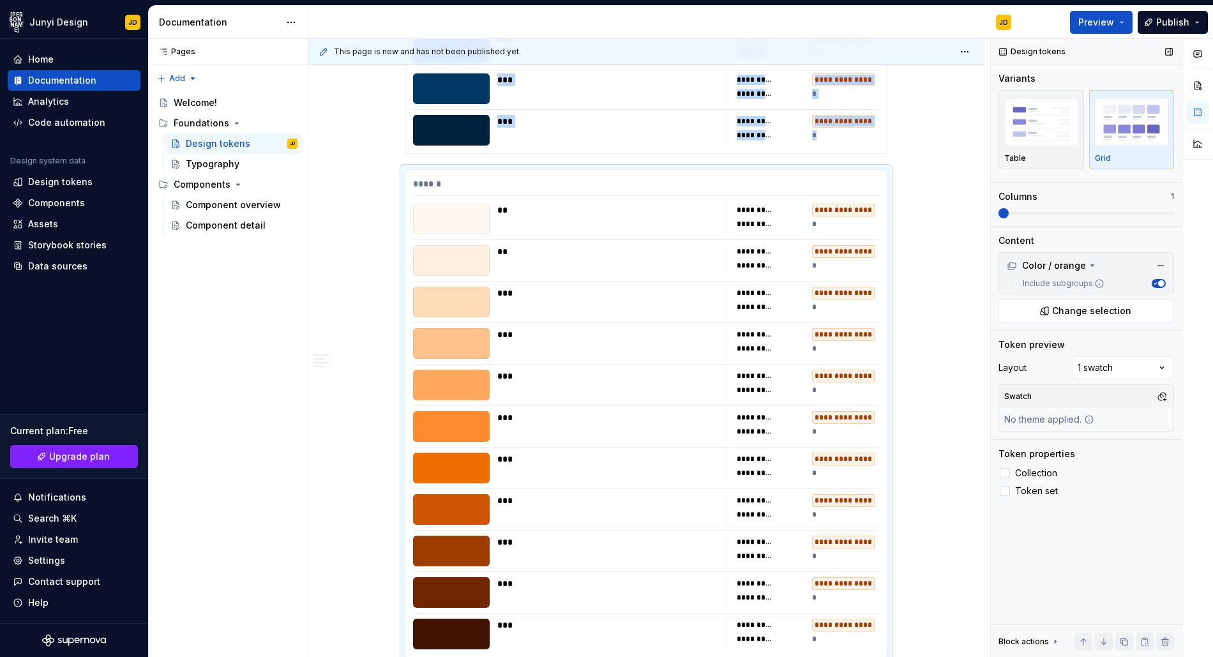
click at [1033, 213] on span at bounding box center [1086, 213] width 176 height 3
click at [1164, 209] on span at bounding box center [1169, 213] width 10 height 10
click at [1138, 557] on div "Design tokens Variants Table Grid Columns 4 Content Color / orange Include subg…" at bounding box center [1086, 348] width 191 height 619
click at [1041, 641] on div "Block actions" at bounding box center [1023, 641] width 50 height 10
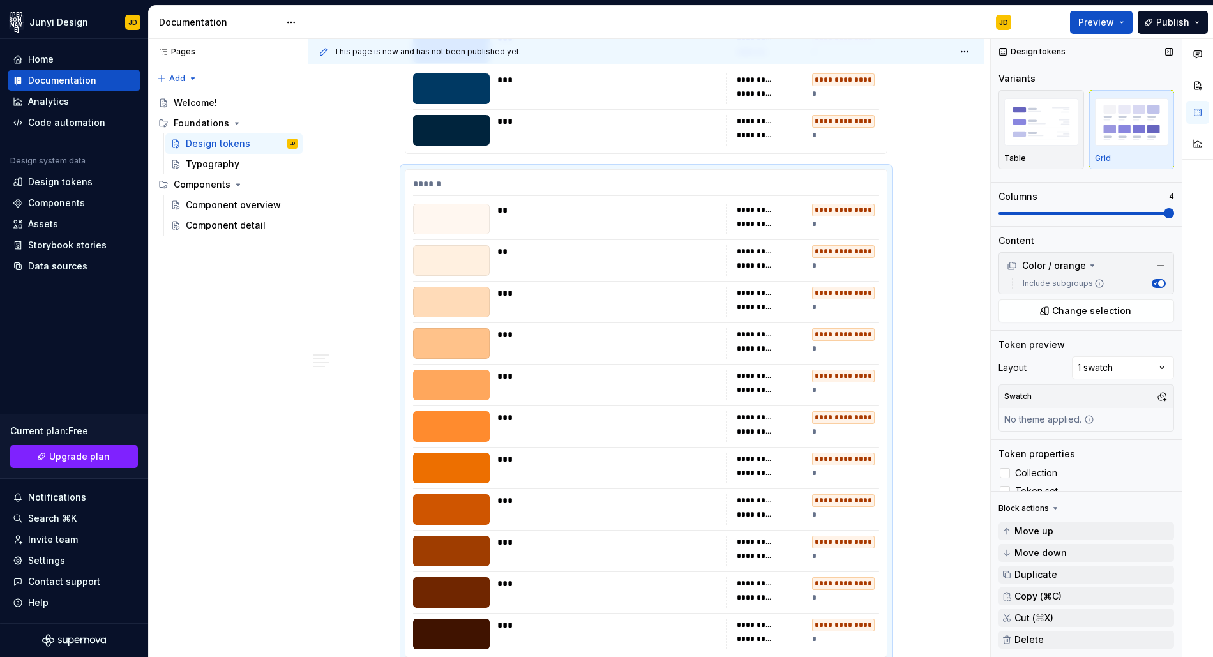
click at [1046, 505] on div "Block actions" at bounding box center [1023, 508] width 50 height 10
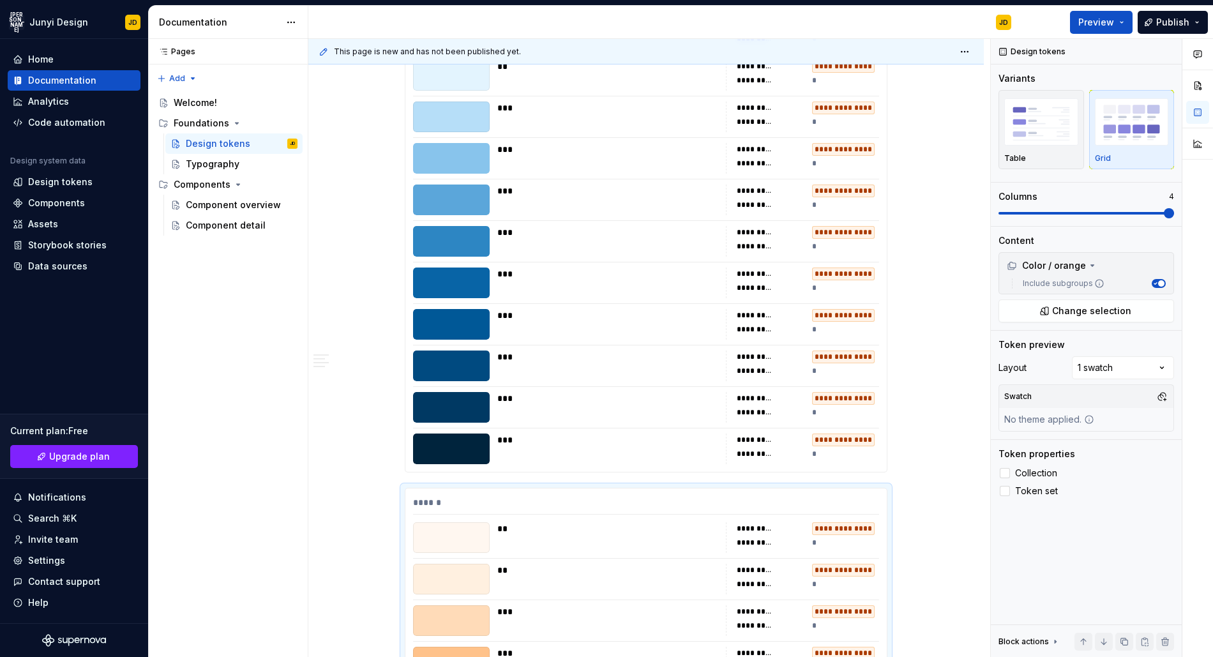
scroll to position [0, 0]
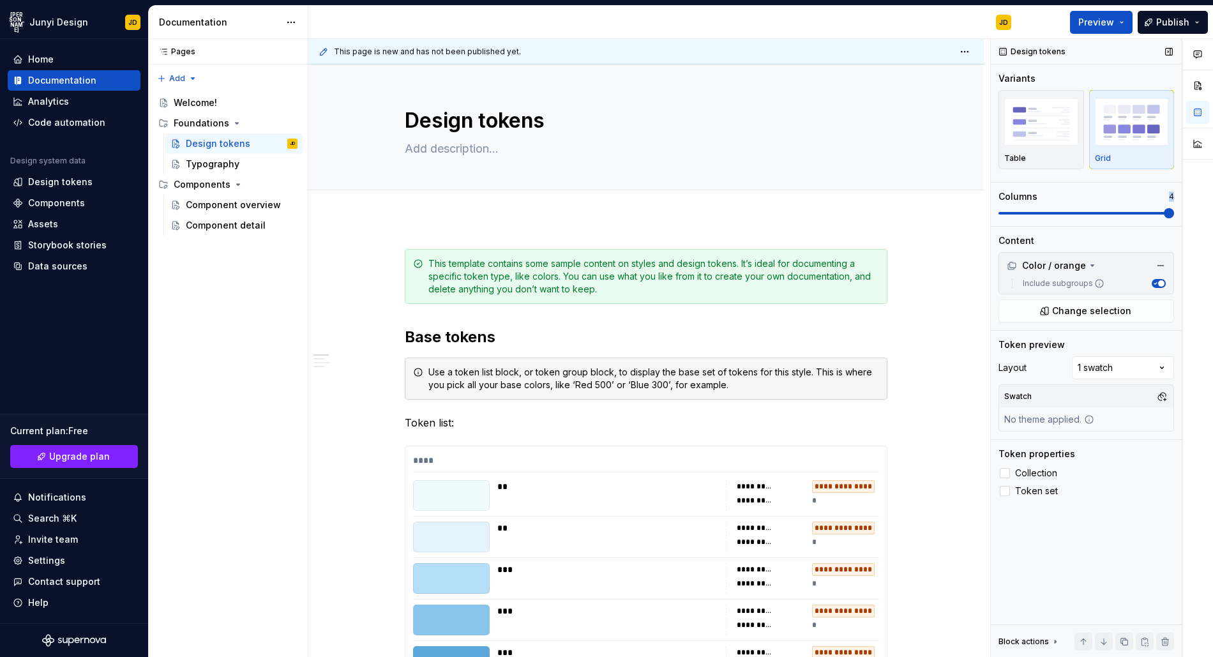
drag, startPoint x: 1166, startPoint y: 204, endPoint x: 1051, endPoint y: 211, distance: 115.1
click at [1051, 211] on div "Columns 4" at bounding box center [1086, 204] width 176 height 28
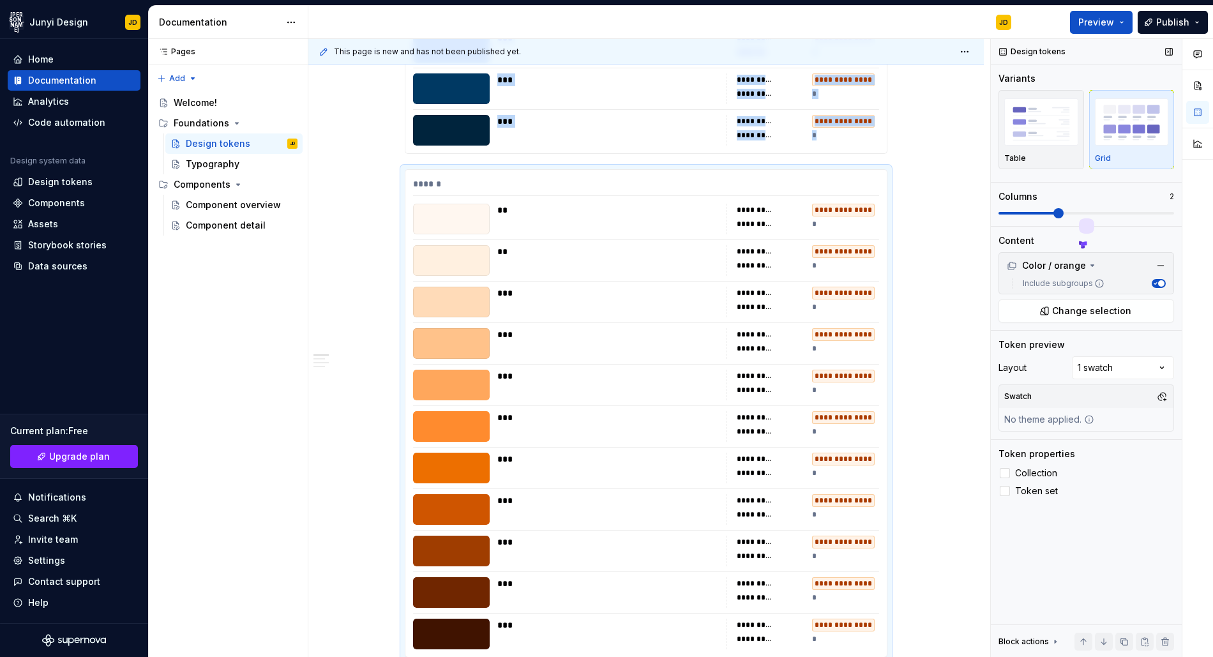
click at [1052, 211] on span at bounding box center [1086, 213] width 176 height 10
click at [1092, 265] on icon at bounding box center [1092, 265] width 10 height 10
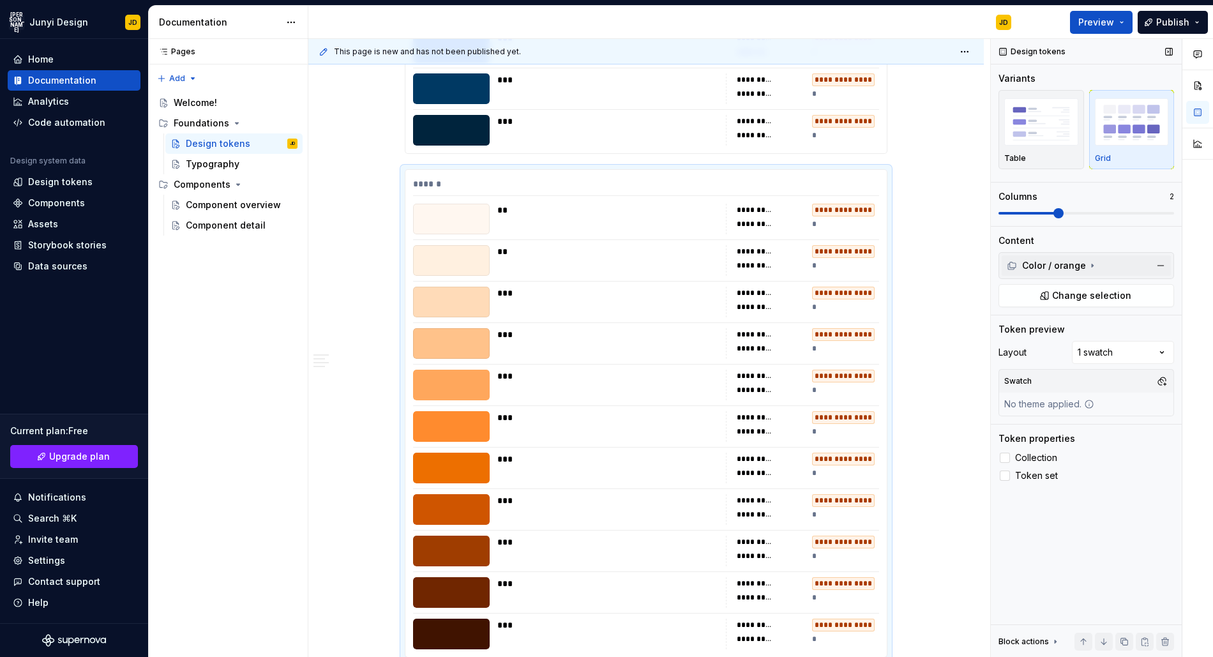
click at [1092, 265] on icon at bounding box center [1092, 265] width 10 height 10
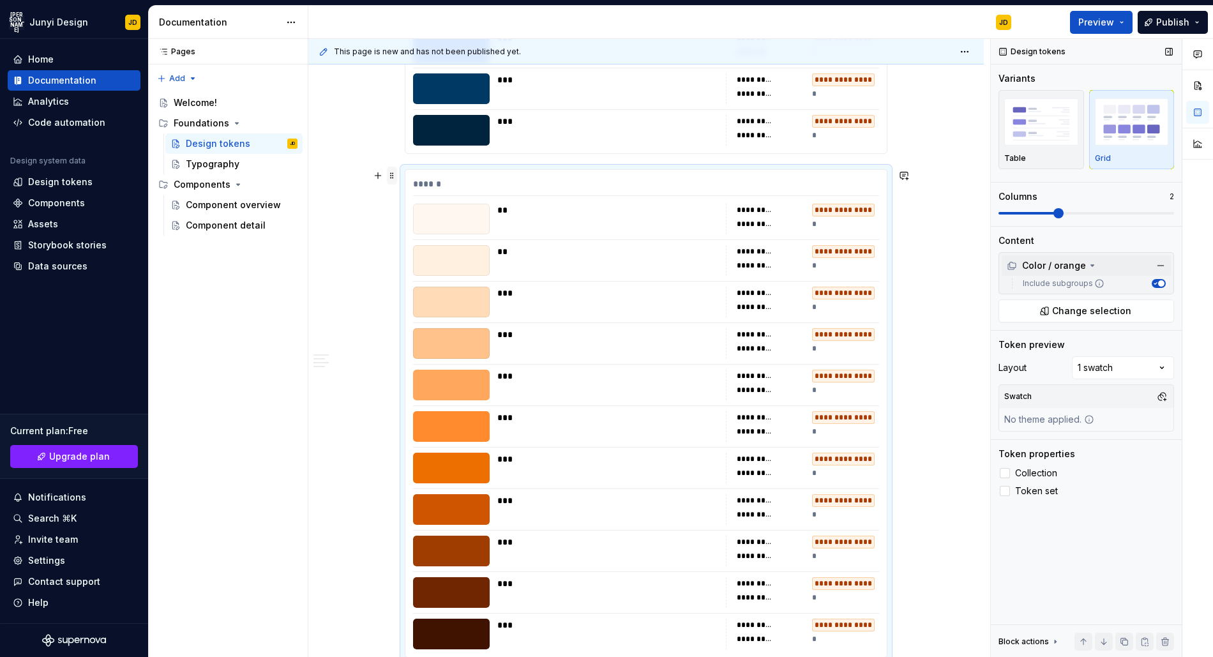
click at [393, 179] on span at bounding box center [392, 176] width 10 height 18
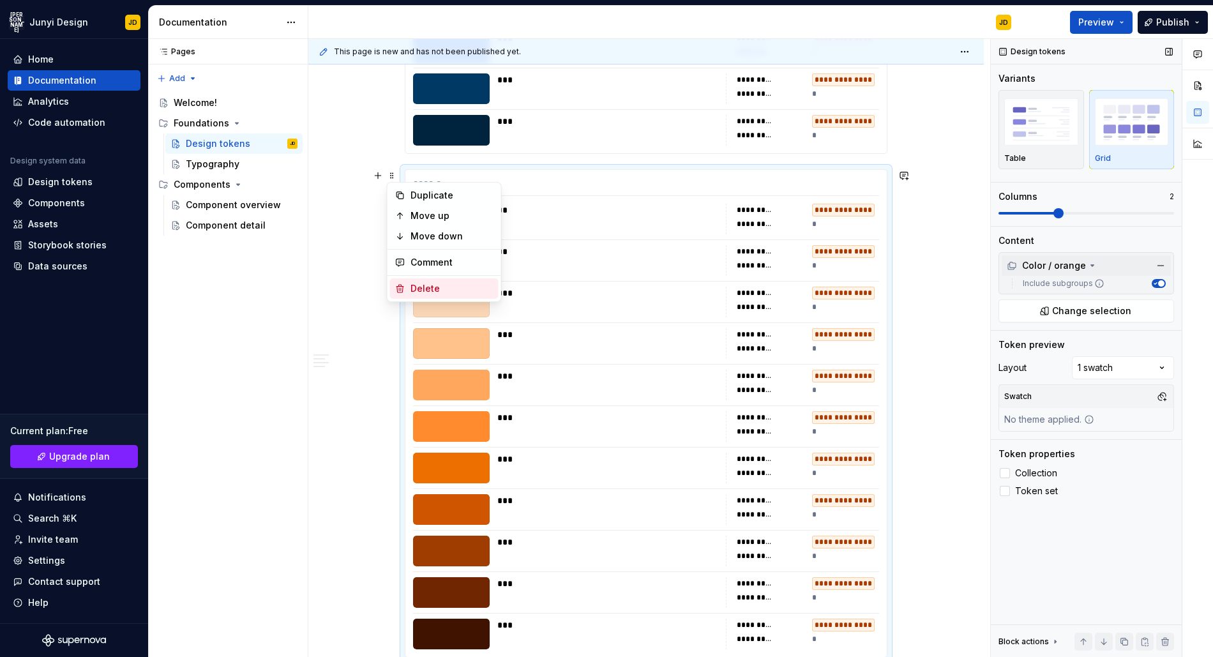
click at [444, 287] on div "Delete" at bounding box center [451, 288] width 83 height 13
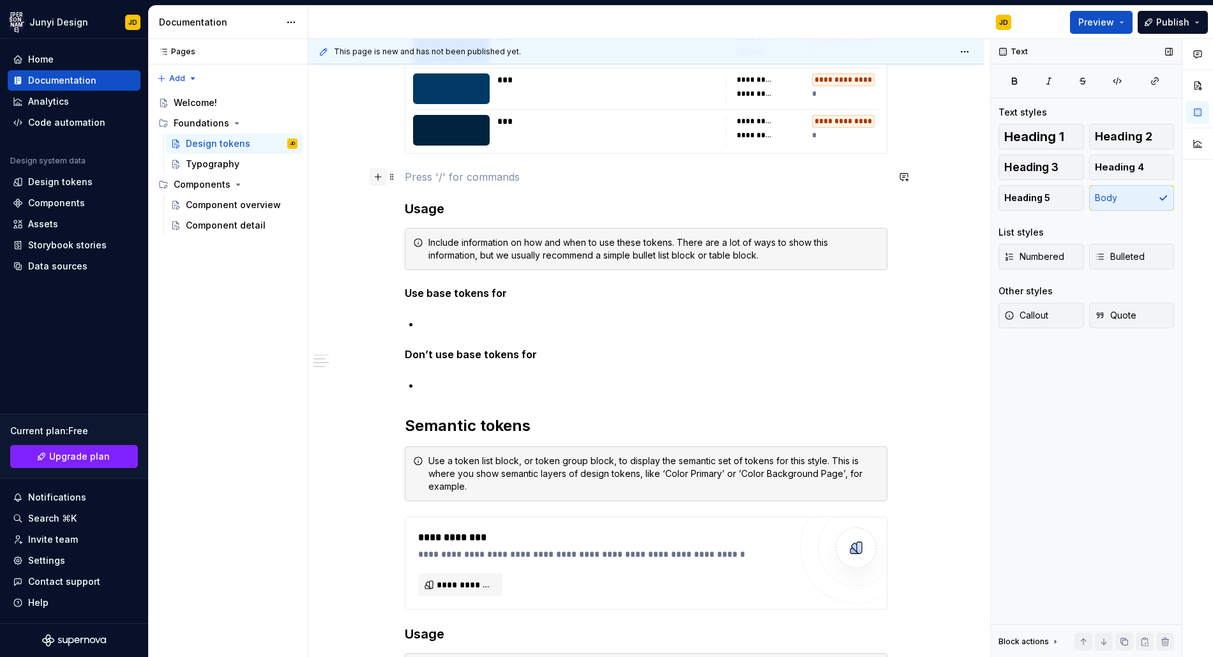
click at [379, 177] on button "button" at bounding box center [378, 177] width 18 height 18
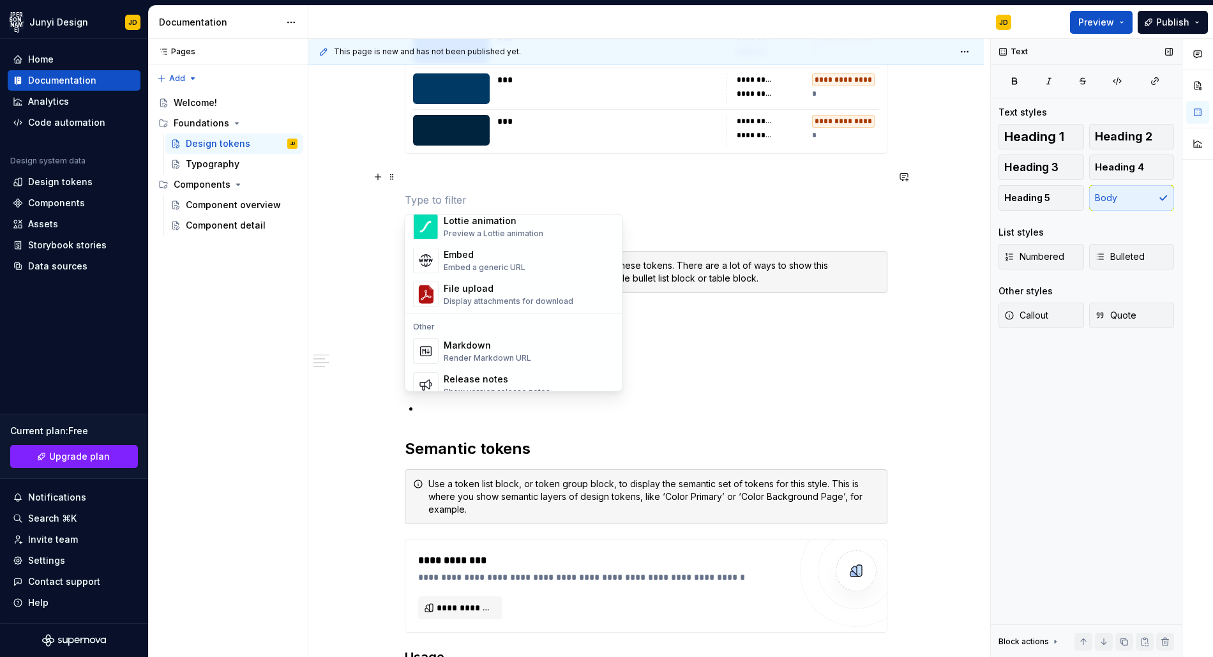
scroll to position [859, 0]
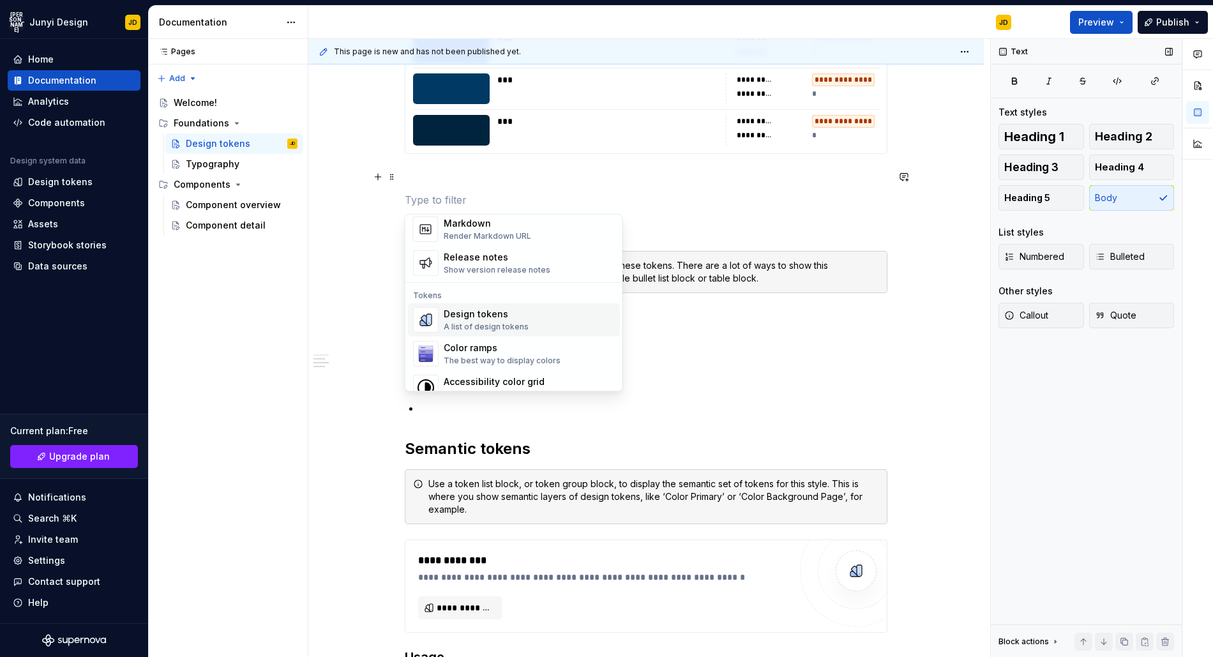
click at [514, 324] on div "A list of design tokens" at bounding box center [486, 327] width 85 height 10
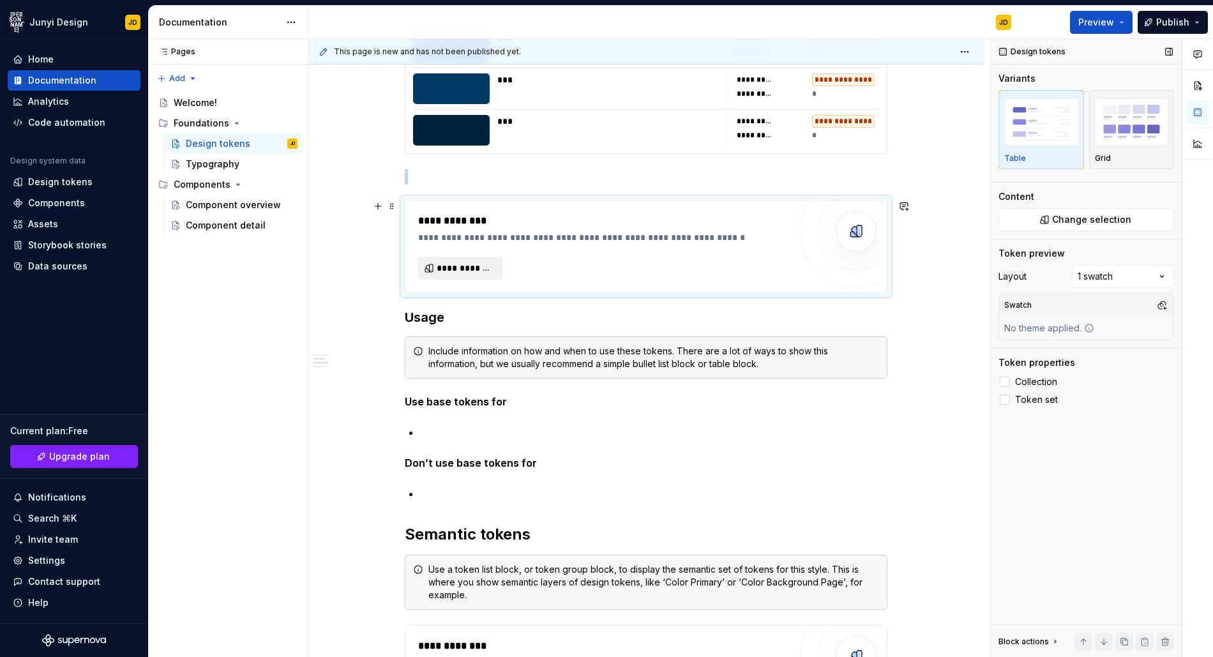
click at [462, 271] on span "**********" at bounding box center [465, 268] width 57 height 13
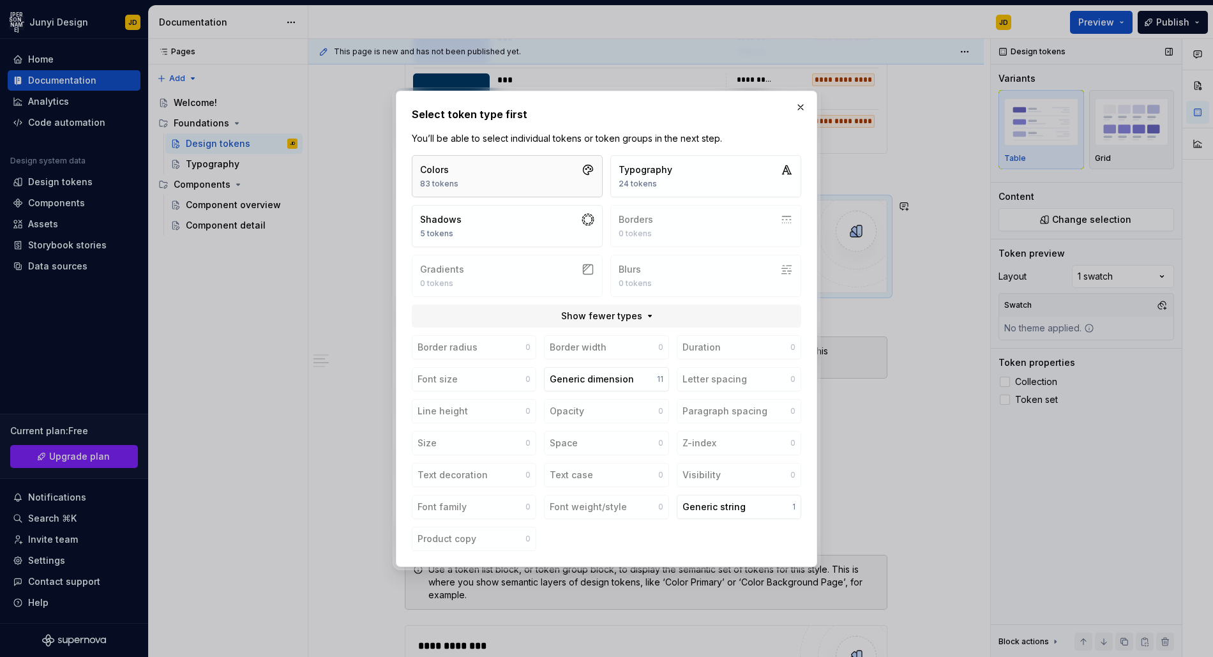
click at [508, 163] on button "Colors 83 tokens" at bounding box center [507, 176] width 191 height 42
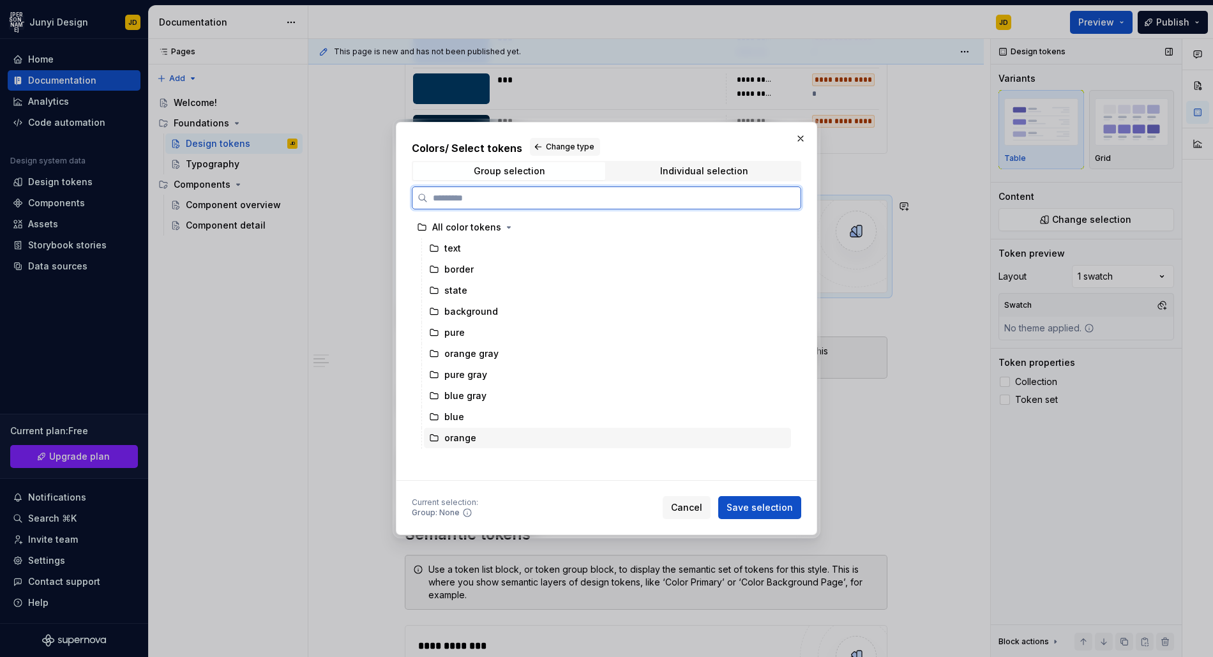
click at [465, 437] on div "orange" at bounding box center [460, 438] width 32 height 13
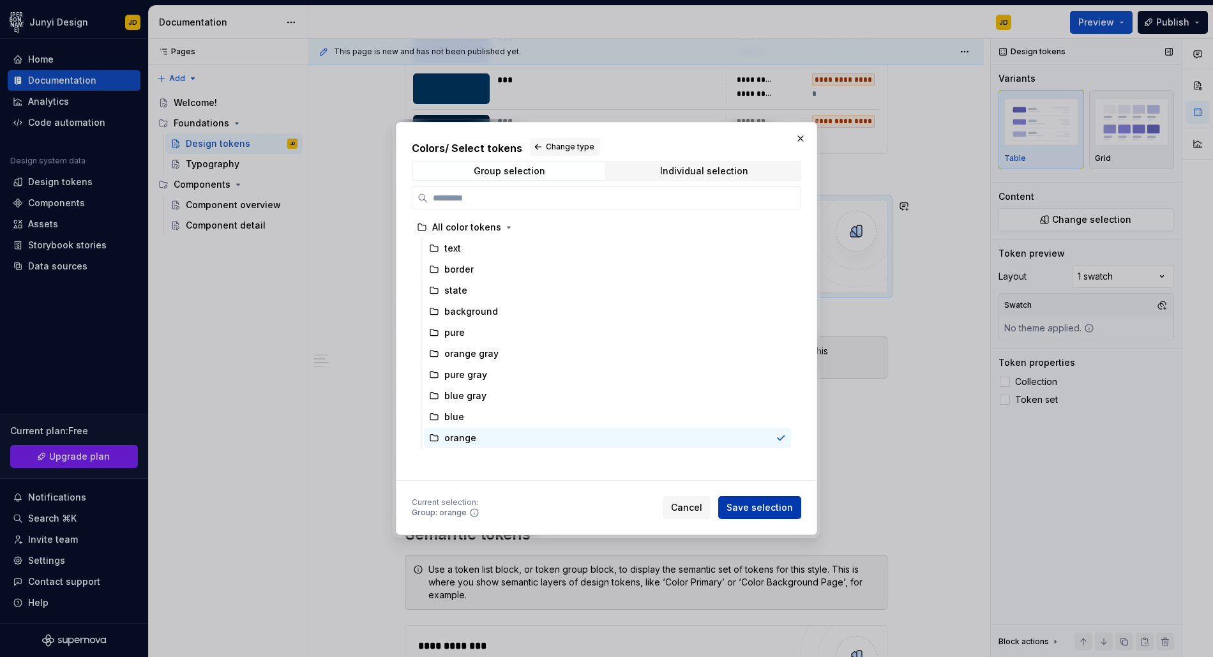
click at [744, 497] on button "Save selection" at bounding box center [759, 507] width 83 height 23
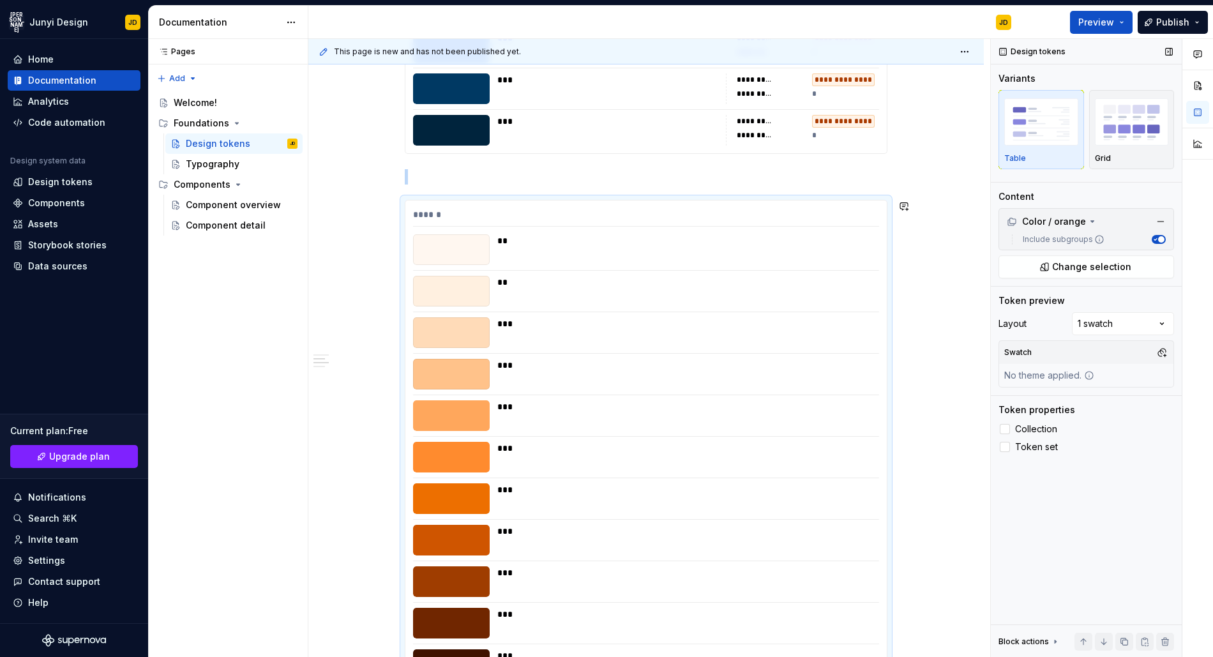
scroll to position [811, 0]
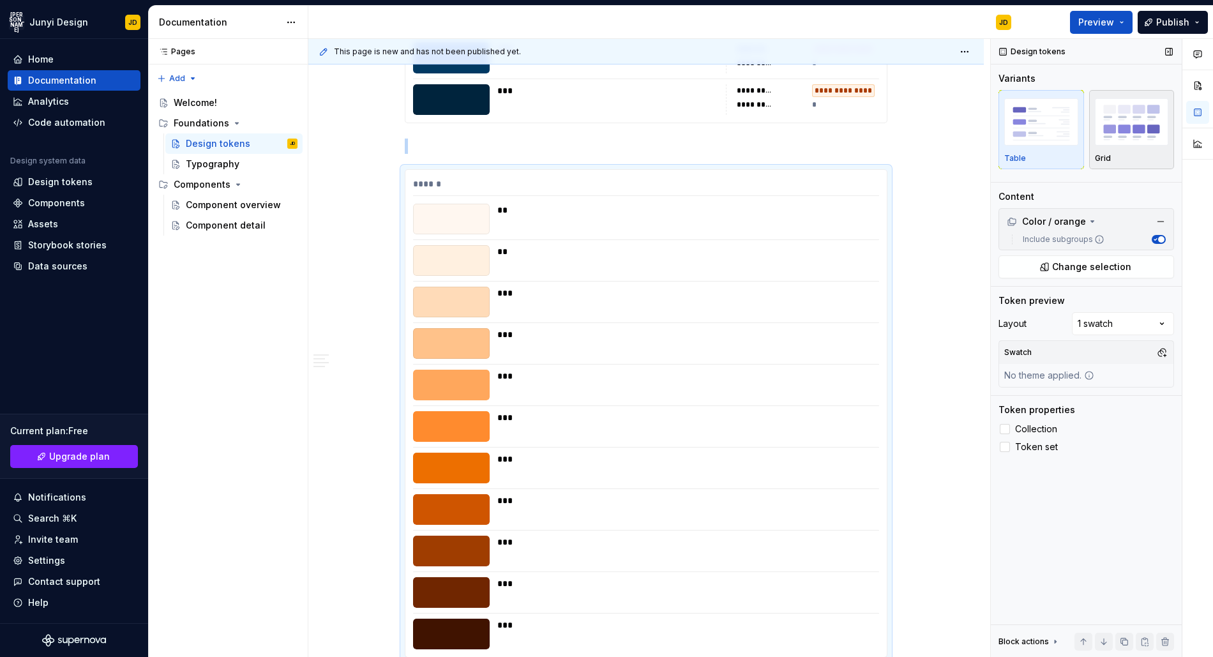
click at [1151, 121] on img "button" at bounding box center [1132, 121] width 74 height 47
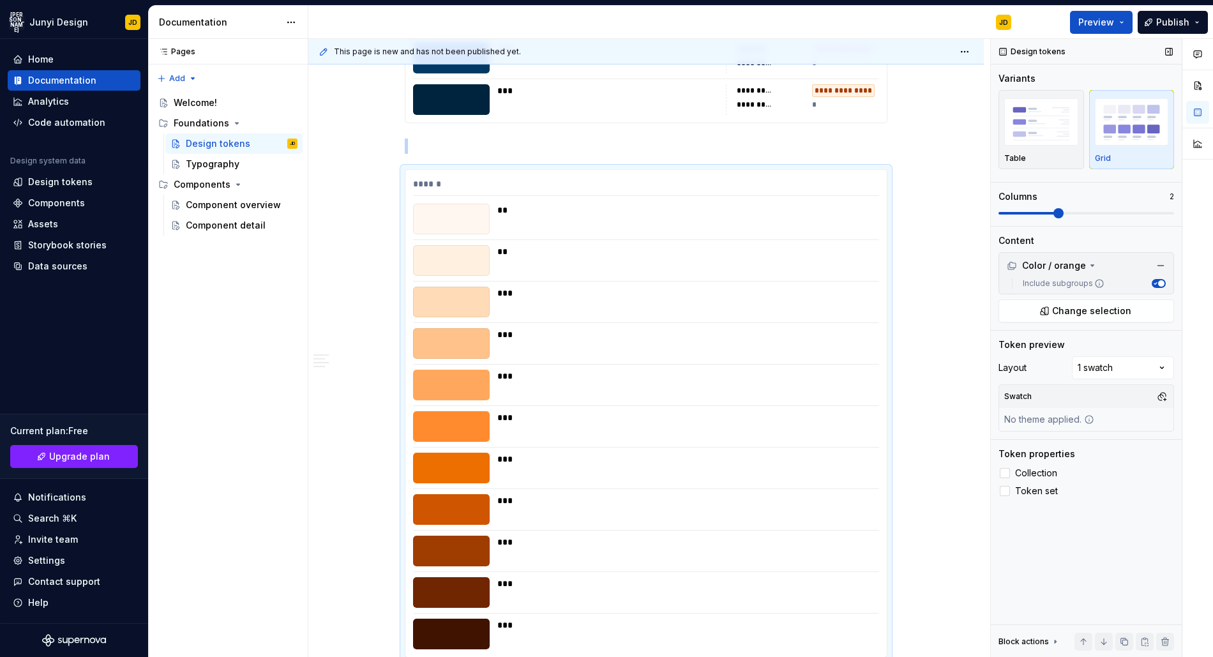
click at [1057, 211] on span at bounding box center [1086, 213] width 176 height 10
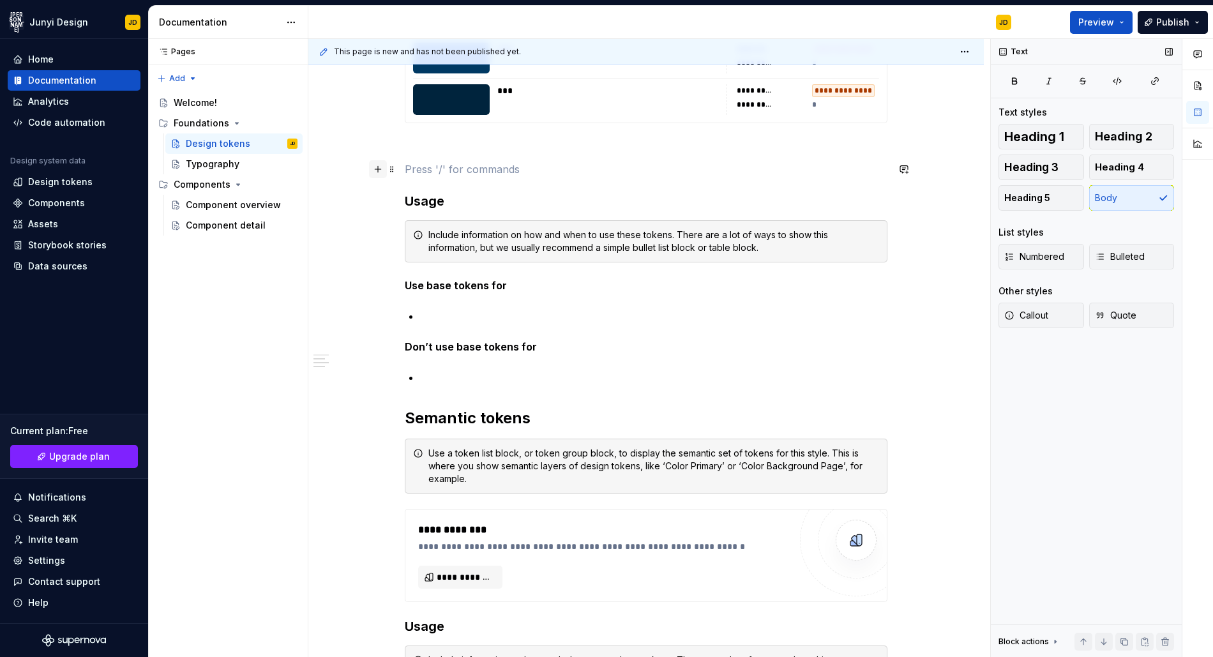
click at [386, 169] on button "button" at bounding box center [378, 169] width 18 height 18
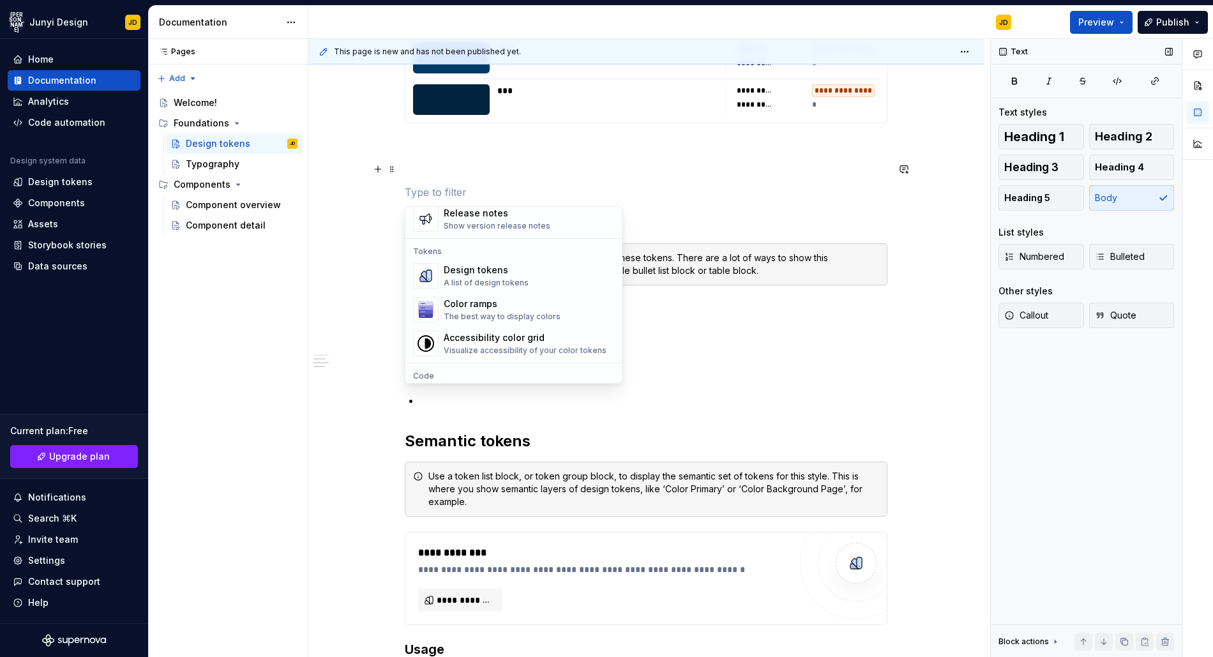
scroll to position [880, 0]
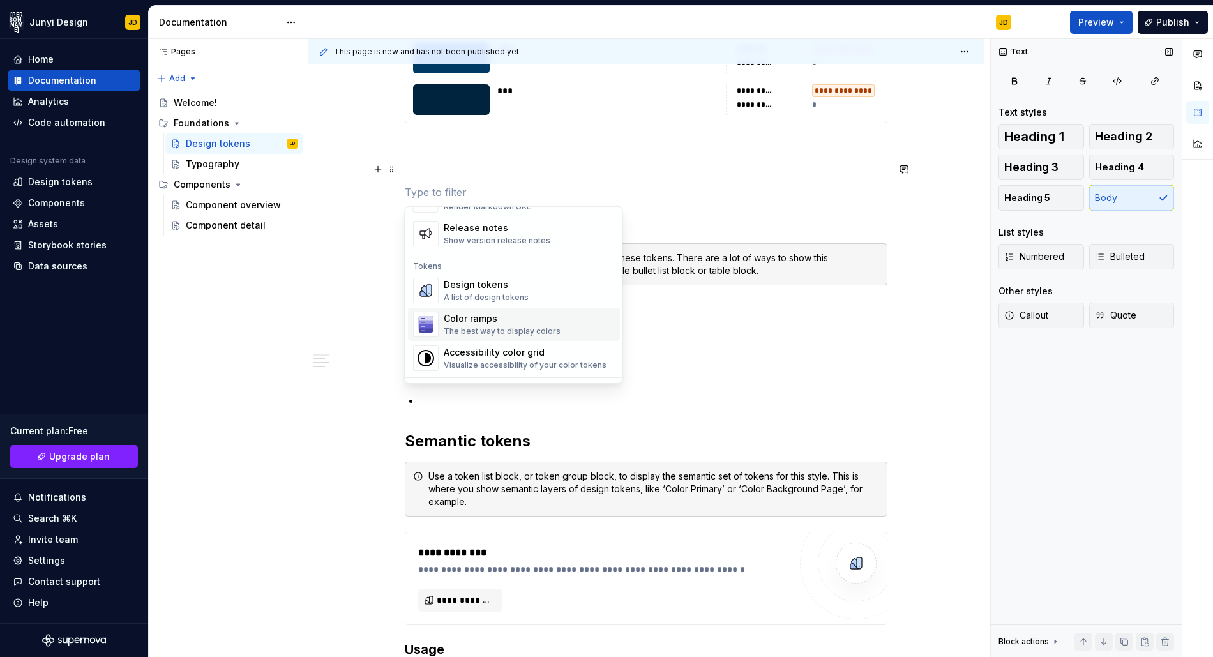
click at [502, 326] on div "The best way to display colors" at bounding box center [502, 331] width 117 height 10
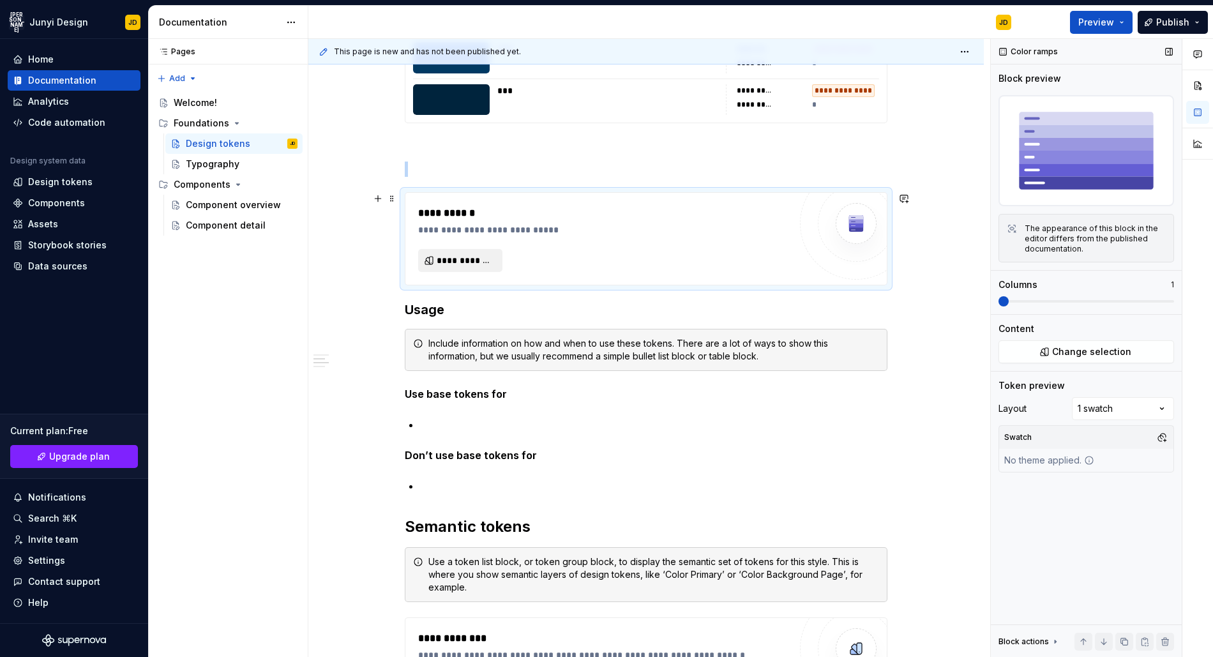
click at [469, 257] on span "**********" at bounding box center [465, 260] width 57 height 13
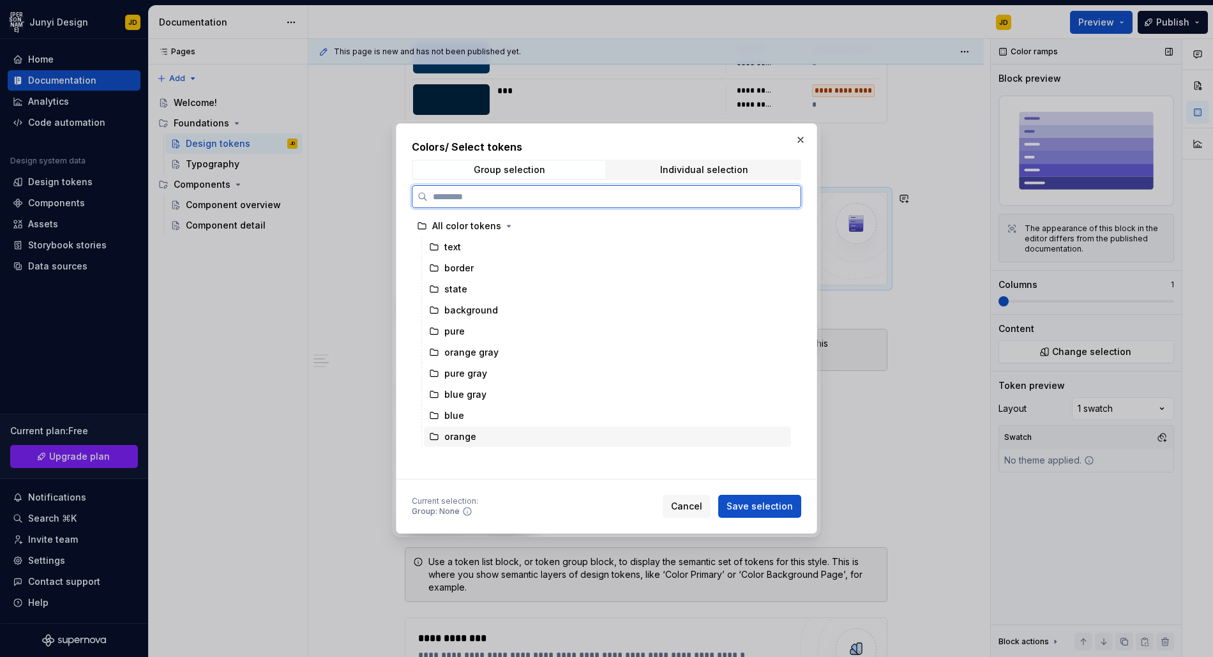
click at [457, 432] on div "orange" at bounding box center [460, 436] width 32 height 13
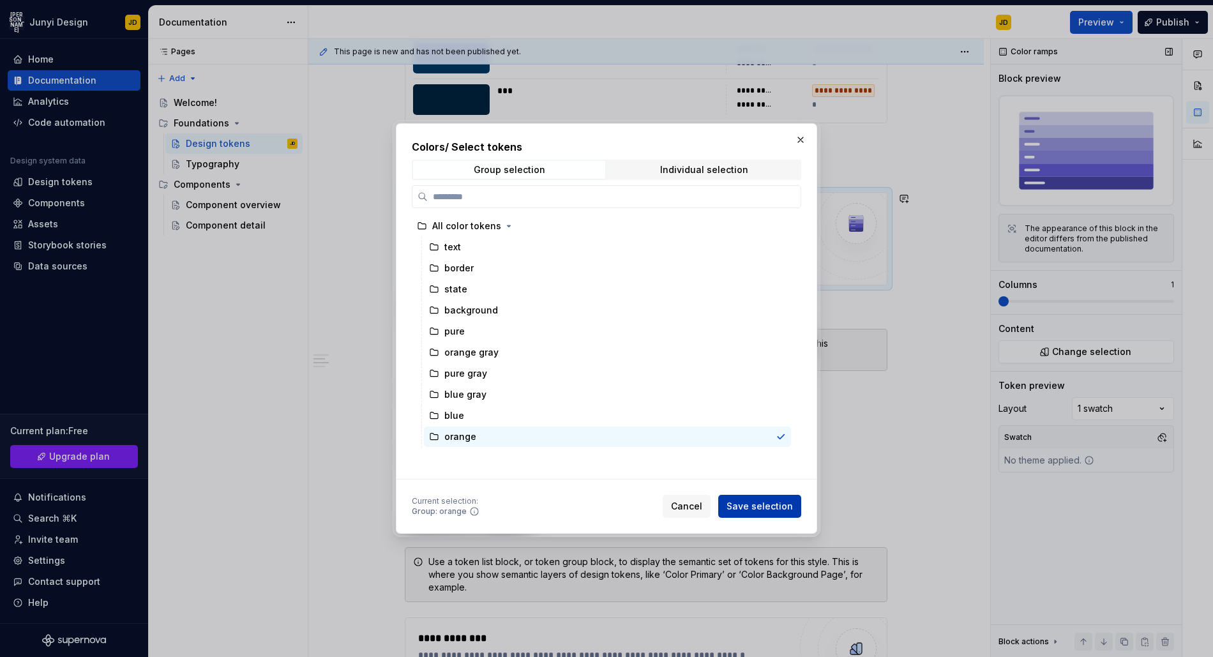
click at [753, 506] on span "Save selection" at bounding box center [759, 506] width 66 height 13
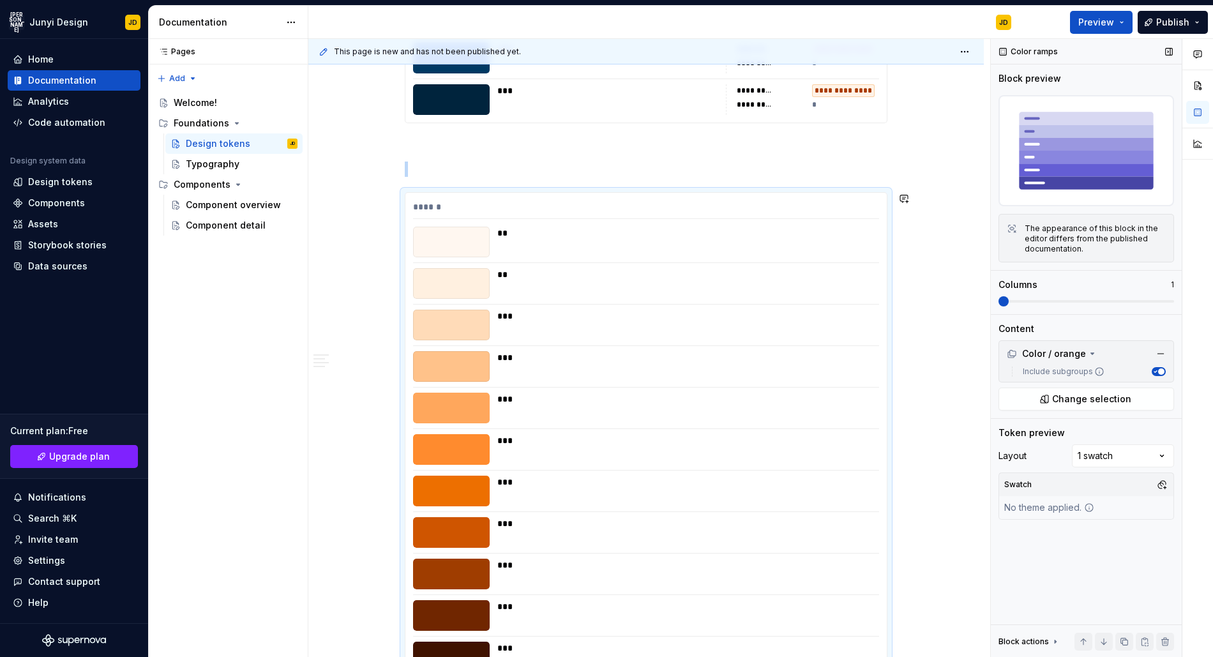
scroll to position [834, 0]
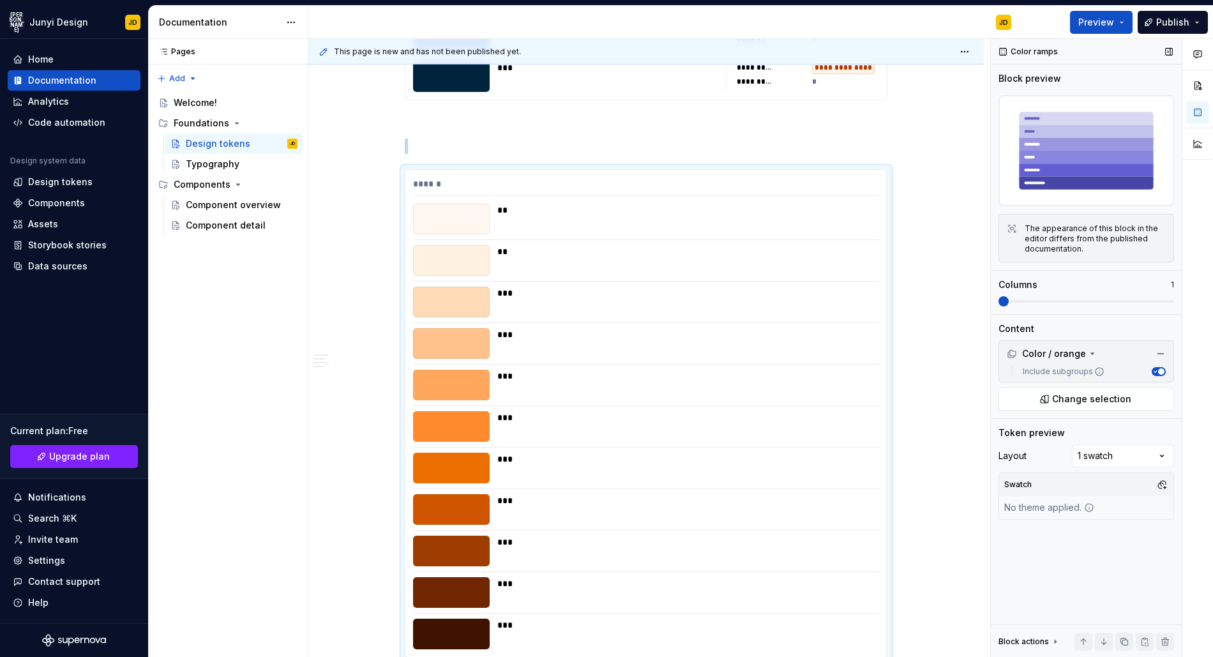
click at [1009, 306] on span at bounding box center [1003, 301] width 10 height 10
click at [1055, 305] on span at bounding box center [1086, 301] width 176 height 10
click at [1058, 302] on span at bounding box center [1086, 301] width 176 height 3
click at [1009, 299] on span at bounding box center [1003, 301] width 10 height 10
click at [998, 306] on span at bounding box center [1003, 301] width 10 height 10
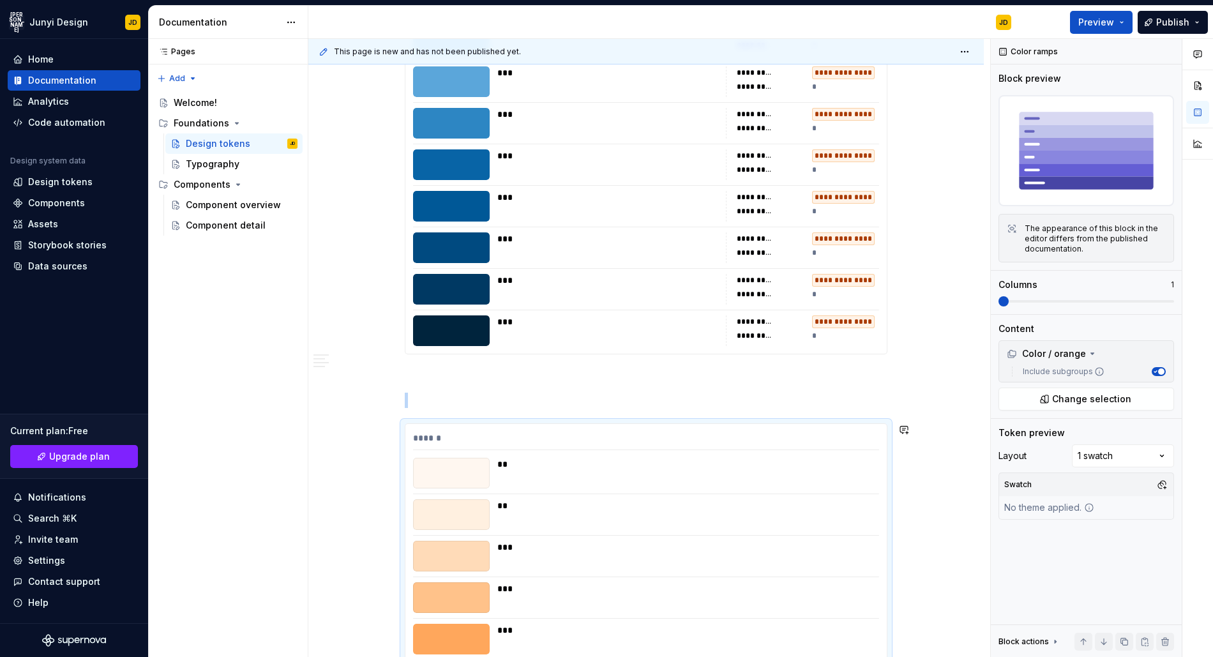
scroll to position [257, 0]
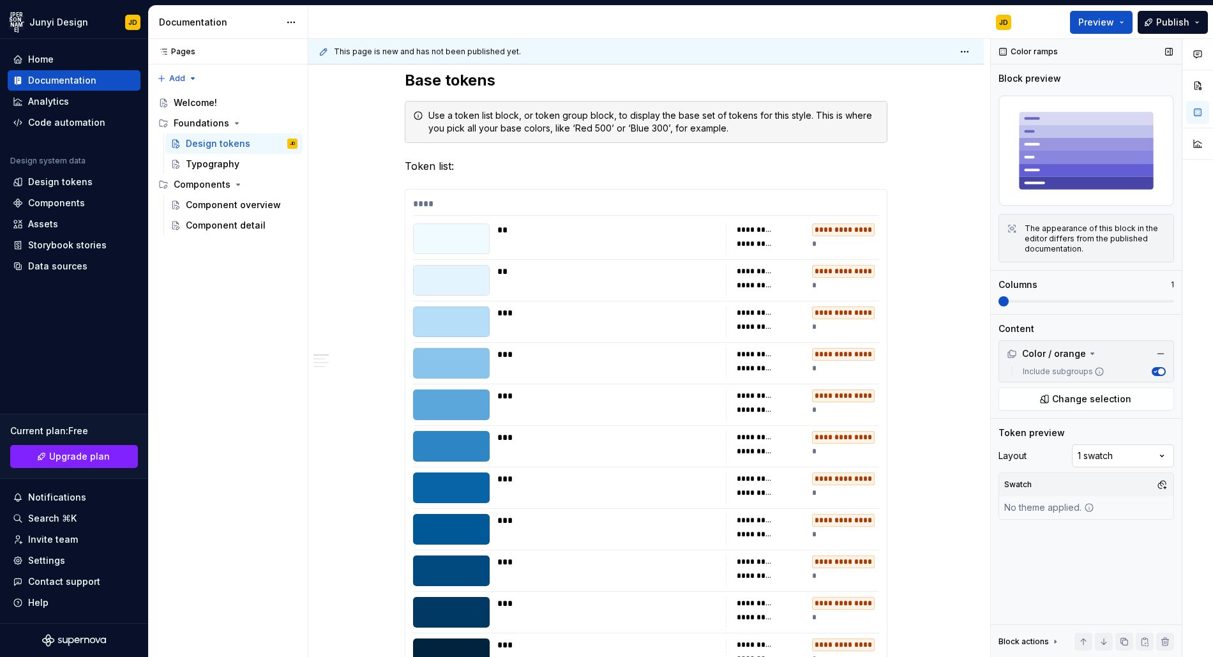
click at [1117, 455] on div "Comments Open comments No comments yet Select ‘Comment’ from the block context …" at bounding box center [1102, 348] width 222 height 619
click at [1117, 268] on div "Comments Open comments No comments yet Select ‘Comment’ from the block context …" at bounding box center [1102, 348] width 222 height 619
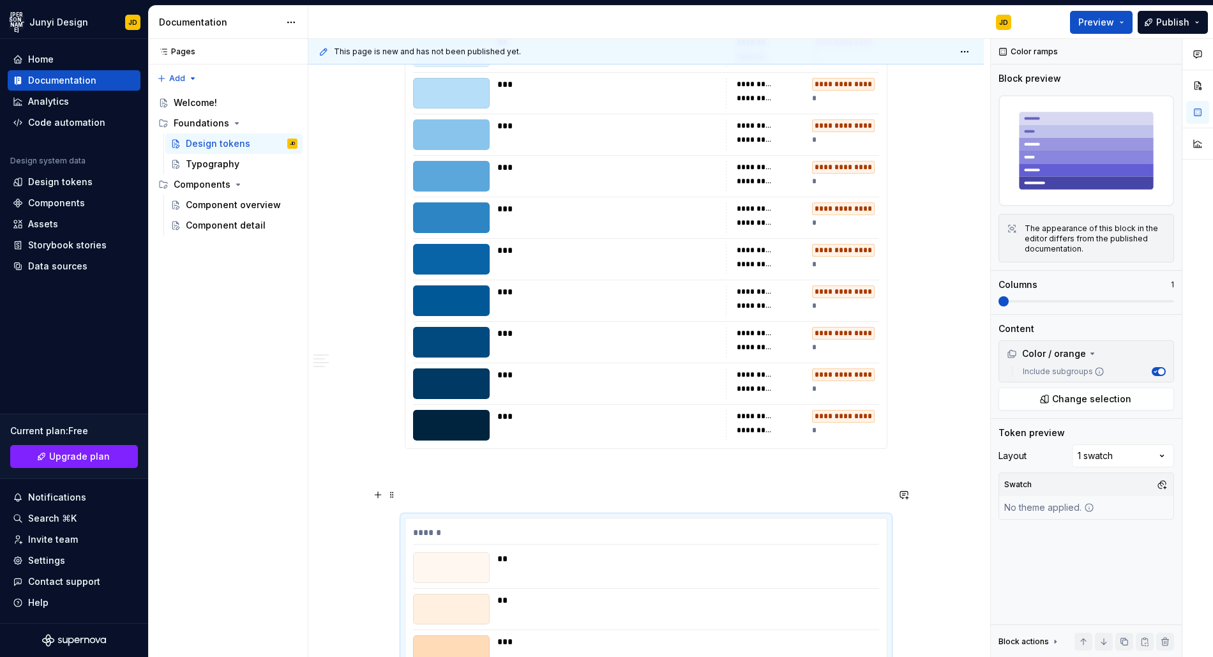
scroll to position [486, 0]
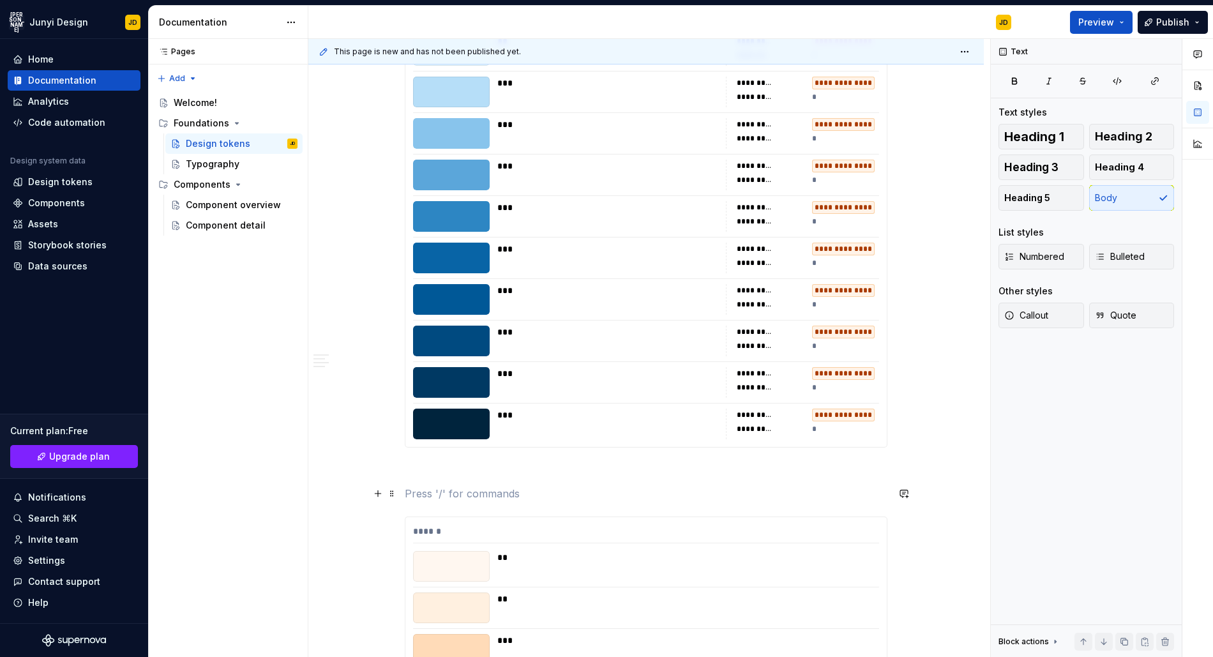
click at [449, 499] on p at bounding box center [646, 493] width 483 height 15
click at [376, 493] on button "button" at bounding box center [378, 493] width 18 height 18
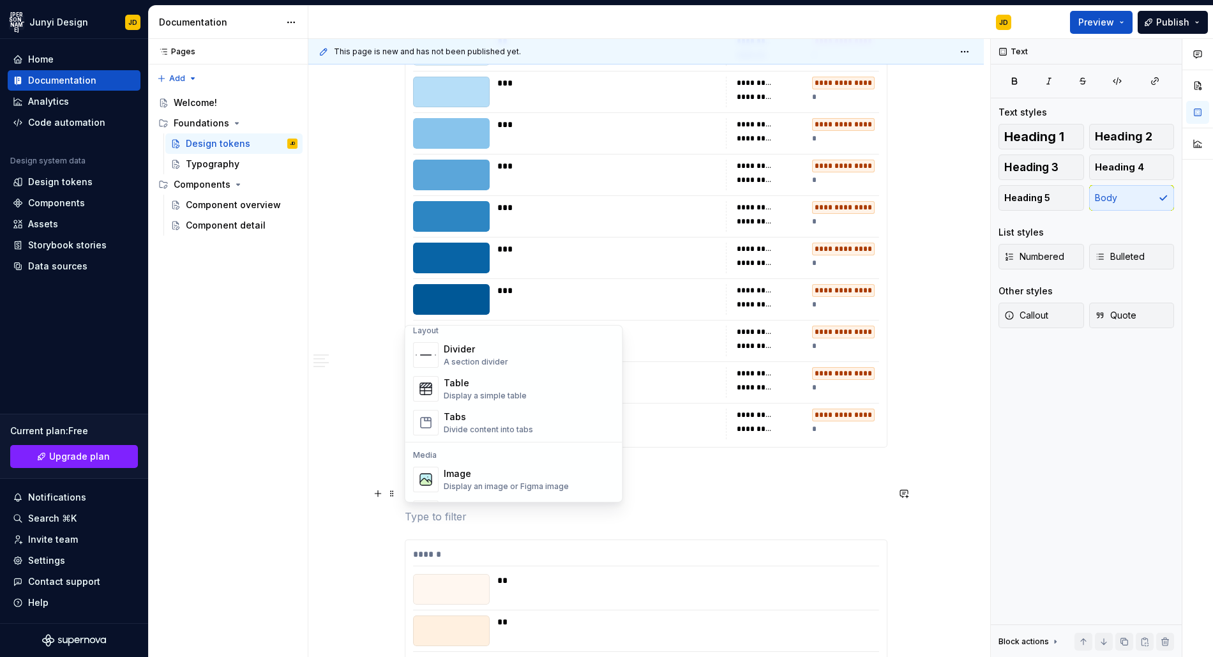
scroll to position [315, 0]
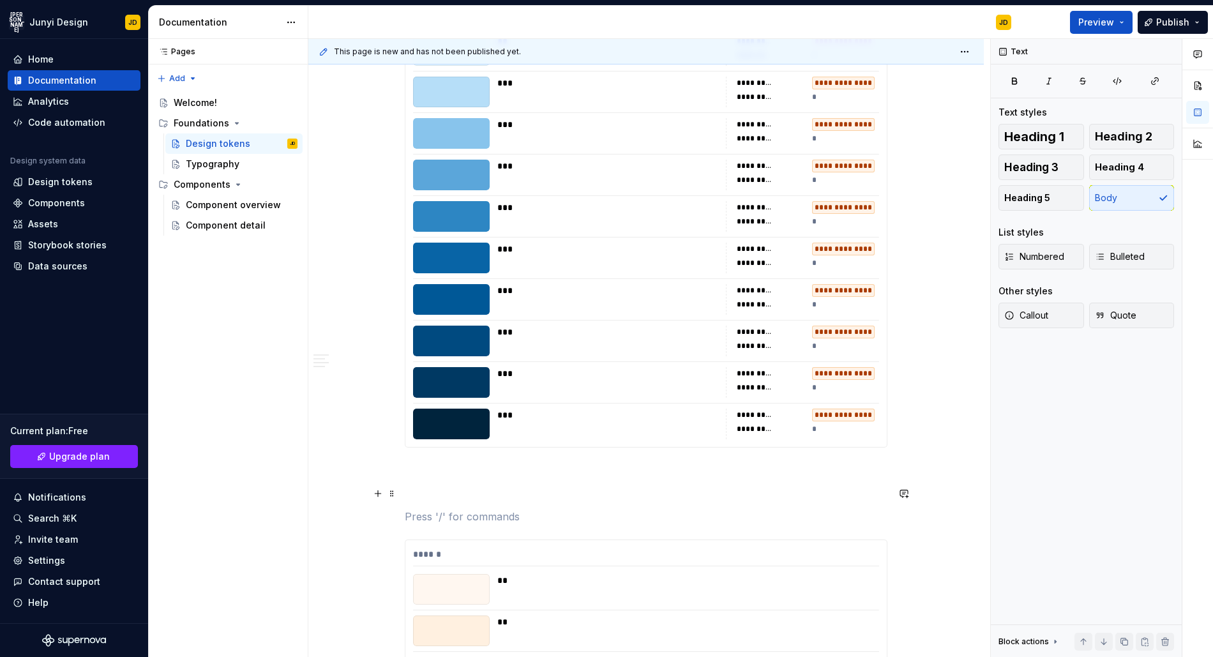
click at [689, 509] on p at bounding box center [646, 516] width 483 height 15
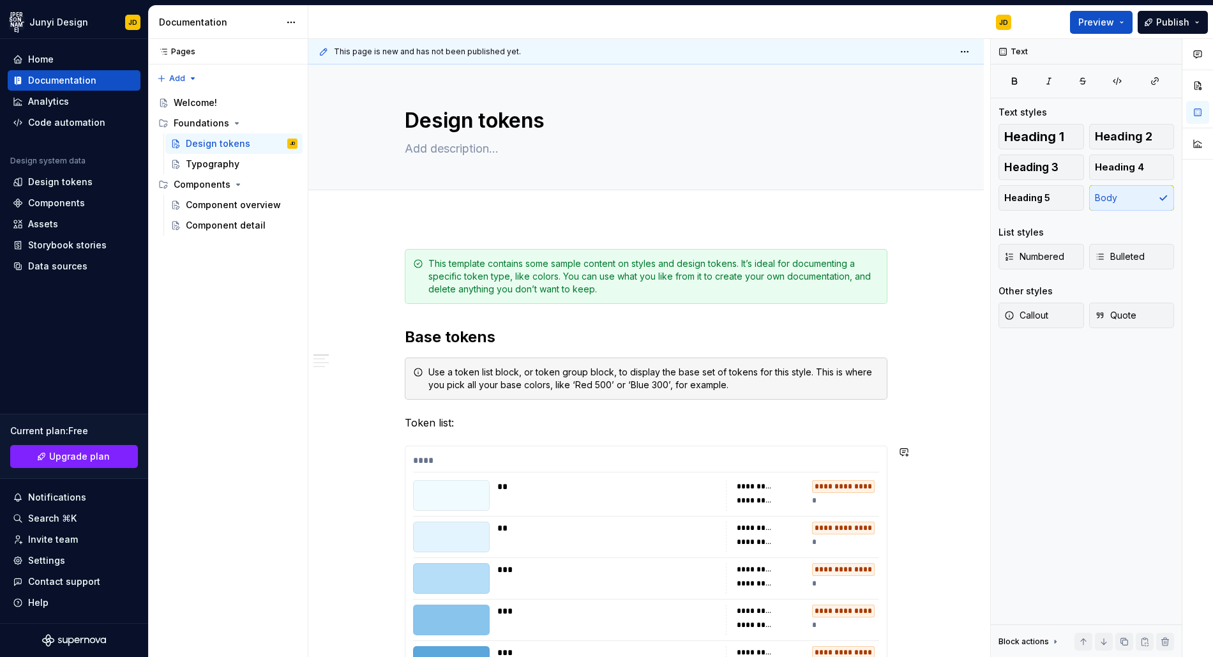
scroll to position [4, 0]
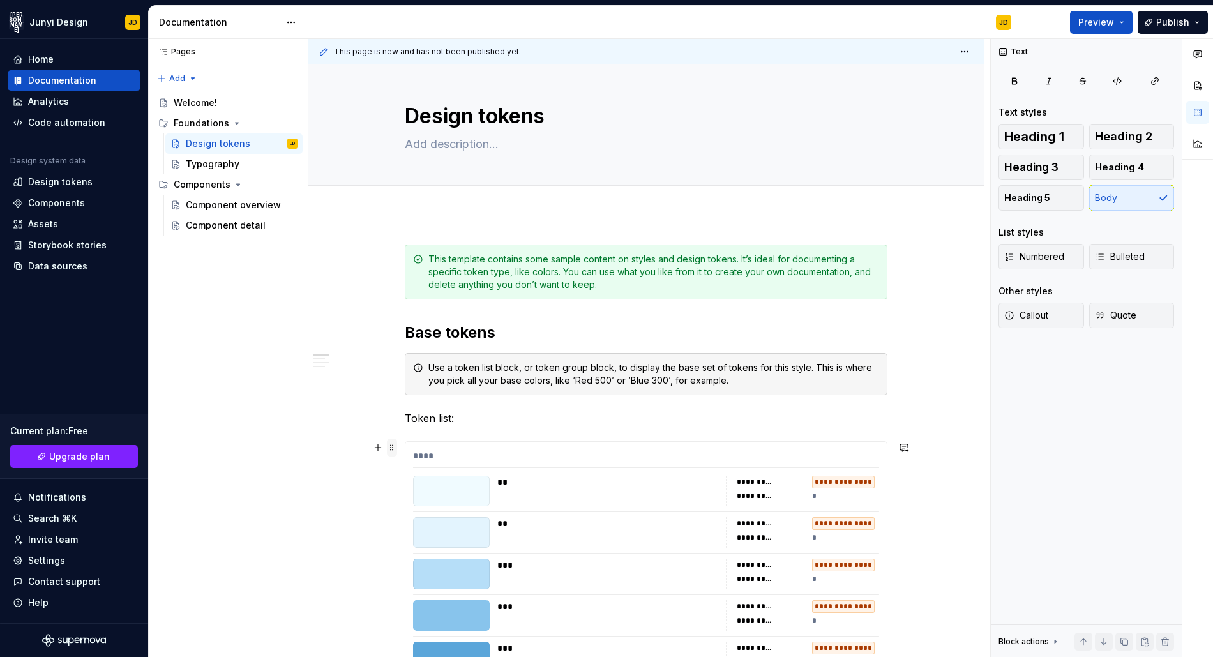
click at [393, 446] on span at bounding box center [392, 448] width 10 height 18
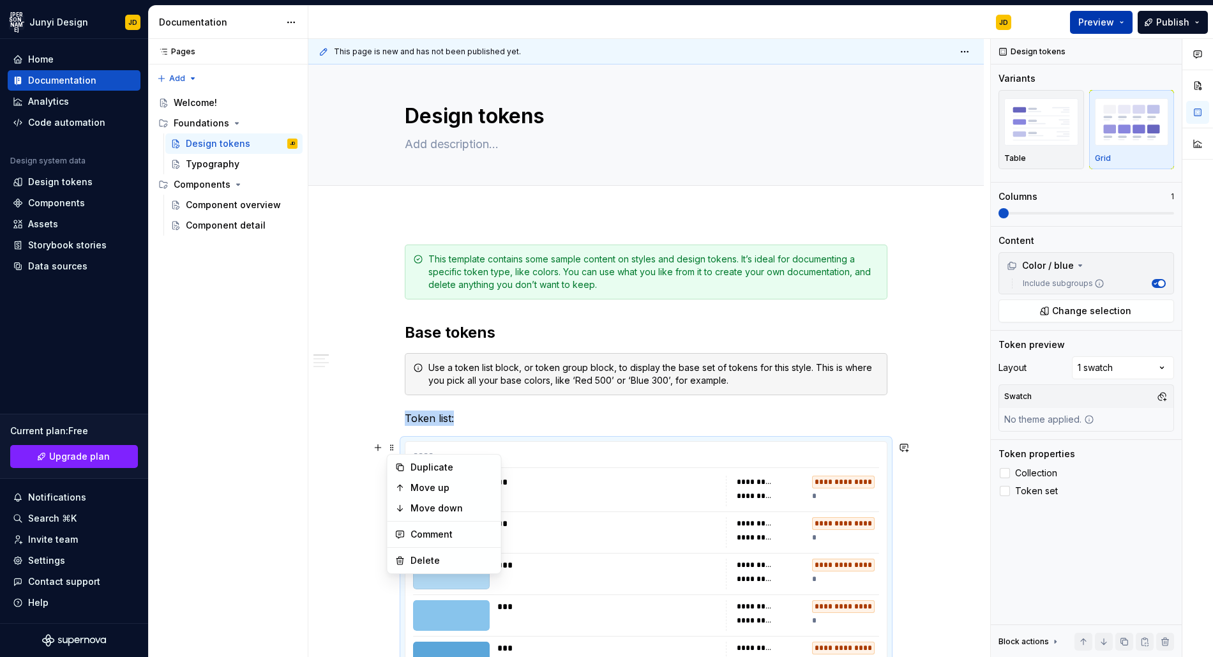
click at [1101, 22] on span "Preview" at bounding box center [1096, 22] width 36 height 13
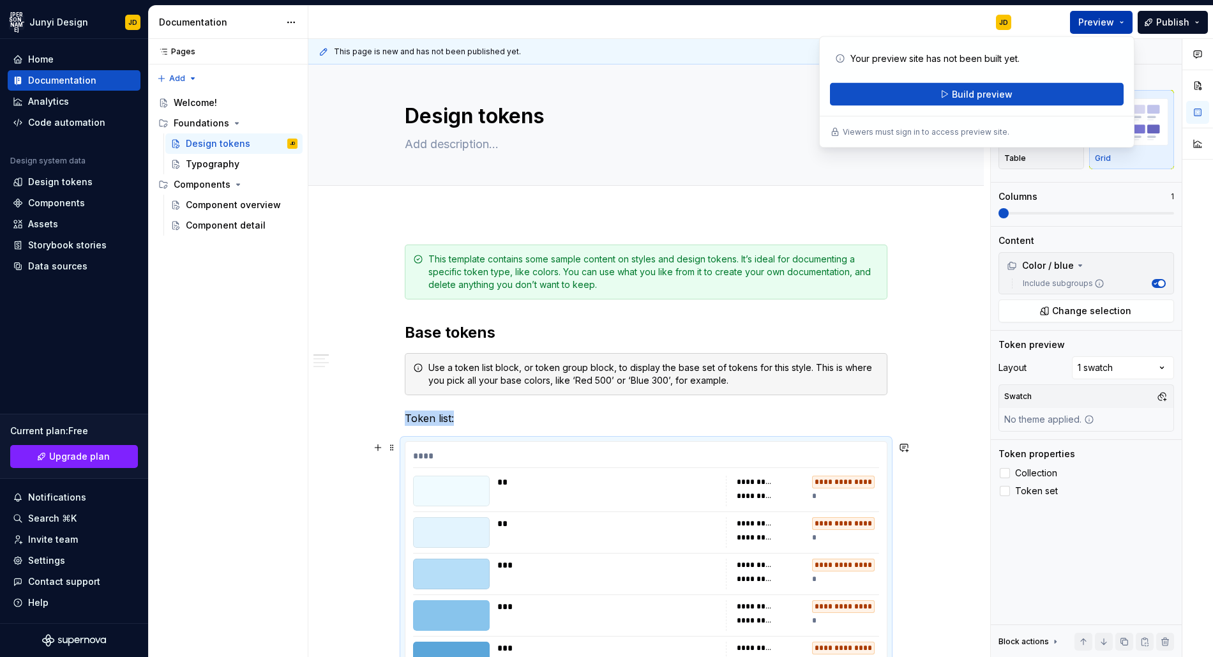
scroll to position [276, 0]
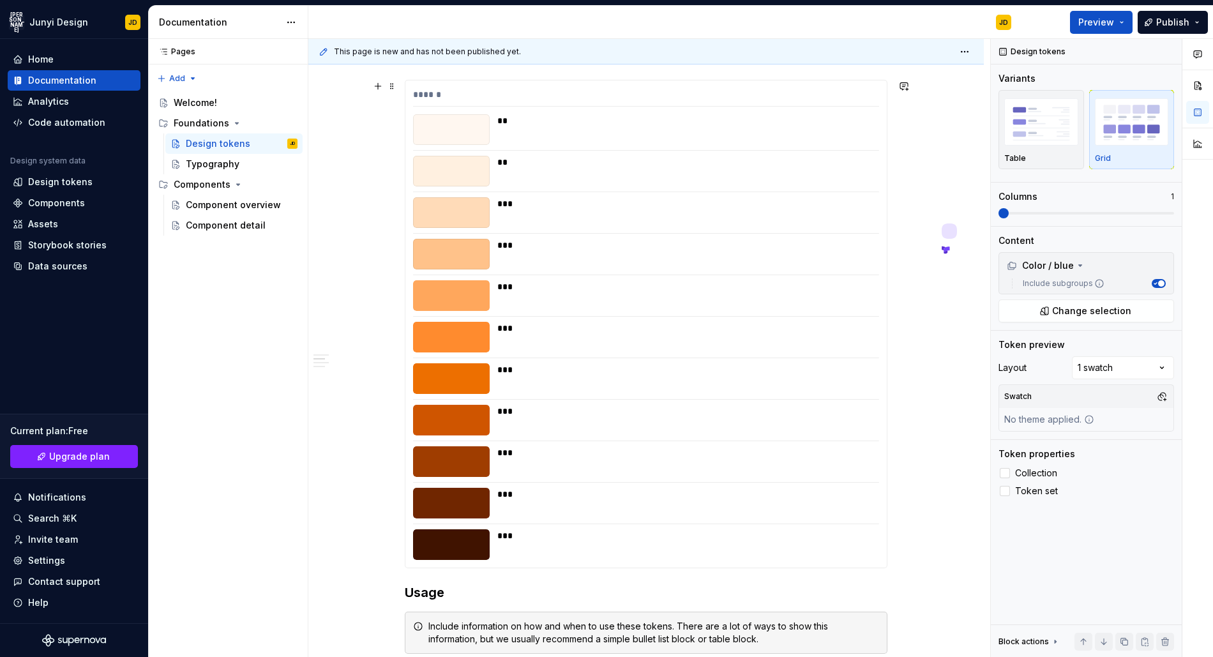
scroll to position [922, 0]
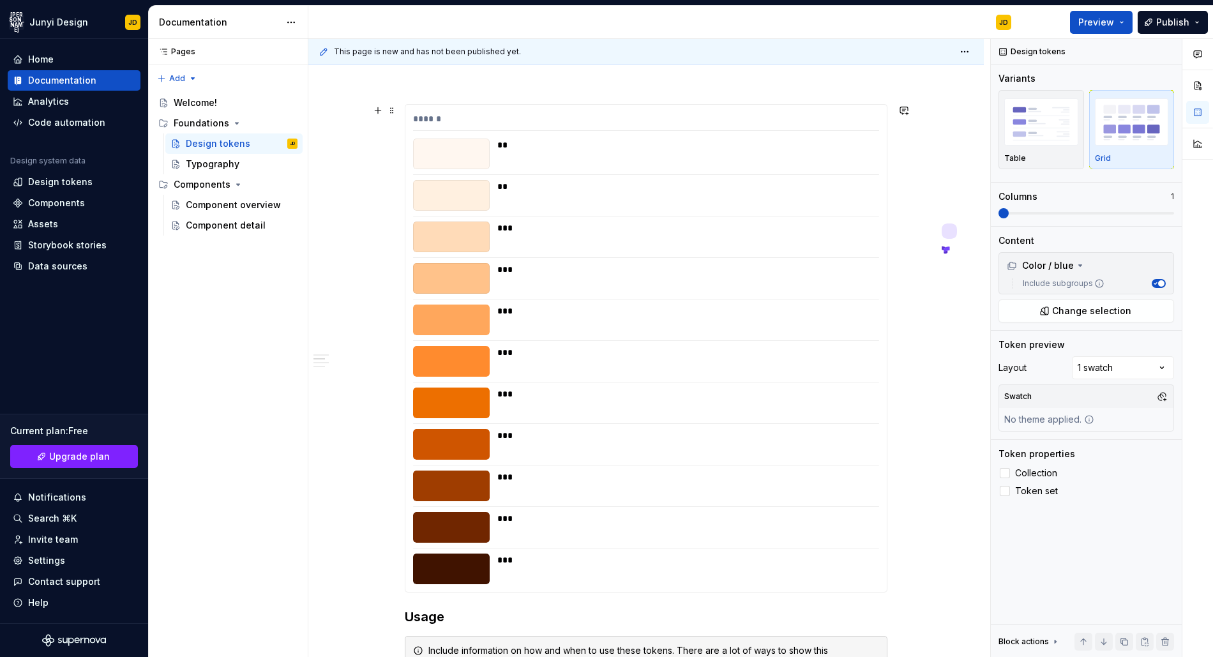
click at [698, 280] on div "***" at bounding box center [684, 278] width 374 height 31
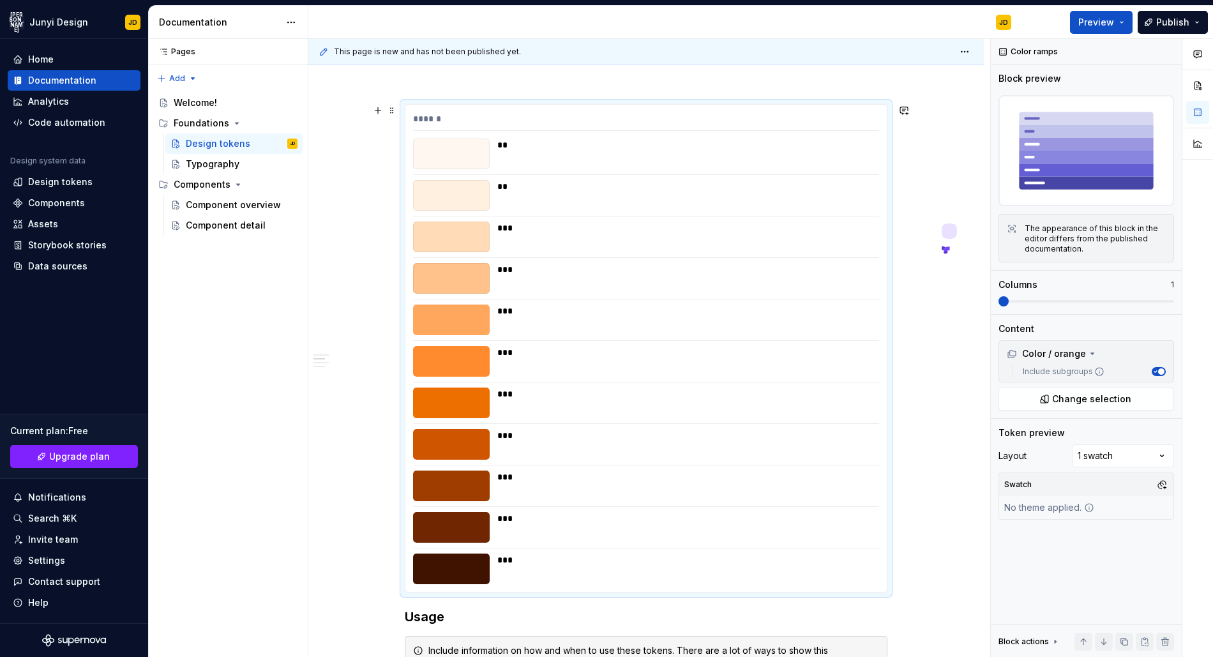
scroll to position [920, 0]
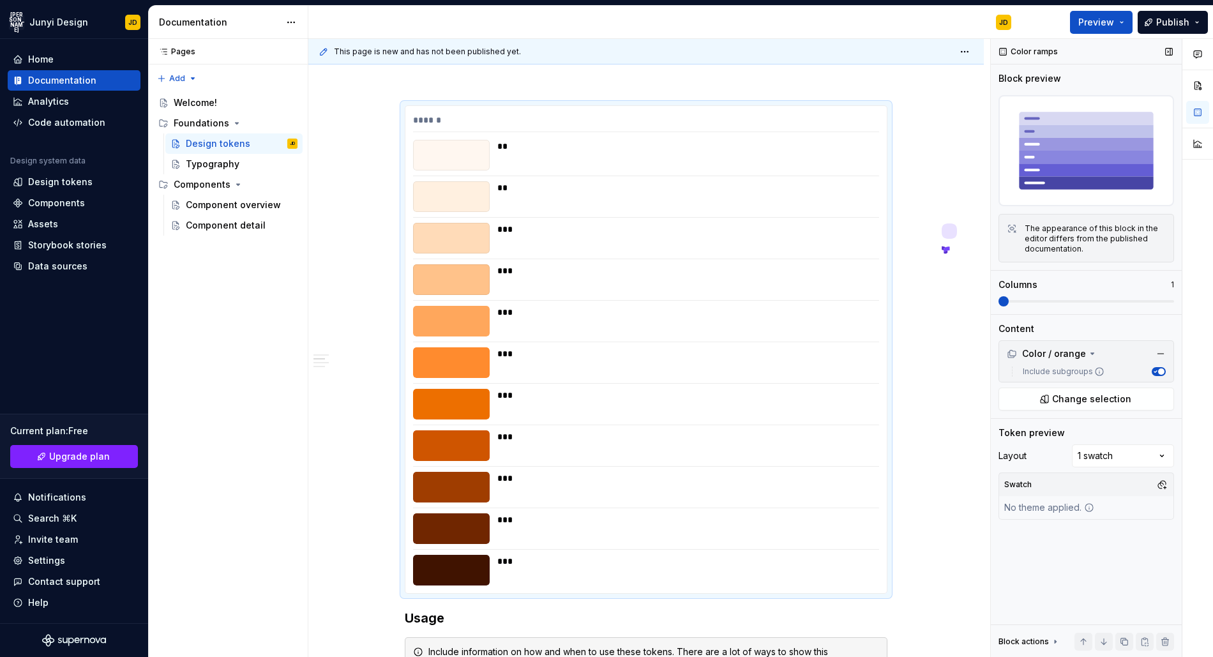
click at [1060, 247] on div "The appearance of this block in the editor differs from the published documenta…" at bounding box center [1095, 238] width 141 height 31
click at [1011, 230] on icon at bounding box center [1012, 228] width 7 height 7
click at [1120, 22] on button "Preview" at bounding box center [1101, 22] width 63 height 23
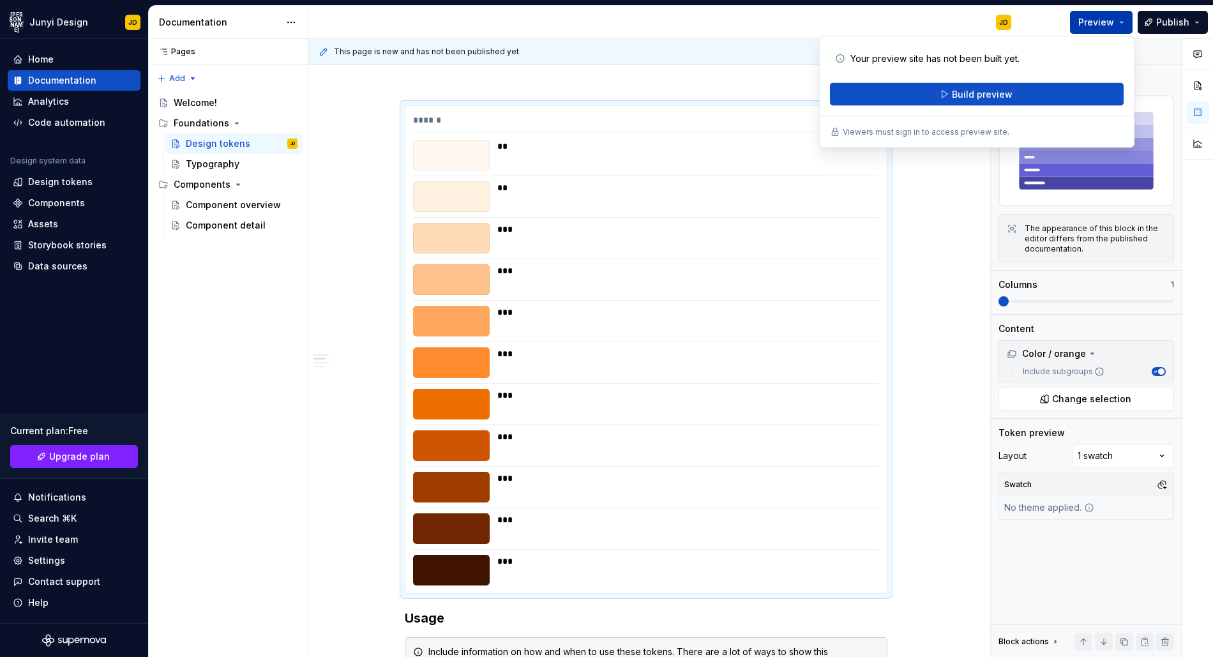
click at [1120, 22] on button "Preview" at bounding box center [1101, 22] width 63 height 23
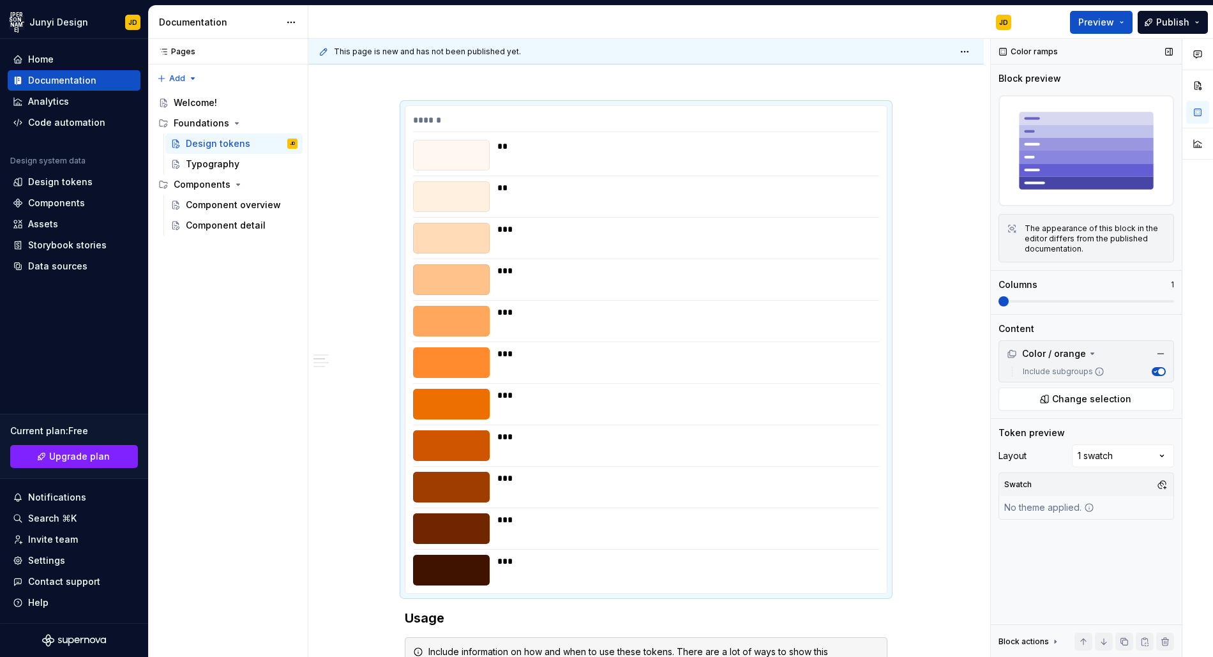
click at [1007, 228] on icon at bounding box center [1012, 228] width 10 height 10
click at [1163, 17] on span "Publish" at bounding box center [1172, 22] width 33 height 13
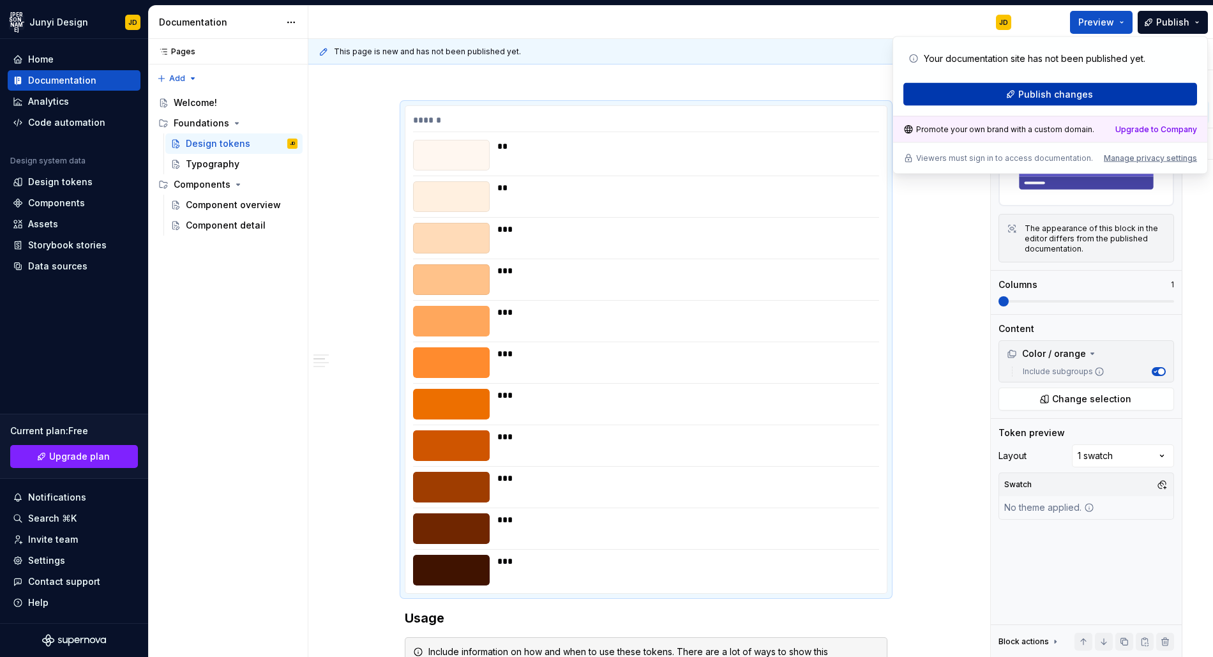
click at [1098, 101] on button "Publish changes" at bounding box center [1050, 94] width 294 height 23
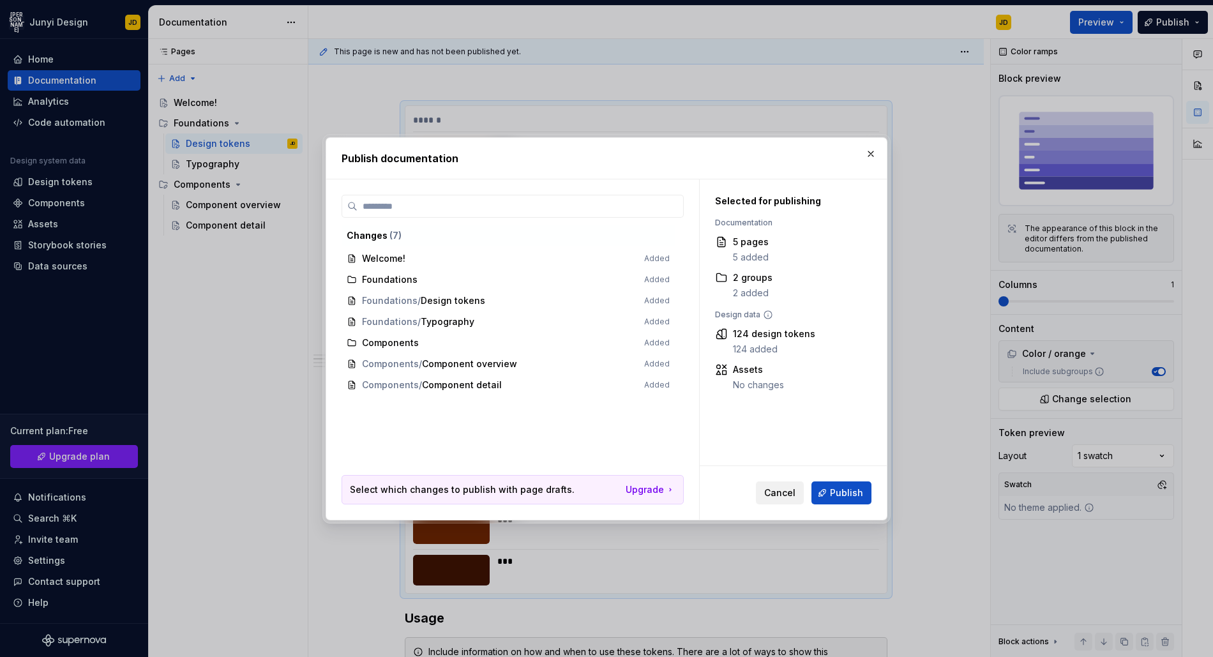
click at [793, 495] on span "Cancel" at bounding box center [779, 492] width 31 height 13
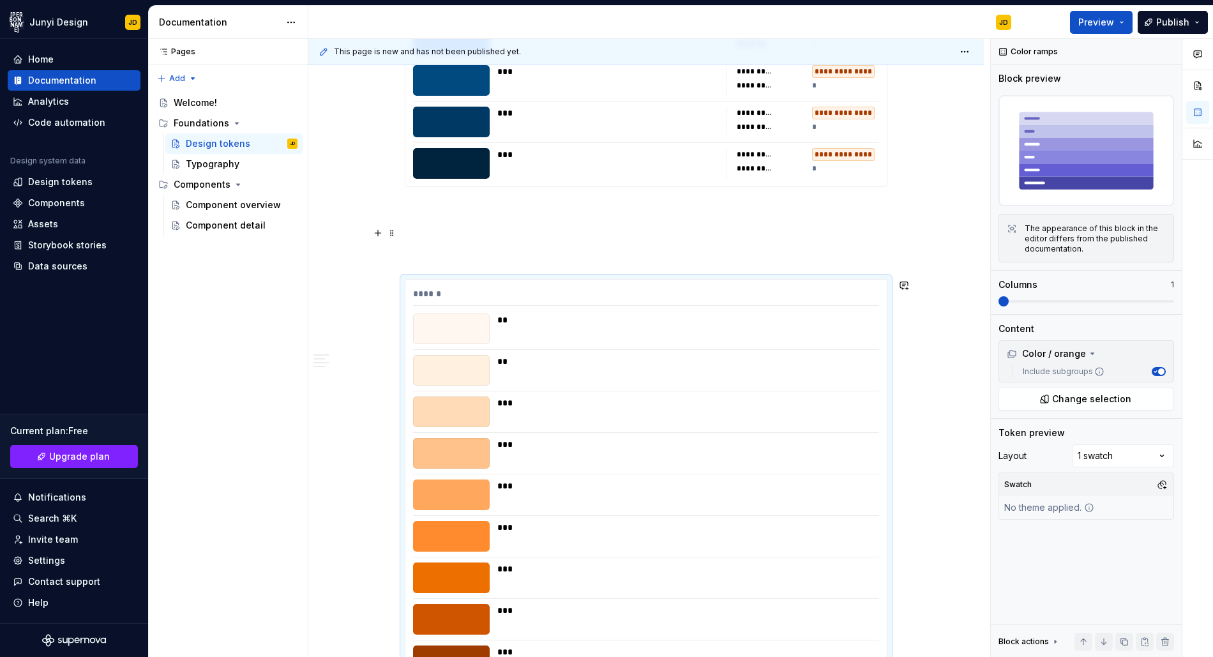
scroll to position [686, 0]
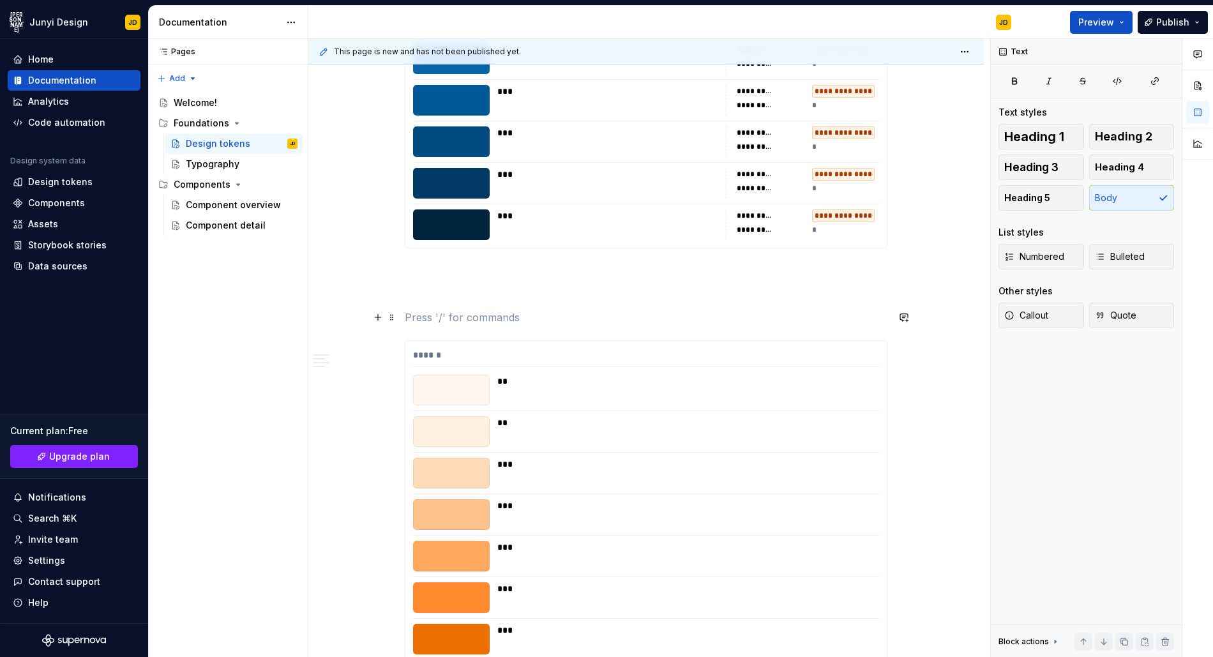
click at [566, 319] on p at bounding box center [646, 317] width 483 height 15
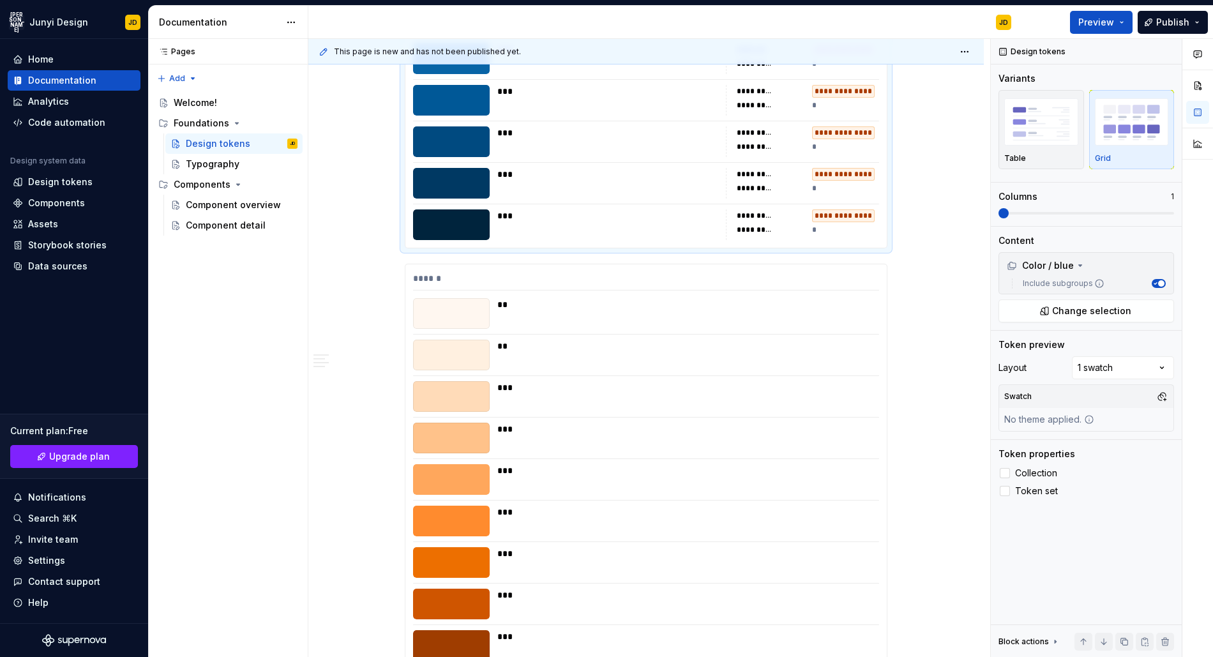
scroll to position [407, 0]
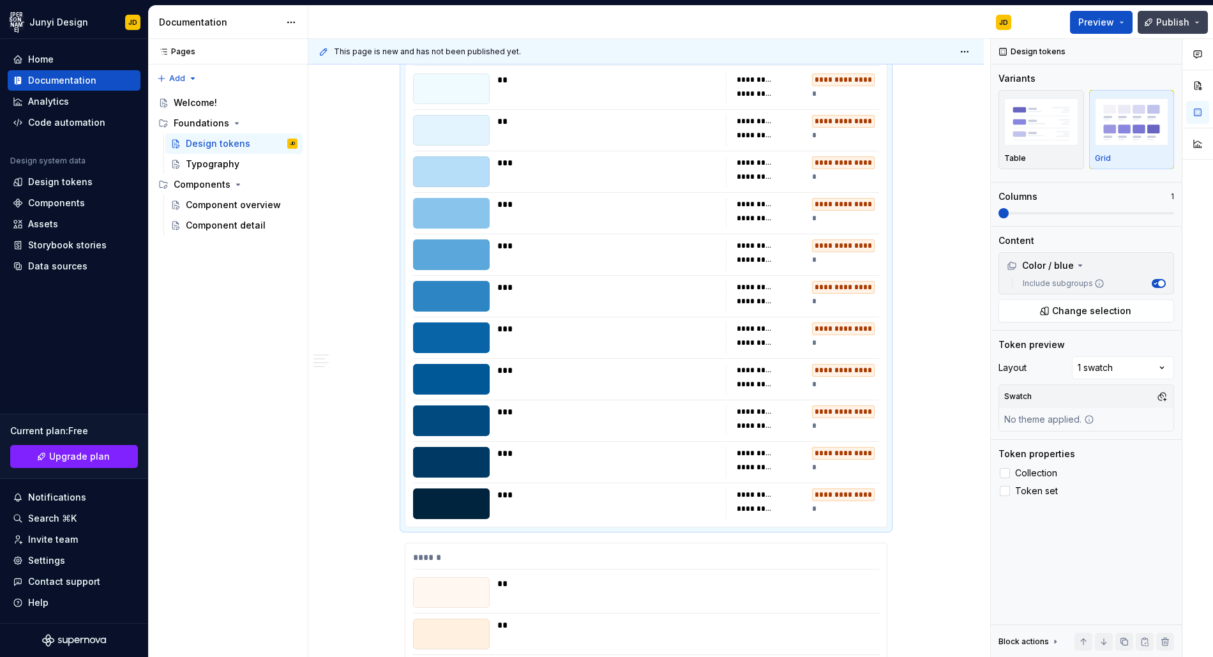
click at [1167, 20] on span "Publish" at bounding box center [1172, 22] width 33 height 13
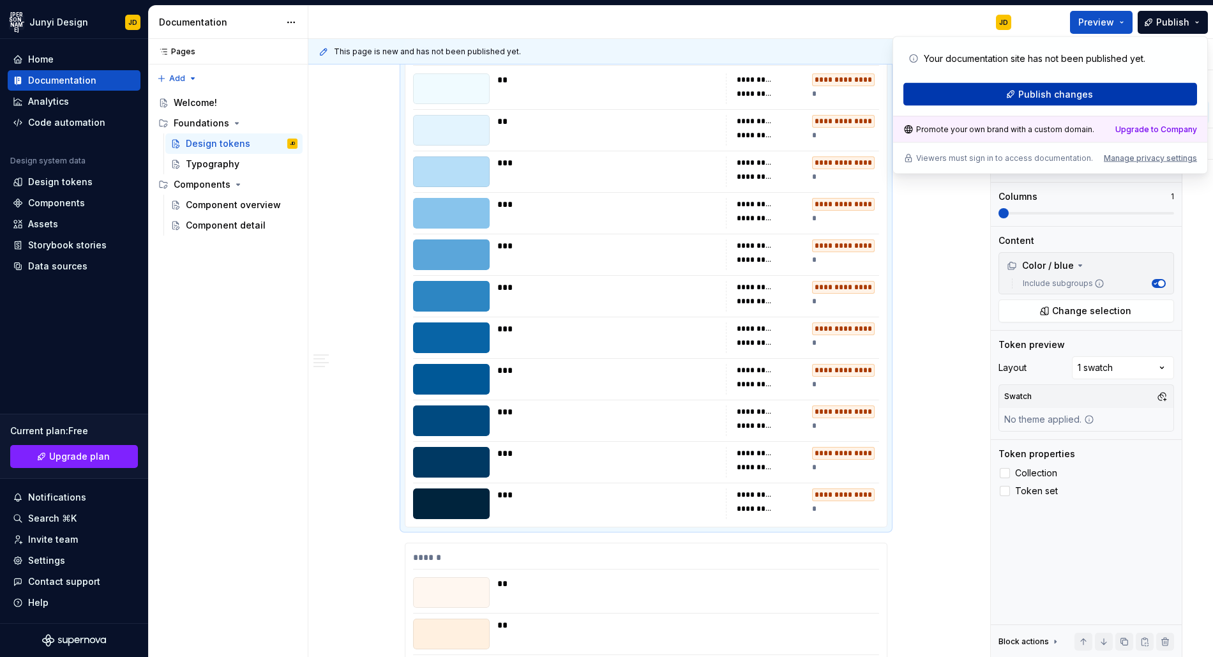
click at [1082, 96] on span "Publish changes" at bounding box center [1055, 94] width 75 height 13
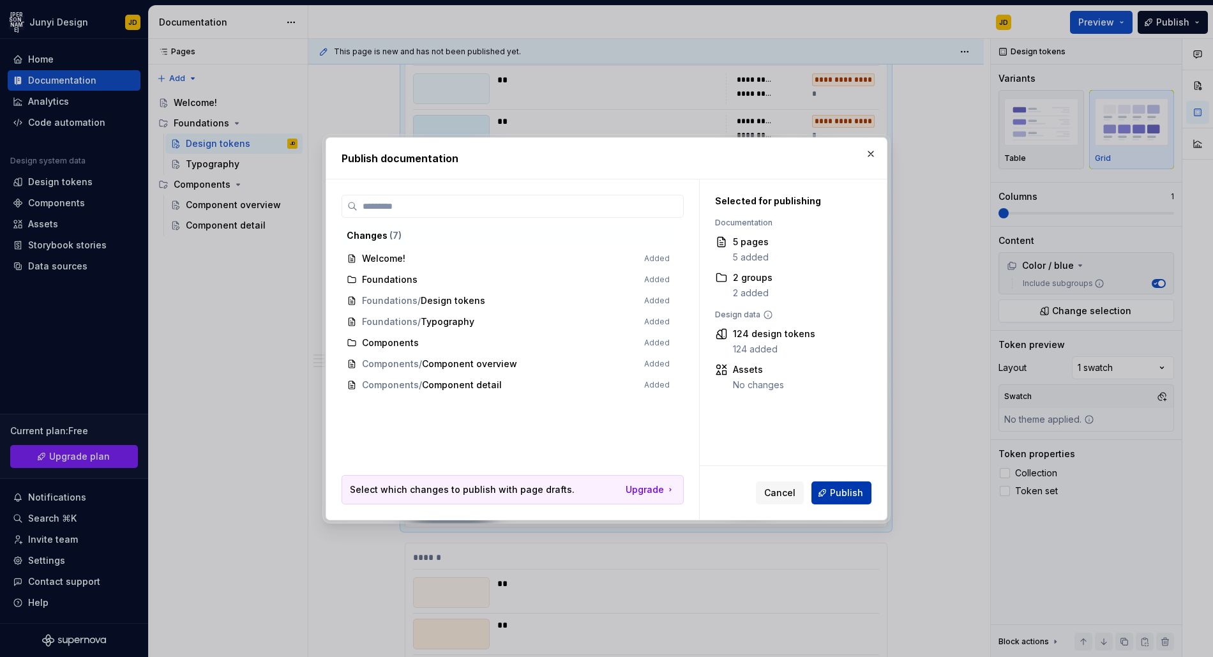
click at [841, 501] on button "Publish" at bounding box center [841, 492] width 60 height 23
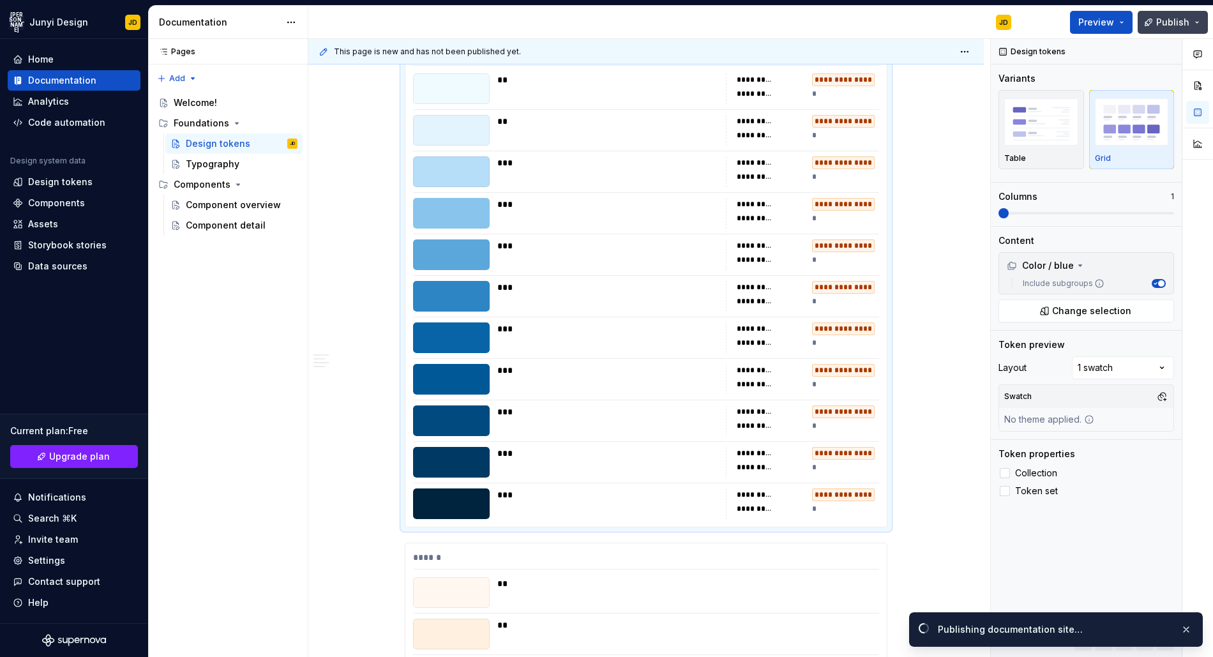
click at [1194, 26] on button "Publish" at bounding box center [1173, 22] width 70 height 23
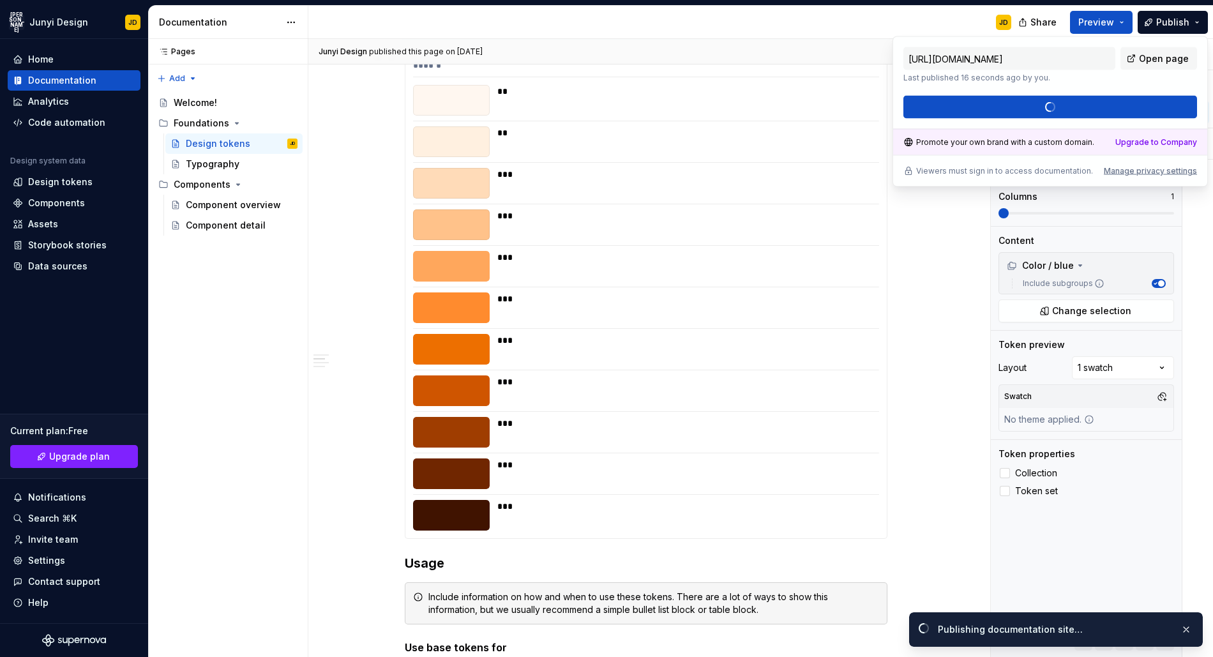
scroll to position [896, 0]
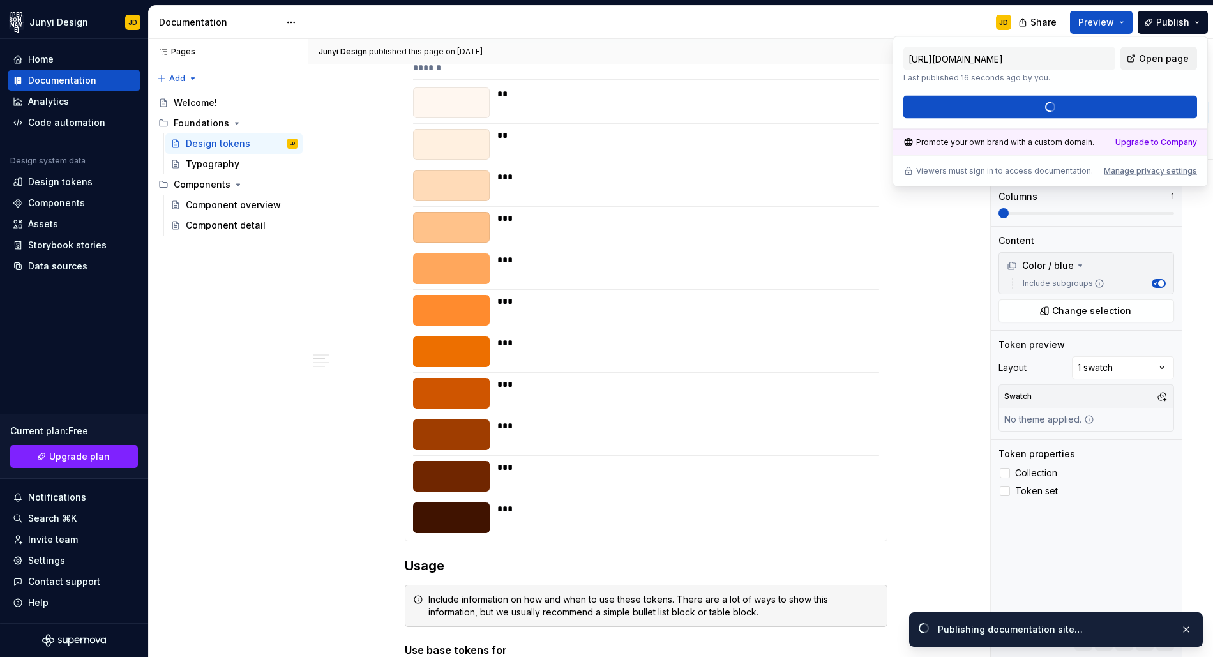
click at [1161, 57] on span "Open page" at bounding box center [1164, 58] width 50 height 13
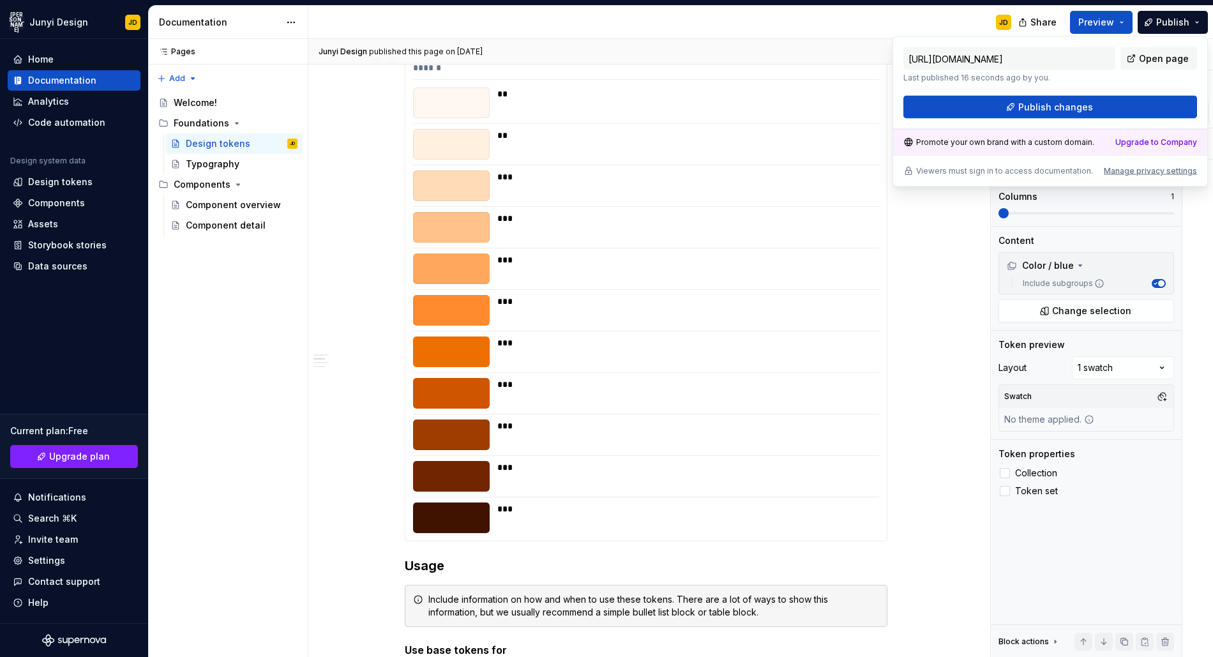
click at [931, 246] on div "**********" at bounding box center [645, 404] width 675 height 2164
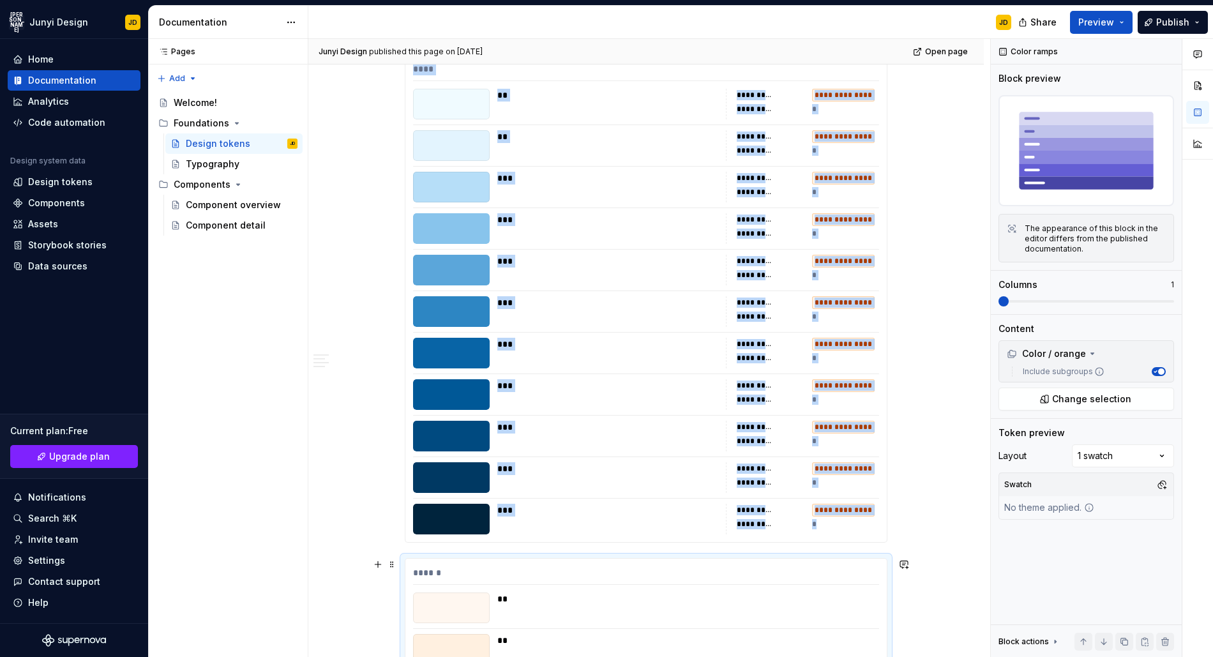
scroll to position [0, 0]
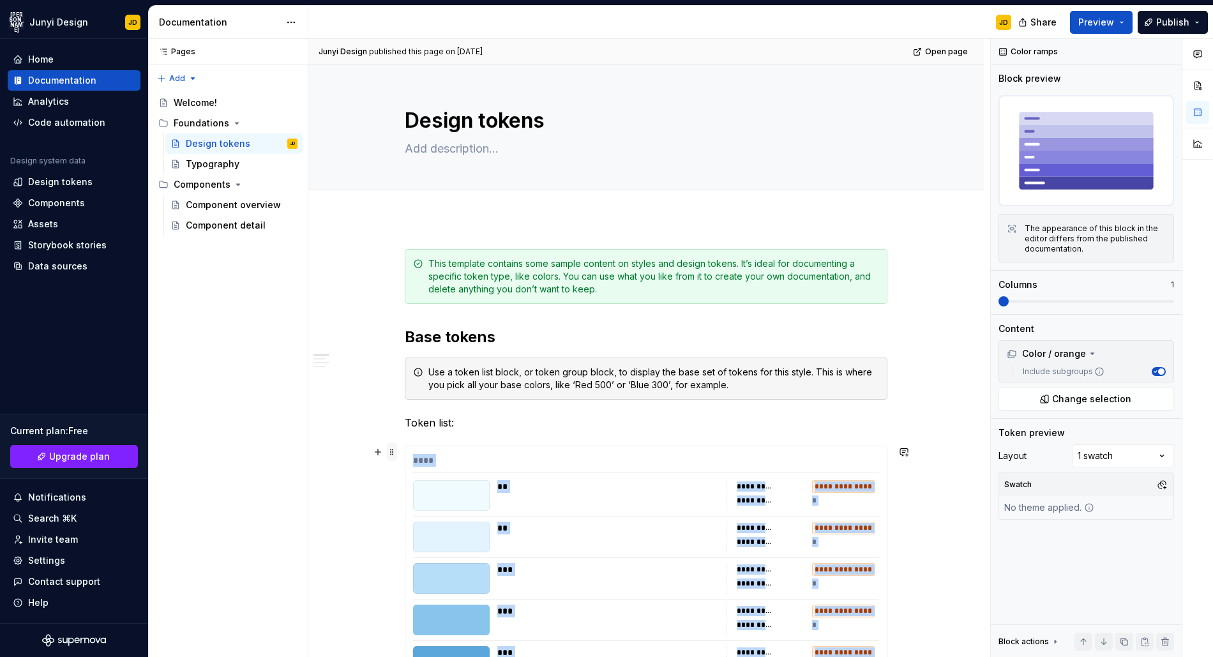
click at [394, 449] on span at bounding box center [392, 452] width 10 height 18
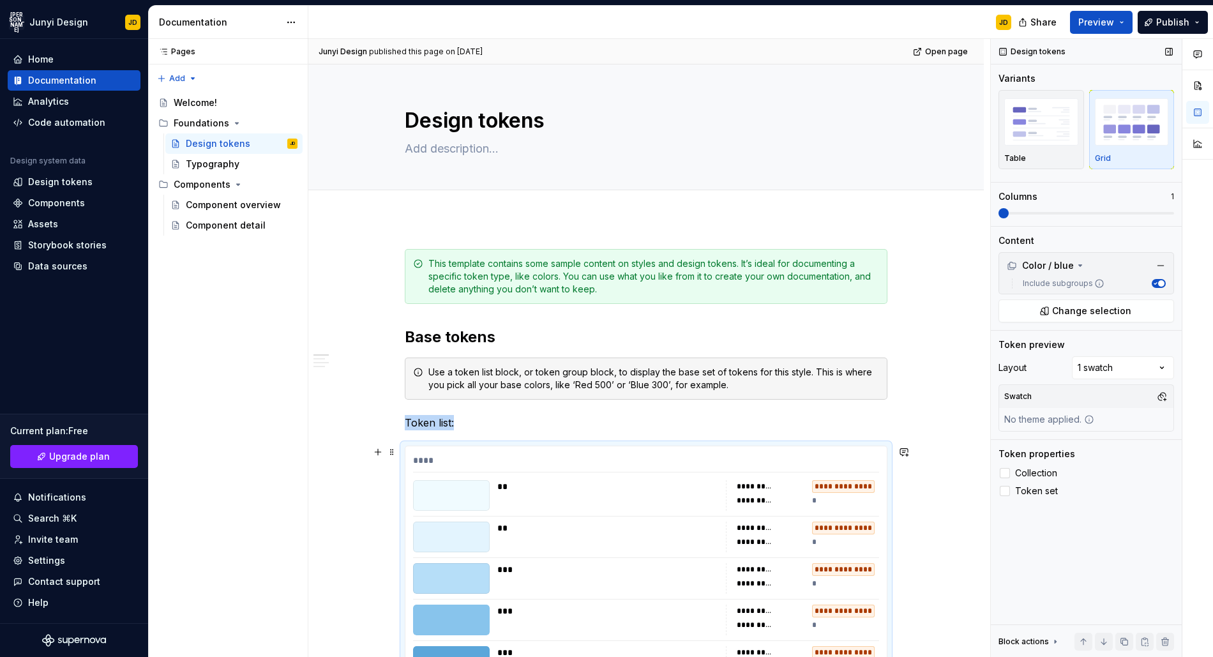
scroll to position [276, 0]
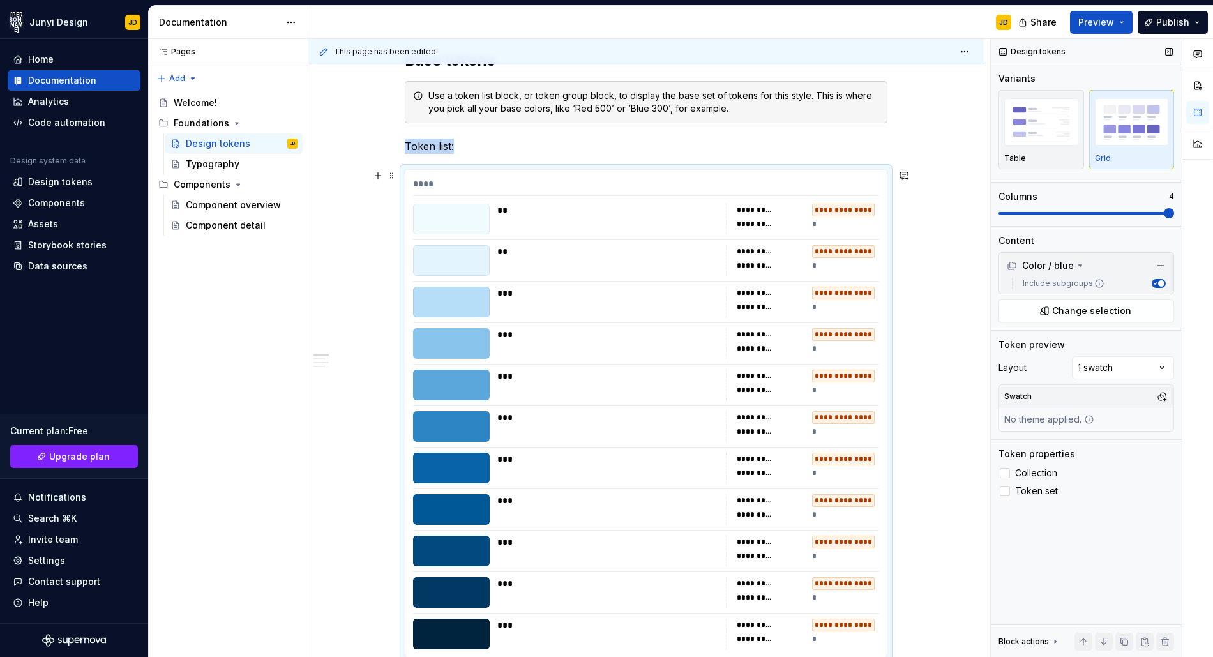
click at [1170, 208] on span at bounding box center [1169, 213] width 10 height 10
click at [1164, 29] on button "Publish" at bounding box center [1173, 22] width 70 height 23
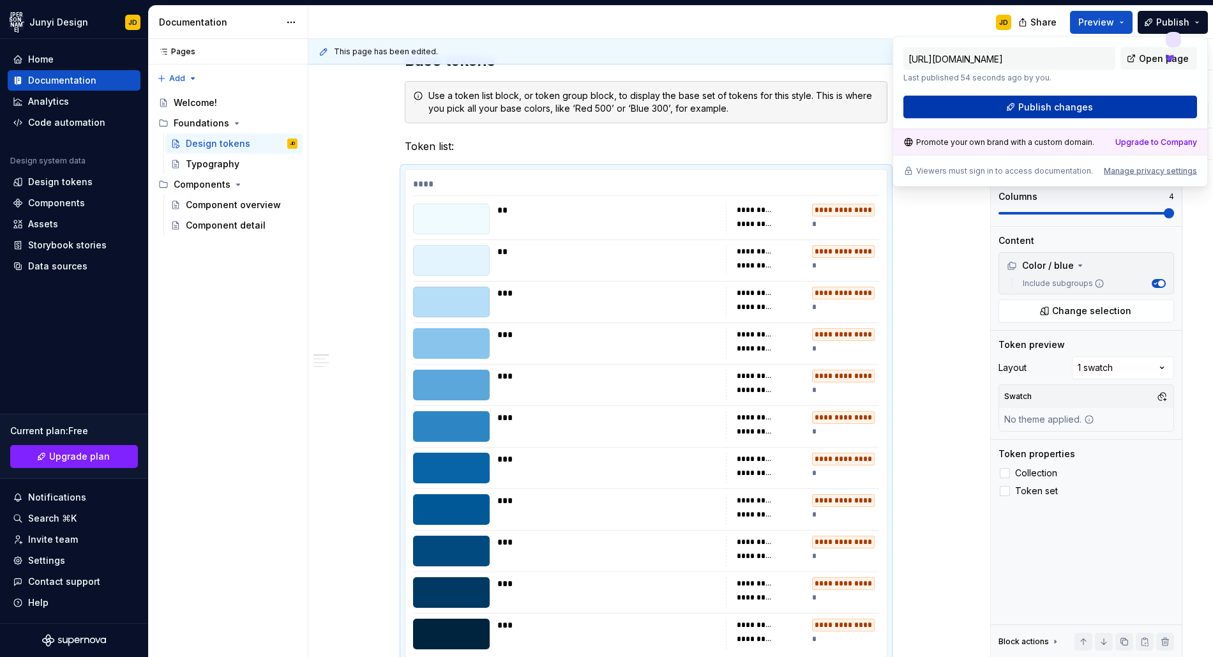
click at [1037, 112] on span "Publish changes" at bounding box center [1055, 107] width 75 height 13
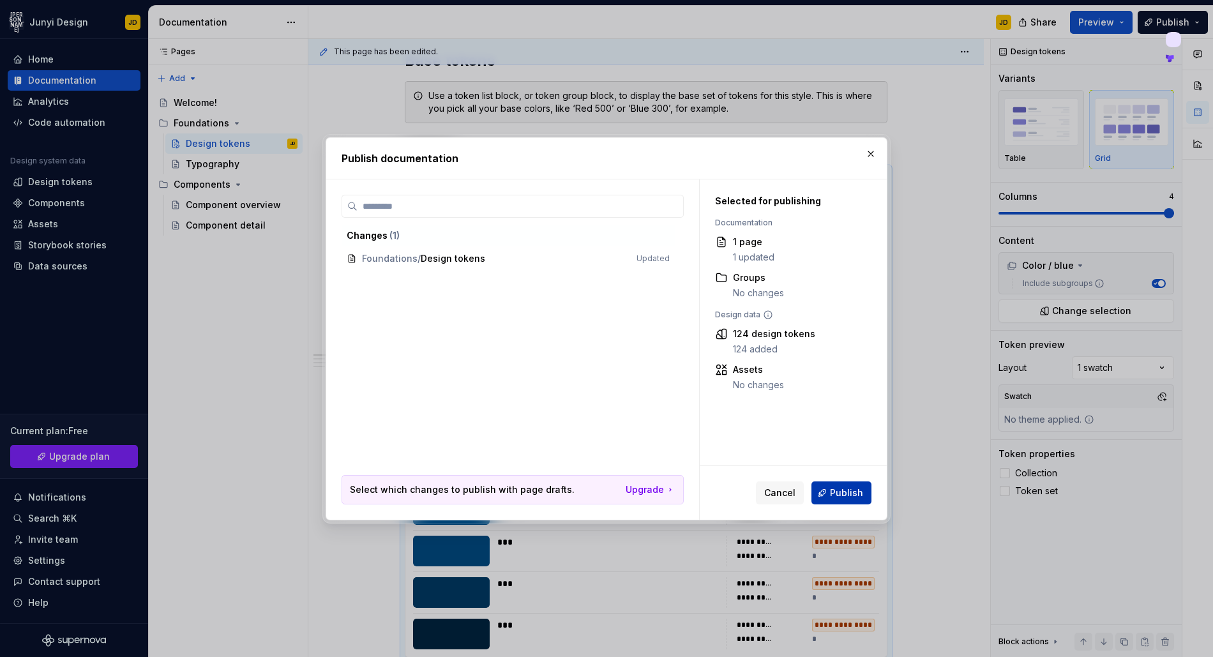
click at [836, 495] on span "Publish" at bounding box center [846, 492] width 33 height 13
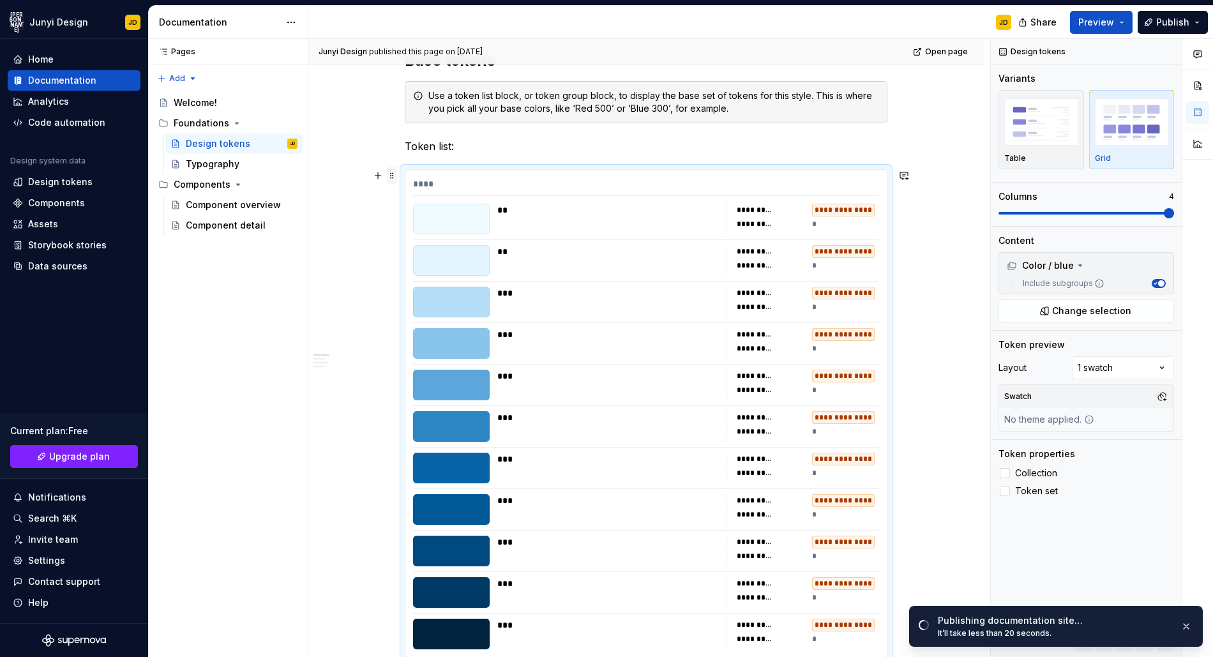
click at [391, 177] on span at bounding box center [392, 176] width 10 height 18
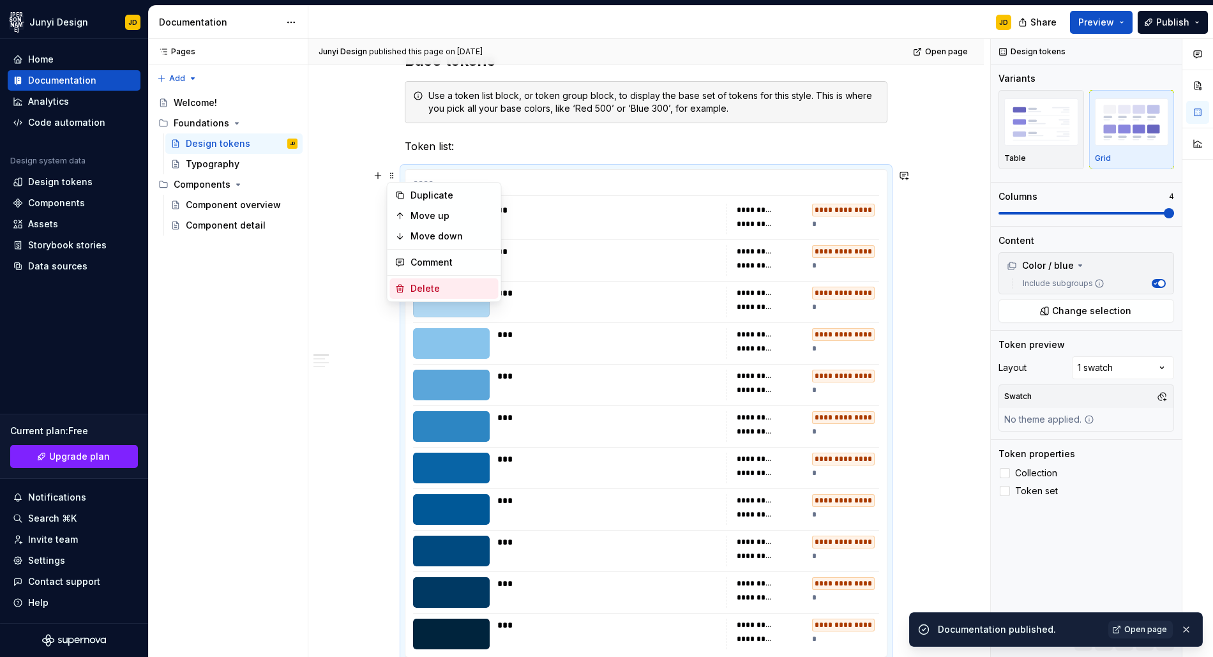
click at [456, 291] on div "Delete" at bounding box center [451, 288] width 83 height 13
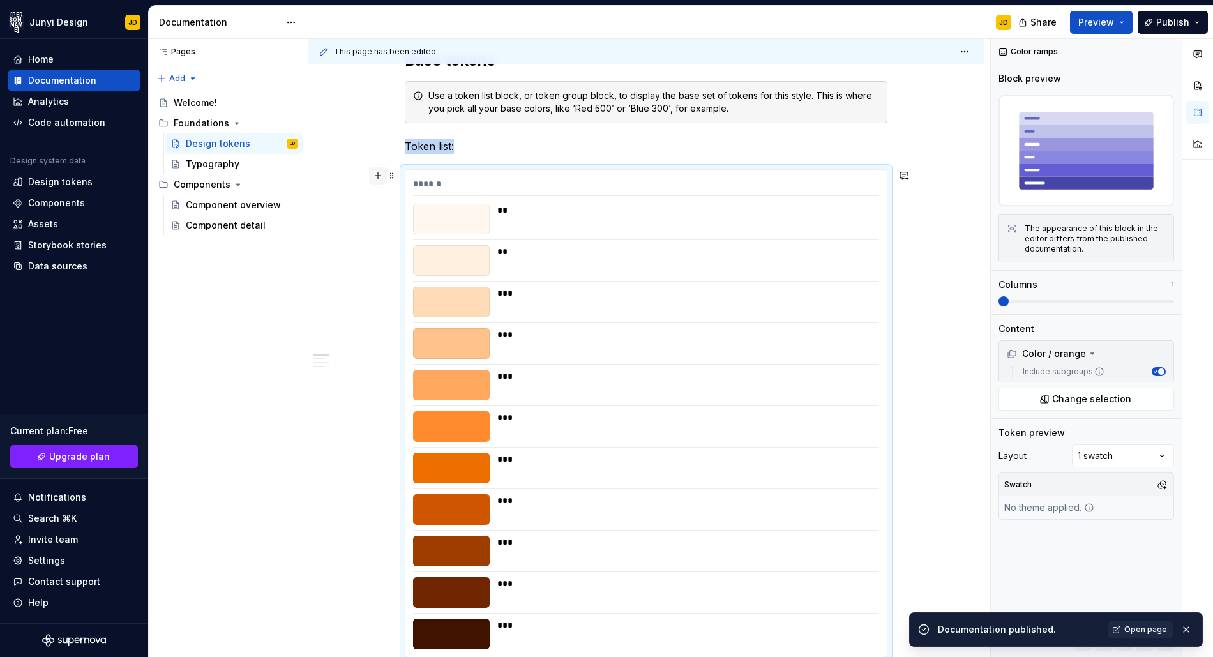
click at [377, 177] on button "button" at bounding box center [378, 176] width 18 height 18
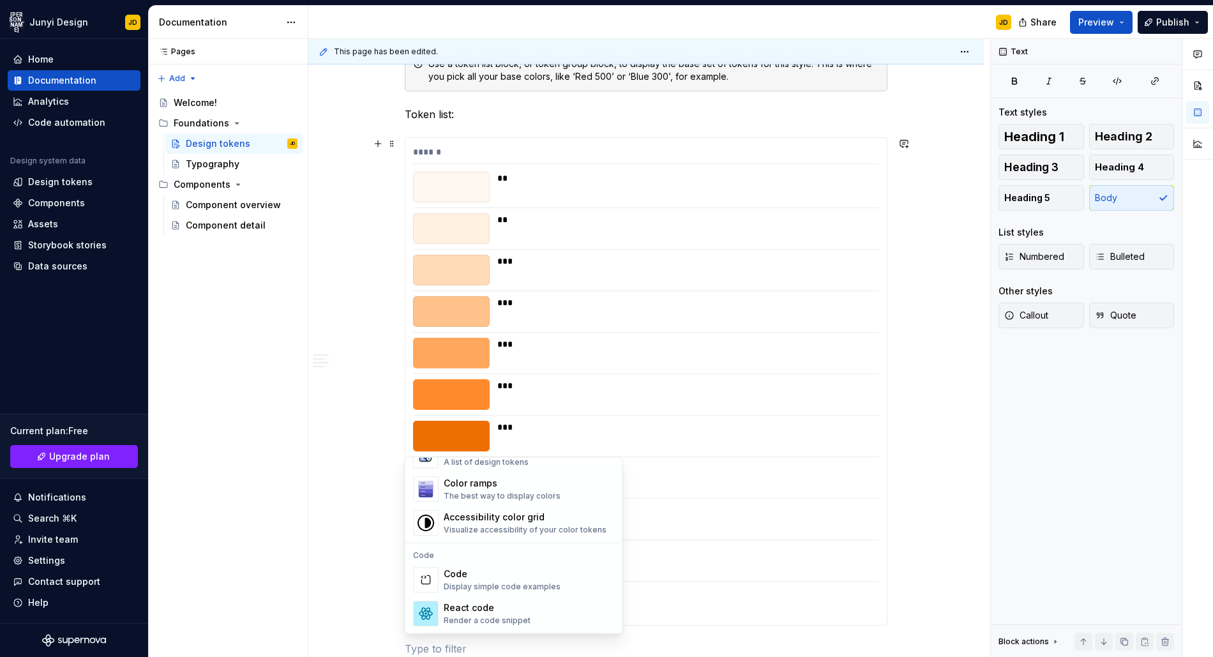
scroll to position [964, 0]
click at [522, 486] on div "Color ramps" at bounding box center [502, 485] width 117 height 13
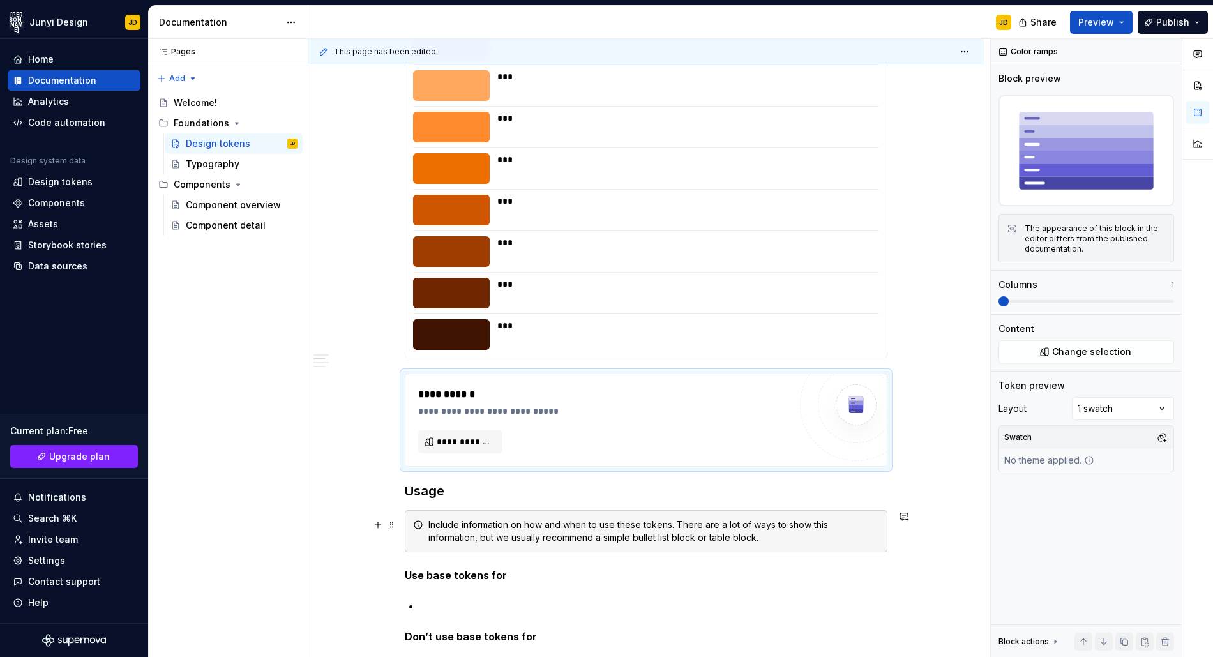
scroll to position [627, 0]
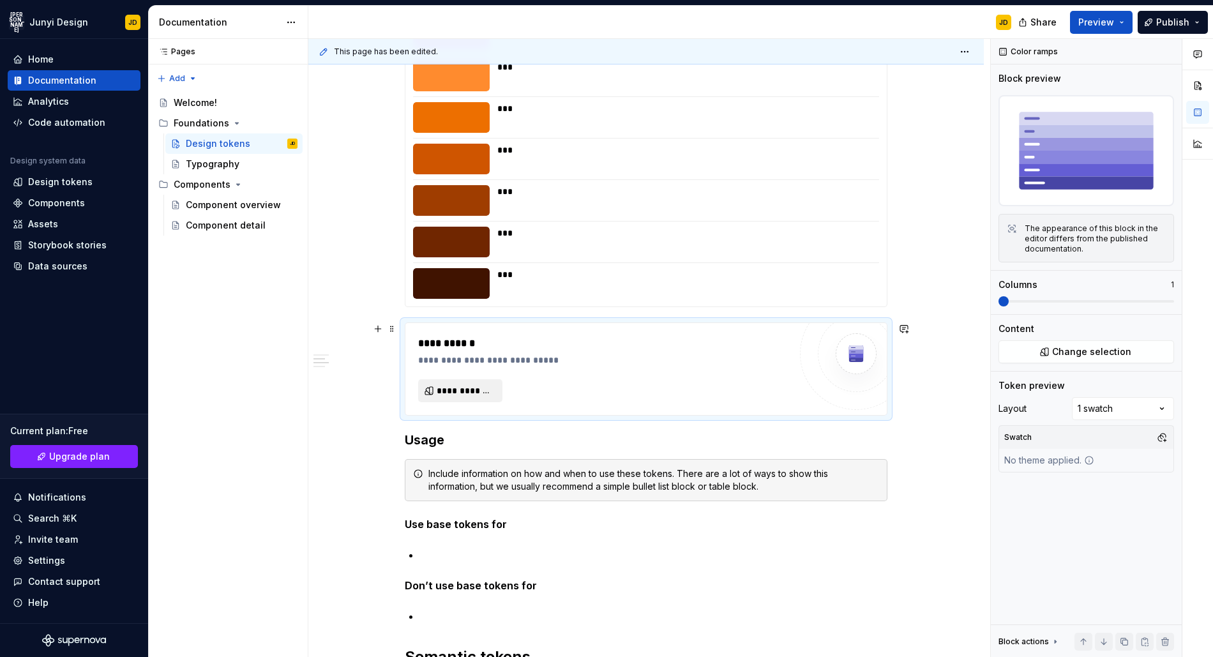
click at [465, 385] on span "**********" at bounding box center [465, 390] width 57 height 13
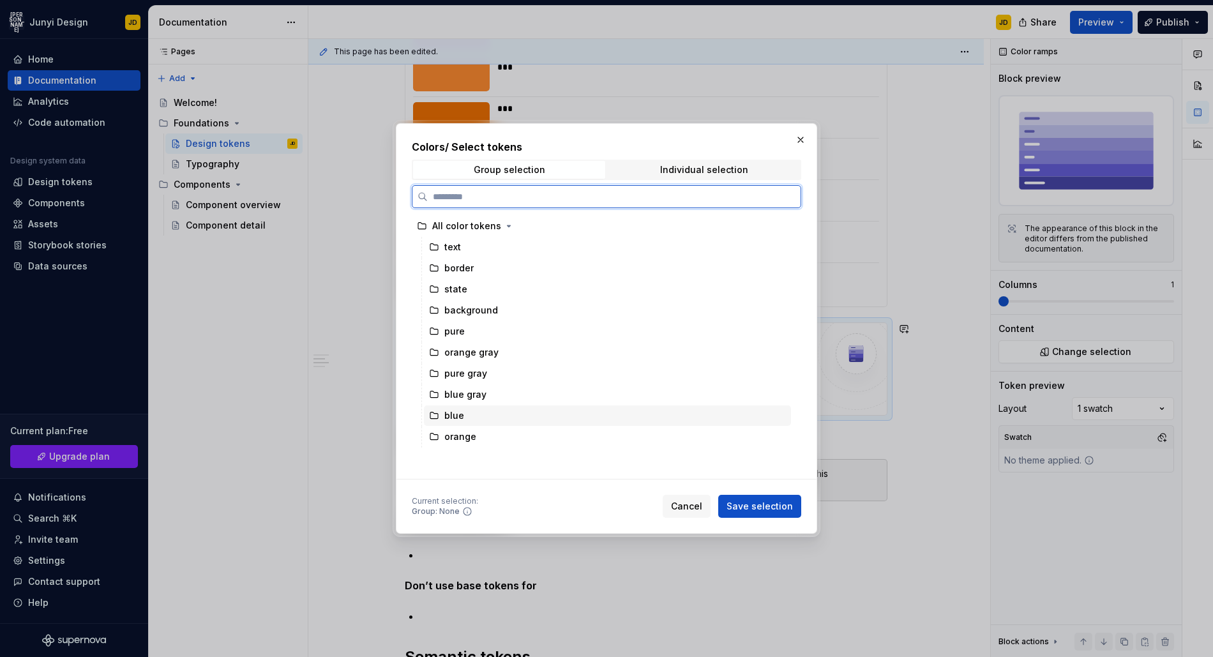
click at [461, 418] on div "blue" at bounding box center [454, 415] width 20 height 13
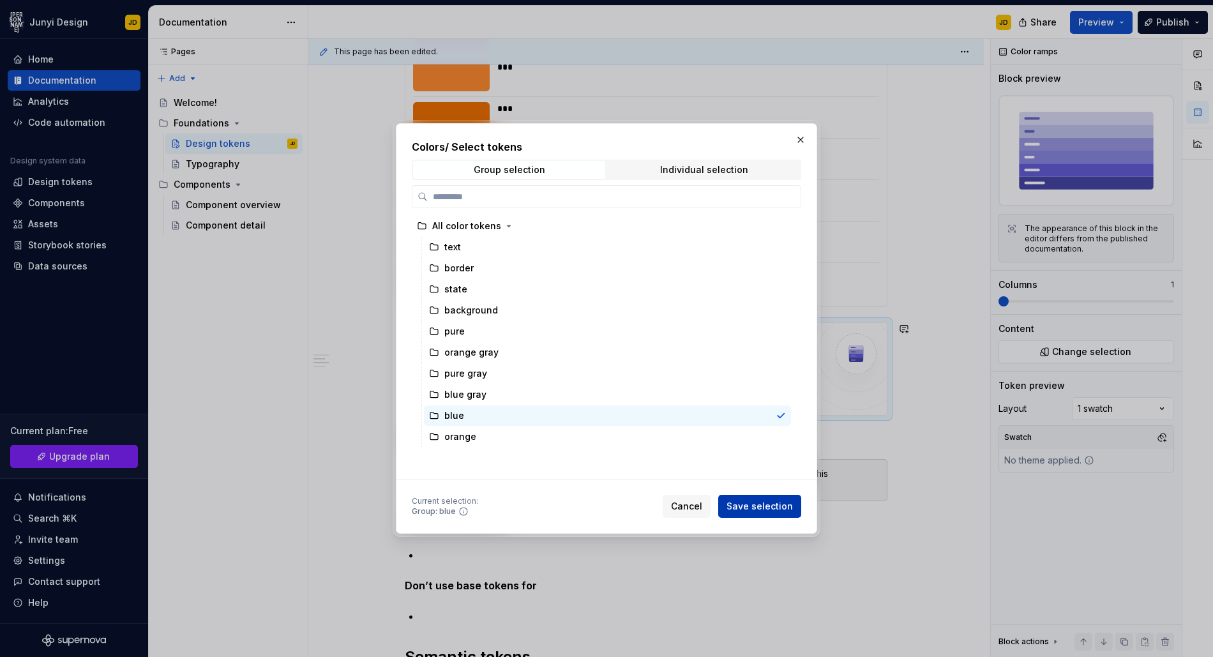
click at [748, 499] on button "Save selection" at bounding box center [759, 506] width 83 height 23
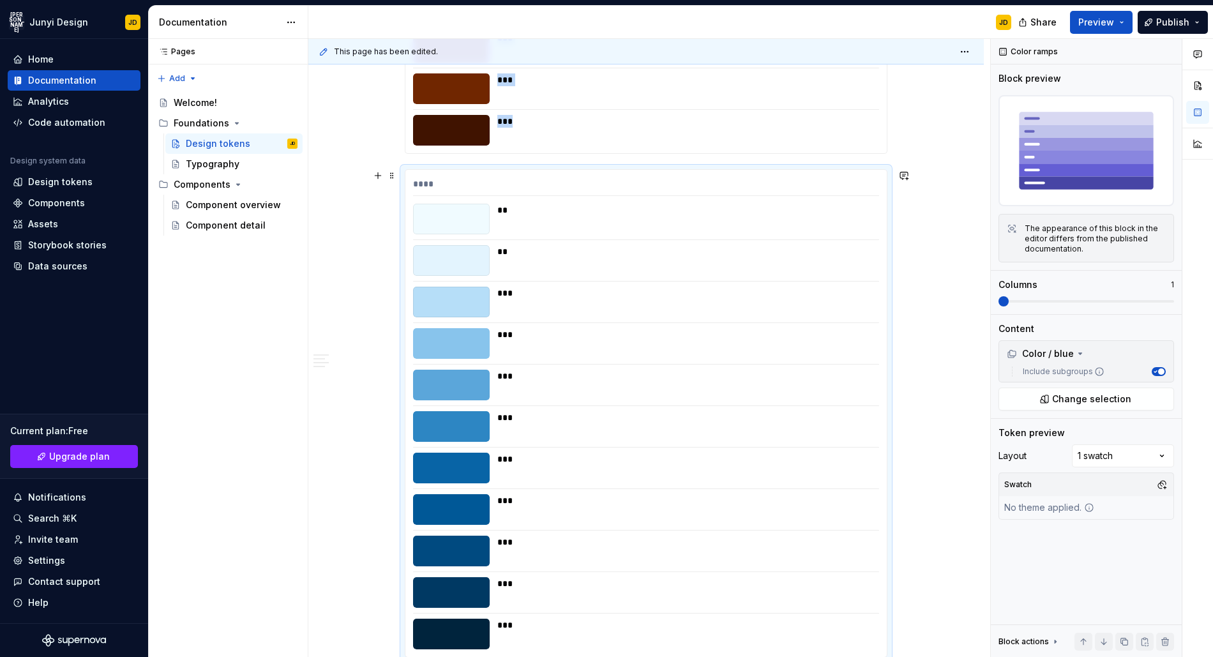
scroll to position [458, 0]
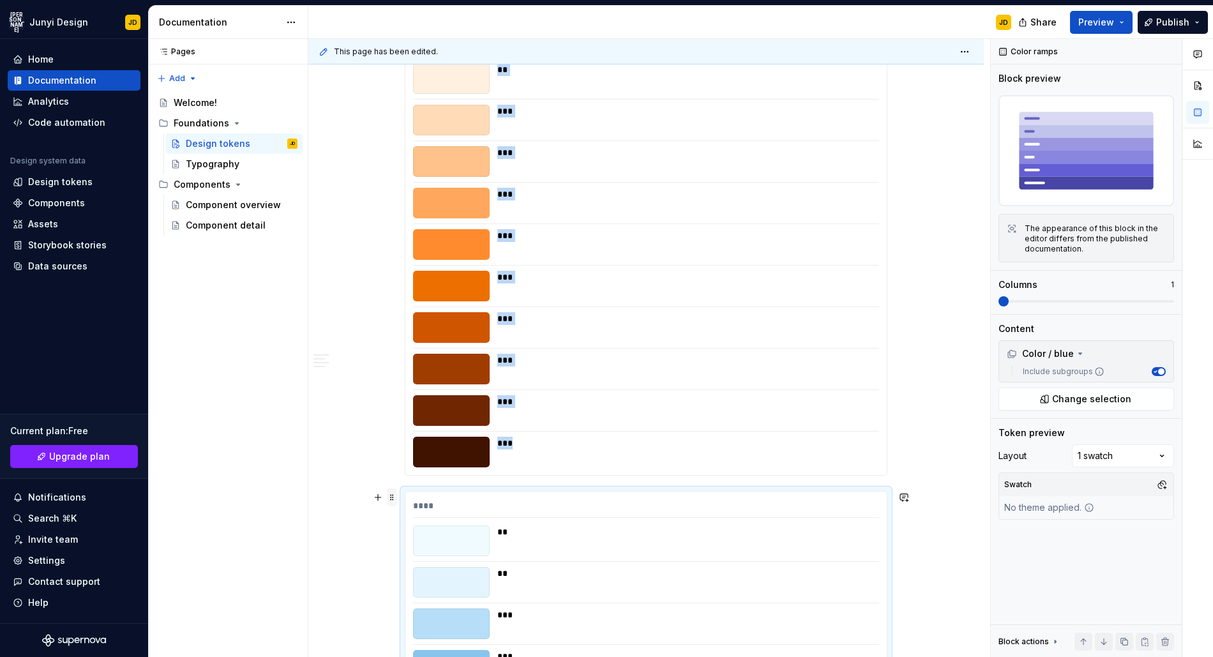
click at [389, 496] on span at bounding box center [392, 497] width 10 height 18
click at [450, 533] on div "Move up" at bounding box center [451, 537] width 83 height 13
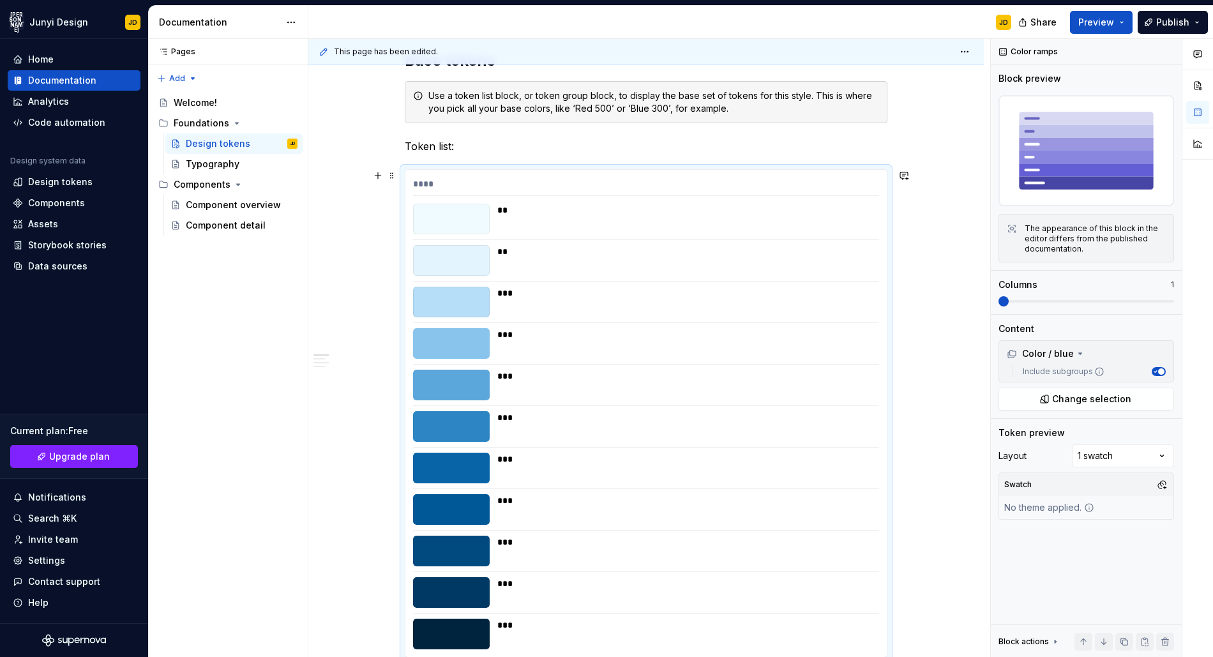
scroll to position [72, 0]
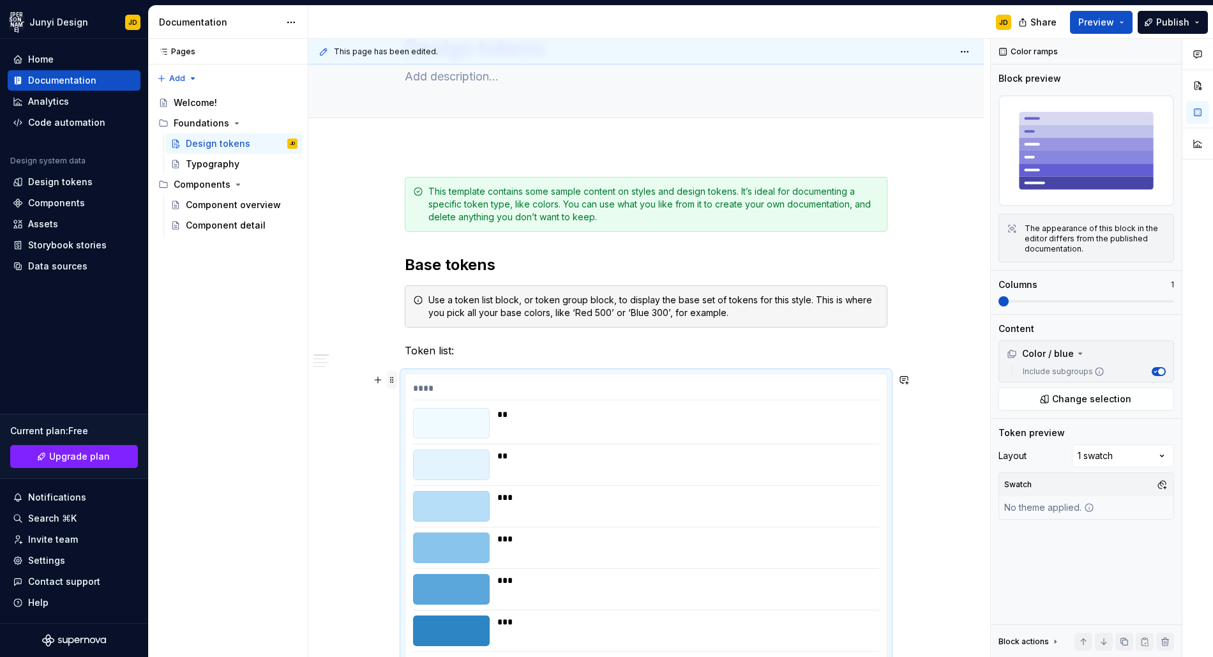
click at [392, 381] on span at bounding box center [392, 380] width 10 height 18
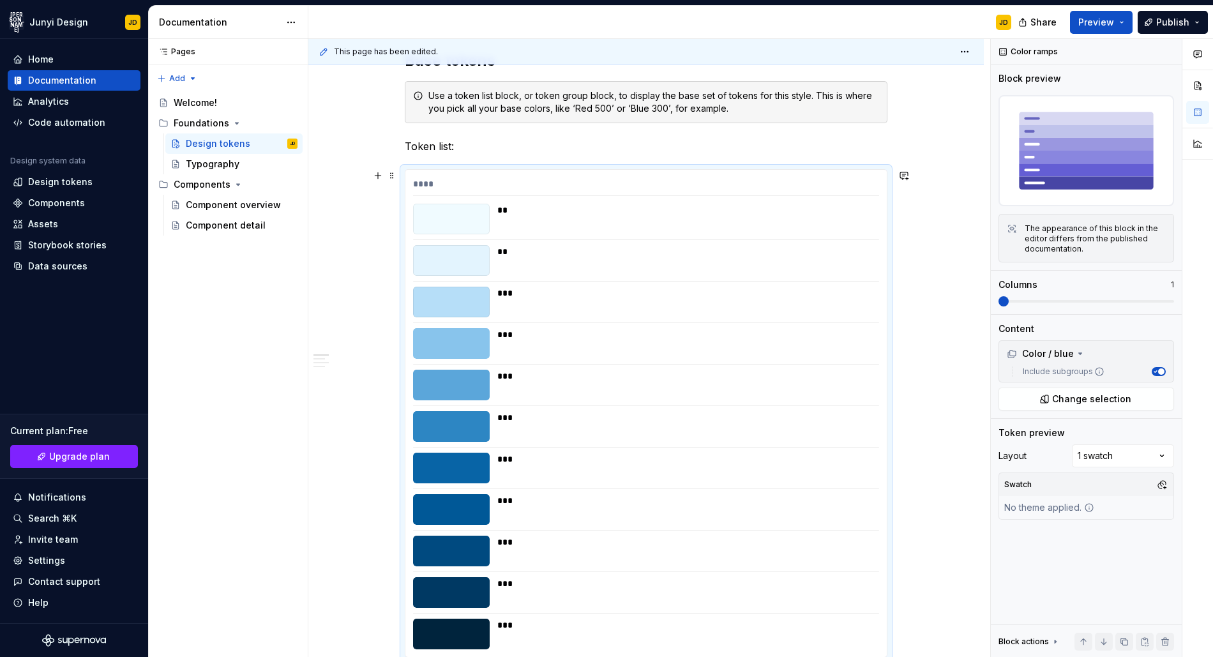
click at [486, 186] on div "****" at bounding box center [646, 186] width 466 height 19
click at [395, 174] on span at bounding box center [392, 176] width 10 height 18
click at [1143, 301] on span at bounding box center [1086, 301] width 176 height 3
click at [1090, 455] on div "Comments Open comments No comments yet Select ‘Comment’ from the block context …" at bounding box center [1102, 348] width 222 height 619
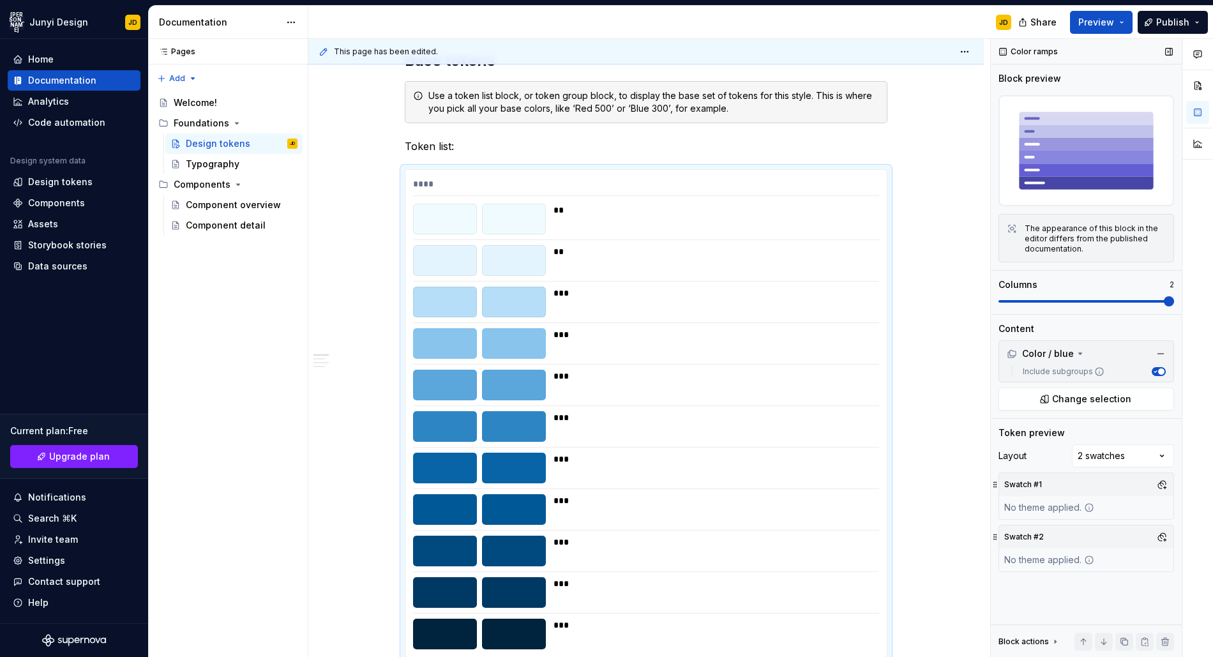
click at [1029, 540] on div "Swatch #2" at bounding box center [1024, 537] width 45 height 18
click at [1009, 539] on div "Swatch #2" at bounding box center [1024, 537] width 45 height 18
click at [1134, 456] on div "Comments Open comments No comments yet Select ‘Comment’ from the block context …" at bounding box center [1102, 348] width 222 height 619
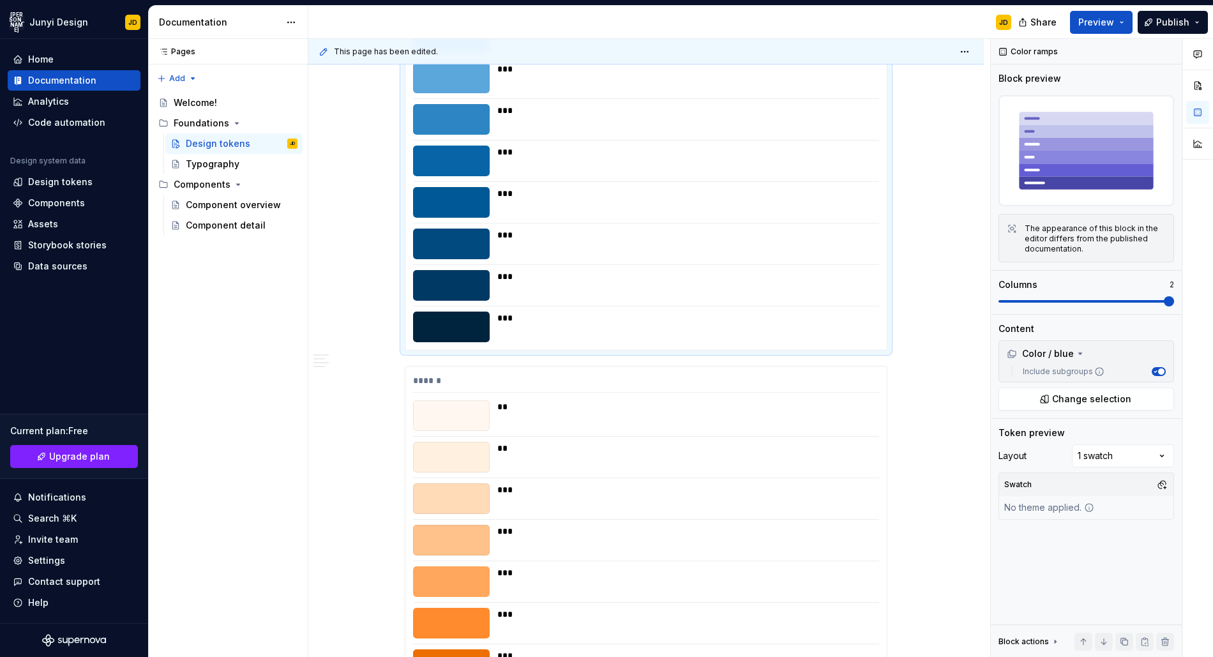
scroll to position [586, 0]
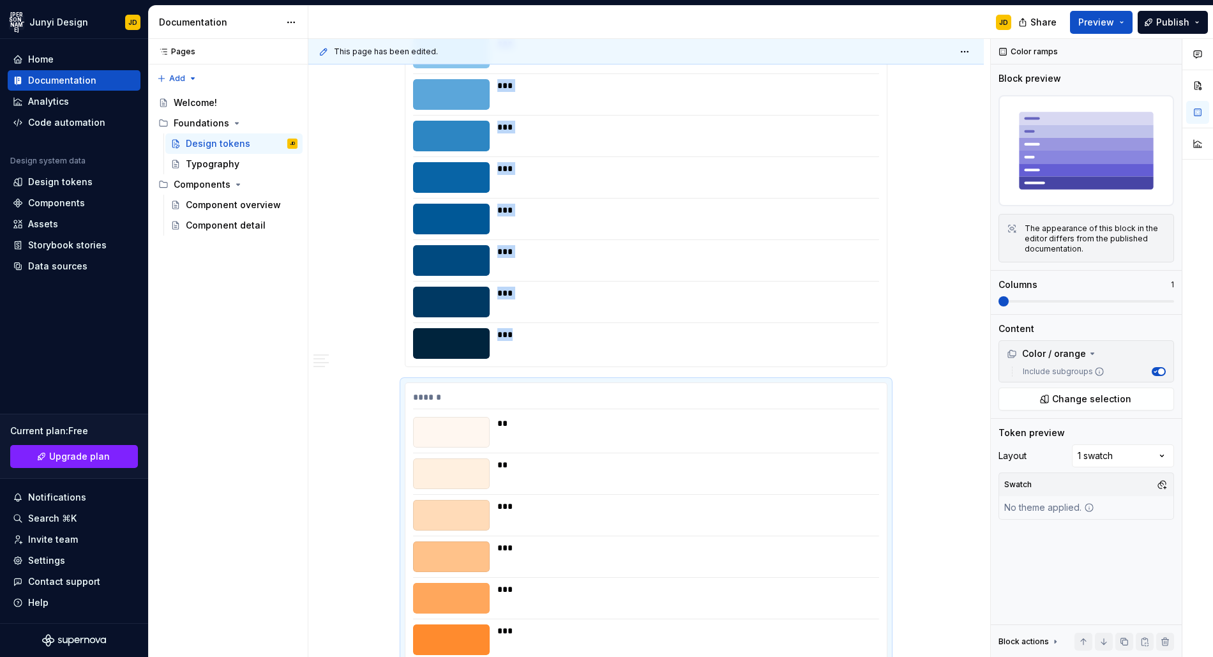
scroll to position [562, 0]
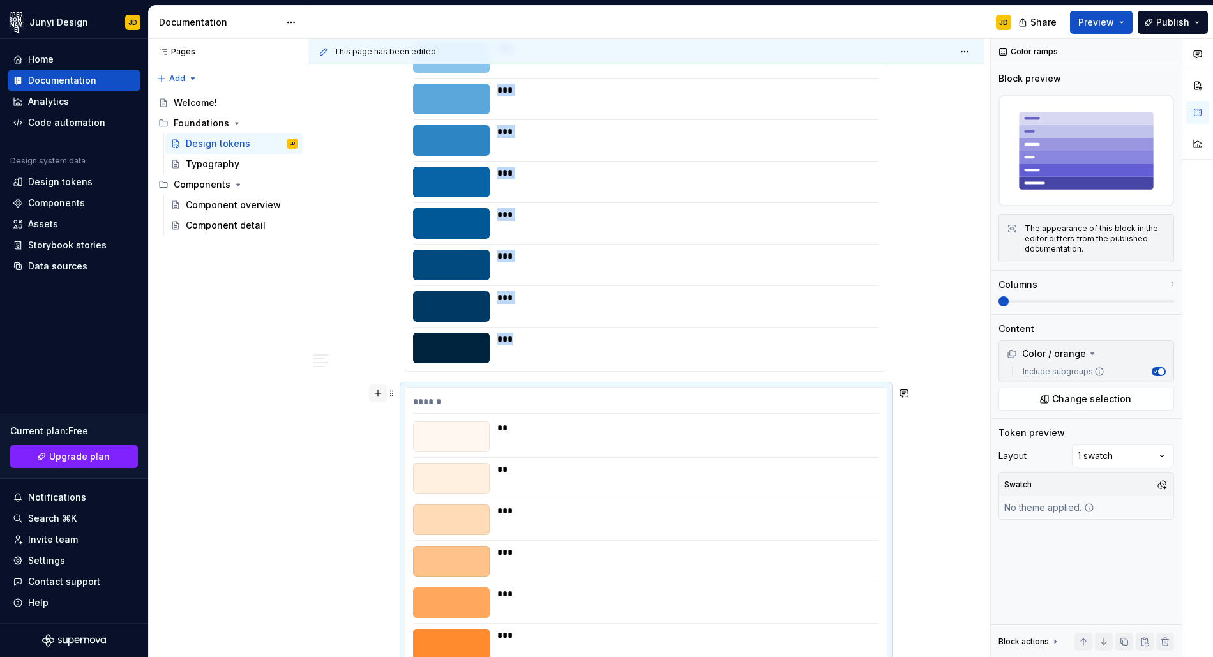
click at [377, 391] on button "button" at bounding box center [378, 393] width 18 height 18
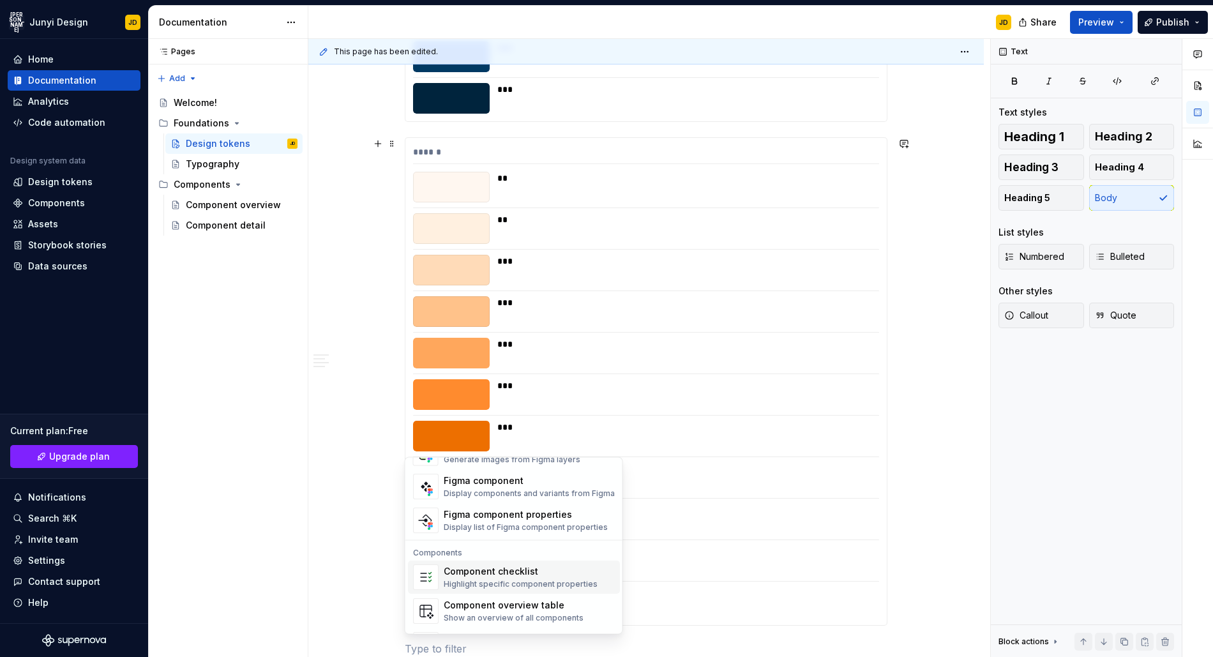
scroll to position [1271, 0]
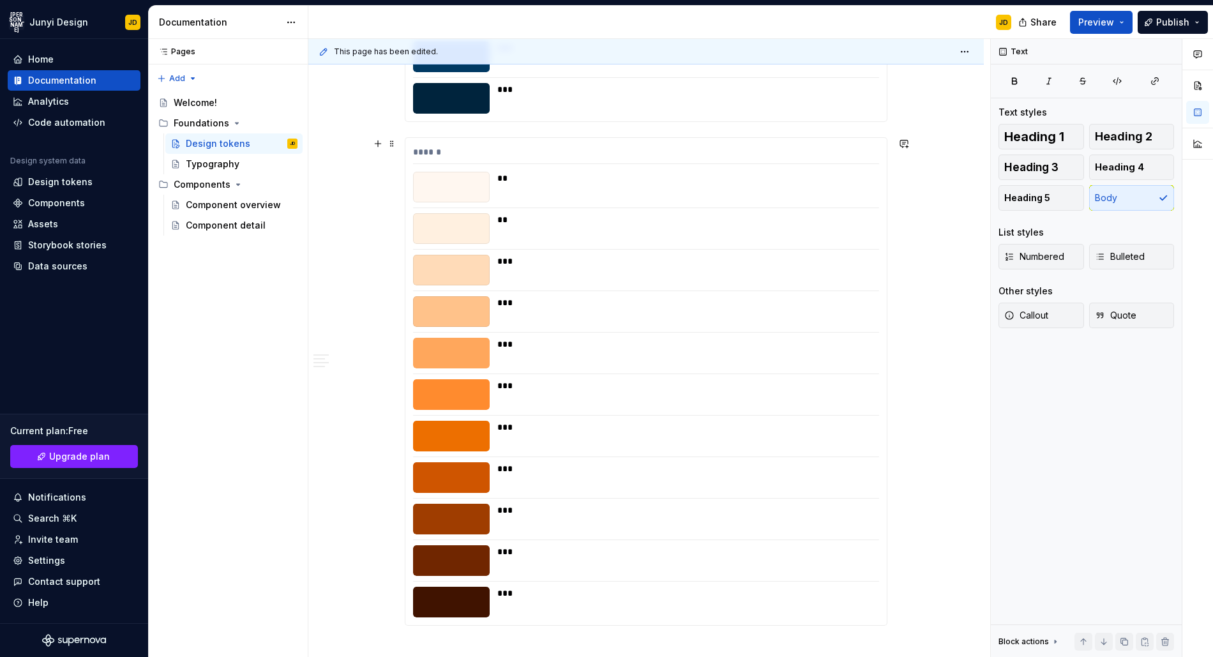
click at [961, 461] on div "**********" at bounding box center [645, 503] width 675 height 2195
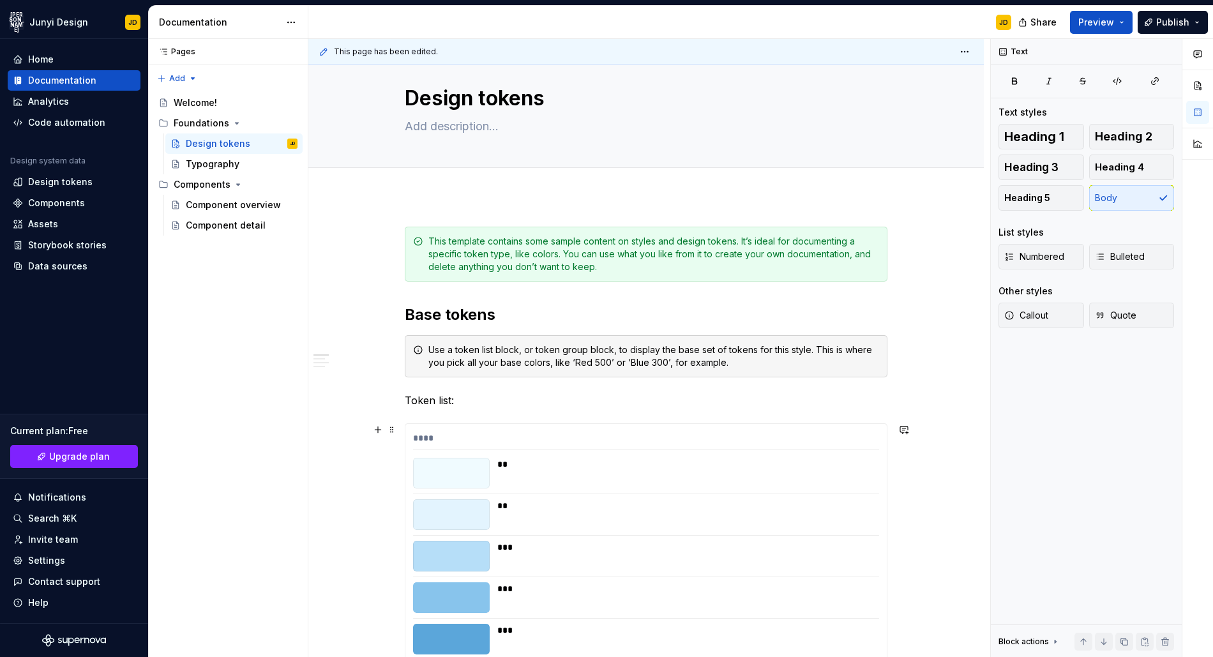
scroll to position [6, 0]
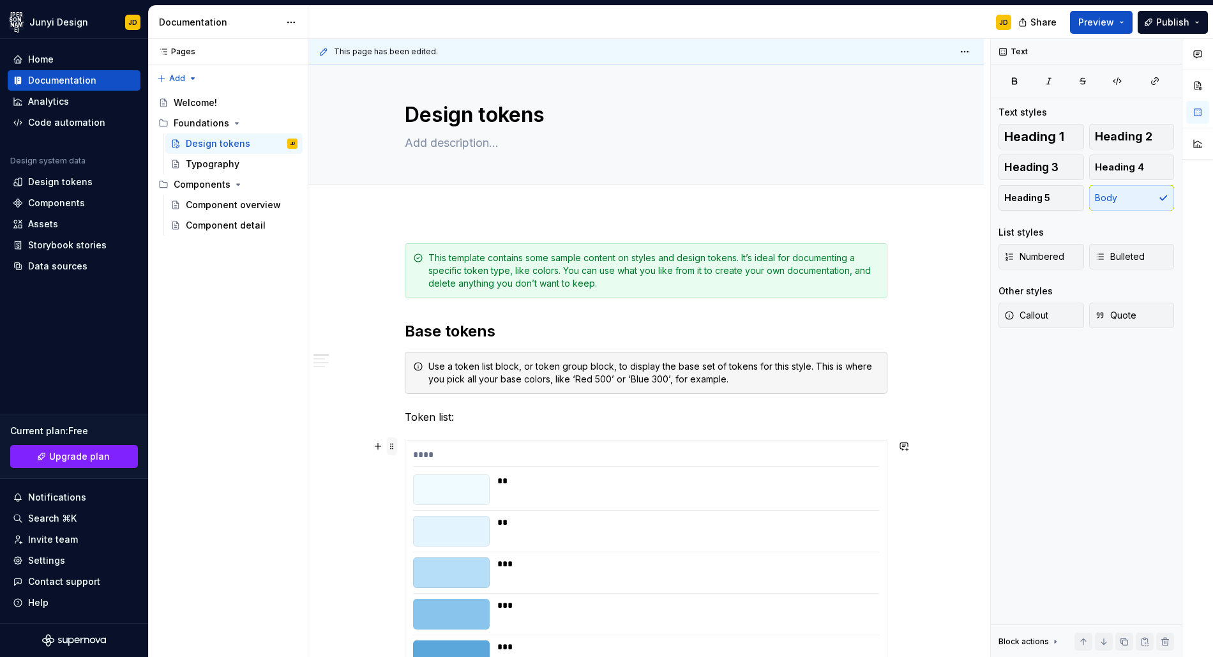
click at [392, 446] on span at bounding box center [392, 446] width 10 height 18
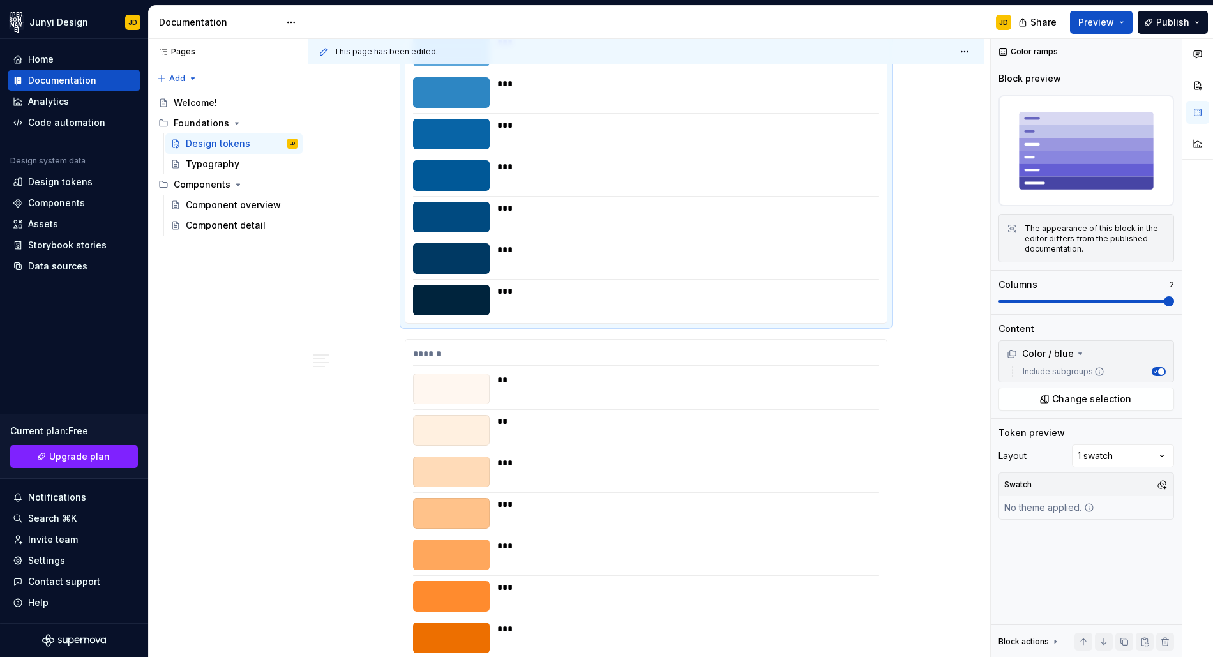
scroll to position [601, 0]
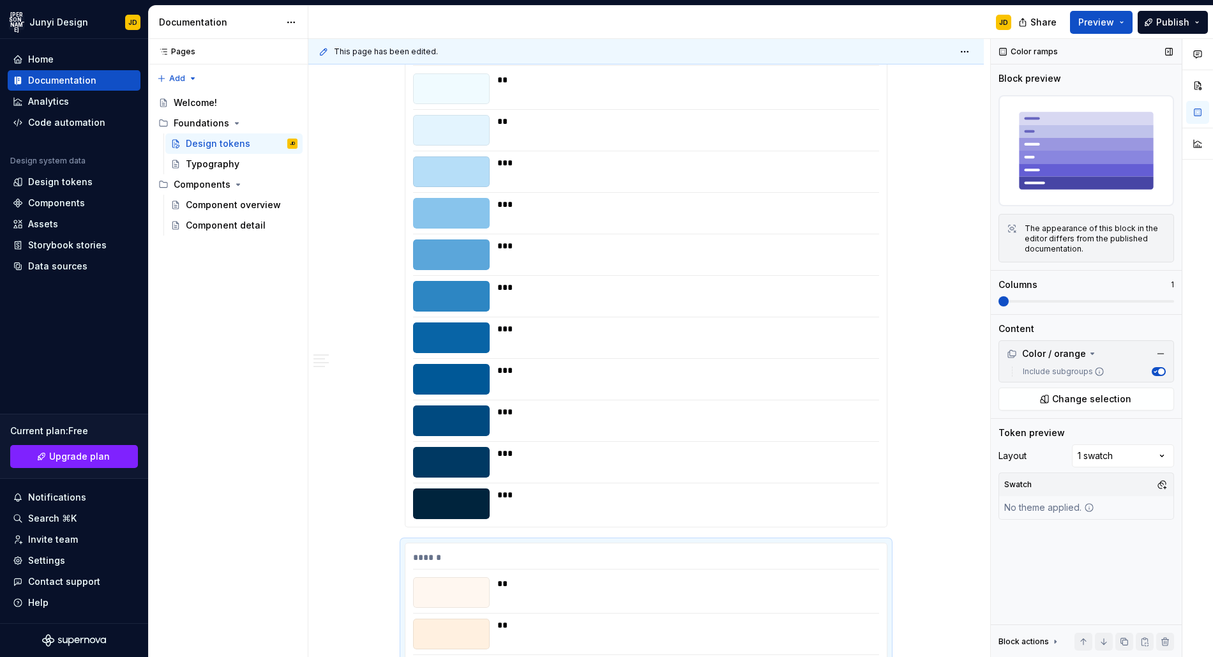
click at [1150, 308] on div "Block preview The appearance of this block in the editor differs from the publi…" at bounding box center [1086, 193] width 176 height 242
click at [1164, 301] on span at bounding box center [1086, 301] width 176 height 3
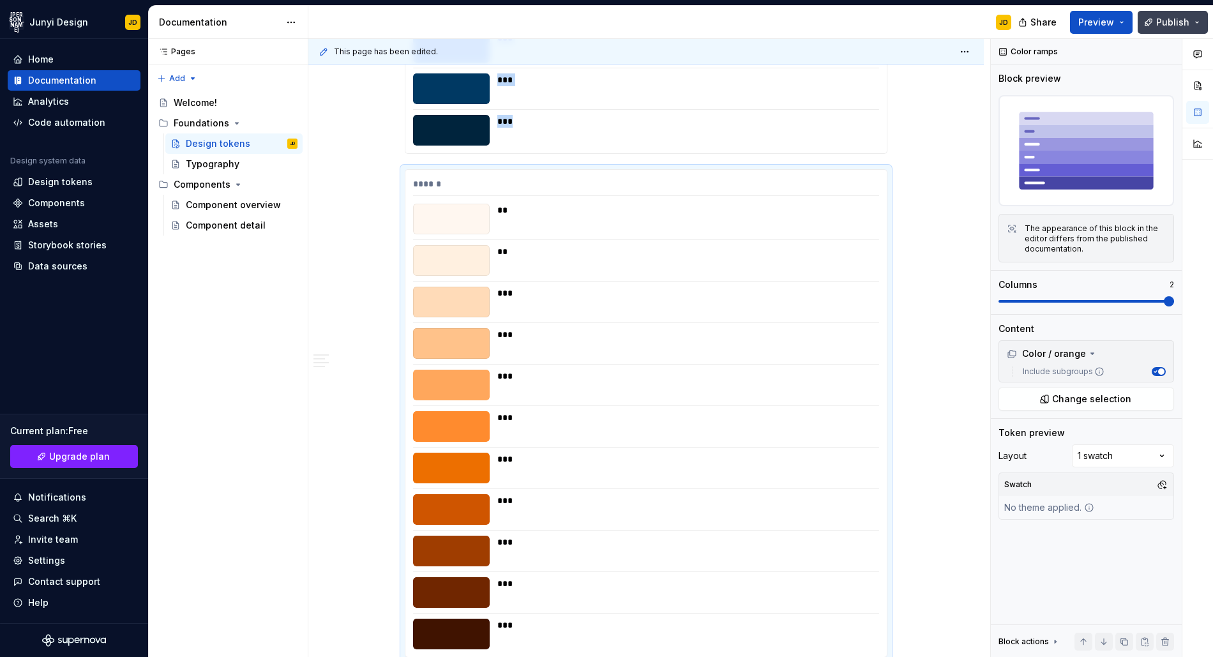
click at [1188, 22] on span "Publish" at bounding box center [1172, 22] width 33 height 13
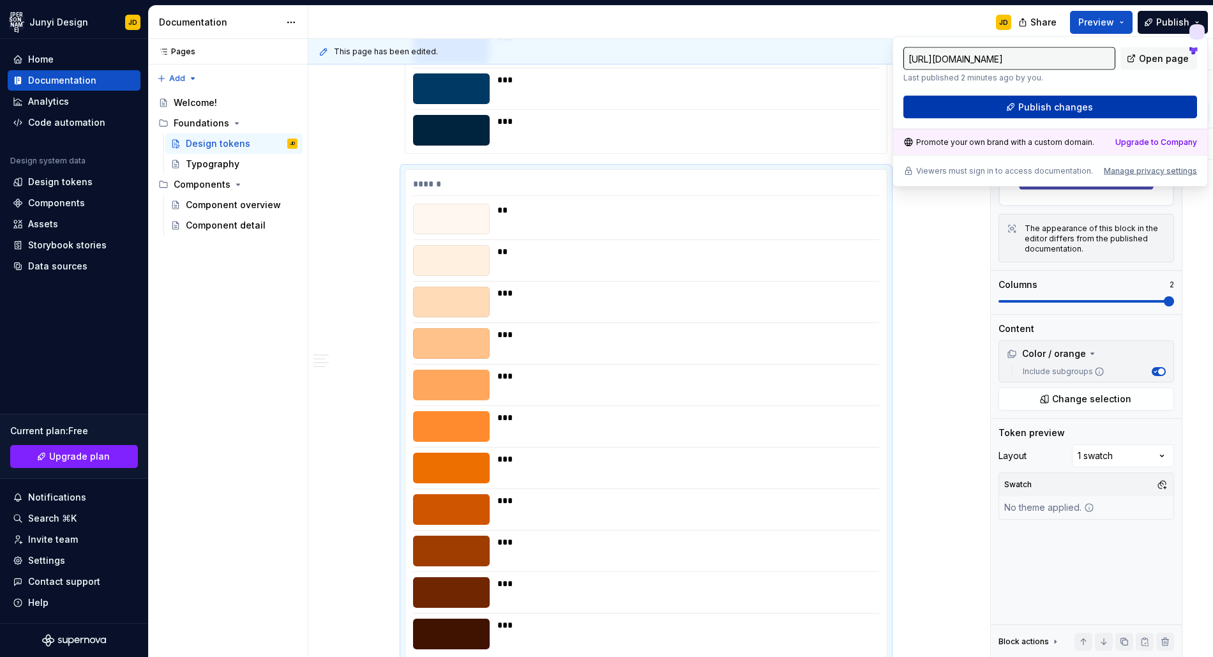
click at [1074, 101] on span "Publish changes" at bounding box center [1055, 107] width 75 height 13
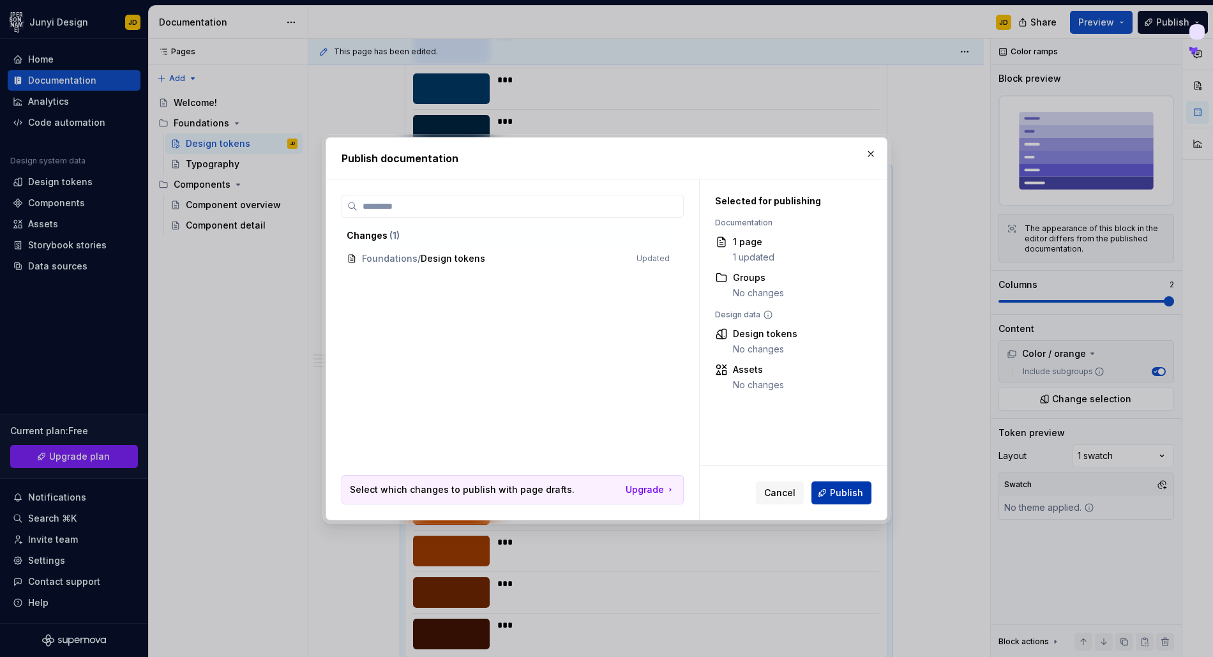
click at [847, 492] on span "Publish" at bounding box center [846, 492] width 33 height 13
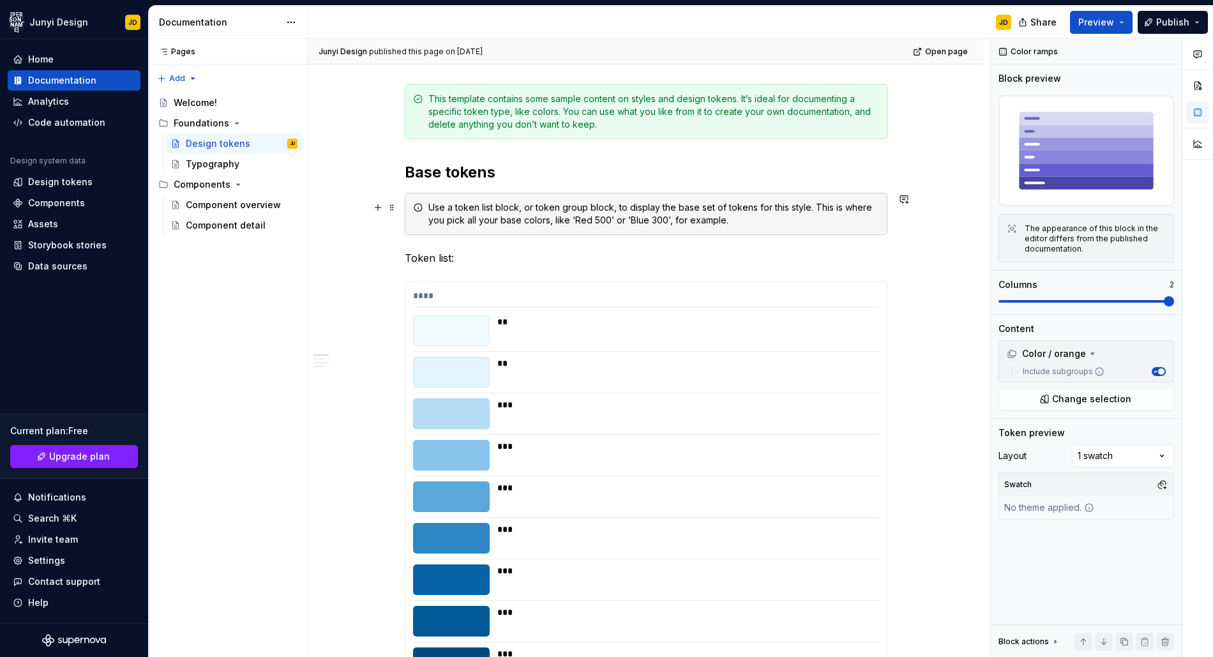
scroll to position [0, 0]
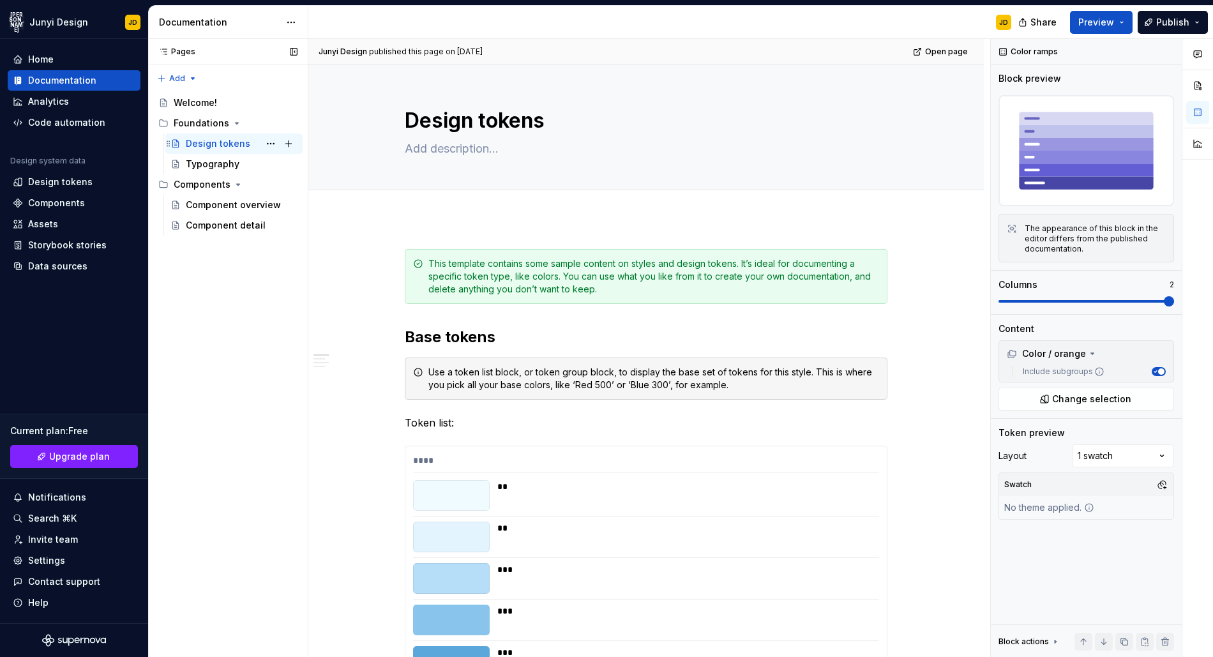
type textarea "*"
click at [64, 177] on div "Design tokens" at bounding box center [60, 182] width 64 height 13
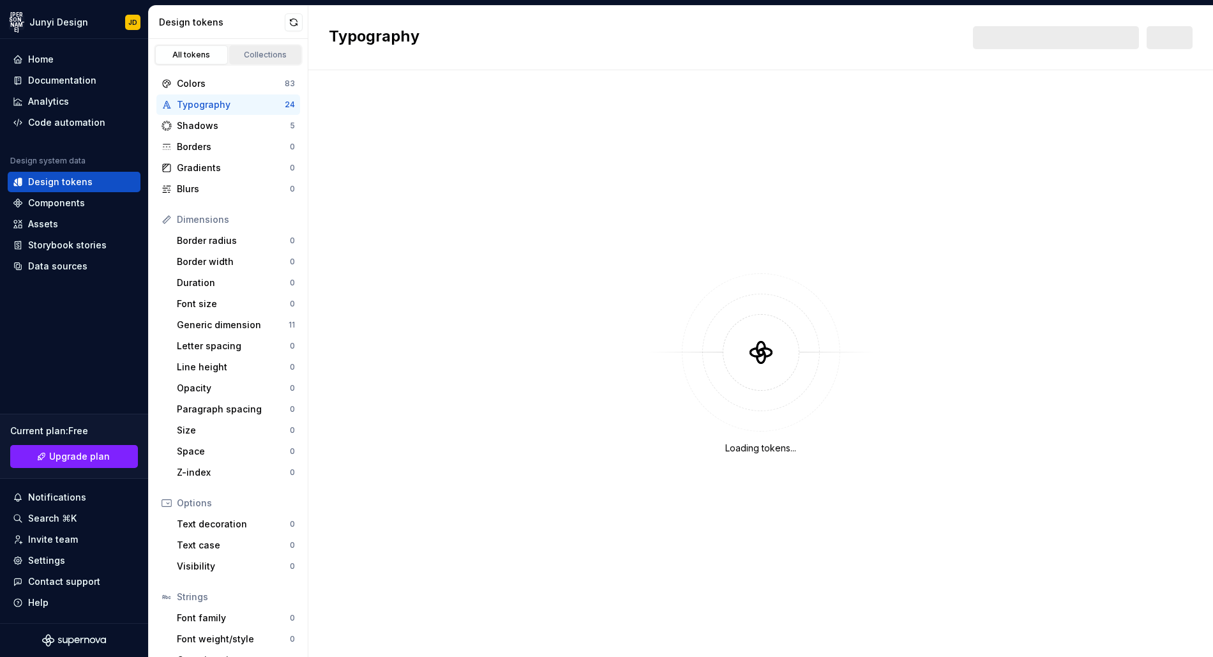
click at [271, 61] on link "Collections" at bounding box center [265, 54] width 73 height 19
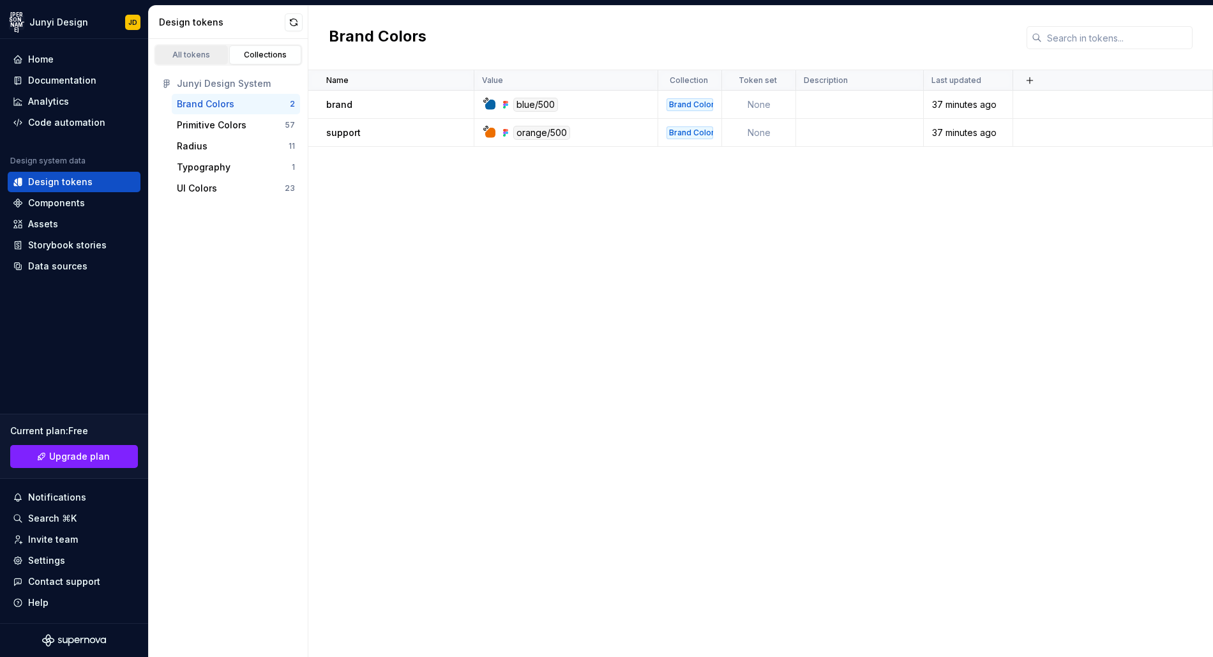
click at [198, 55] on div "All tokens" at bounding box center [192, 55] width 64 height 10
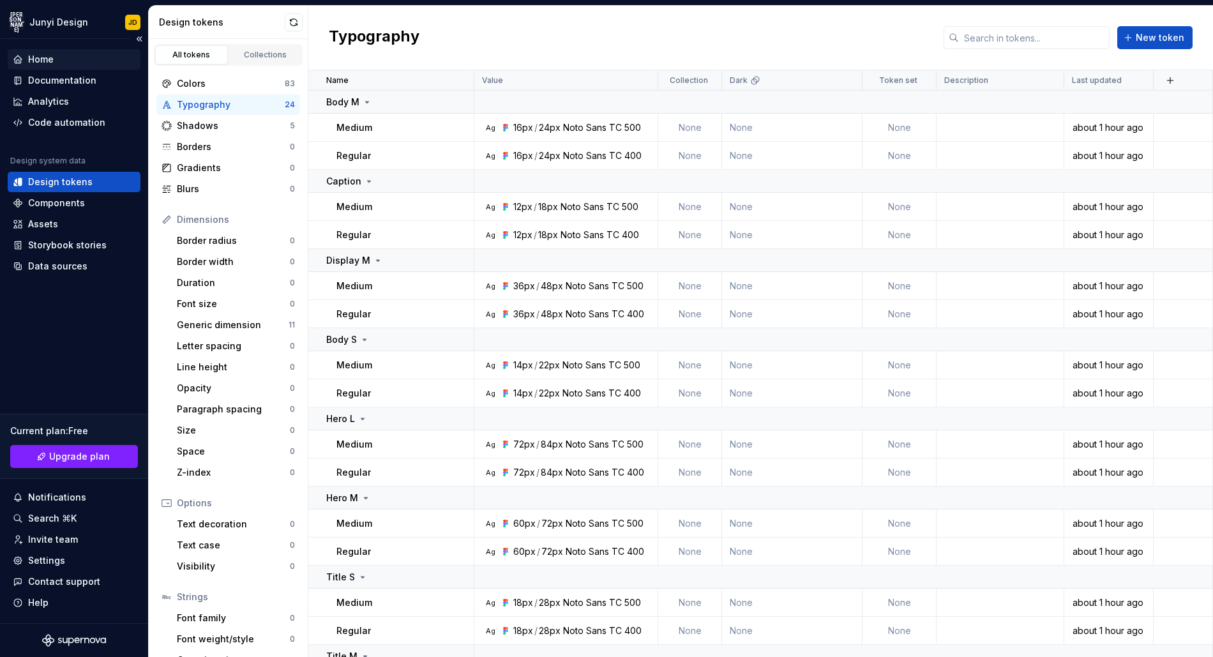
click at [41, 62] on div "Home" at bounding box center [41, 59] width 26 height 13
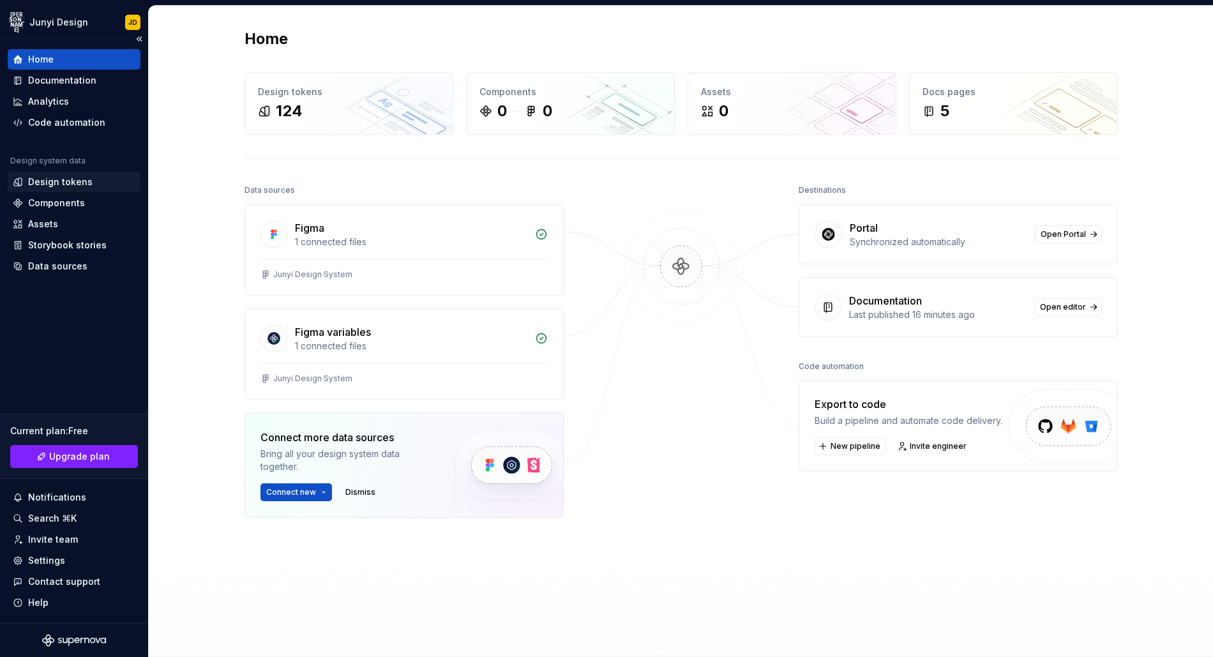
click at [84, 185] on div "Design tokens" at bounding box center [60, 182] width 64 height 13
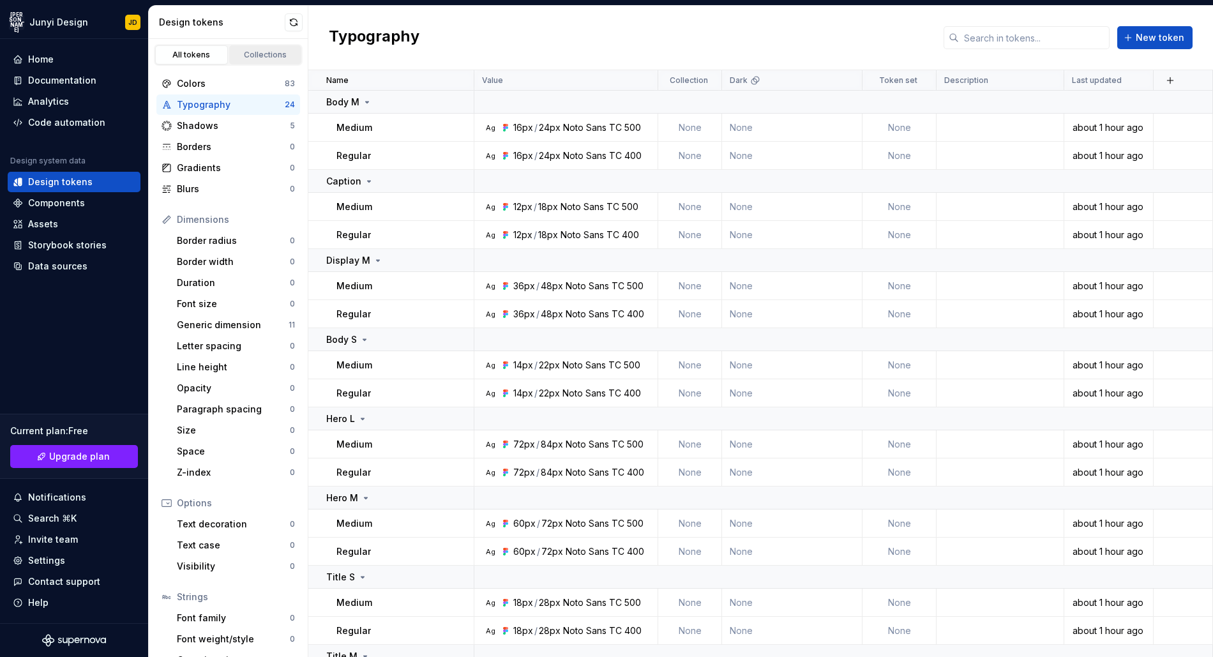
click at [264, 50] on div "Collections" at bounding box center [266, 55] width 64 height 10
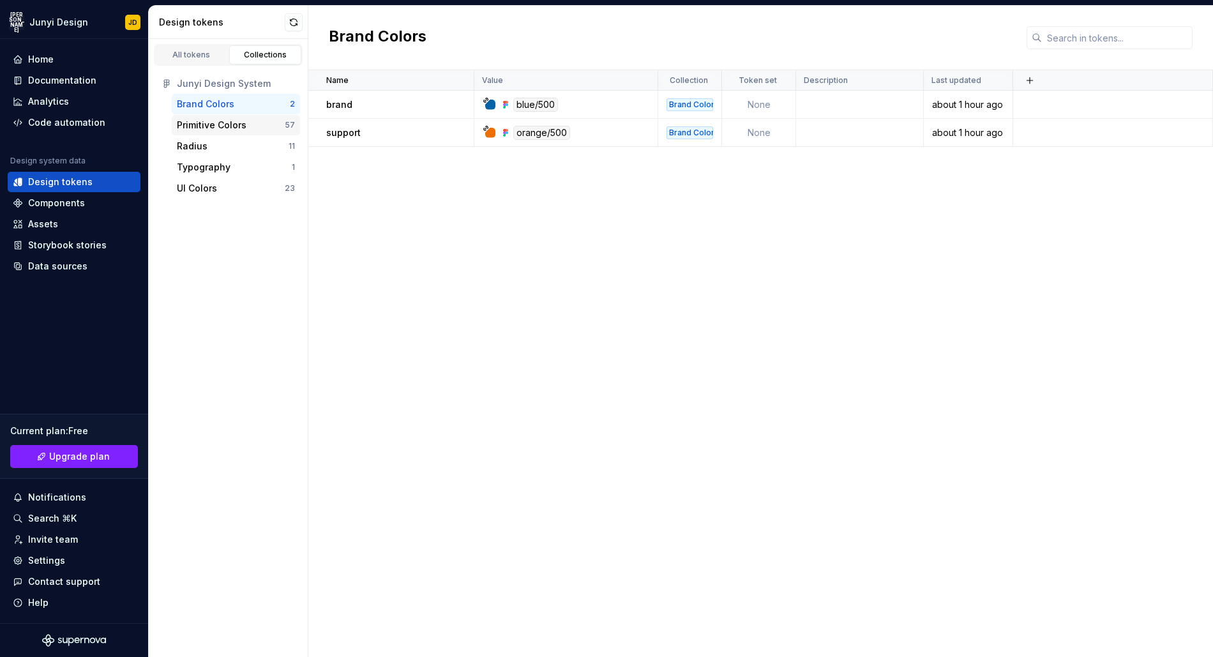
click at [207, 116] on div "Primitive Colors 57" at bounding box center [236, 125] width 128 height 20
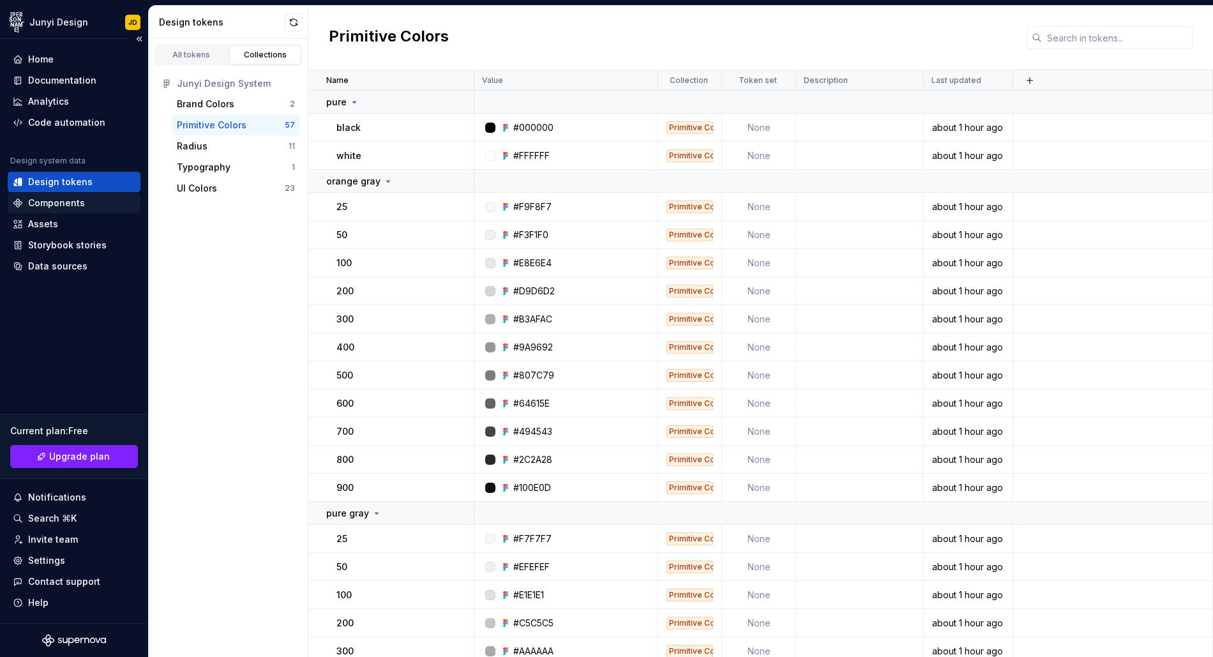
click at [69, 205] on div "Components" at bounding box center [56, 203] width 57 height 13
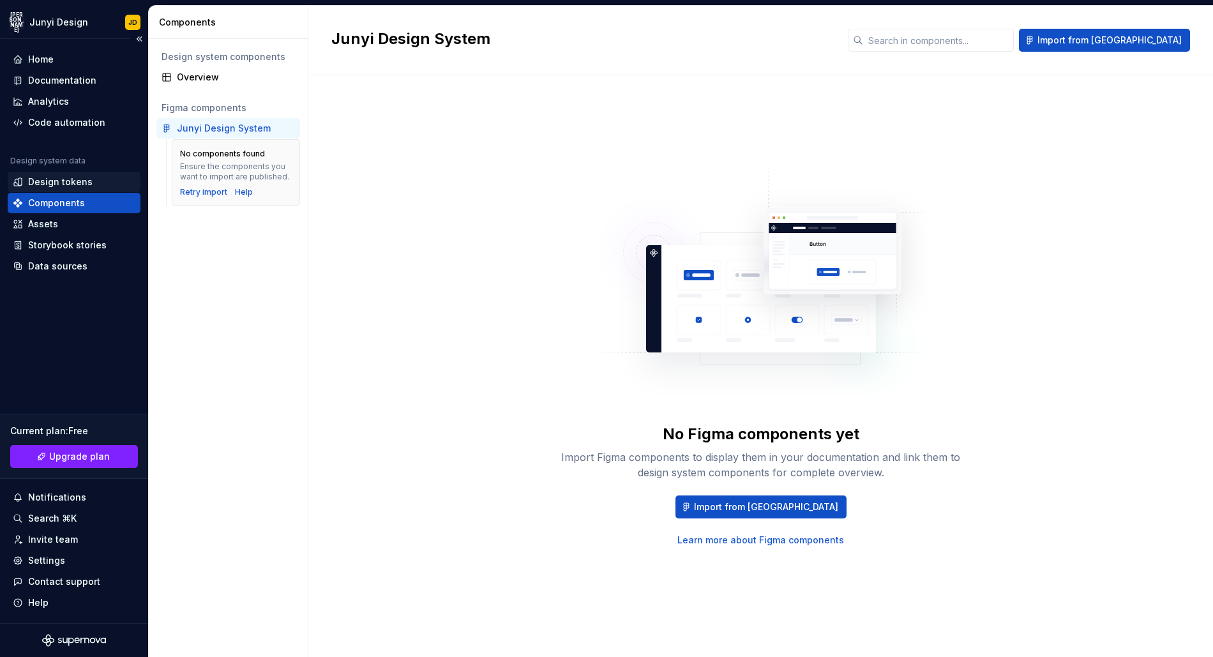
click at [51, 183] on div "Design tokens" at bounding box center [60, 182] width 64 height 13
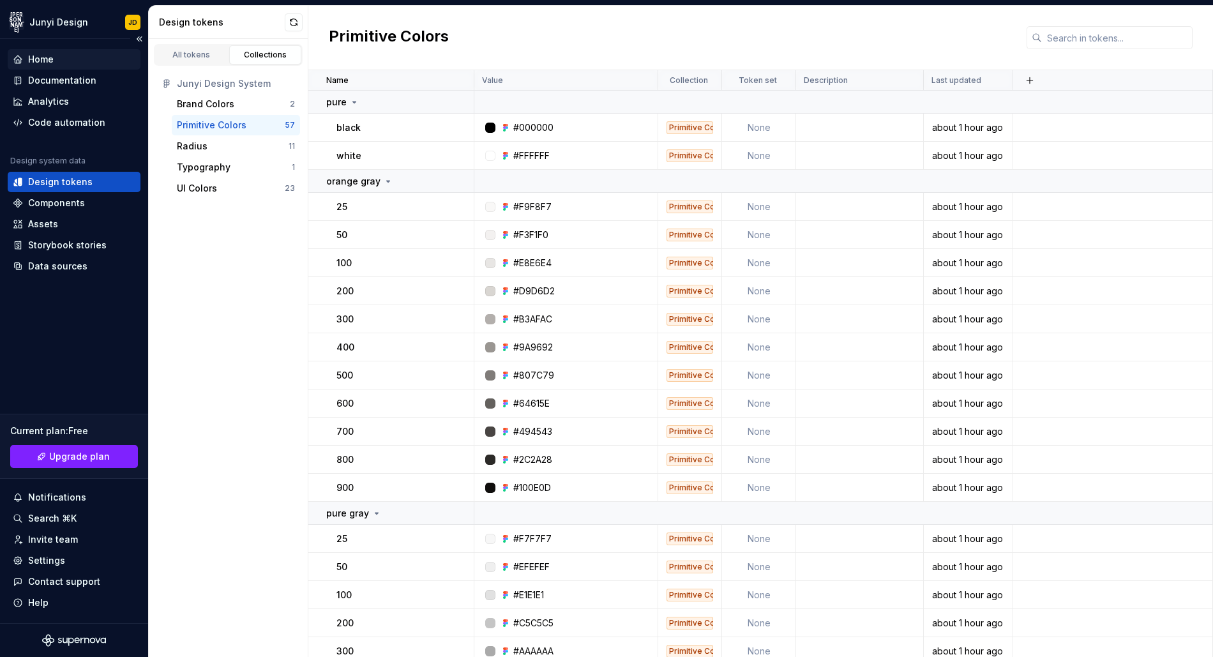
click at [58, 62] on div "Home" at bounding box center [74, 59] width 123 height 13
